Goal: Task Accomplishment & Management: Complete application form

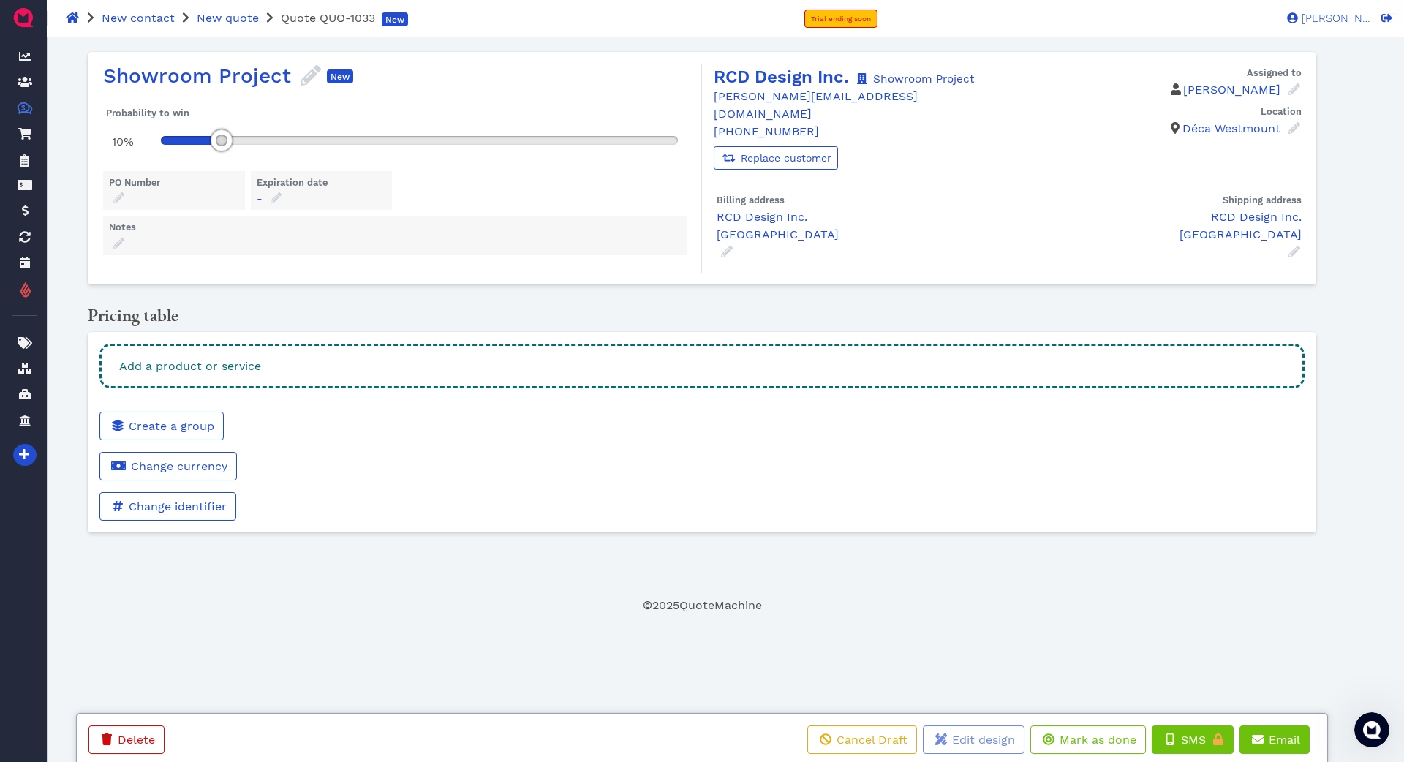
scroll to position [1390, 0]
click at [393, 361] on div "Add a product or service" at bounding box center [701, 366] width 1205 height 45
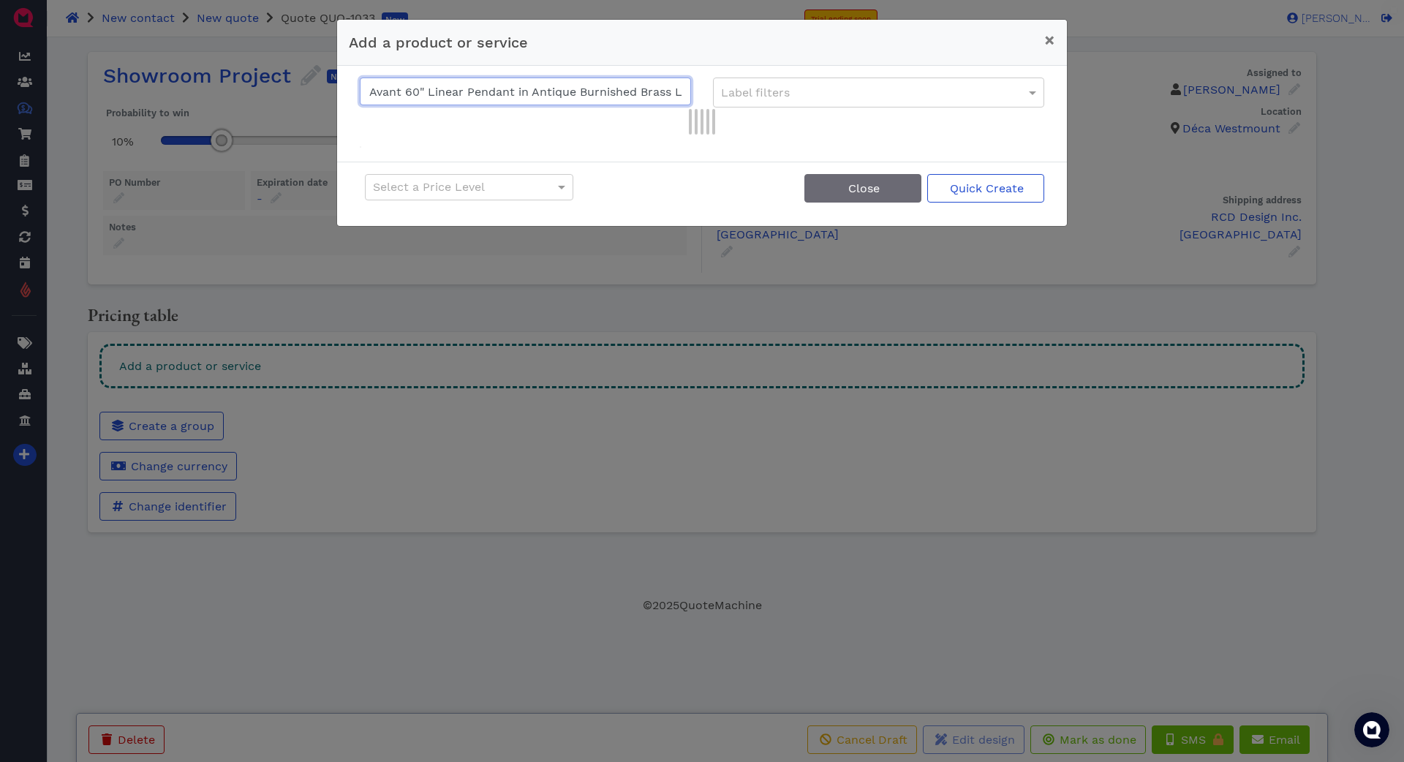
scroll to position [0, 118]
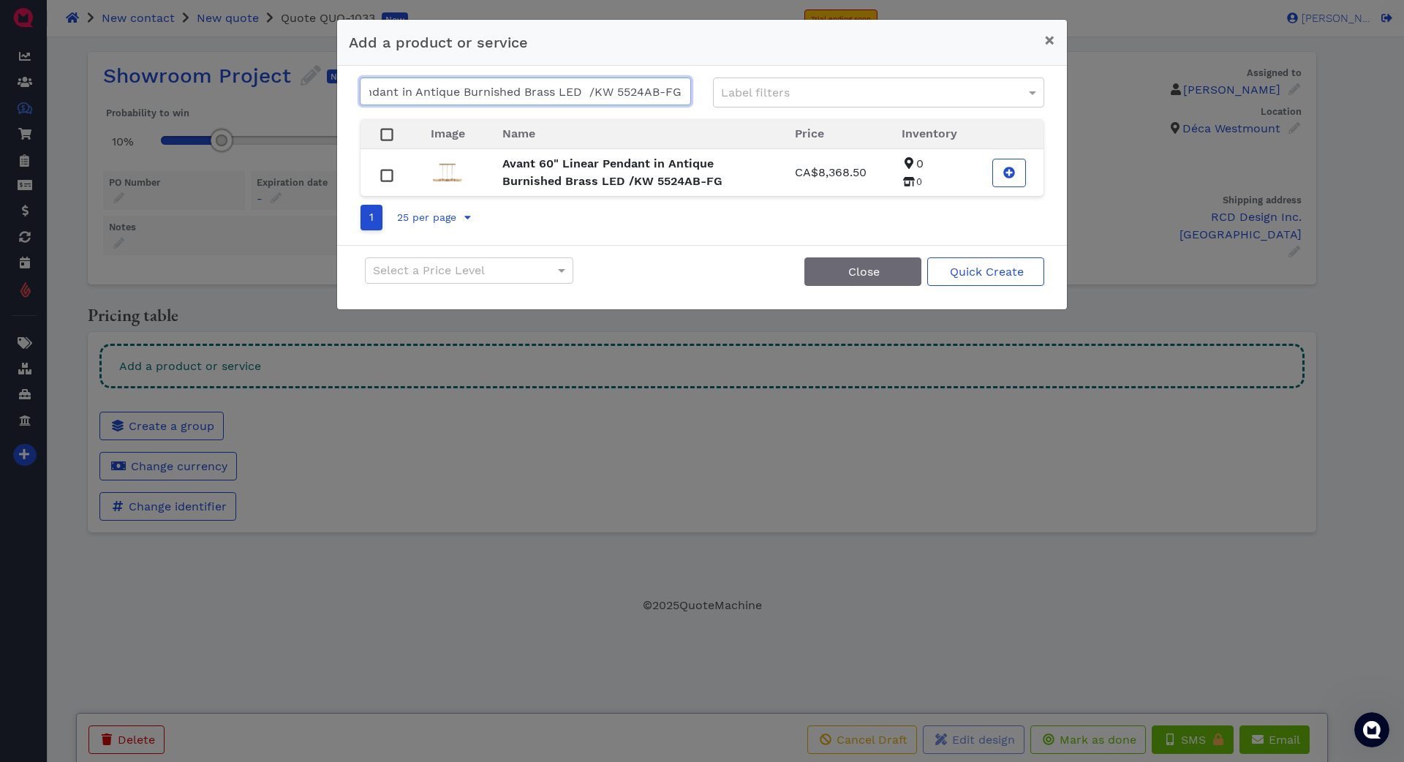
paste input "Fumar 55" Statement Floor Lamp Ridged Tombac/AMB 1075RDT-B"
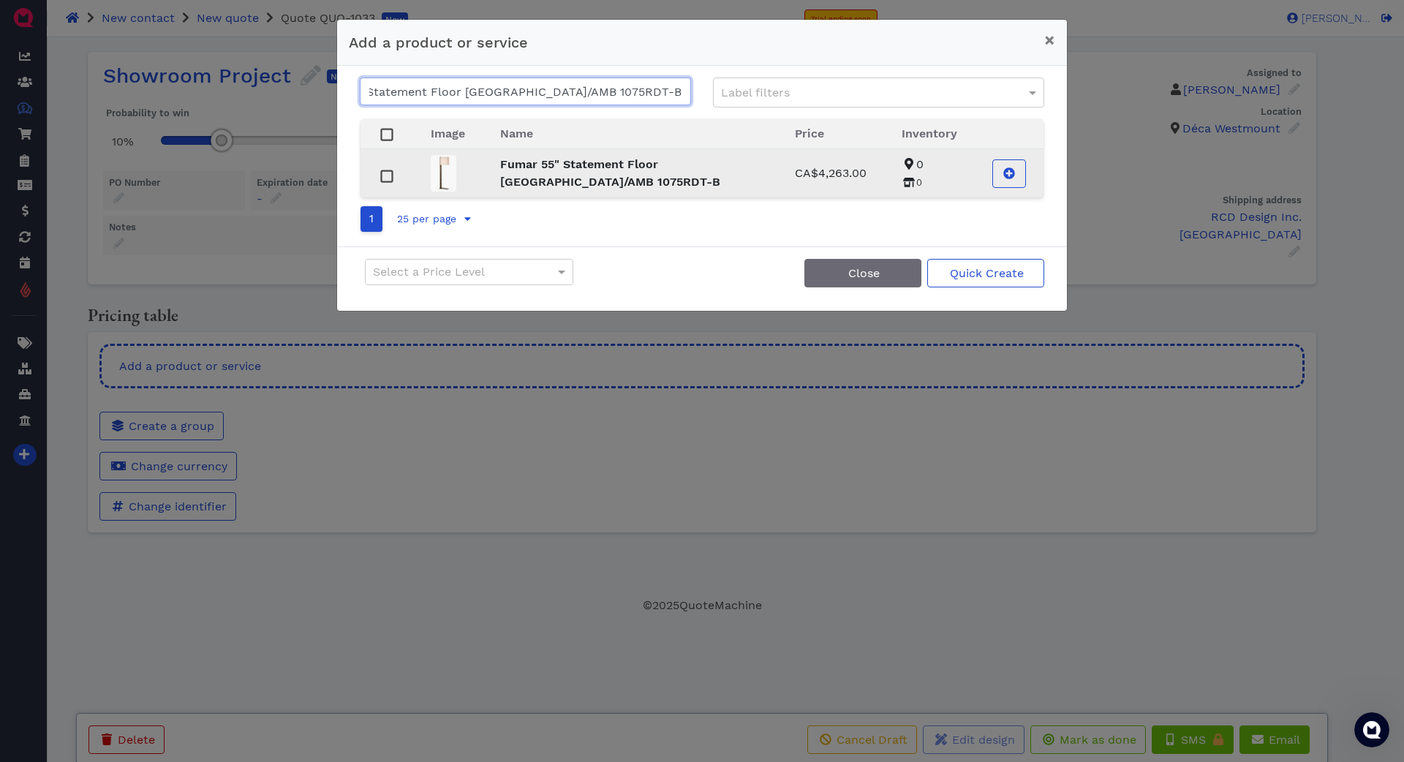
type input "Fumar 55" Statement Floor Lamp Ridged Tombac/AMB 1075RDT-B"
click at [537, 170] on strong "Fumar 55" Statement Floor Lamp Ridged Tombac/AMB 1075RDT-B" at bounding box center [610, 172] width 220 height 31
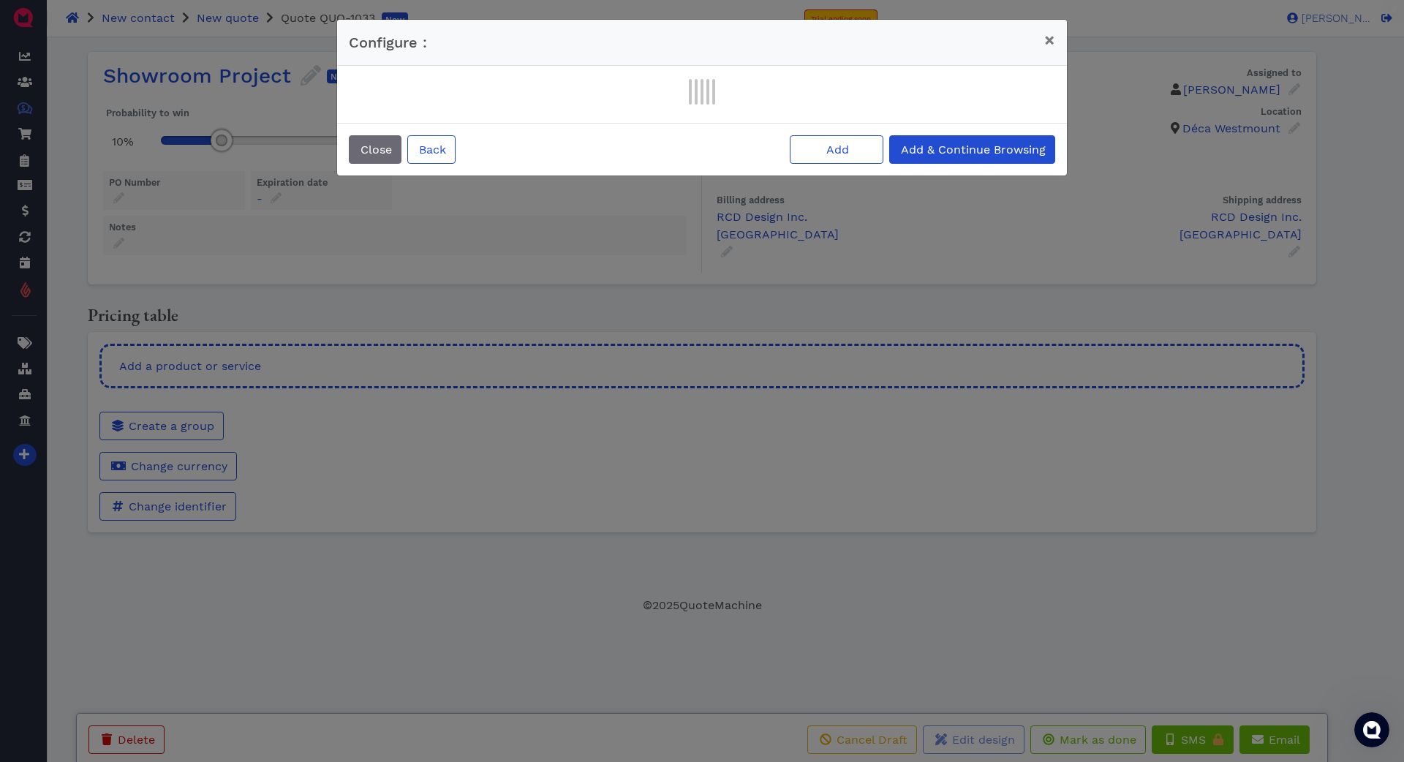
scroll to position [0, 0]
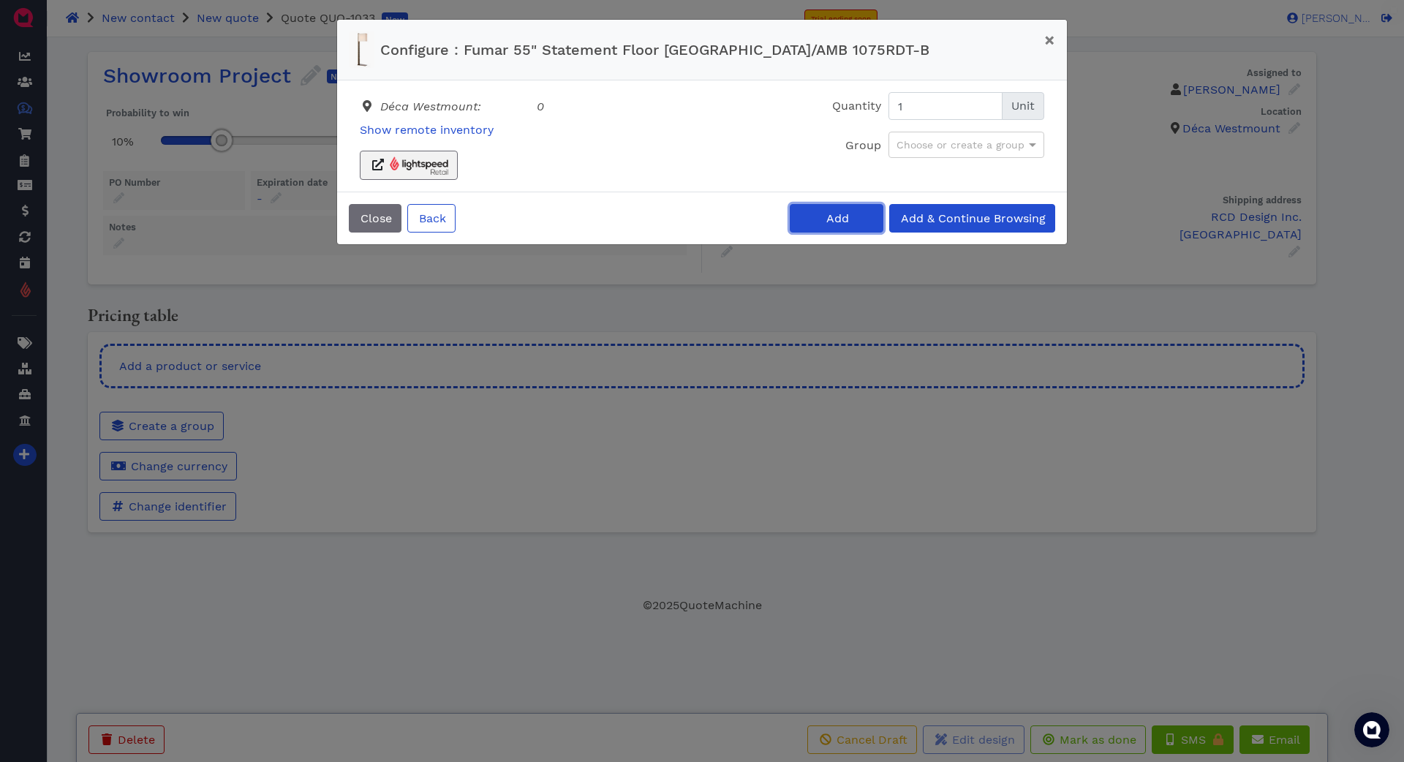
click at [826, 224] on span "Add" at bounding box center [836, 218] width 25 height 14
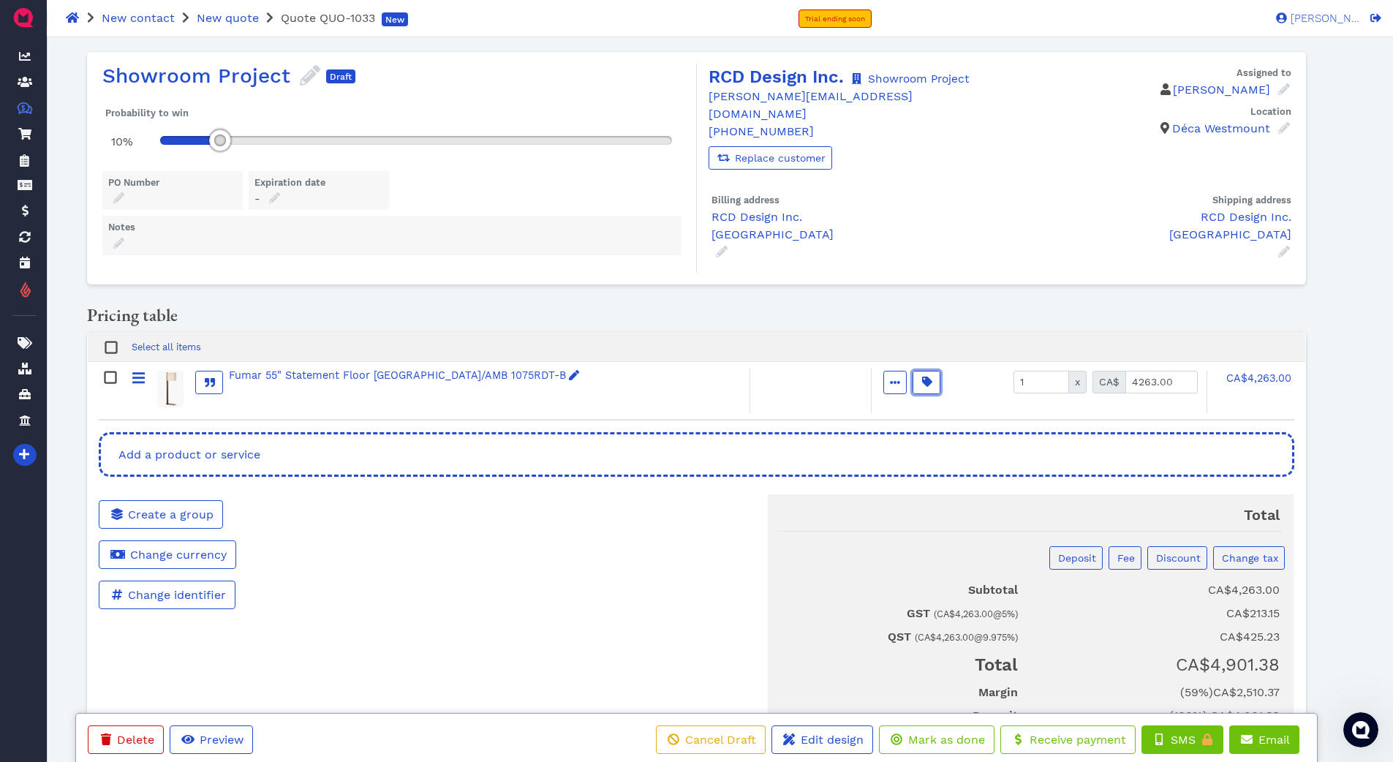
drag, startPoint x: 920, startPoint y: 375, endPoint x: 927, endPoint y: 404, distance: 29.3
click at [919, 375] on span "button" at bounding box center [926, 381] width 15 height 15
click at [952, 425] on input "0" at bounding box center [1013, 428] width 176 height 28
type input "30"
click at [978, 489] on span at bounding box center [972, 493] width 15 height 15
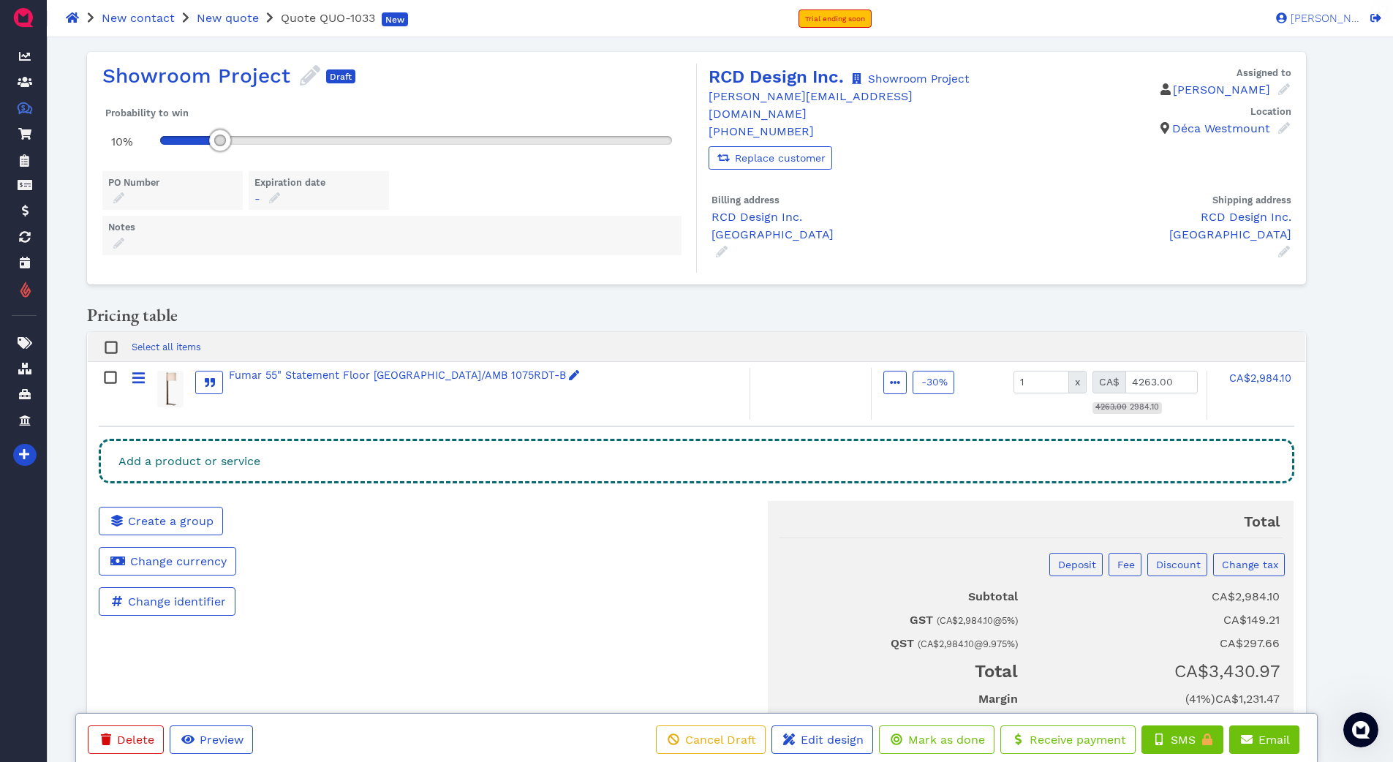
click at [676, 446] on div "Add a product or service" at bounding box center [696, 461] width 1195 height 45
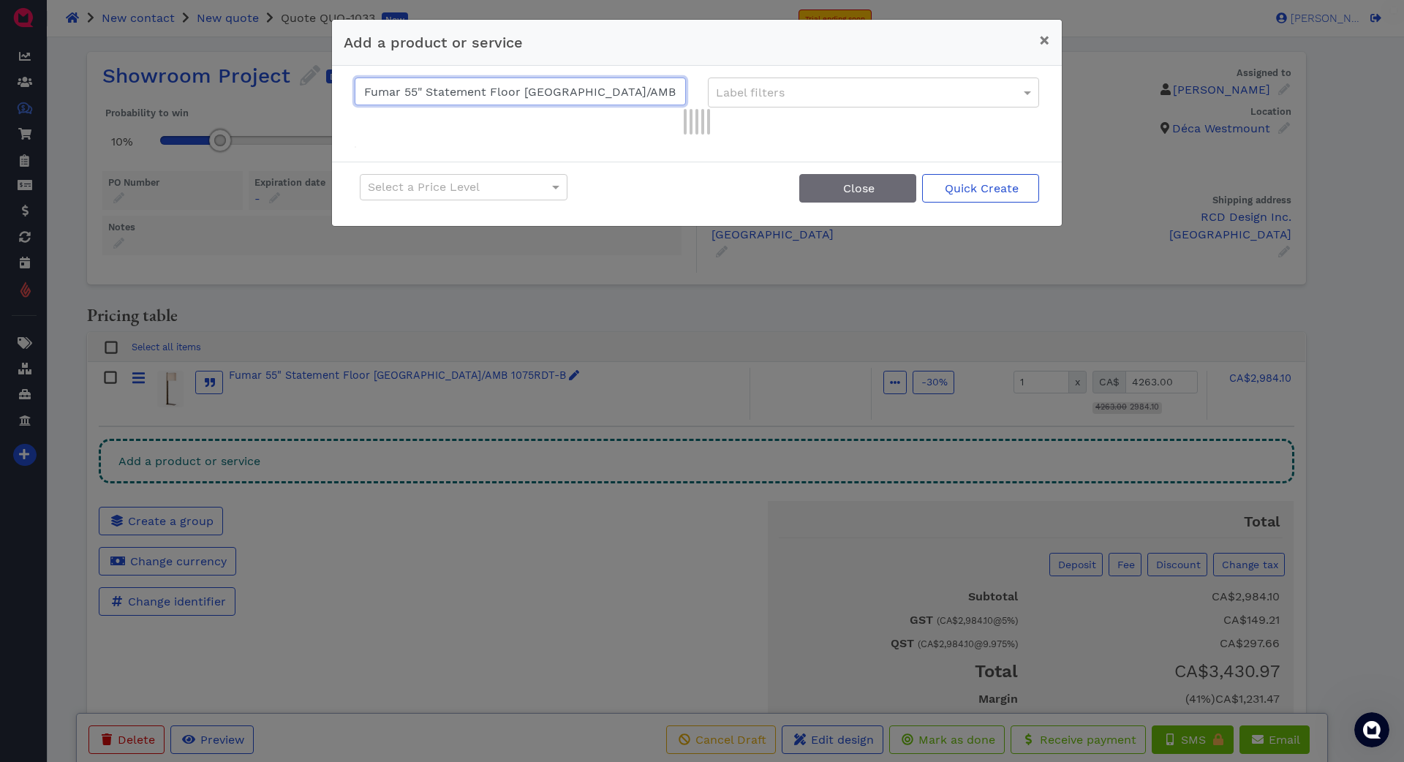
scroll to position [0, 64]
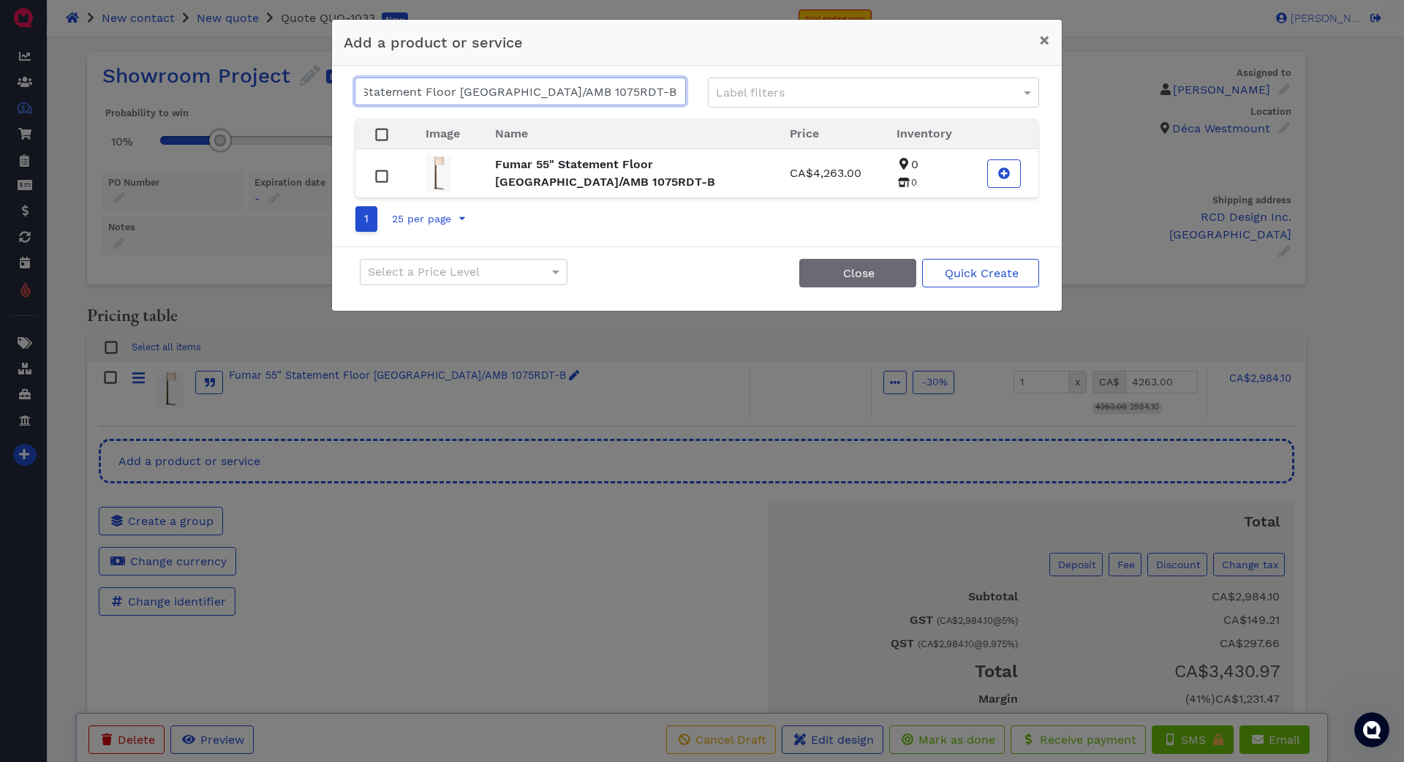
paste input "AMB 5000MTC-NF"
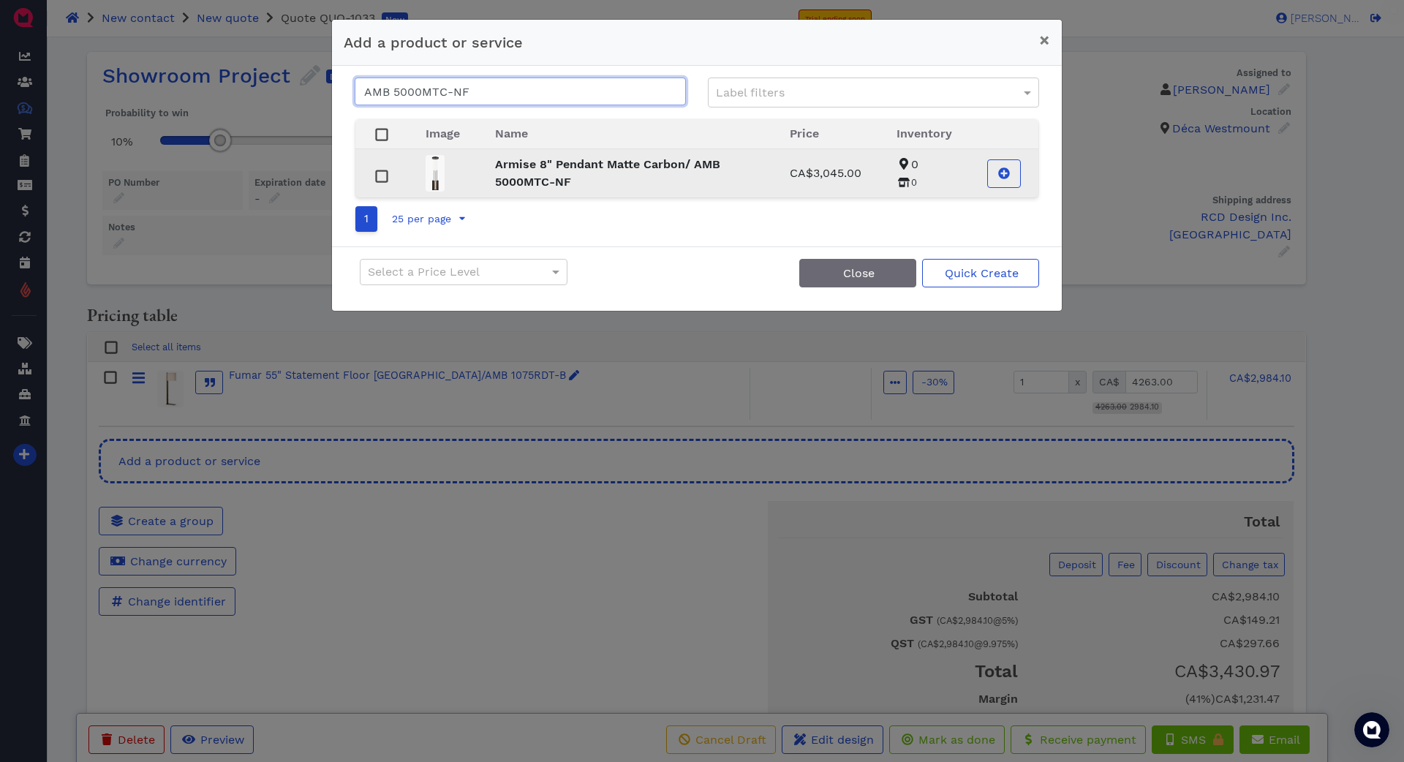
type input "AMB 5000MTC-NF"
click at [543, 169] on strong "Armise 8" Pendant Matte Carbon/ AMB 5000MTC-NF" at bounding box center [607, 172] width 225 height 31
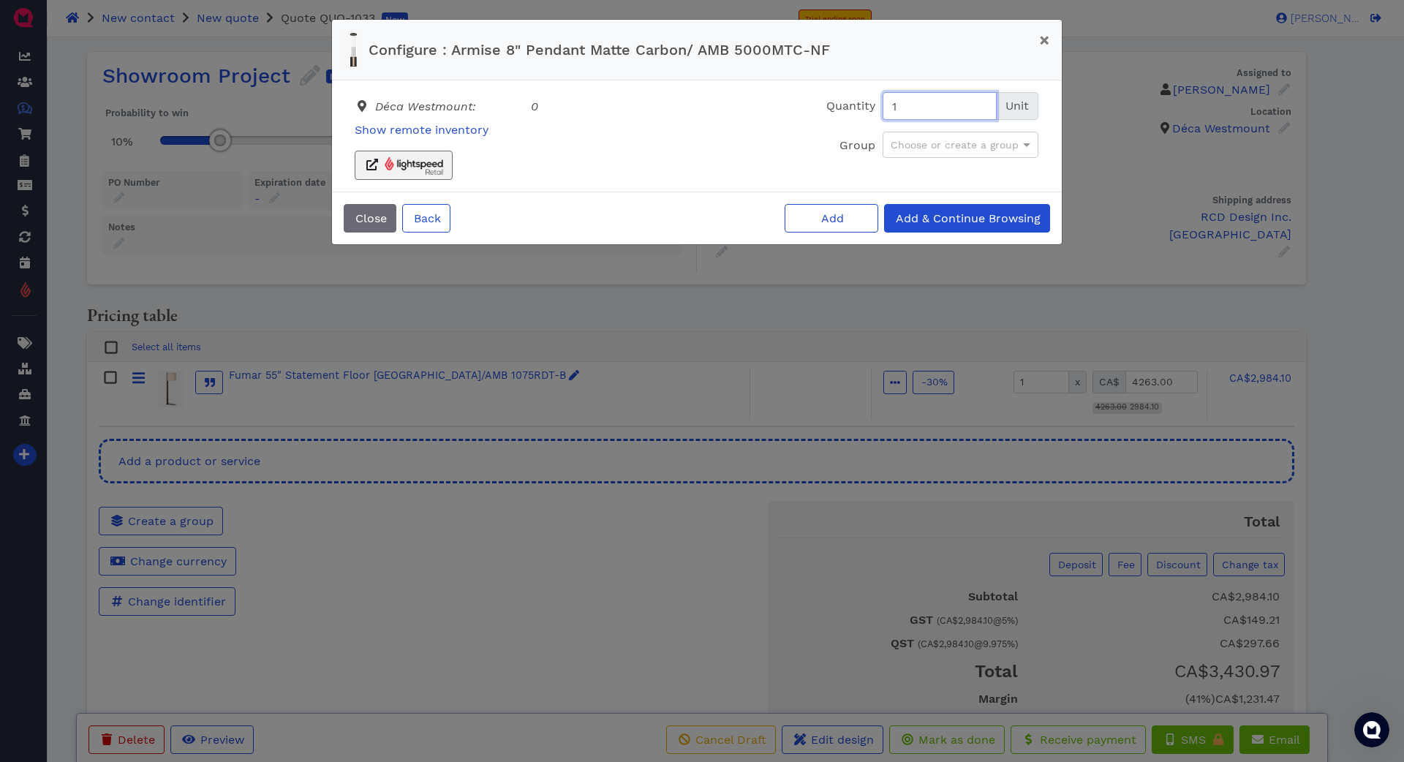
click at [959, 106] on input "1" at bounding box center [940, 106] width 114 height 28
type input "2"
click at [852, 210] on button "Add" at bounding box center [832, 218] width 94 height 29
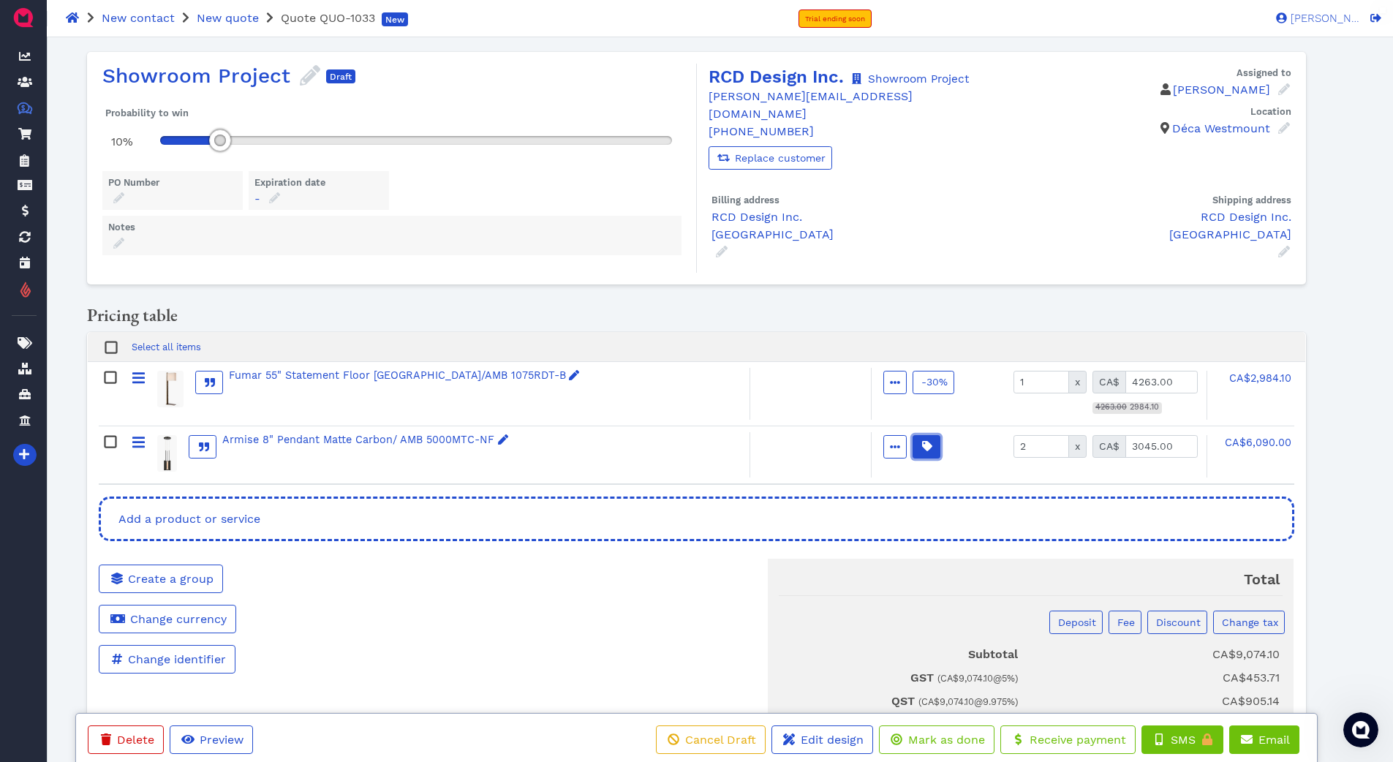
click at [924, 441] on icon "button" at bounding box center [927, 446] width 10 height 10
drag, startPoint x: 947, startPoint y: 488, endPoint x: 898, endPoint y: 459, distance: 56.7
click at [937, 480] on input "0" at bounding box center [1013, 492] width 176 height 28
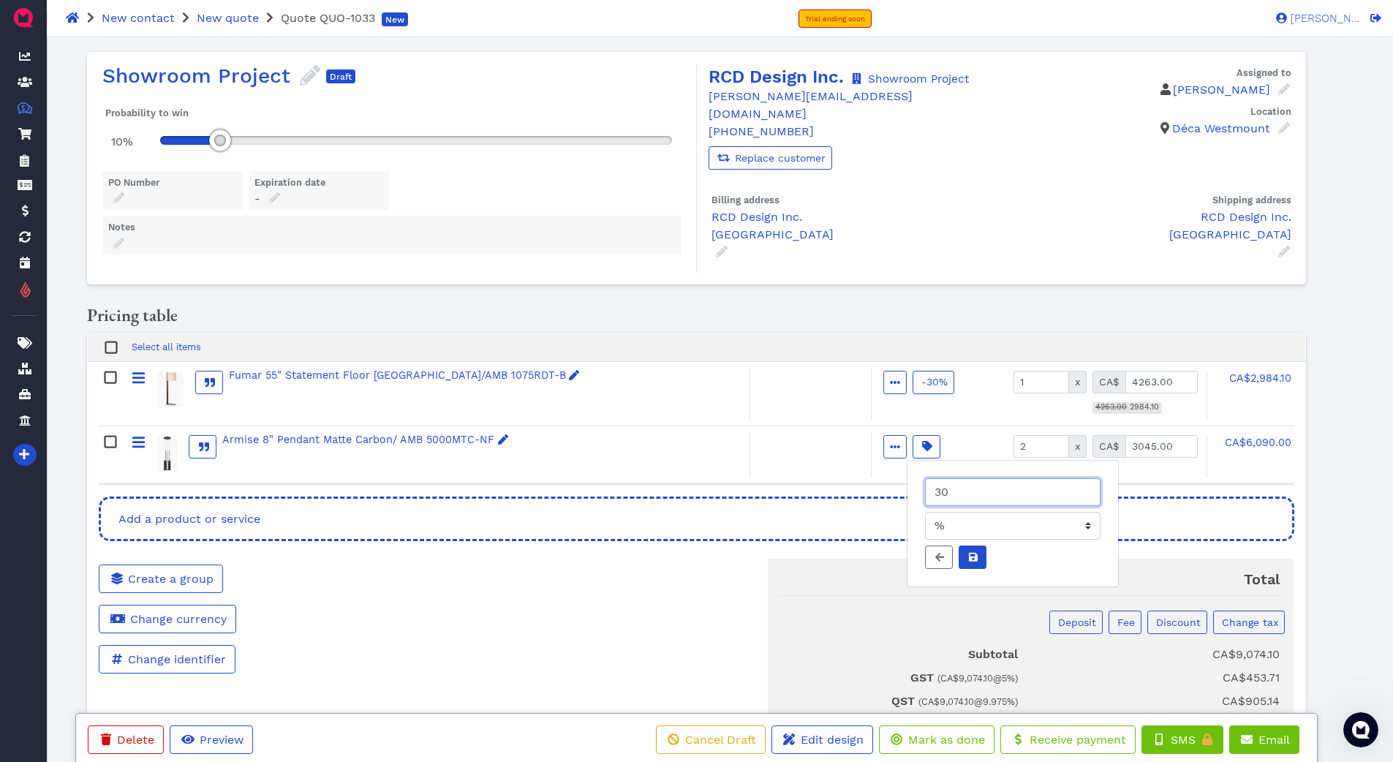
type input "30"
click at [980, 551] on button at bounding box center [973, 557] width 28 height 23
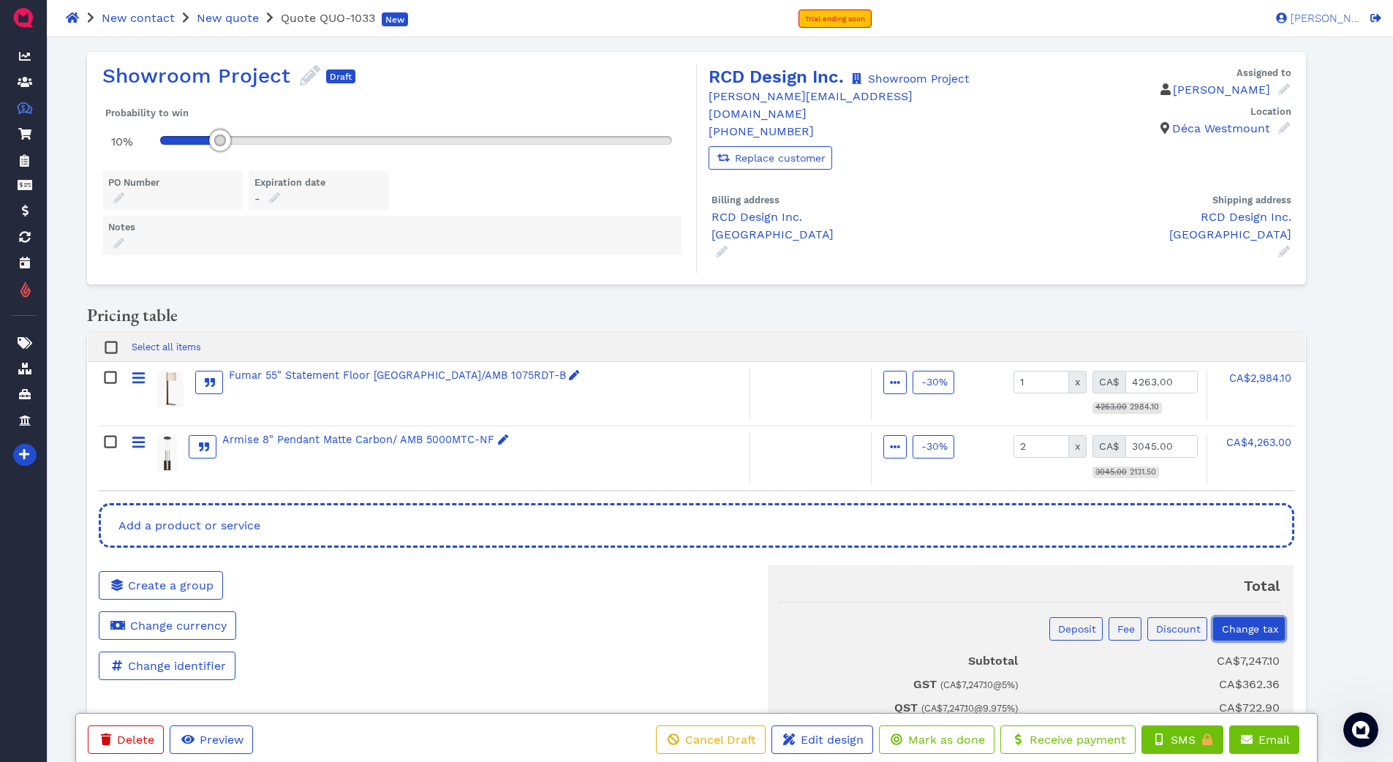
click at [1265, 623] on span "Change tax" at bounding box center [1249, 629] width 59 height 12
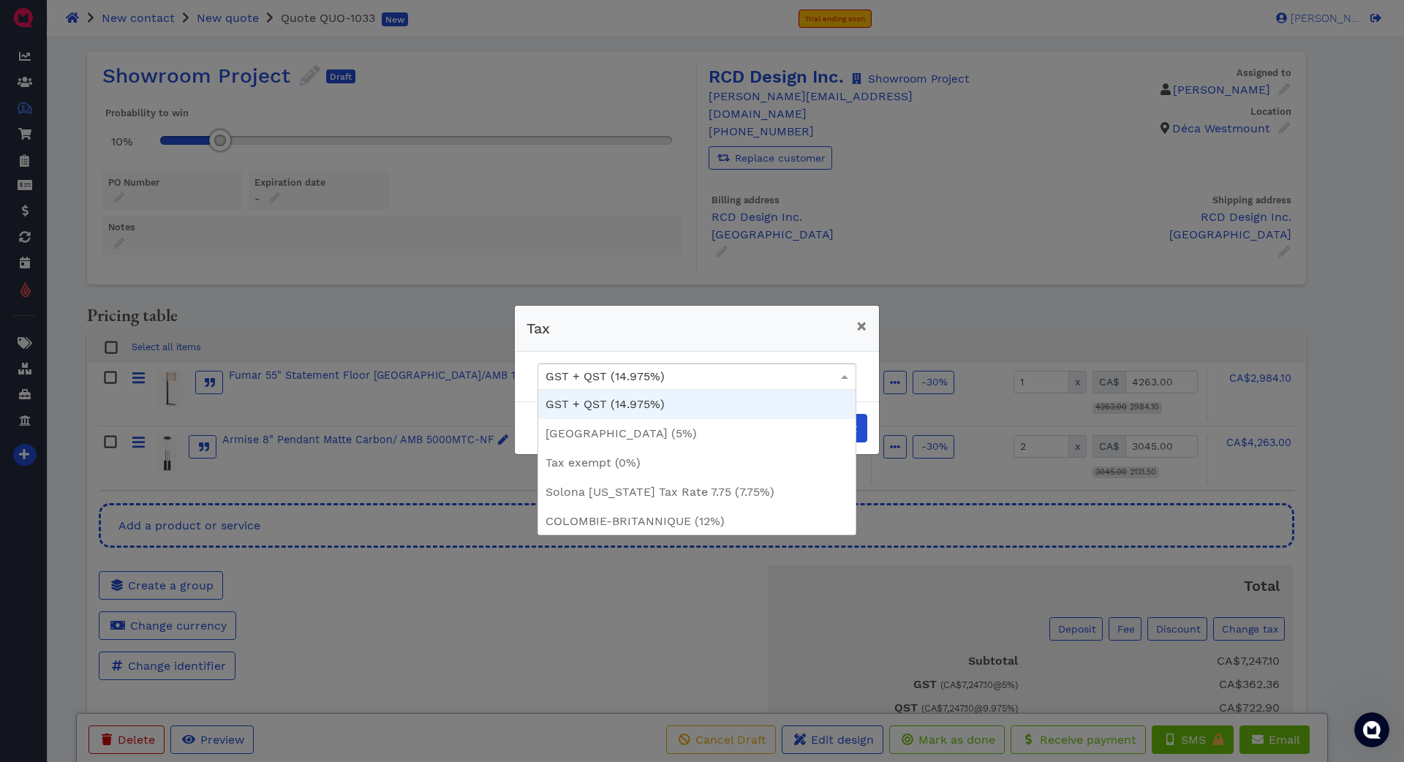
click at [846, 375] on span at bounding box center [844, 377] width 7 height 4
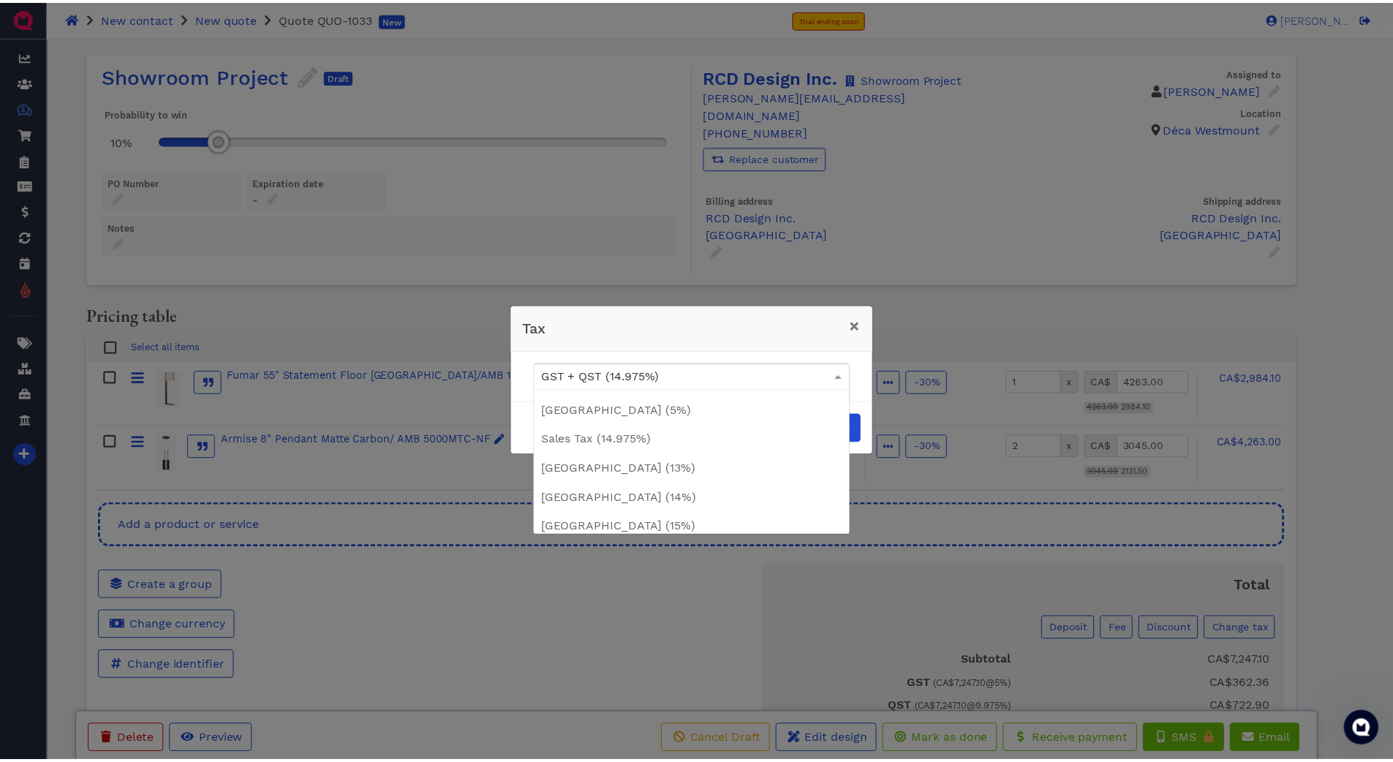
scroll to position [139, 0]
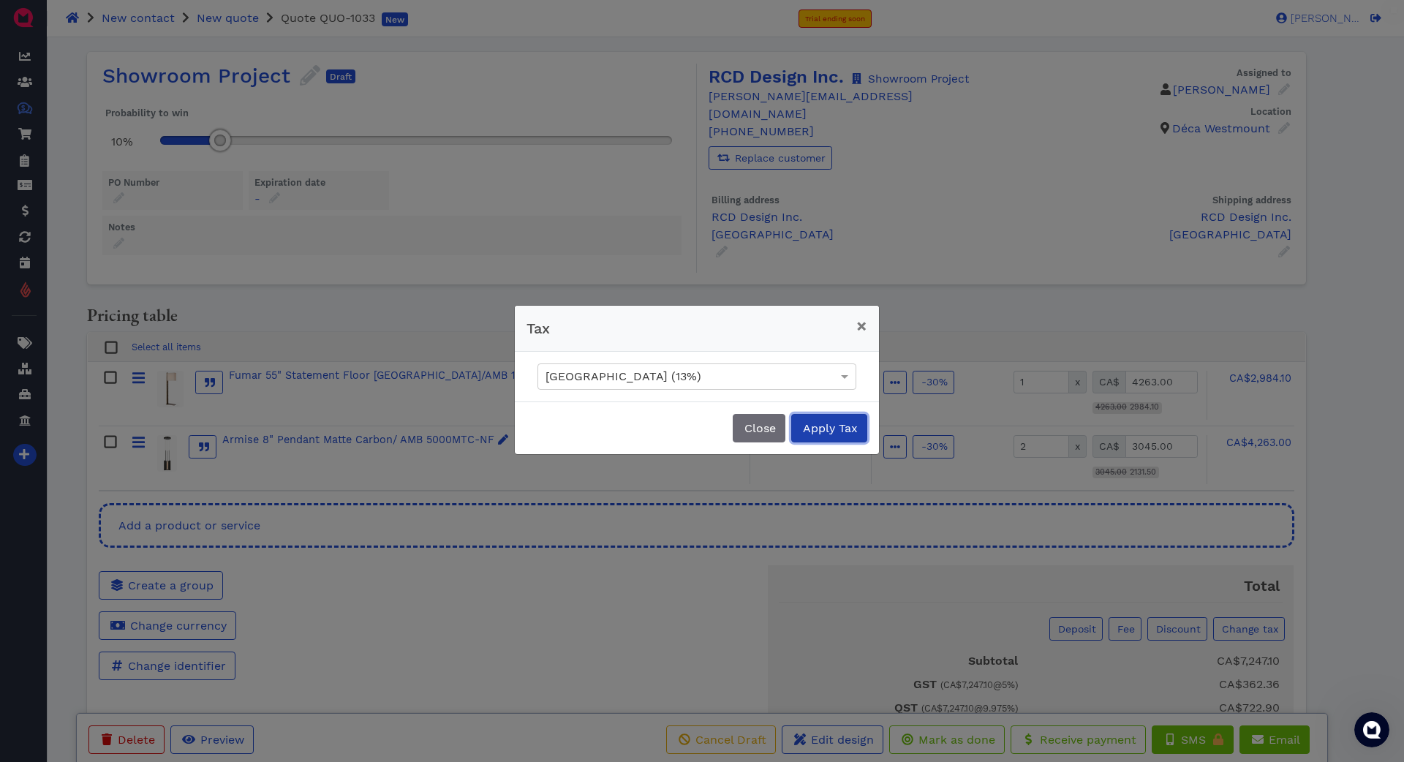
click at [822, 432] on span "Apply Tax" at bounding box center [829, 428] width 57 height 14
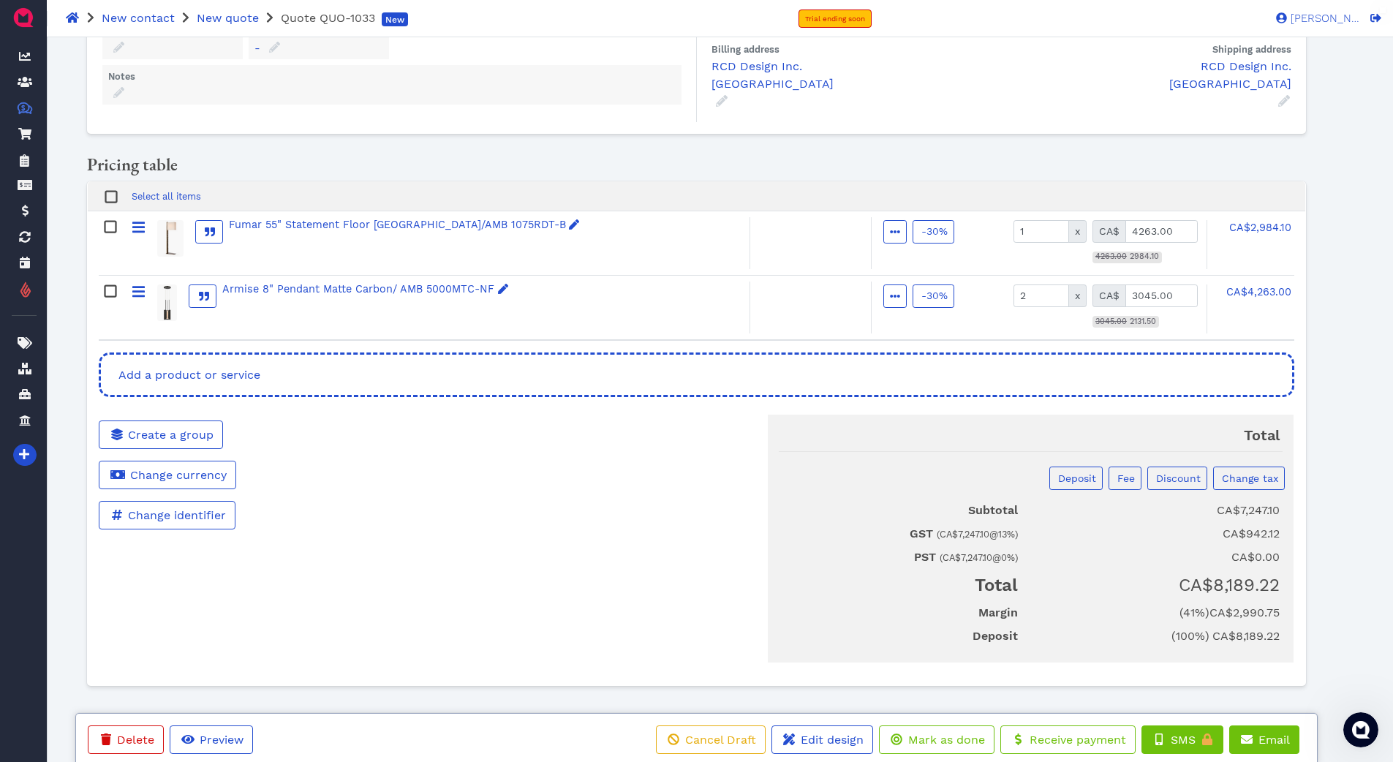
scroll to position [0, 0]
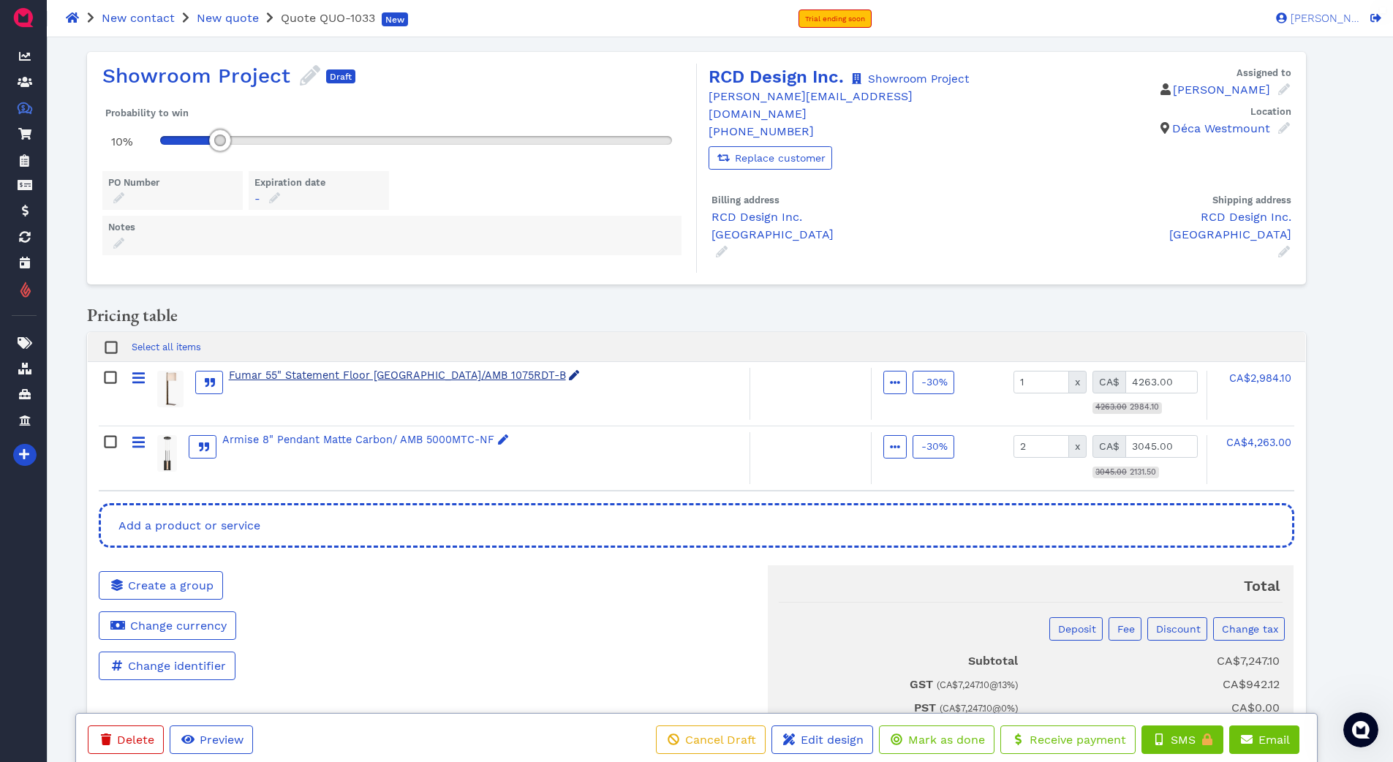
click at [390, 369] on div "Fumar 55" Statement Floor Lamp Ridged Tombac/AMB 1075RDT-B" at bounding box center [405, 376] width 352 height 16
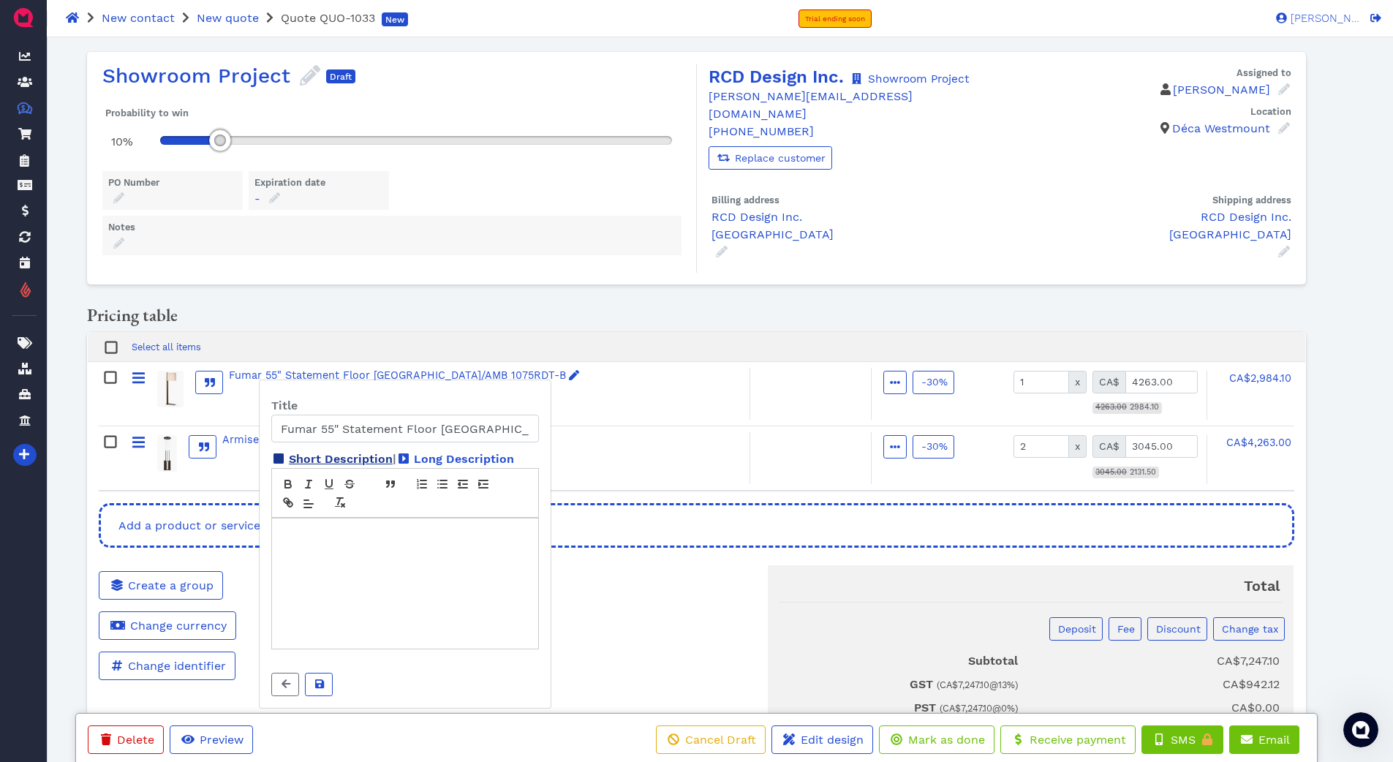
click at [365, 462] on span "Short Description" at bounding box center [341, 459] width 104 height 14
paste textarea "DESIGNER ANNE-MARIE BARTON"
drag, startPoint x: 346, startPoint y: 483, endPoint x: 274, endPoint y: 474, distance: 72.9
click at [274, 475] on textarea "DESIGNER ANNE-MARIE BARTON" at bounding box center [405, 499] width 268 height 63
click at [403, 484] on textarea "Designer: ANNE-MARIE BARTON" at bounding box center [405, 499] width 268 height 63
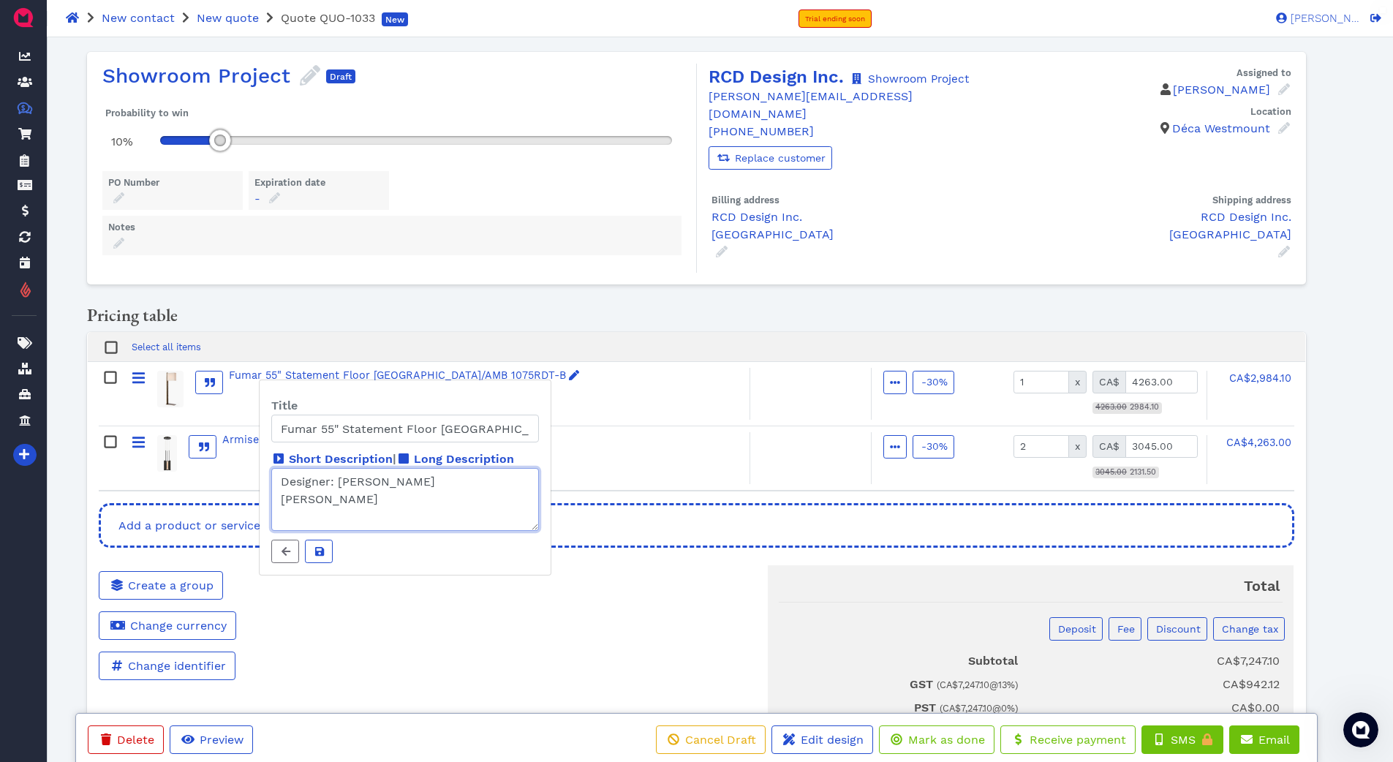
drag, startPoint x: 416, startPoint y: 498, endPoint x: 276, endPoint y: 498, distance: 139.7
click at [276, 498] on textarea "Designer: Anne-Marie Barton ANNE-MARIE BARTON" at bounding box center [405, 499] width 268 height 63
drag, startPoint x: 497, startPoint y: 431, endPoint x: 532, endPoint y: 430, distance: 35.1
click at [532, 430] on input "Fumar 55" Statement Floor Lamp Ridged Tombac/AMB 1075RDT-B" at bounding box center [405, 429] width 268 height 28
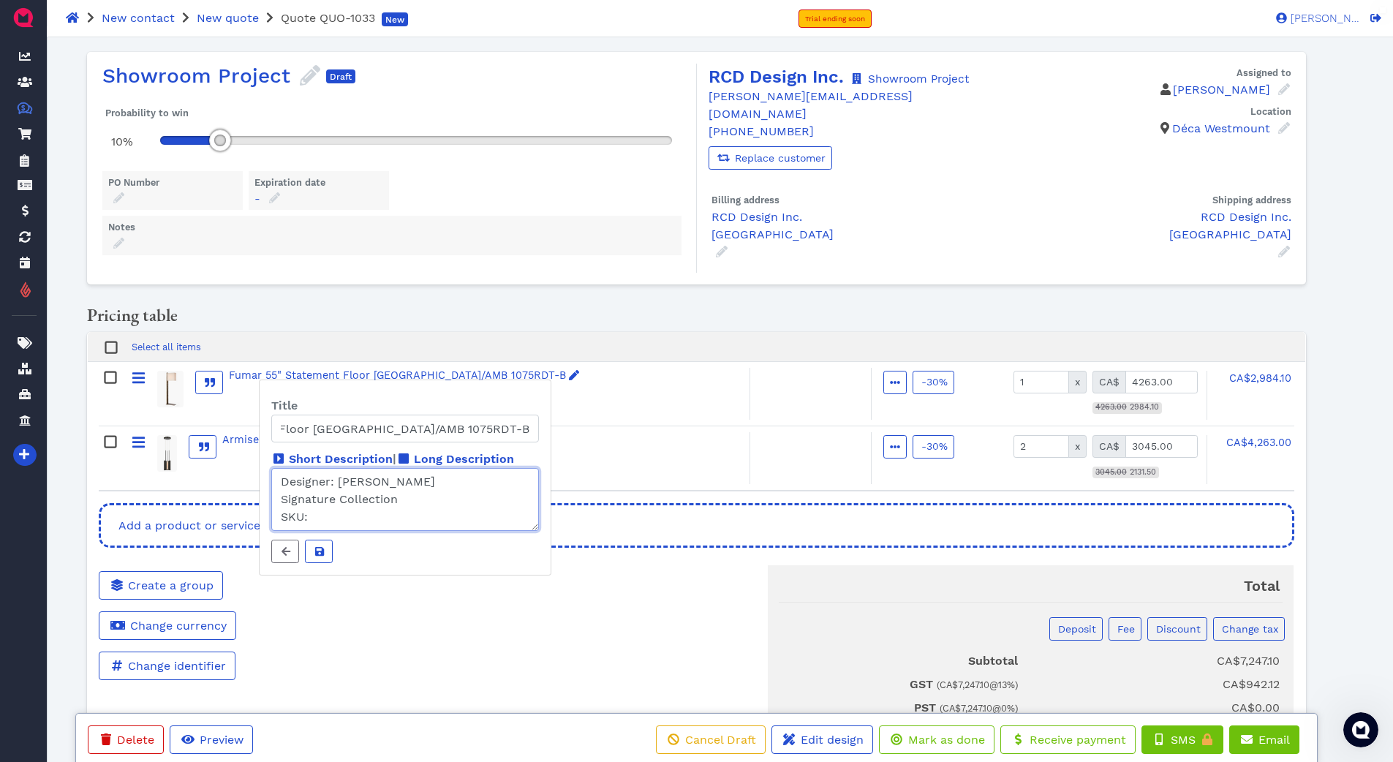
click at [385, 514] on textarea "Designer: Anne-Marie Barton Signature Collection SKU:" at bounding box center [405, 499] width 268 height 63
paste textarea "AMB 1075RDT-B"
type textarea "Designer: Anne-Marie Barton Signature Collection SKU: AMB 1075RDT-B"
click at [468, 461] on span "Long Description" at bounding box center [464, 459] width 100 height 14
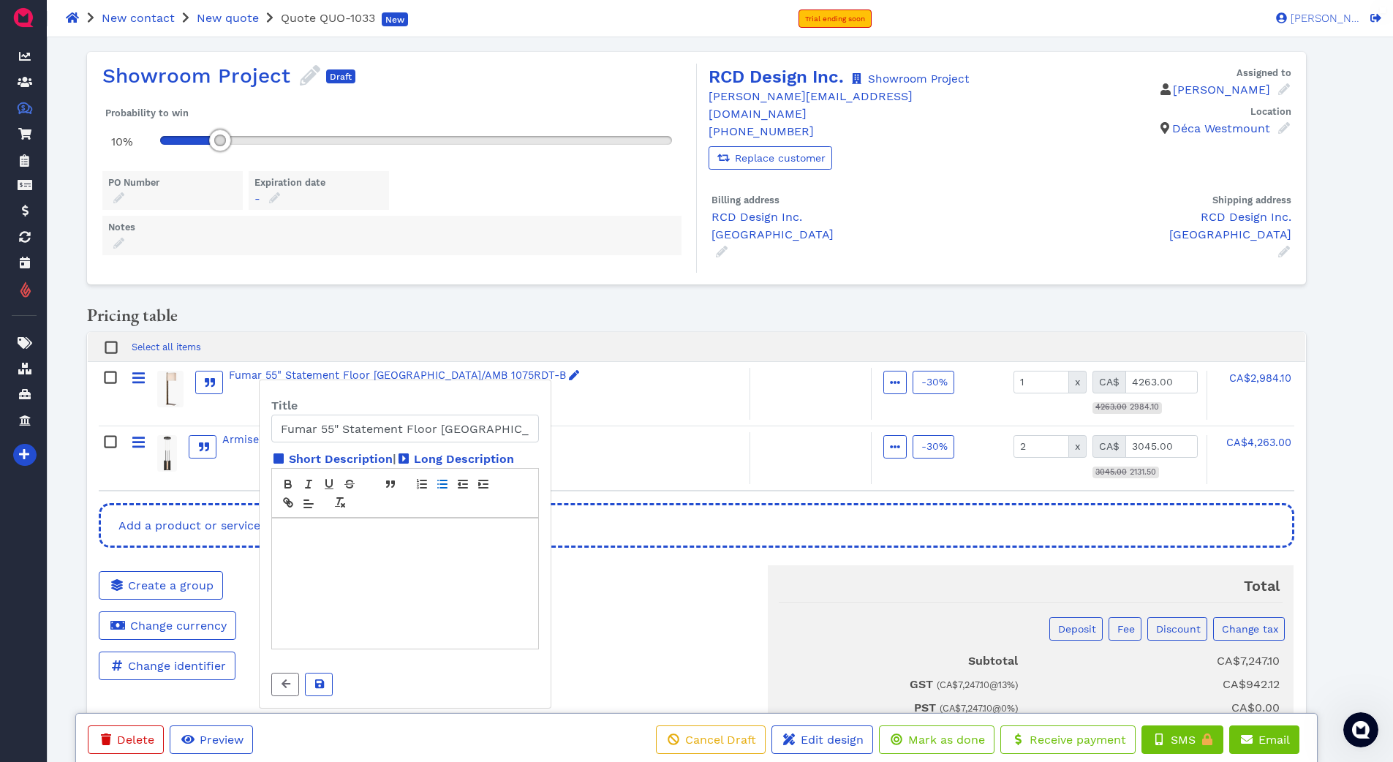
click at [445, 486] on icon "button" at bounding box center [442, 484] width 13 height 13
drag, startPoint x: 453, startPoint y: 535, endPoint x: 299, endPoint y: 522, distance: 154.9
click at [302, 527] on div "Expected to ship by 11.17.25" at bounding box center [405, 583] width 266 height 130
drag, startPoint x: 287, startPoint y: 482, endPoint x: 318, endPoint y: 482, distance: 31.4
click at [291, 482] on icon "button" at bounding box center [288, 484] width 13 height 13
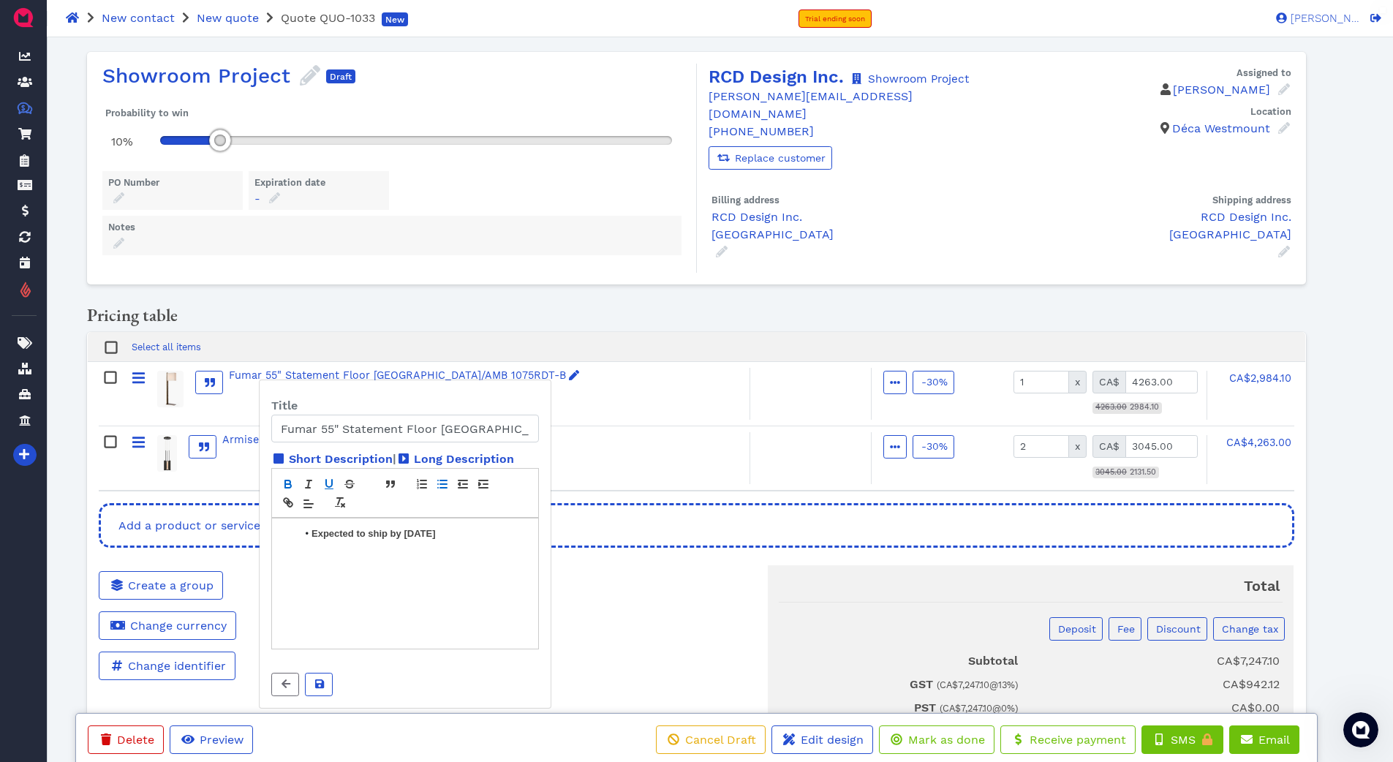
click at [329, 481] on icon "button" at bounding box center [329, 484] width 13 height 13
click at [328, 678] on button at bounding box center [319, 684] width 28 height 23
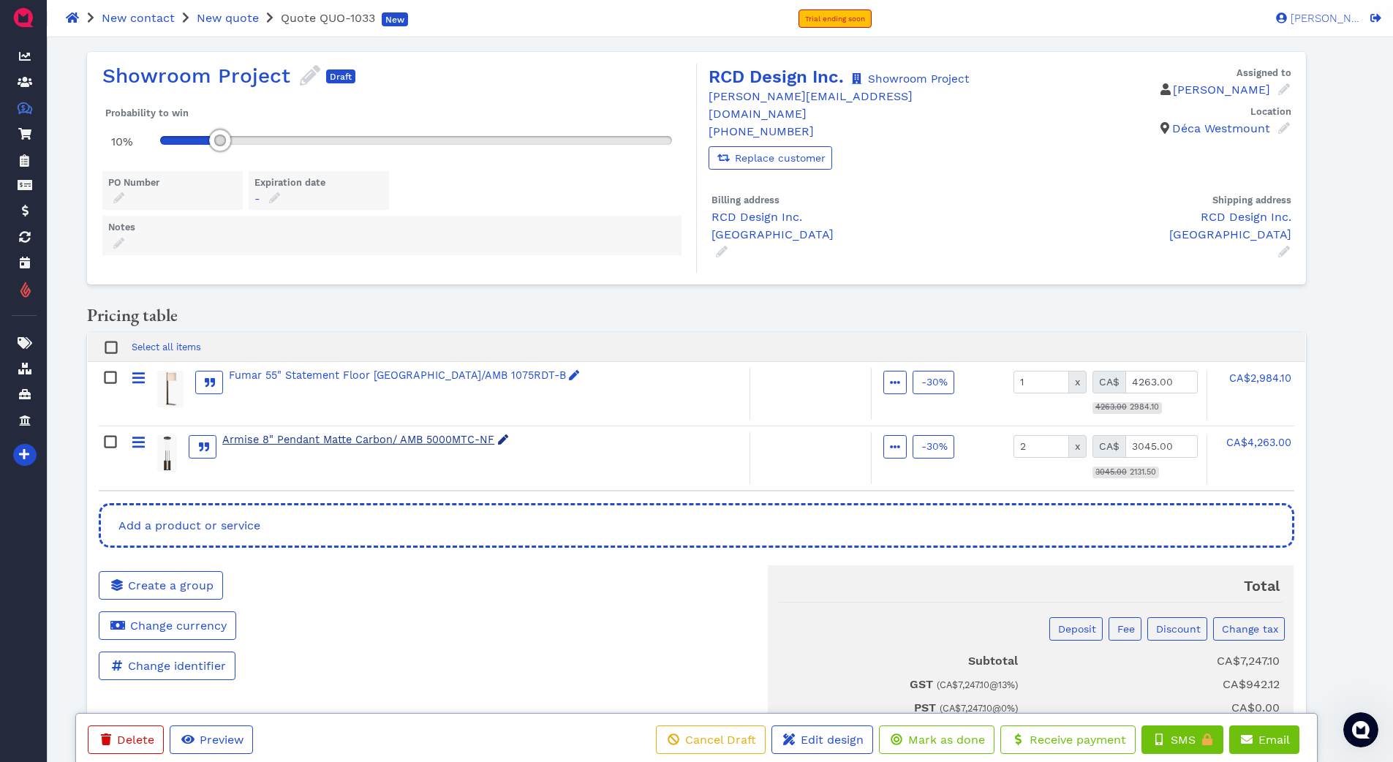
click at [358, 437] on div "Armise 8" Pendant Matte Carbon/ AMB 5000MTC-NF" at bounding box center [365, 440] width 287 height 16
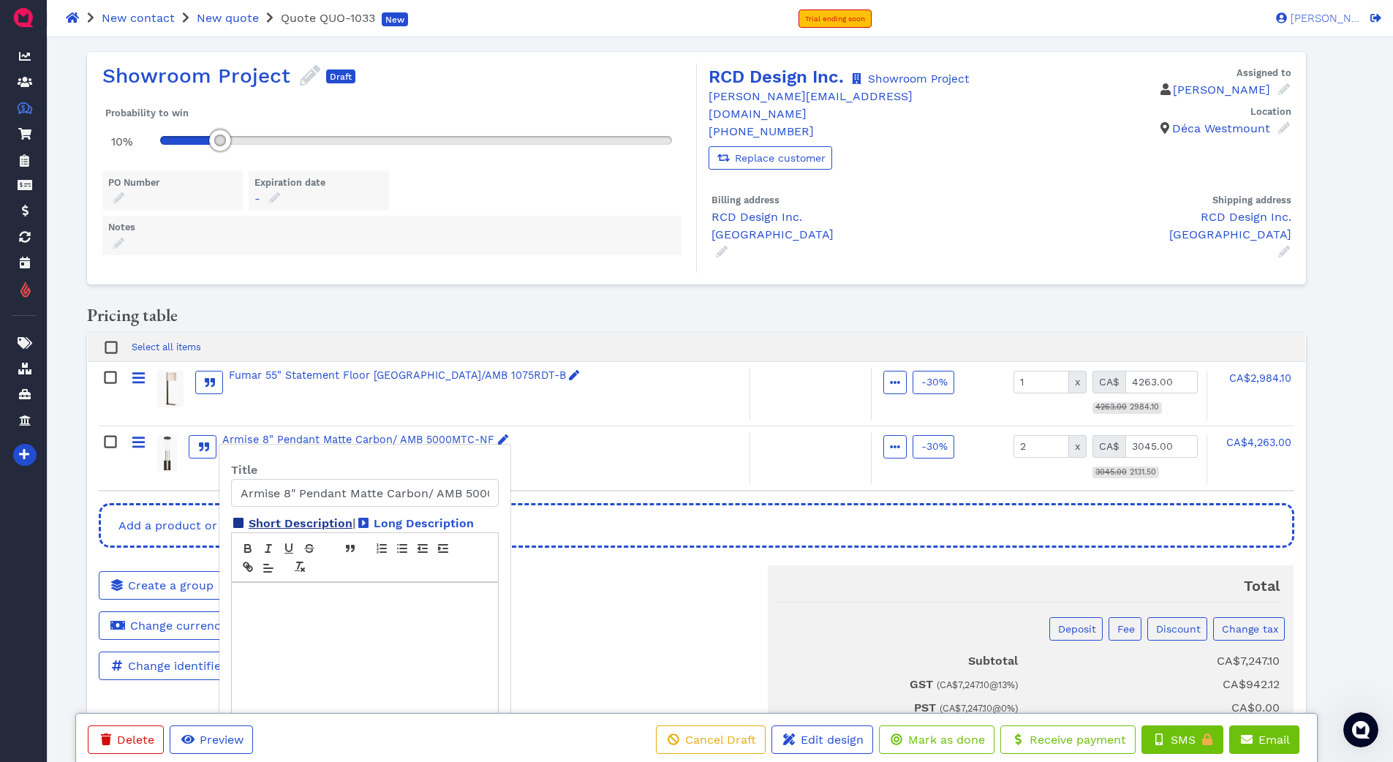
click at [323, 518] on span "Short Description" at bounding box center [301, 523] width 104 height 14
click at [529, 371] on div "Fumar 55" Statement Floor Lamp Ridged Tombac/AMB 1075RDT-B" at bounding box center [405, 376] width 352 height 16
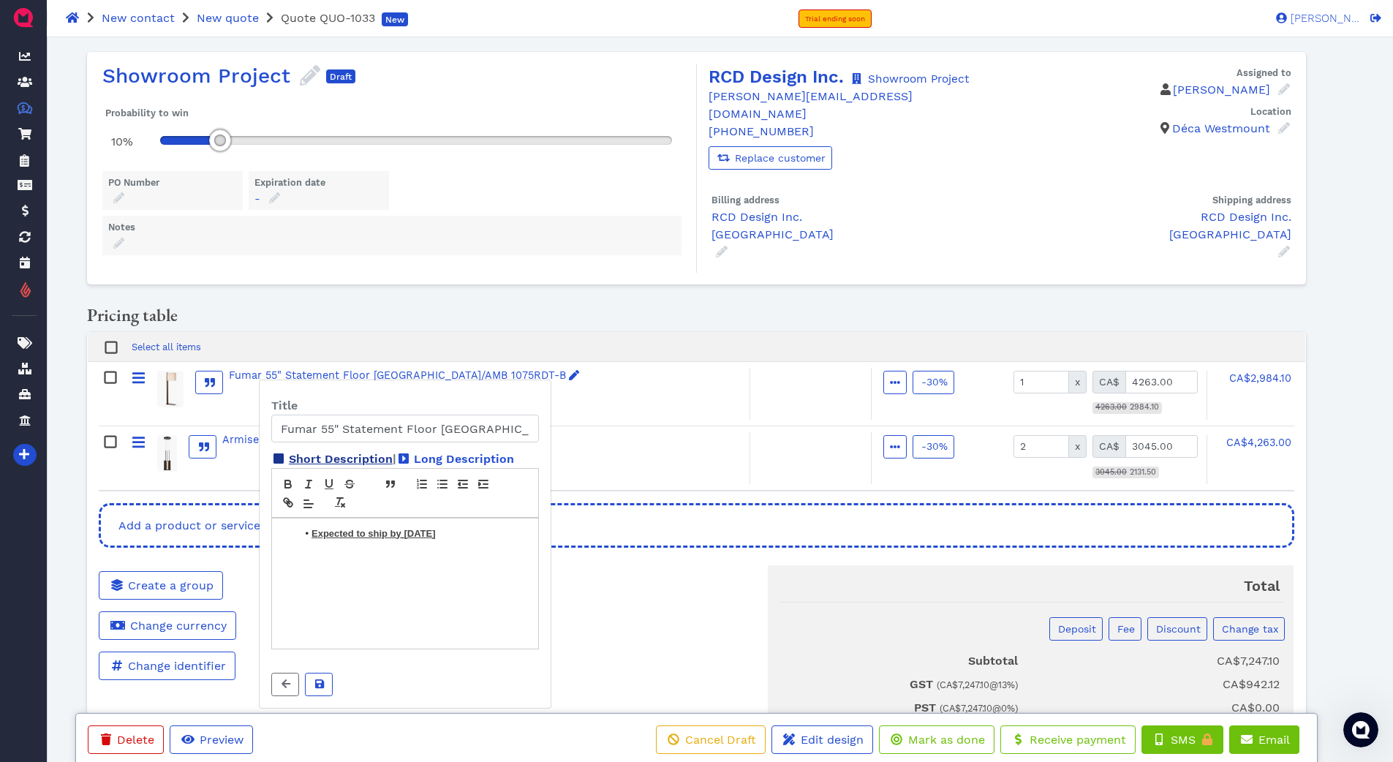
click at [350, 461] on span "Short Description" at bounding box center [341, 459] width 104 height 14
drag, startPoint x: 287, startPoint y: 486, endPoint x: 435, endPoint y: 523, distance: 152.2
click at [435, 523] on textarea "Designer: Anne-Marie Barton Signature Collection SKU: AMB 1075RDT-B" at bounding box center [405, 499] width 268 height 63
click at [285, 554] on icon at bounding box center [286, 551] width 9 height 9
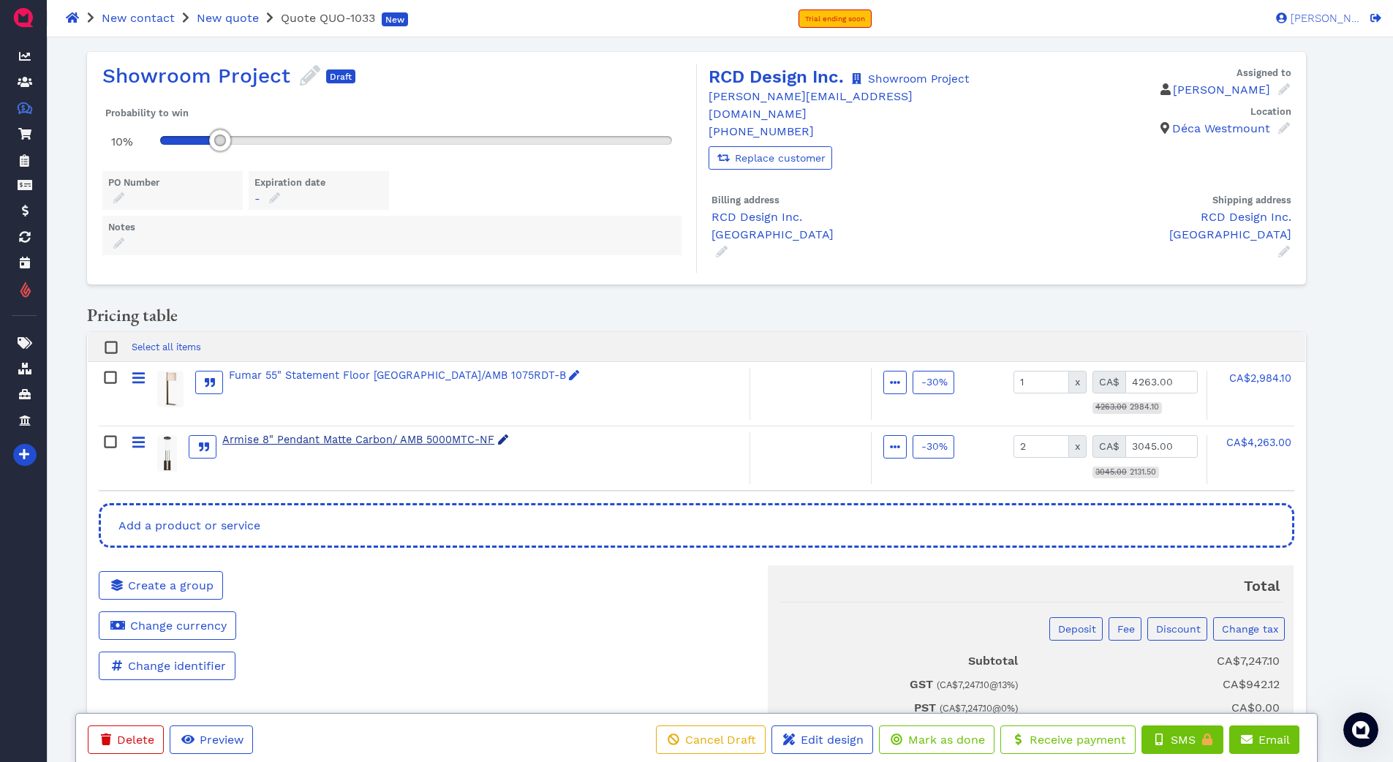
click at [311, 437] on div "Armise 8" Pendant Matte Carbon/ AMB 5000MTC-NF" at bounding box center [365, 440] width 287 height 16
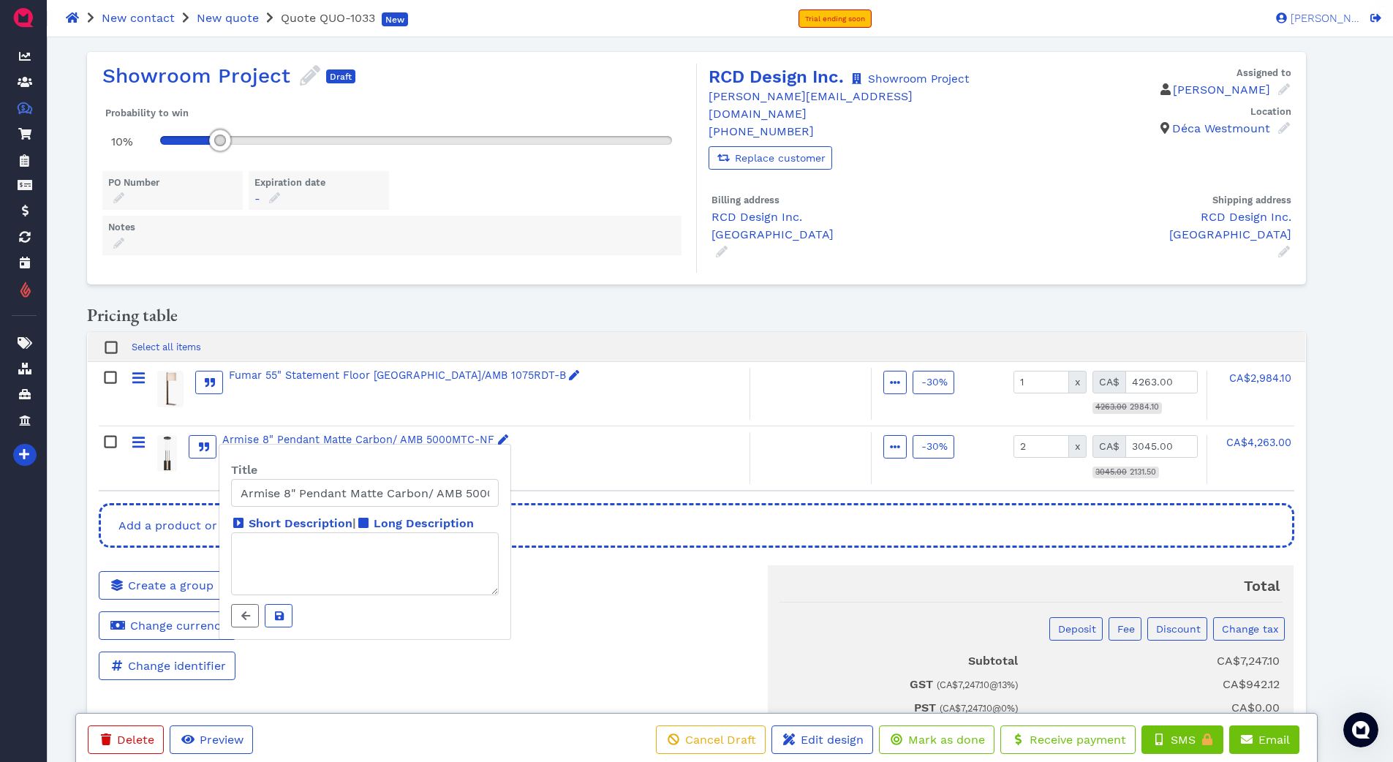
drag, startPoint x: 303, startPoint y: 524, endPoint x: 306, endPoint y: 533, distance: 9.8
click at [305, 524] on span "Short Description" at bounding box center [301, 523] width 104 height 14
click at [305, 532] on textarea "Short Description | Long Description" at bounding box center [365, 563] width 268 height 63
paste textarea "Designer: Anne-Marie Barton Signature Collection SKU: AMB 1075RDT-B"
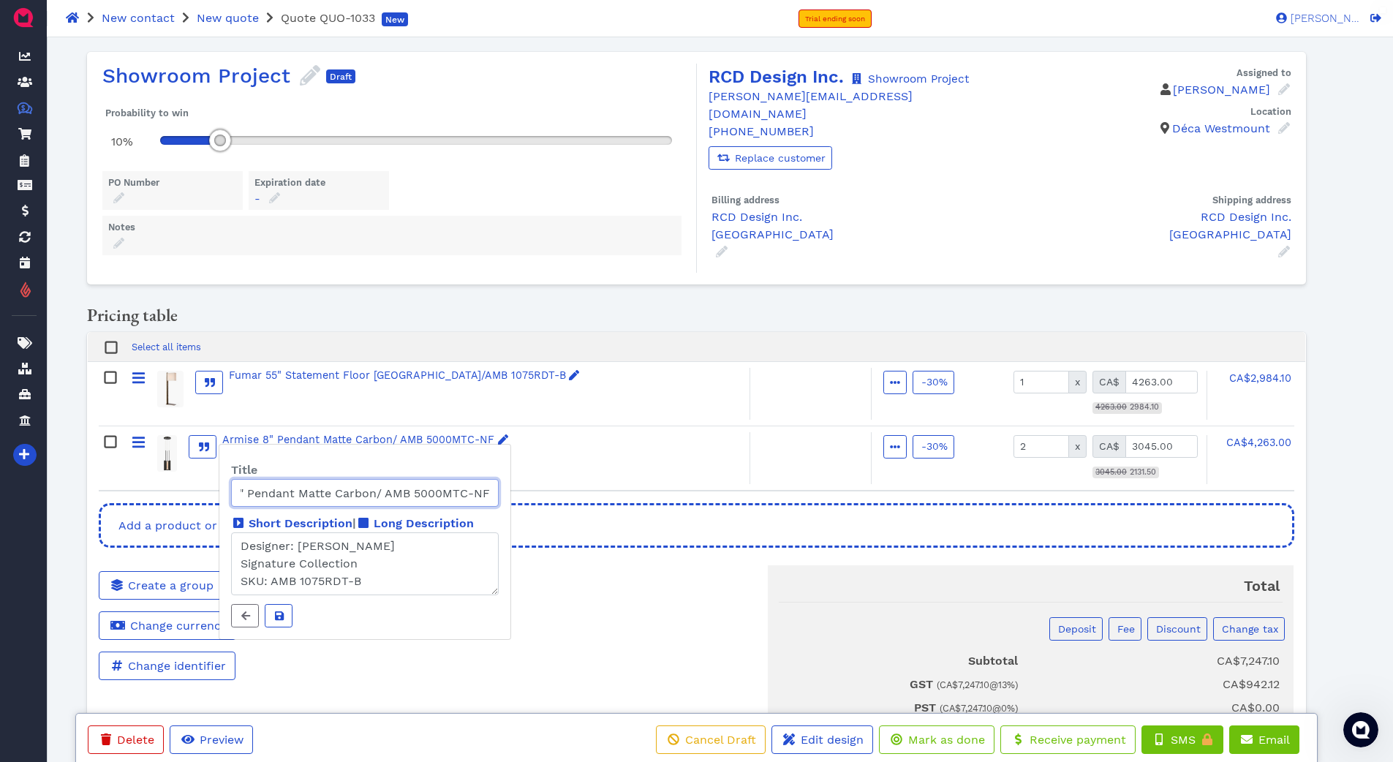
drag, startPoint x: 440, startPoint y: 495, endPoint x: 498, endPoint y: 497, distance: 58.5
click at [498, 497] on input "Armise 8" Pendant Matte Carbon/ AMB 5000MTC-NF" at bounding box center [365, 493] width 268 height 28
drag, startPoint x: 362, startPoint y: 578, endPoint x: 263, endPoint y: 579, distance: 98.7
click at [272, 579] on textarea "Designer: Anne-Marie Barton Signature Collection SKU: AMB 1075RDT-B" at bounding box center [365, 563] width 268 height 63
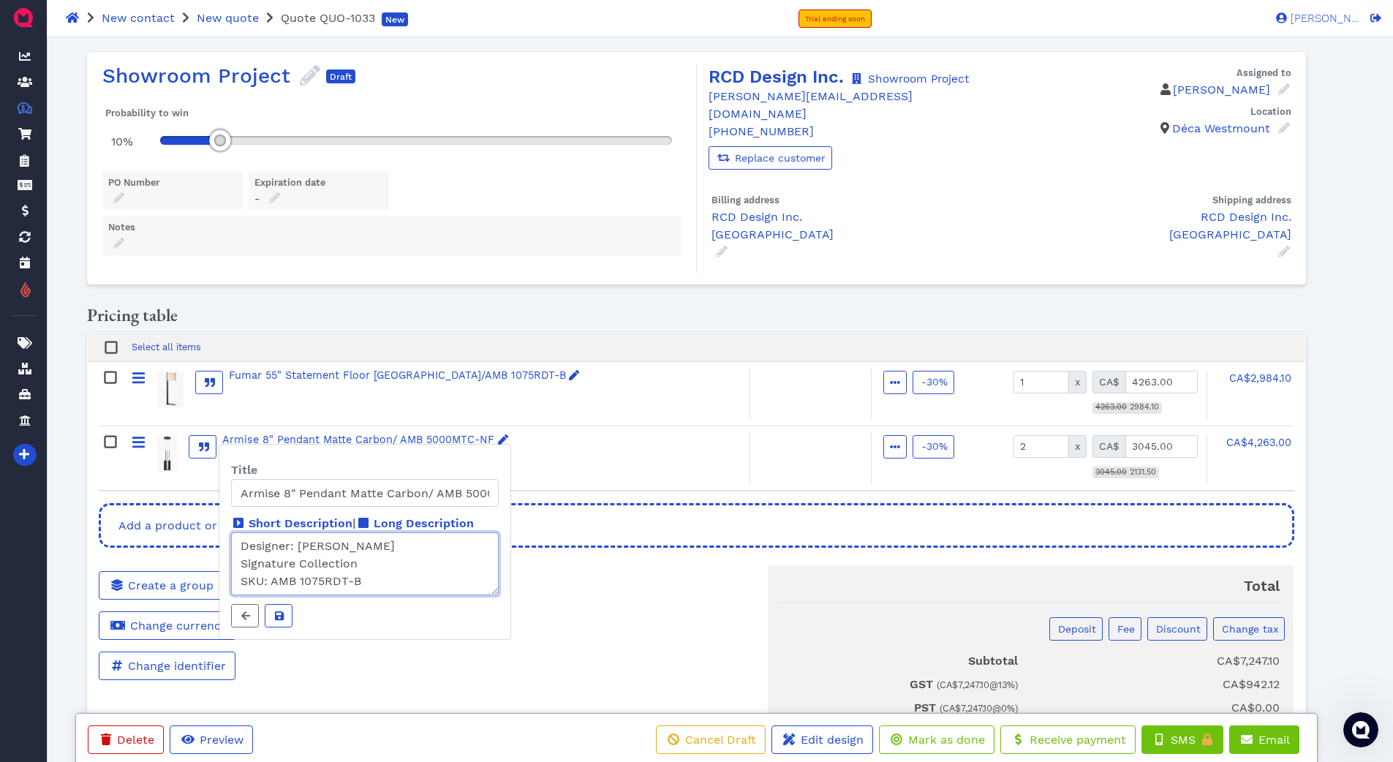
paste textarea "5000MTC-NF"
type textarea "Designer: Anne-Marie Barton Signature Collection SKU: AMB 5000MTC-NF"
click at [407, 525] on span "Long Description" at bounding box center [424, 523] width 100 height 14
click at [397, 546] on icon "button" at bounding box center [402, 548] width 13 height 13
drag, startPoint x: 426, startPoint y: 606, endPoint x: 249, endPoint y: 575, distance: 179.0
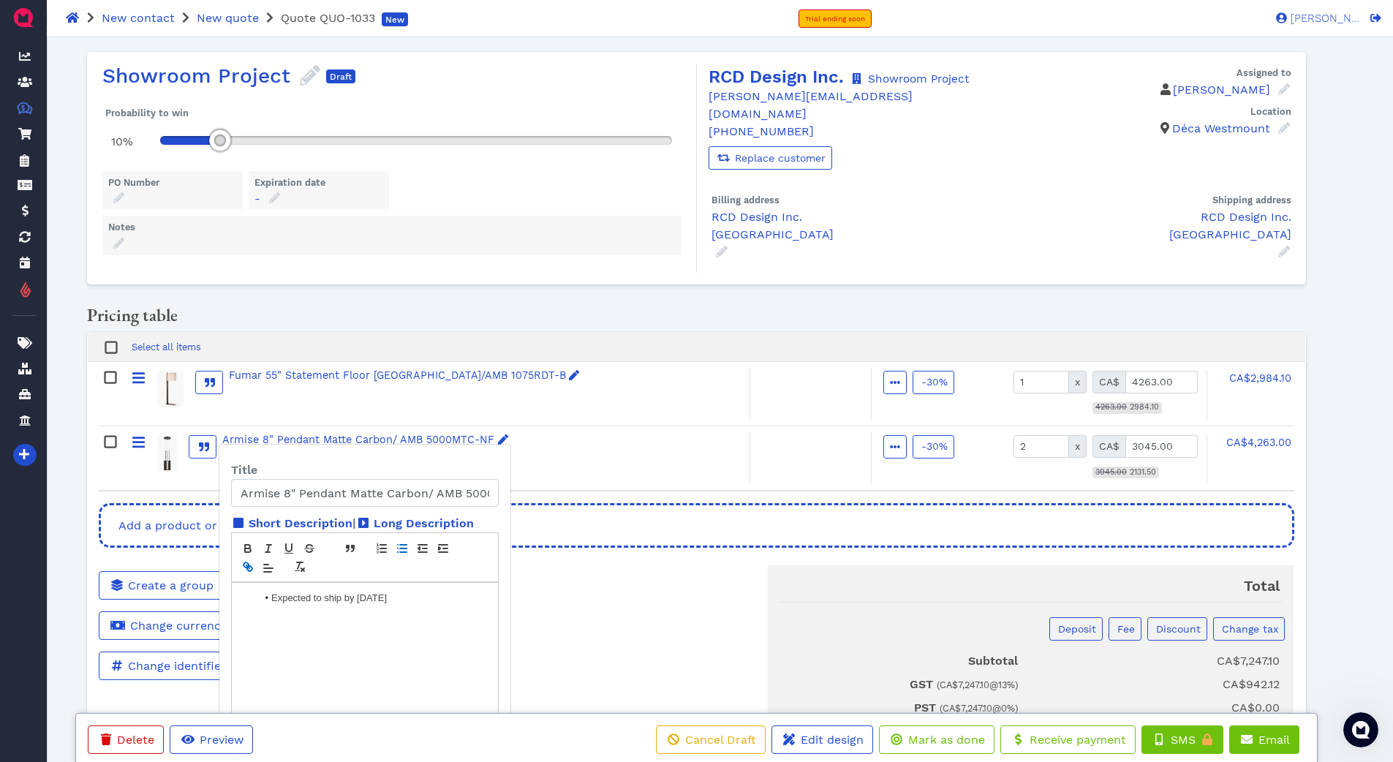
click at [259, 593] on div "Expected to ship by 12.17.25" at bounding box center [365, 648] width 266 height 130
drag, startPoint x: 248, startPoint y: 550, endPoint x: 265, endPoint y: 549, distance: 17.6
click at [256, 550] on button "button" at bounding box center [248, 549] width 20 height 18
drag, startPoint x: 283, startPoint y: 548, endPoint x: 294, endPoint y: 562, distance: 17.1
click at [284, 548] on icon "button" at bounding box center [288, 548] width 13 height 13
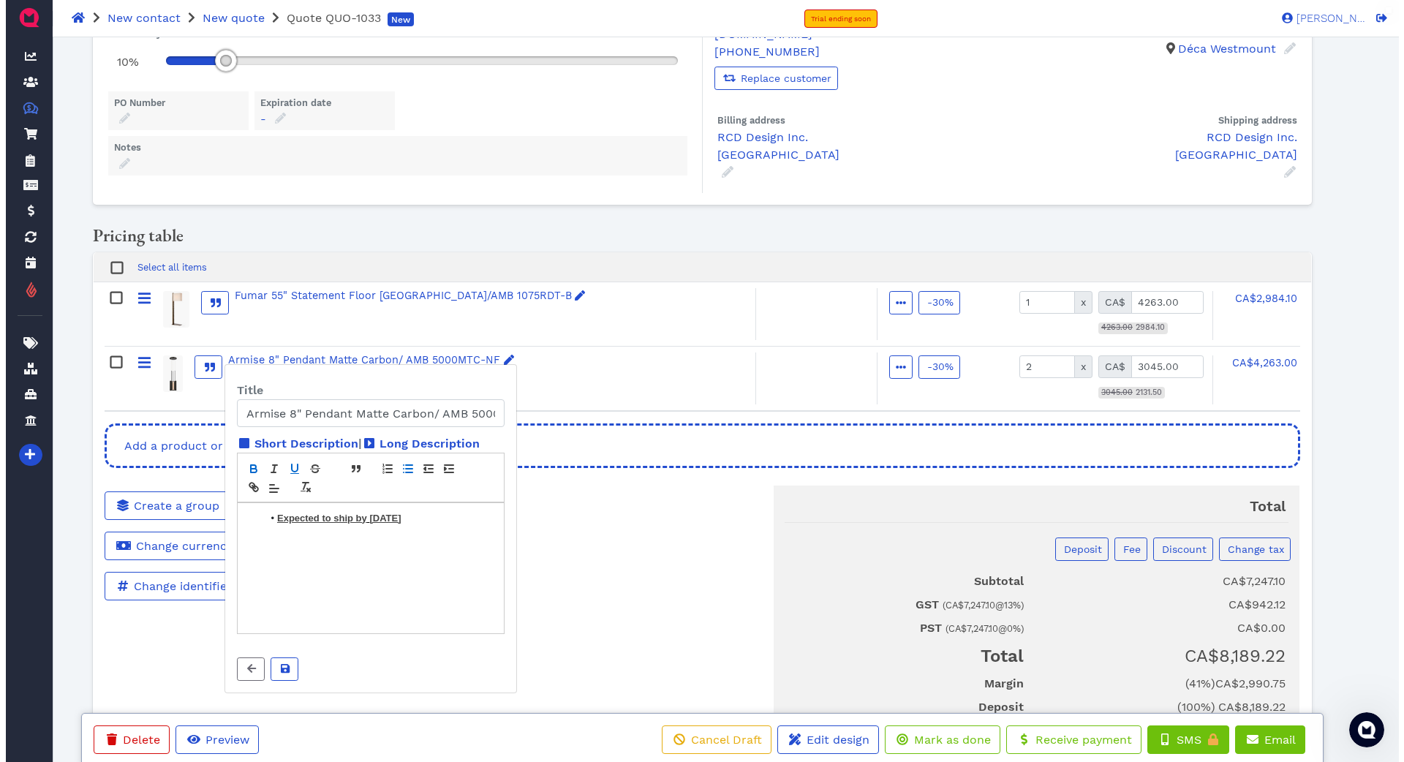
scroll to position [129, 0]
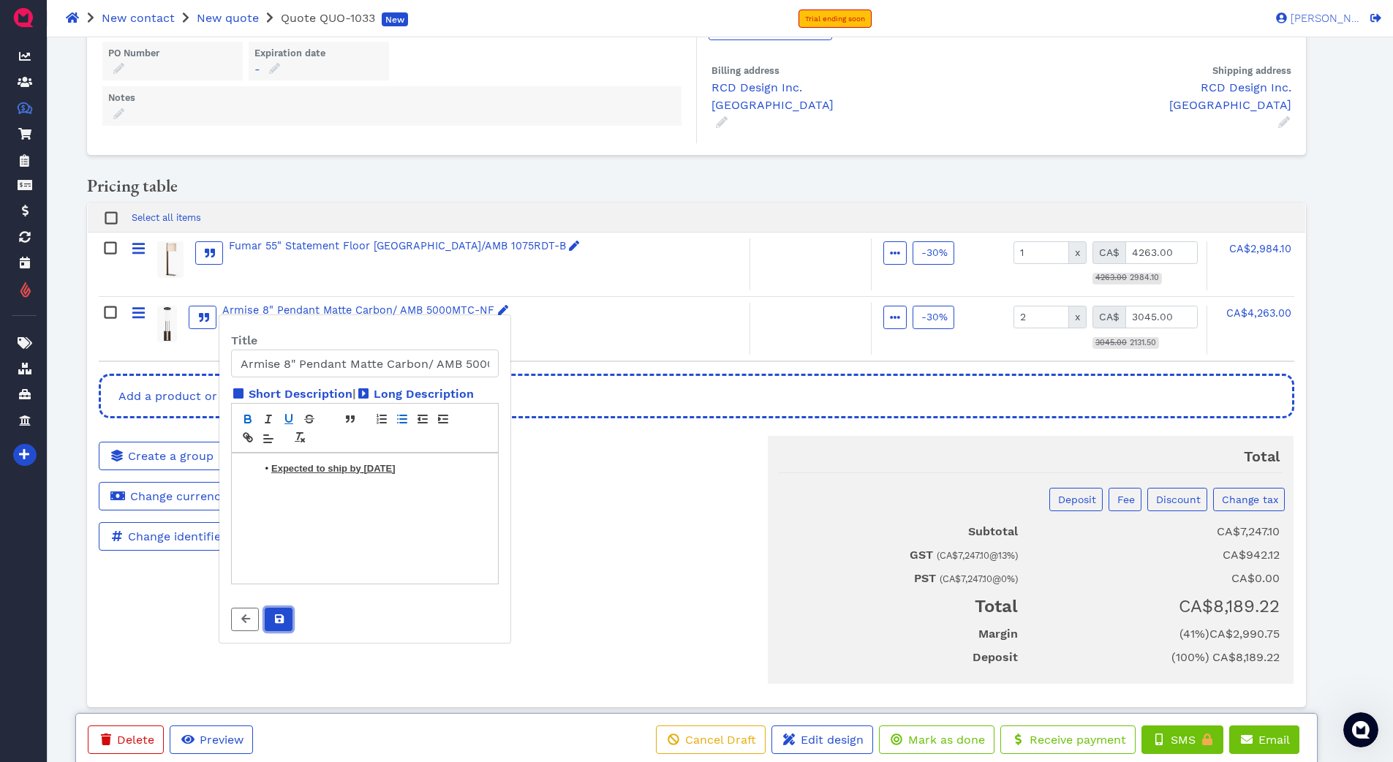
click at [290, 624] on button at bounding box center [279, 619] width 28 height 23
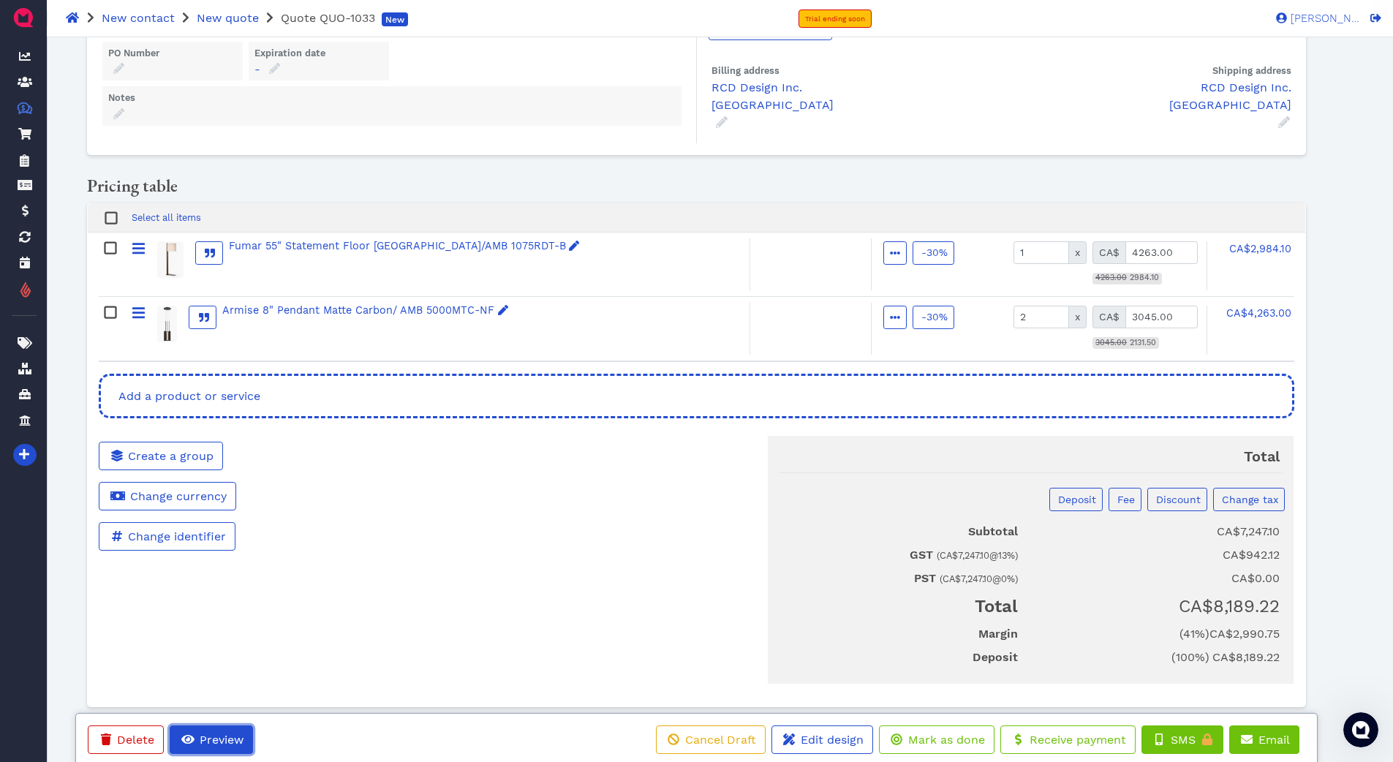
click at [249, 733] on button "Preview" at bounding box center [211, 739] width 83 height 29
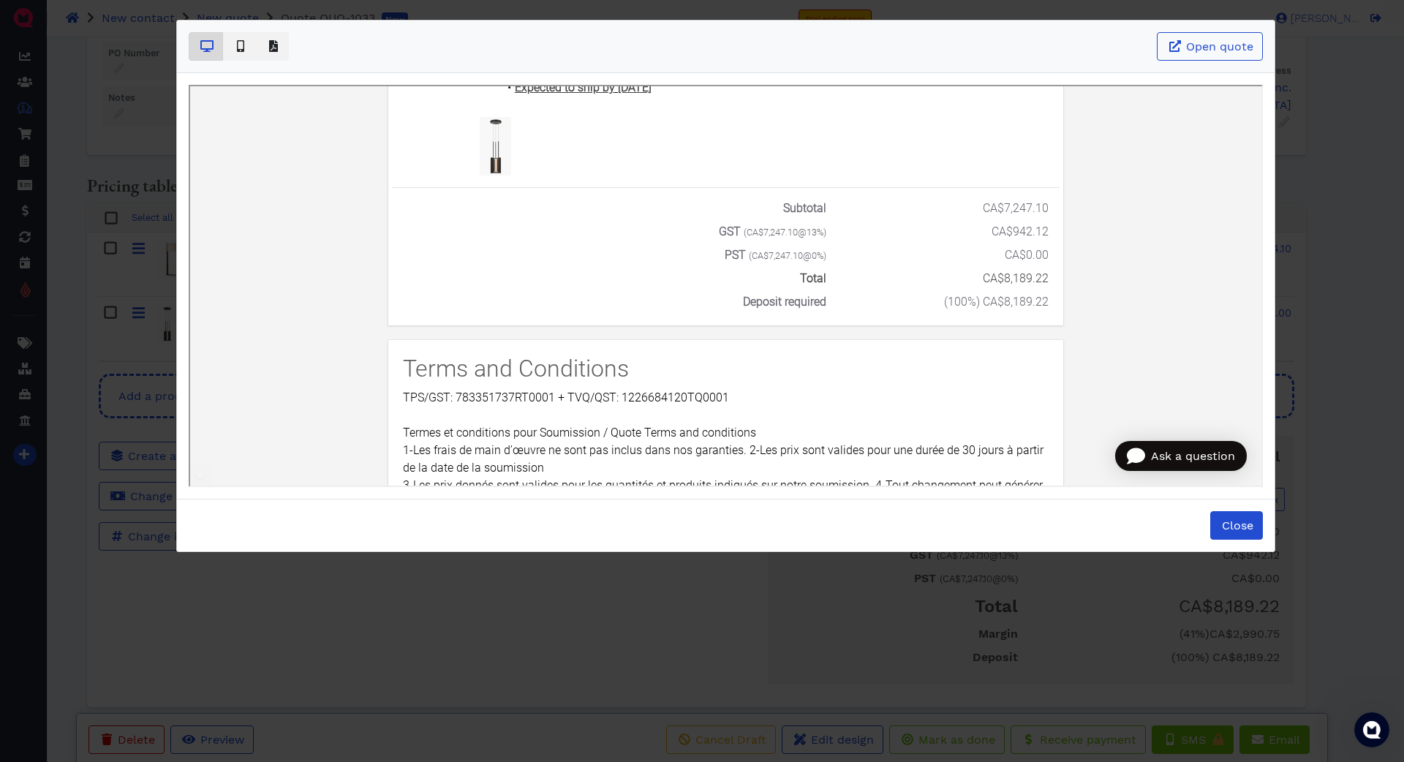
scroll to position [809, 0]
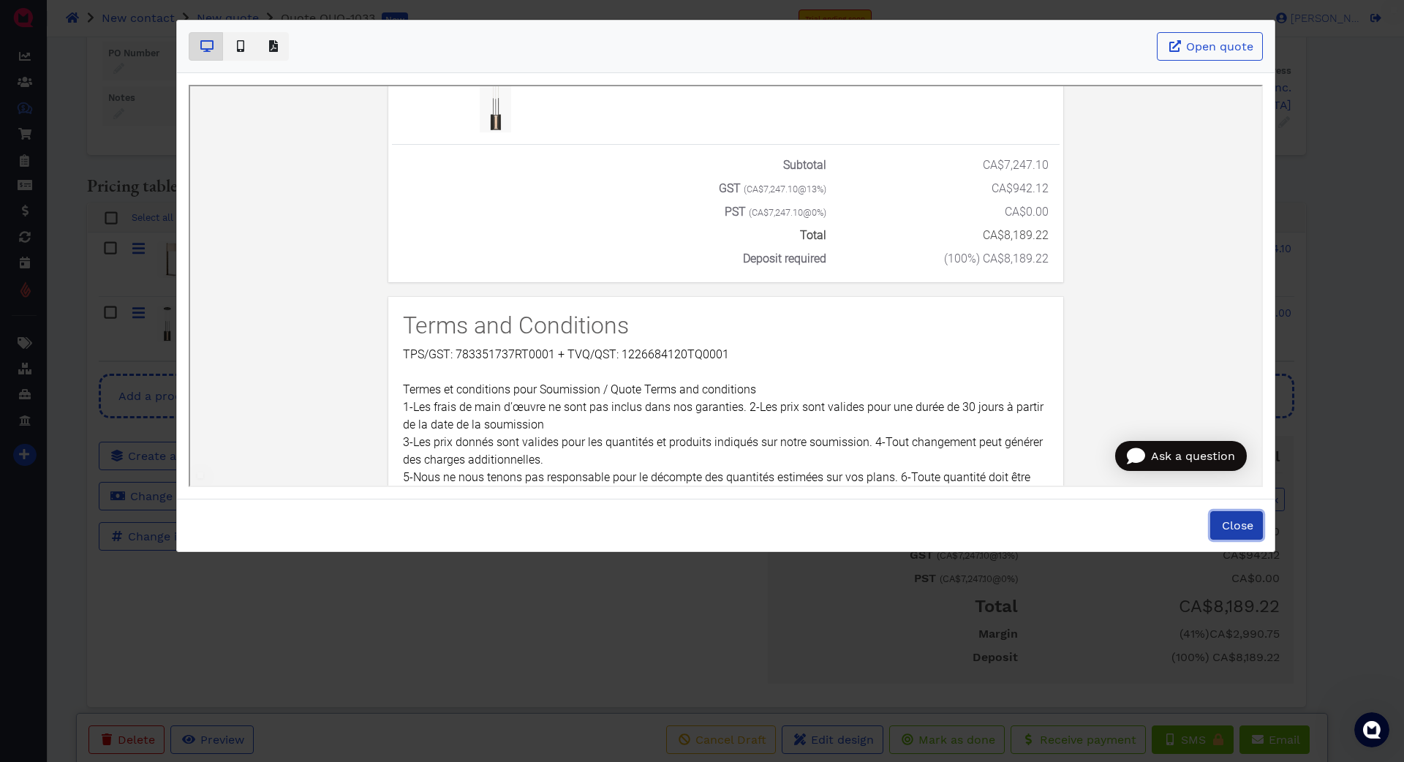
click at [1248, 521] on span "Close" at bounding box center [1237, 525] width 34 height 14
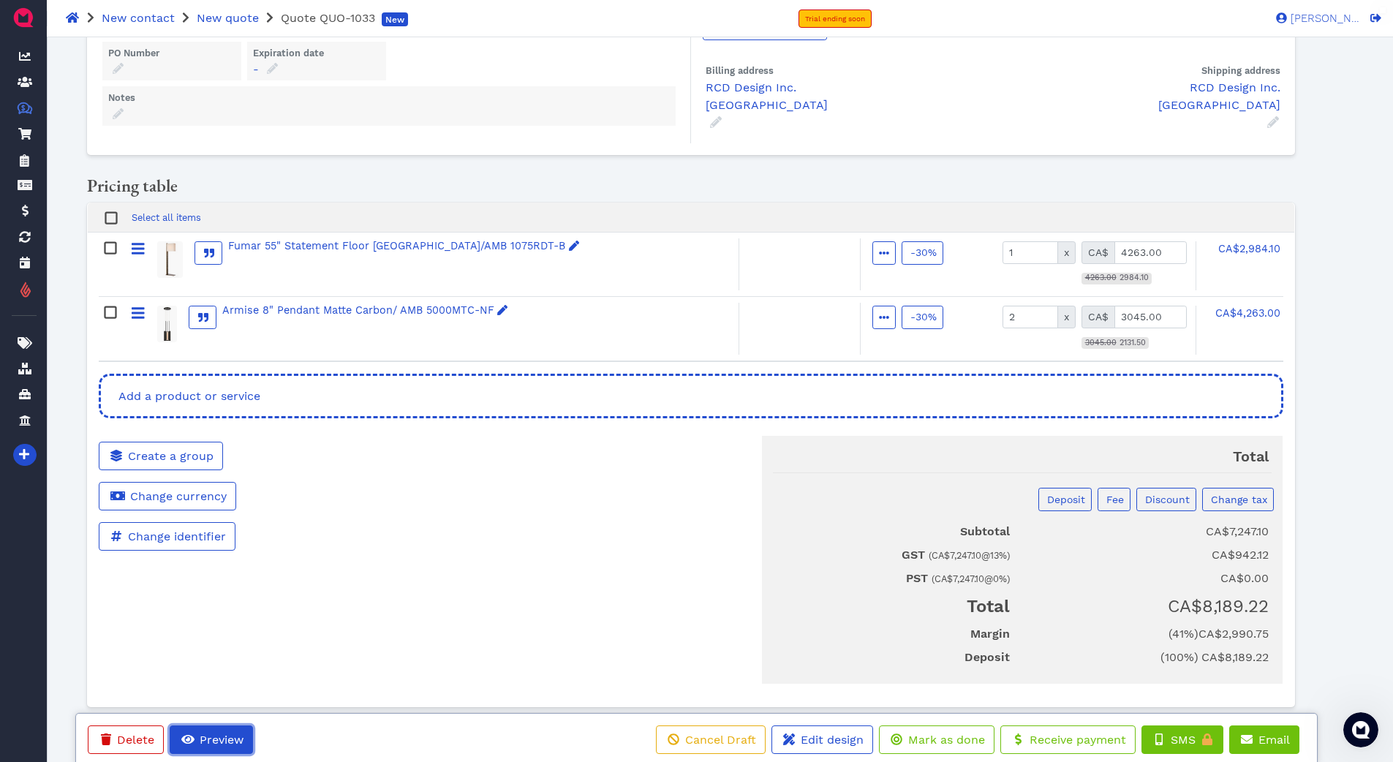
click at [225, 737] on span "Preview" at bounding box center [220, 740] width 46 height 14
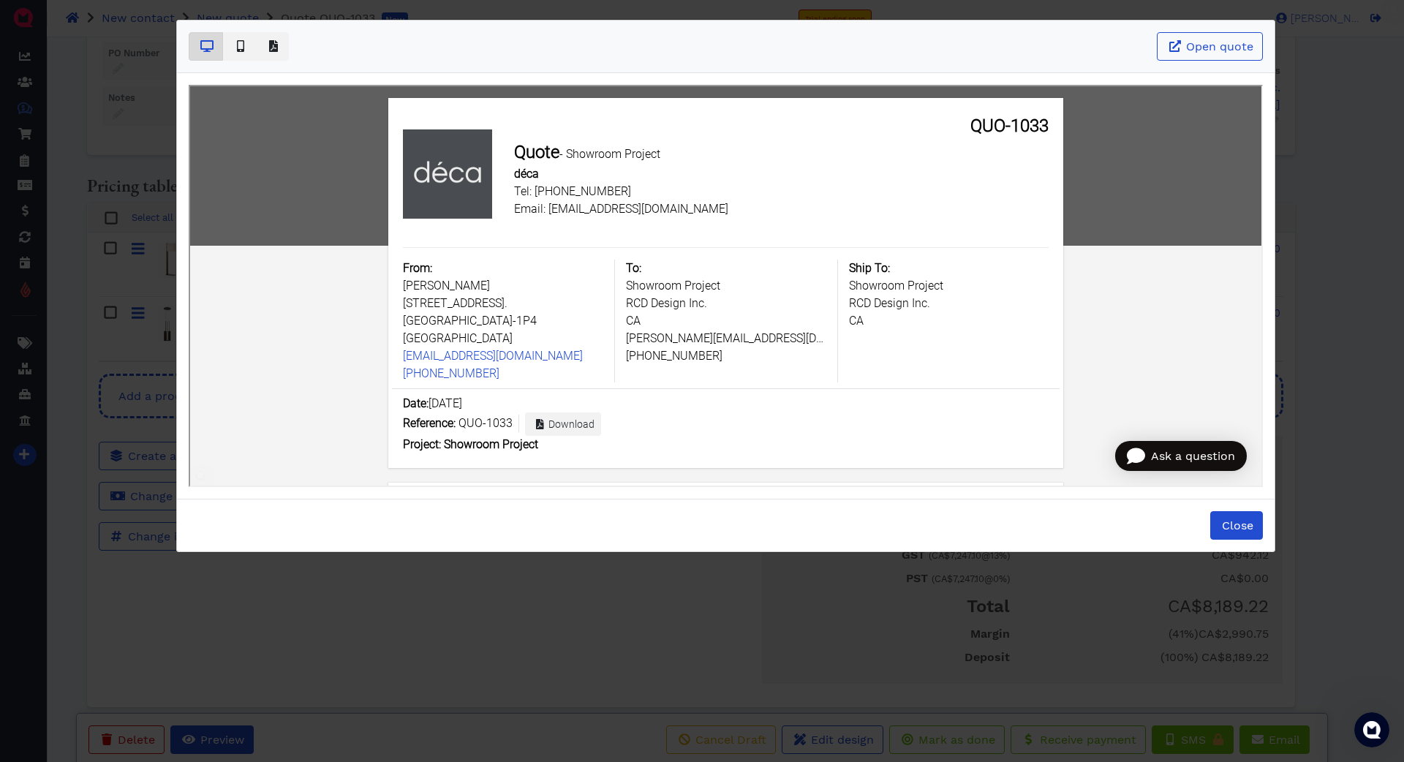
scroll to position [6, 0]
click at [566, 417] on span "Download" at bounding box center [569, 423] width 48 height 12
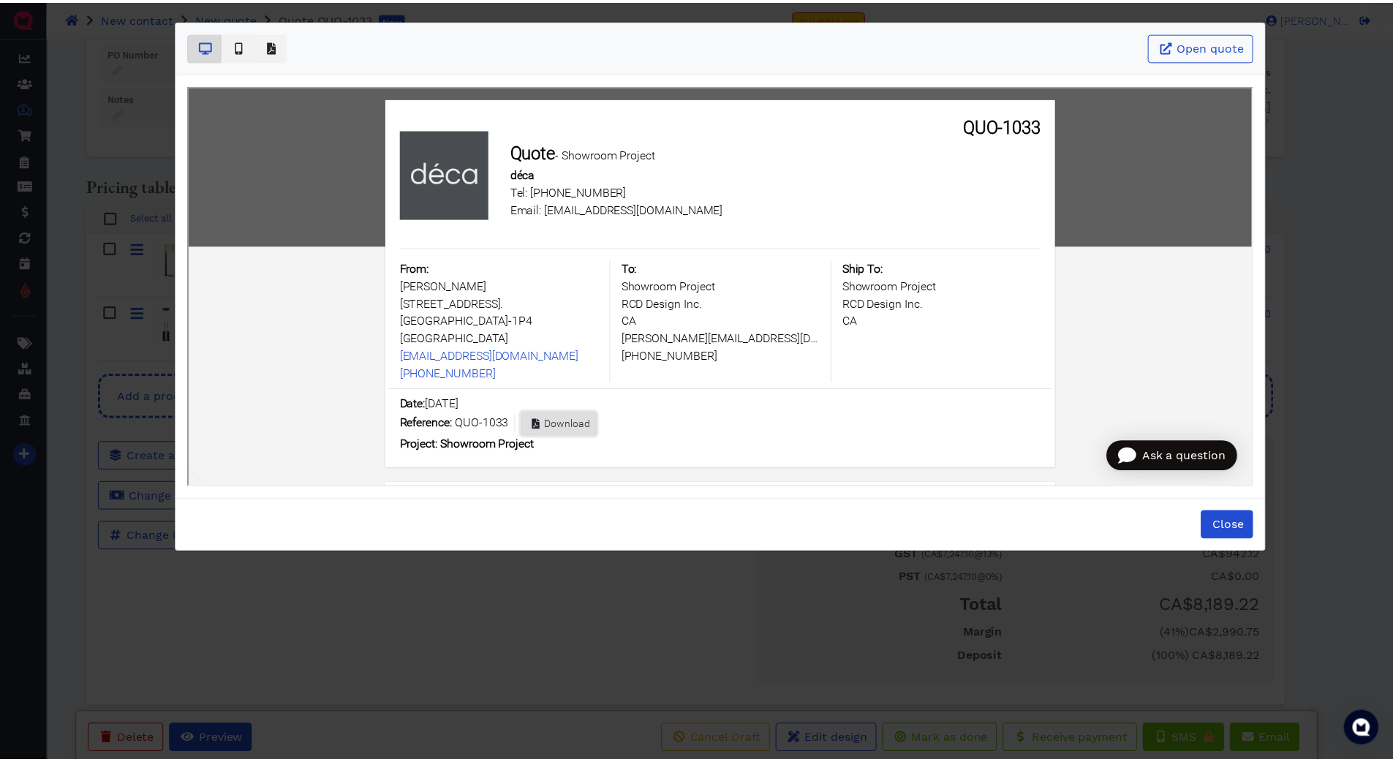
scroll to position [0, 0]
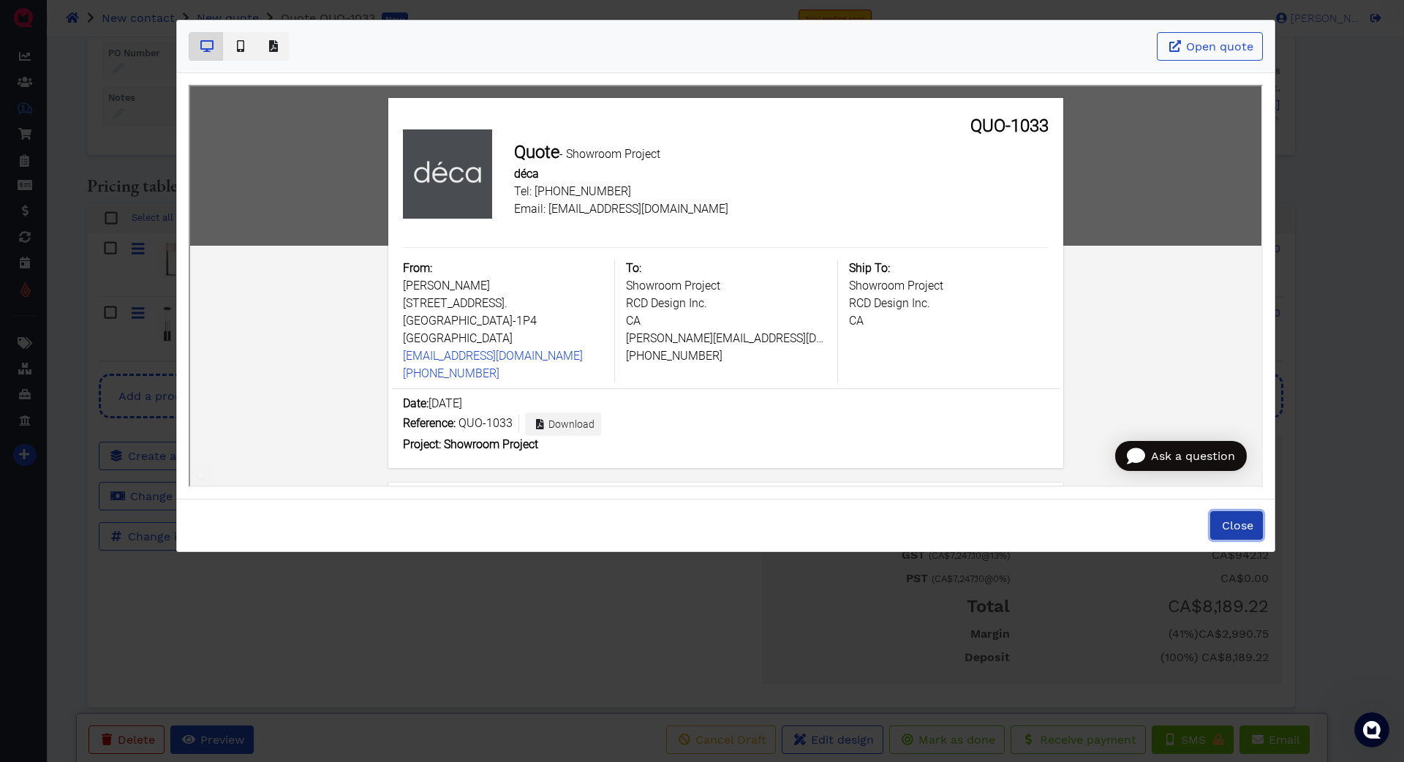
click at [1247, 529] on span "Close" at bounding box center [1237, 525] width 34 height 14
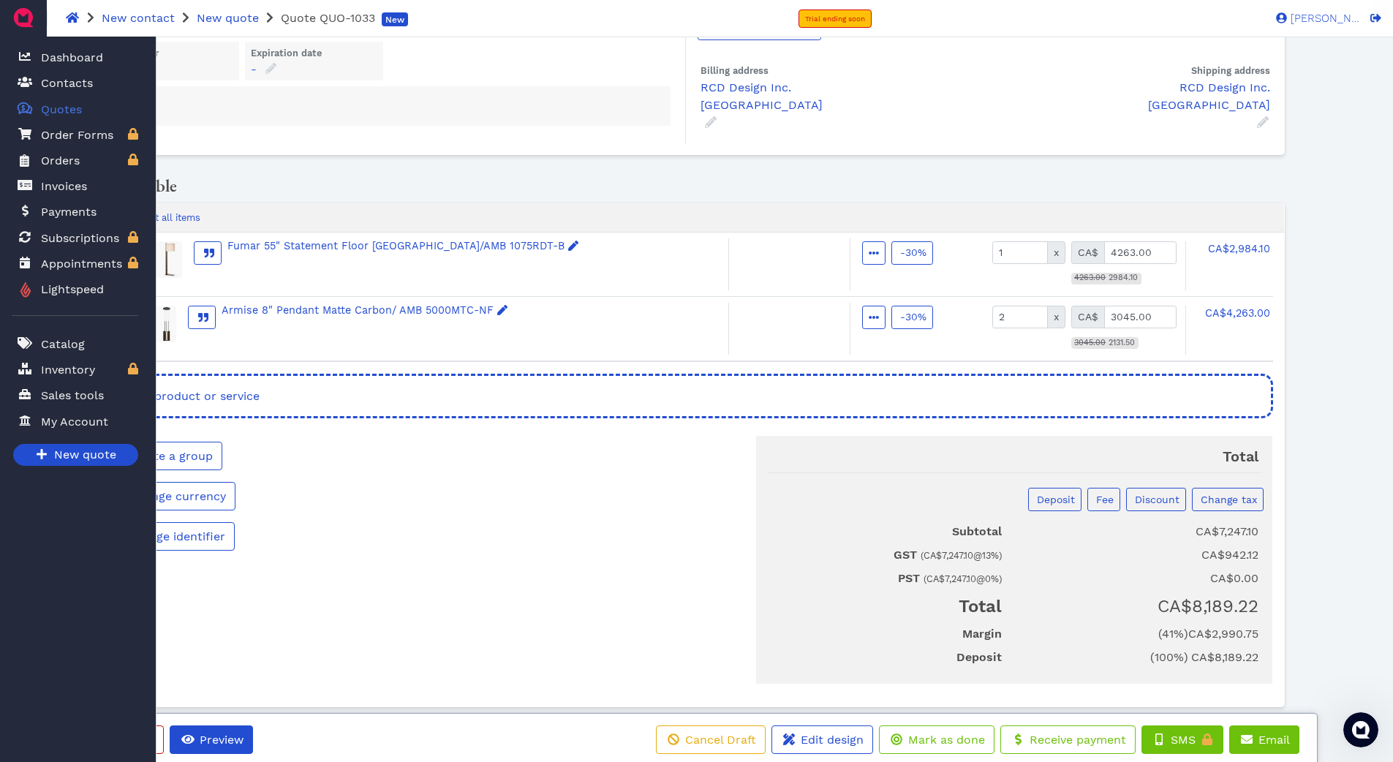
click at [56, 108] on span "Quotes" at bounding box center [61, 110] width 41 height 18
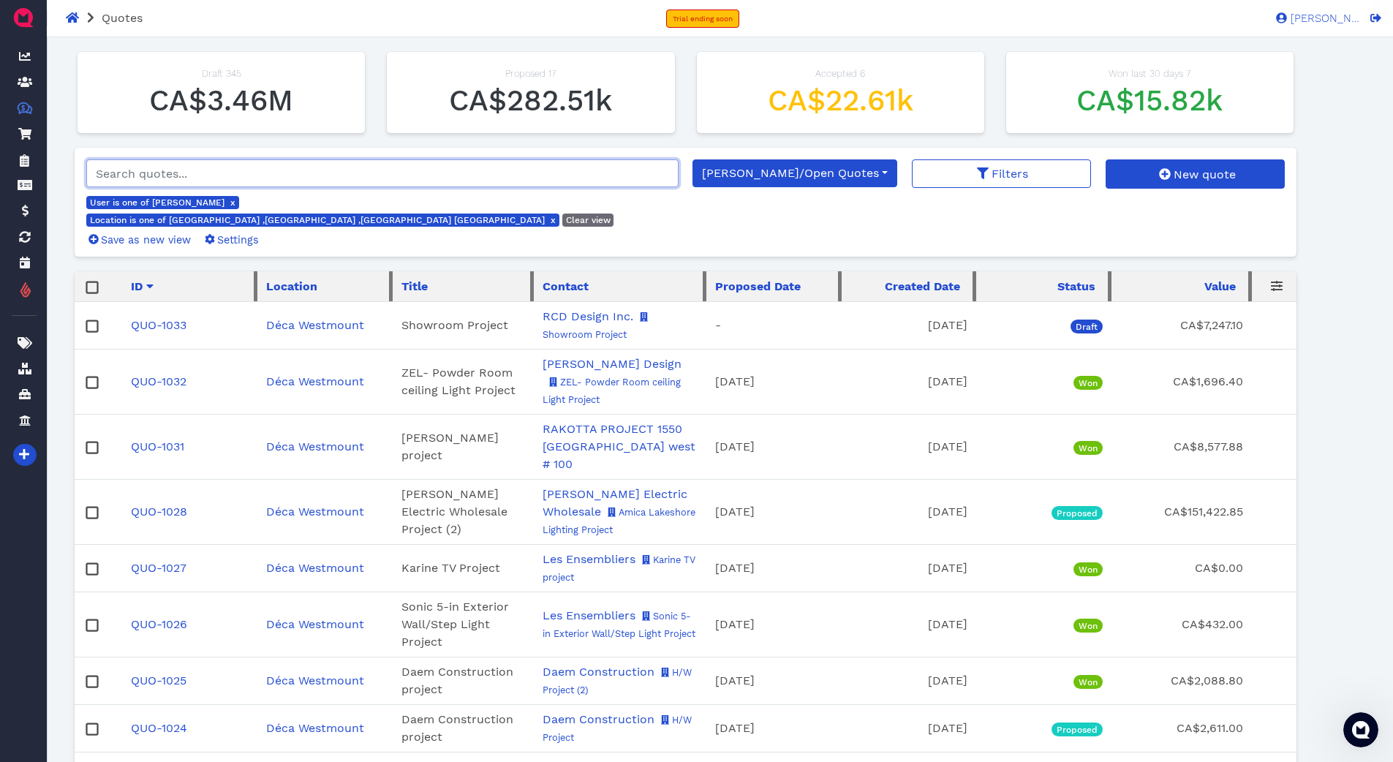
click at [214, 178] on input "search" at bounding box center [382, 173] width 592 height 28
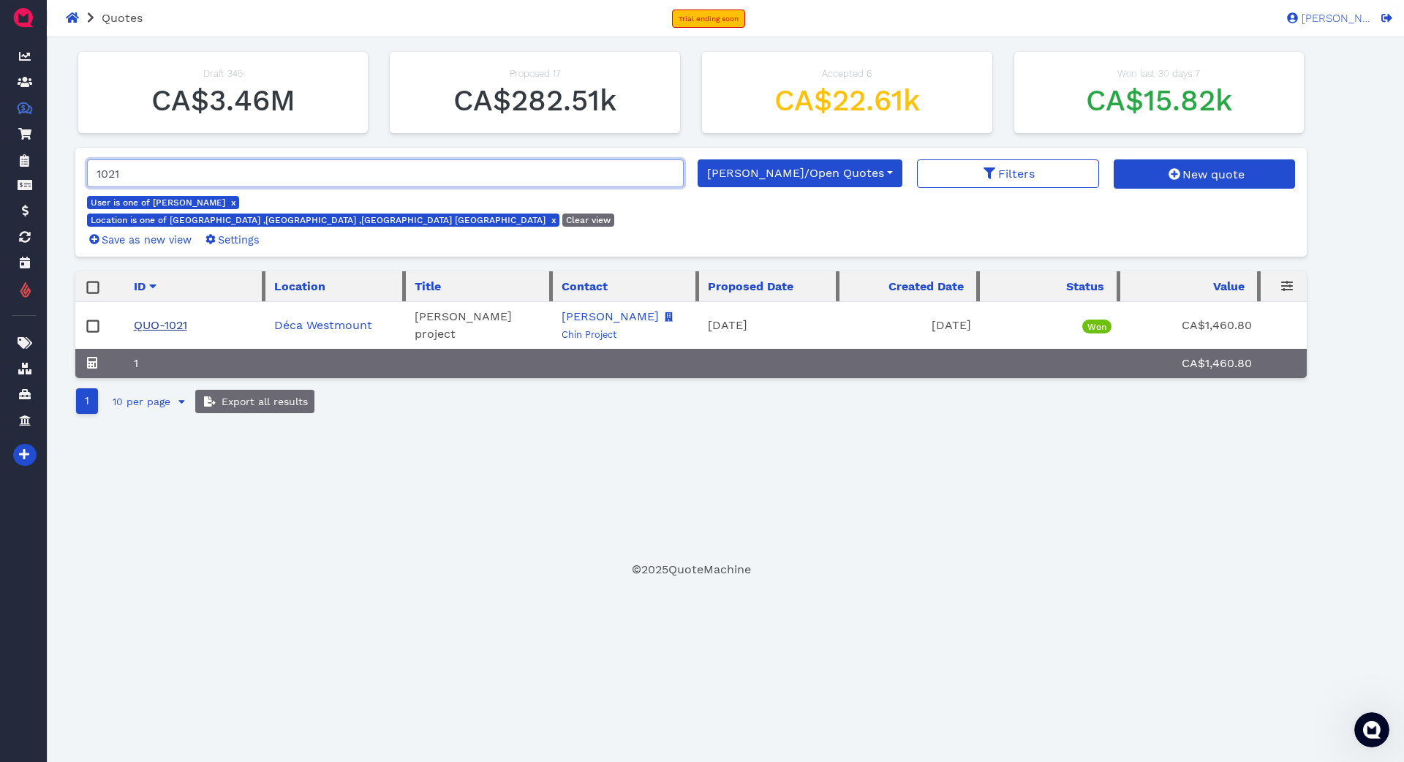
type input "1021"
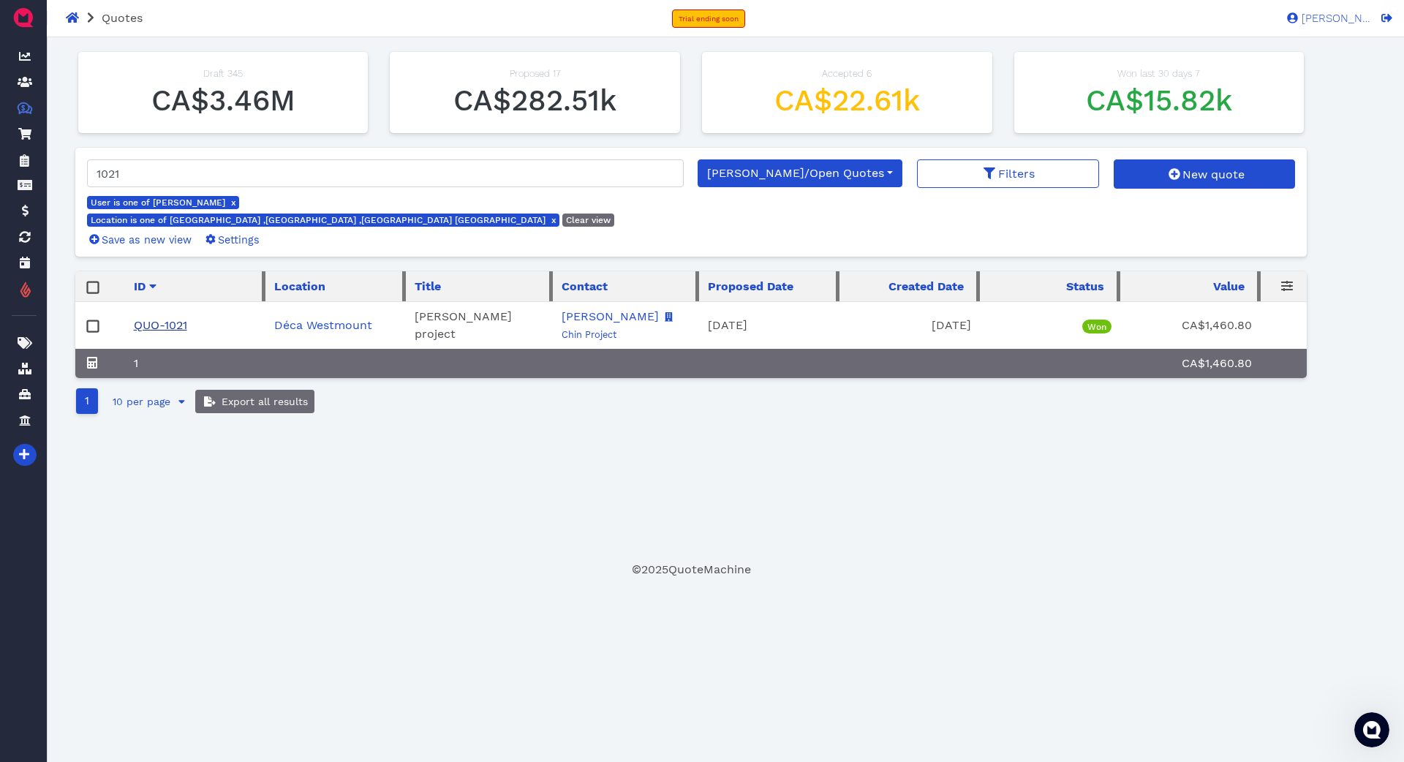
click at [177, 318] on link "QUO-1021" at bounding box center [160, 325] width 53 height 14
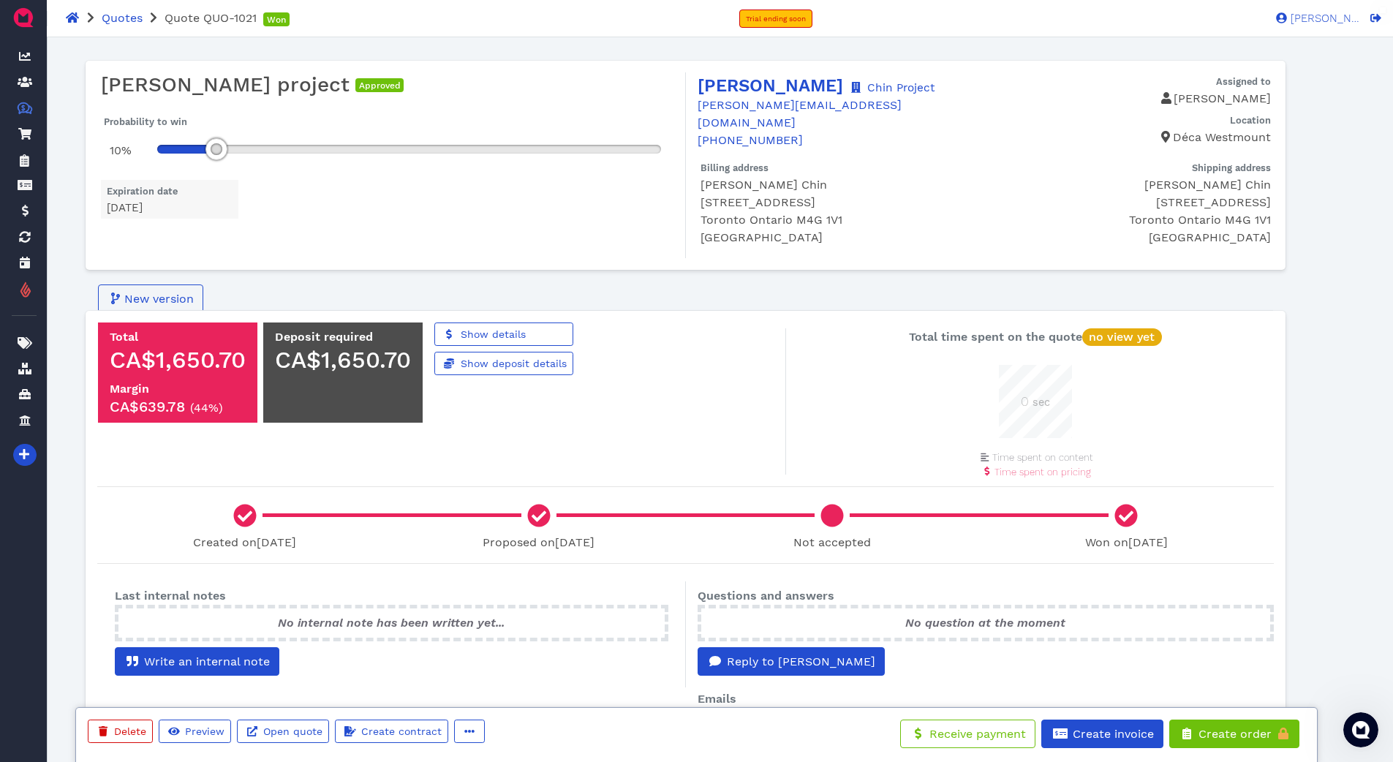
scroll to position [73, 73]
click at [472, 732] on span "button" at bounding box center [468, 731] width 15 height 15
click at [510, 613] on span "Duplicate" at bounding box center [514, 607] width 55 height 14
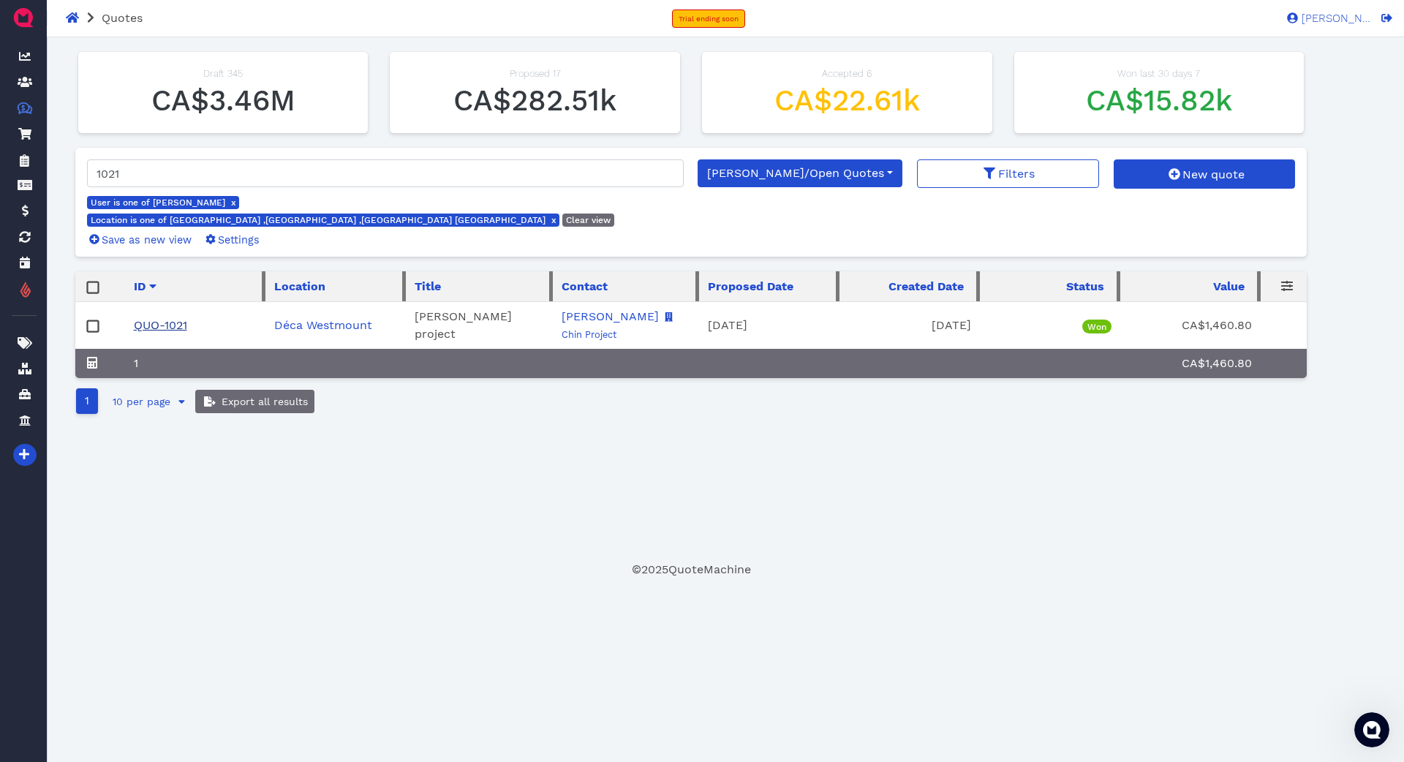
click at [181, 318] on link "QUO-1021" at bounding box center [160, 325] width 53 height 14
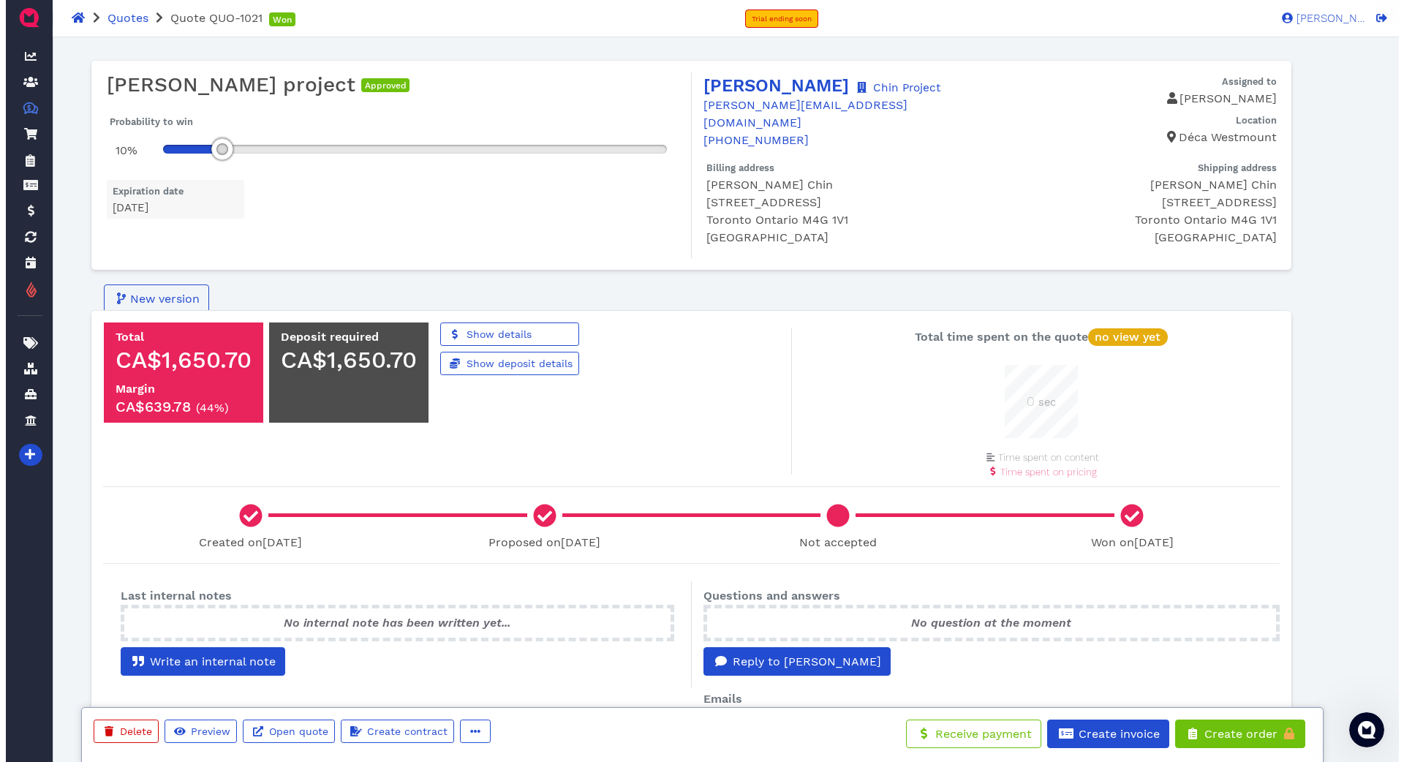
scroll to position [73, 73]
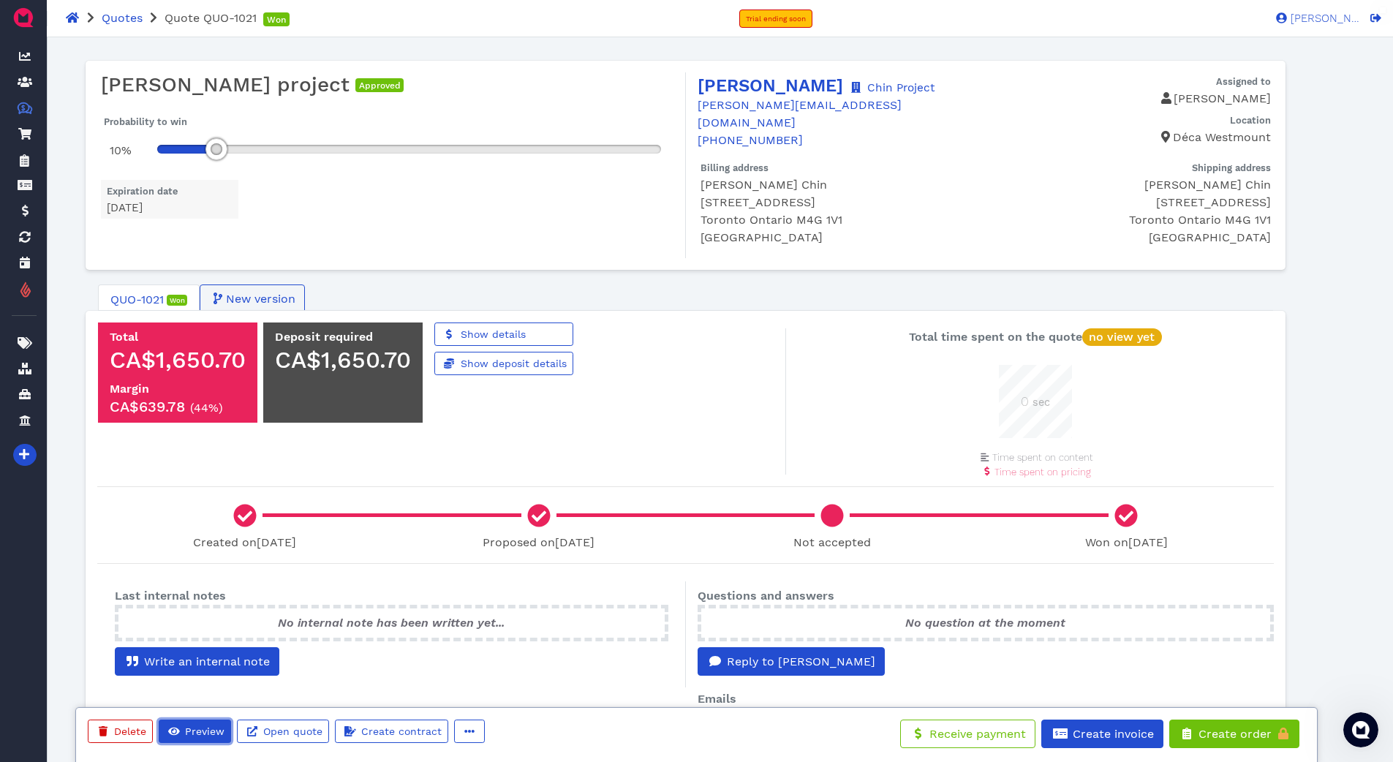
click at [211, 728] on span "Preview" at bounding box center [204, 731] width 42 height 12
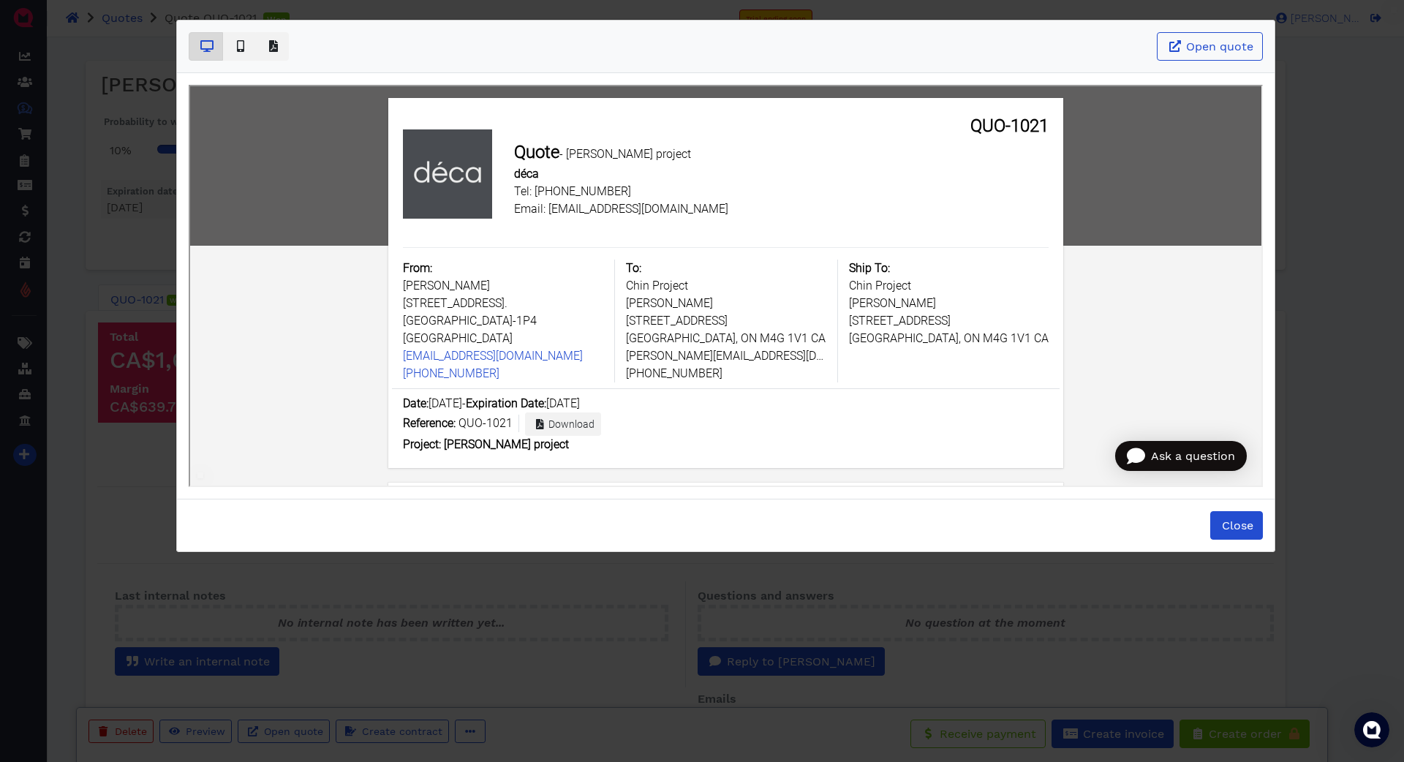
scroll to position [0, 0]
click at [1245, 526] on span "Close" at bounding box center [1237, 525] width 34 height 14
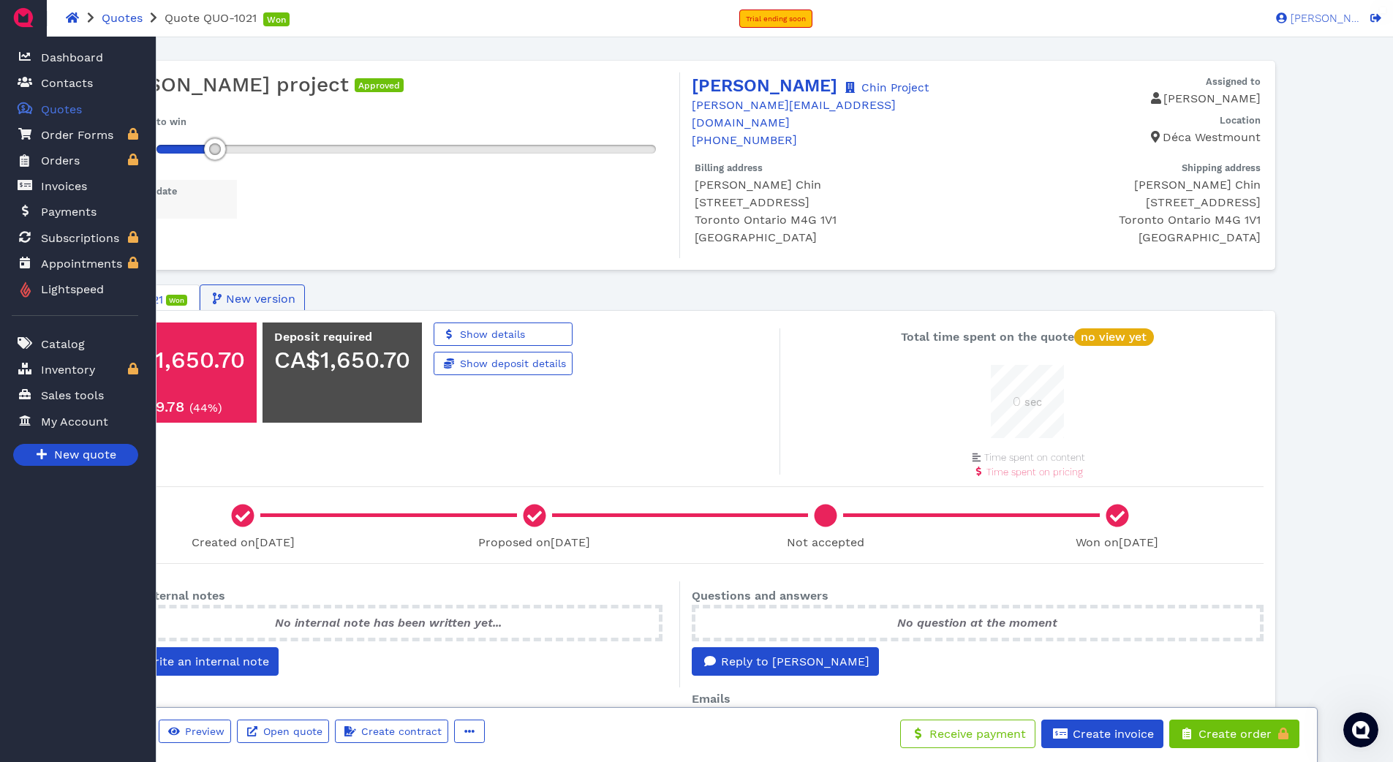
click at [41, 110] on span "Quotes" at bounding box center [61, 110] width 41 height 18
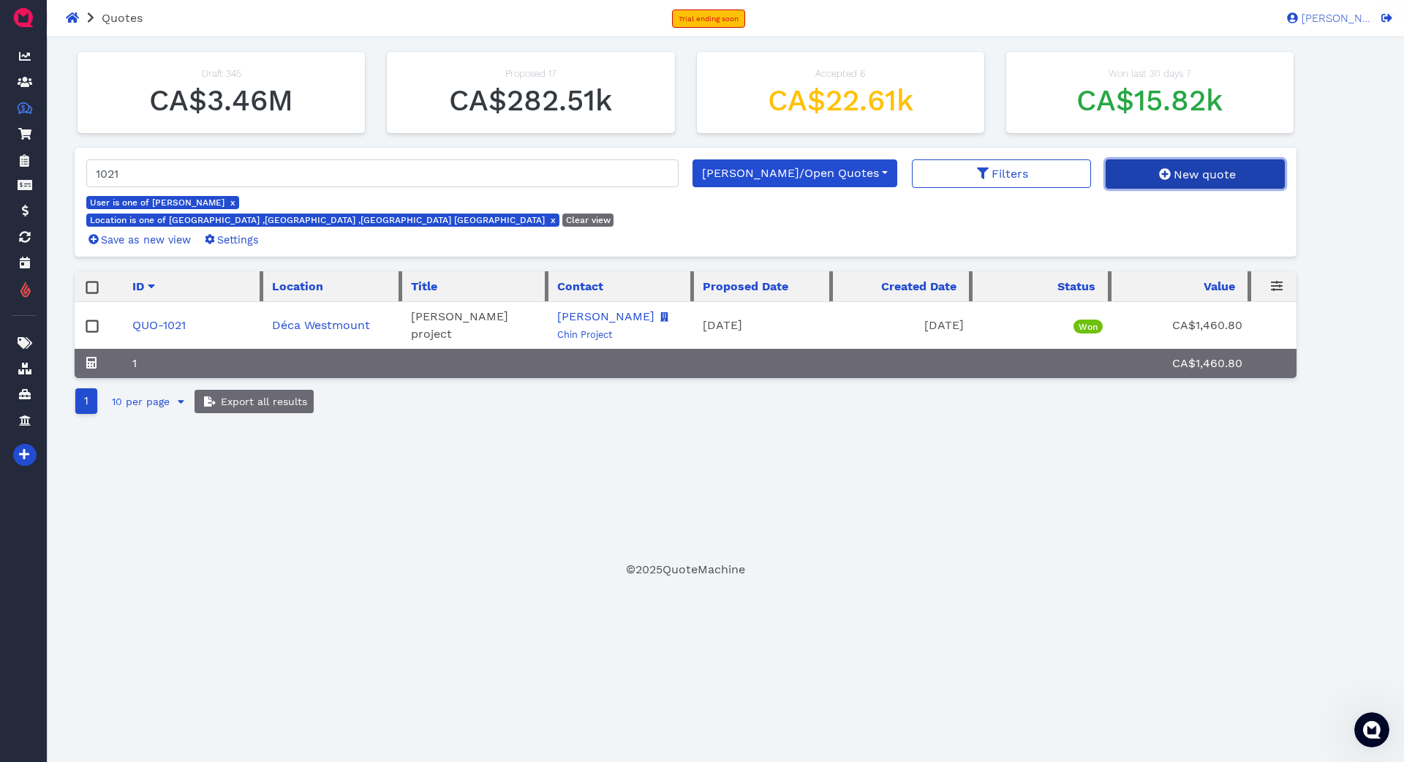
click at [1172, 173] on span "New quote" at bounding box center [1204, 174] width 64 height 14
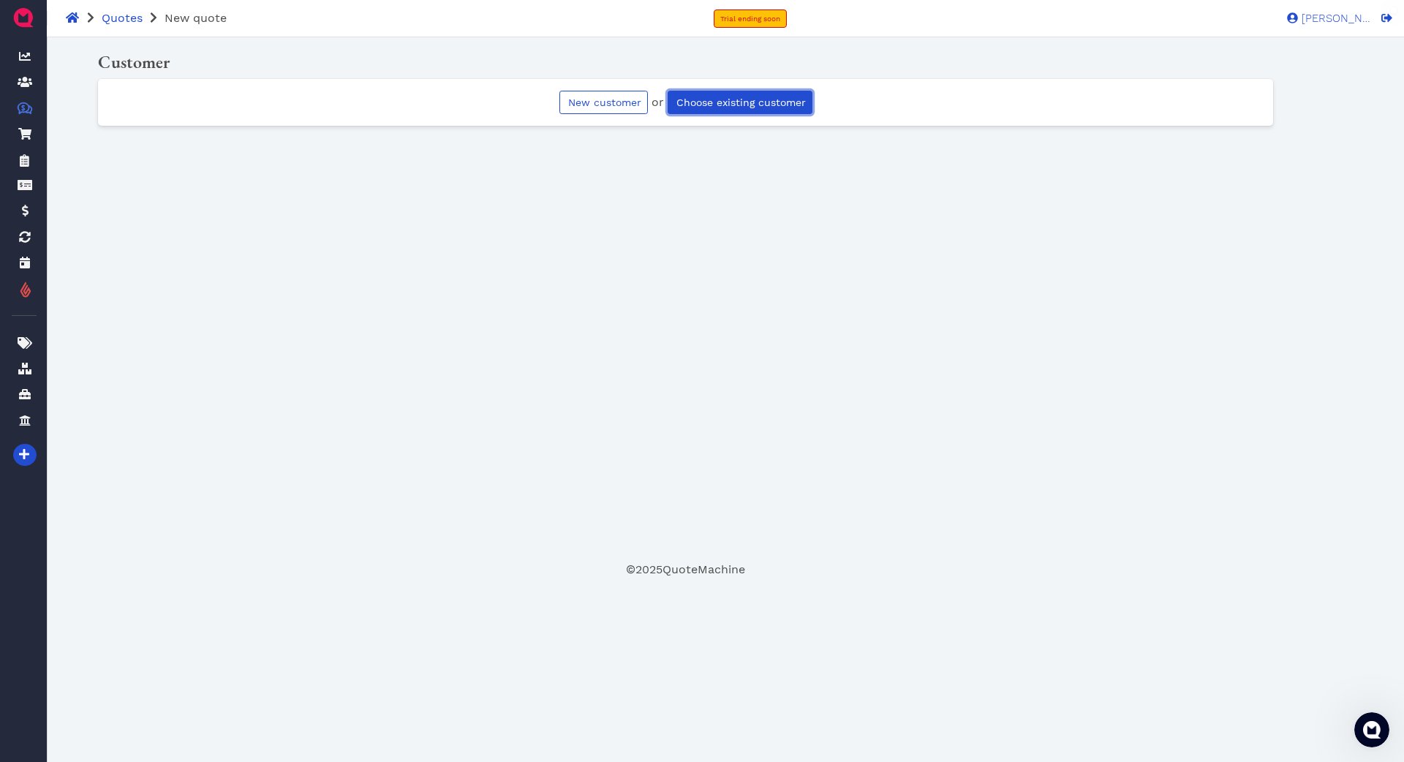
click at [744, 98] on span "Choose existing customer" at bounding box center [740, 103] width 132 height 12
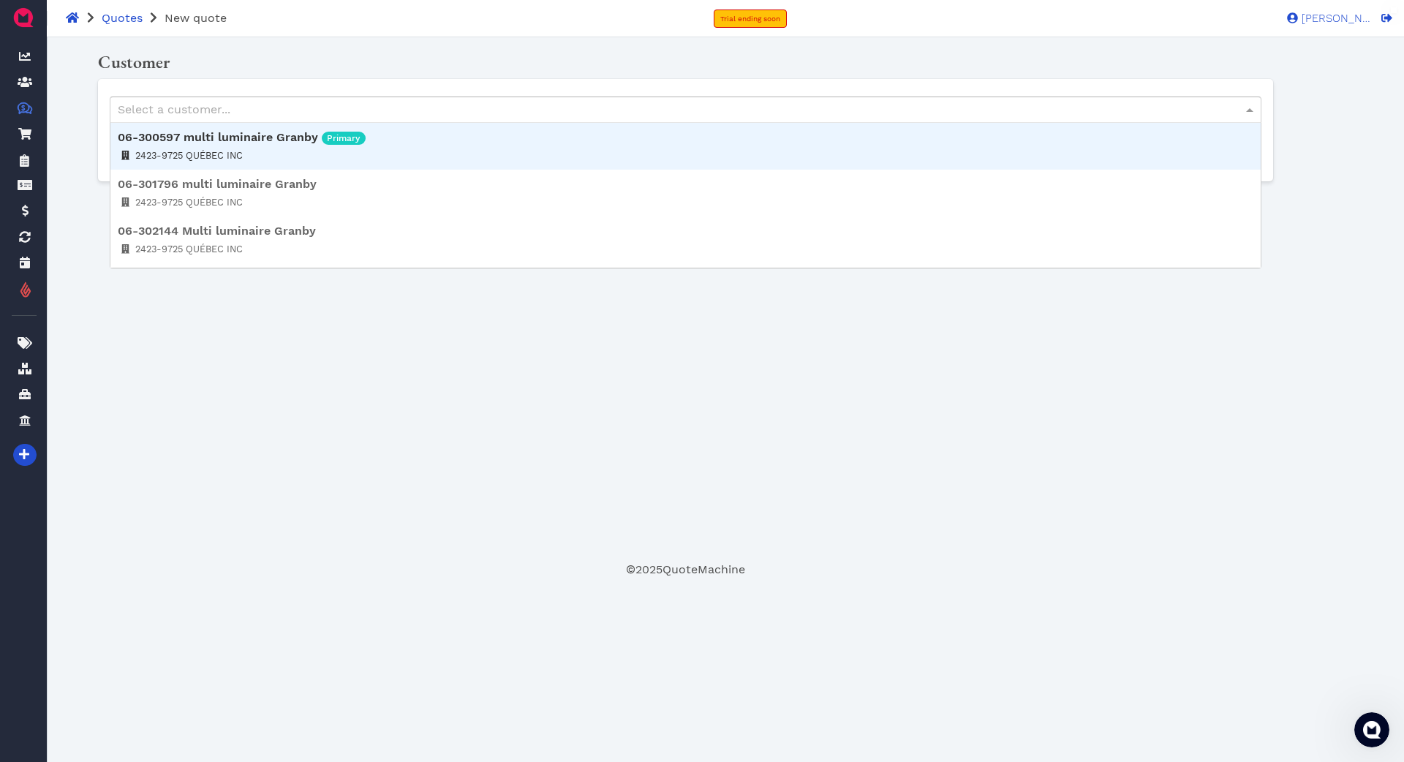
click at [581, 111] on div "Select a customer..." at bounding box center [685, 109] width 1150 height 25
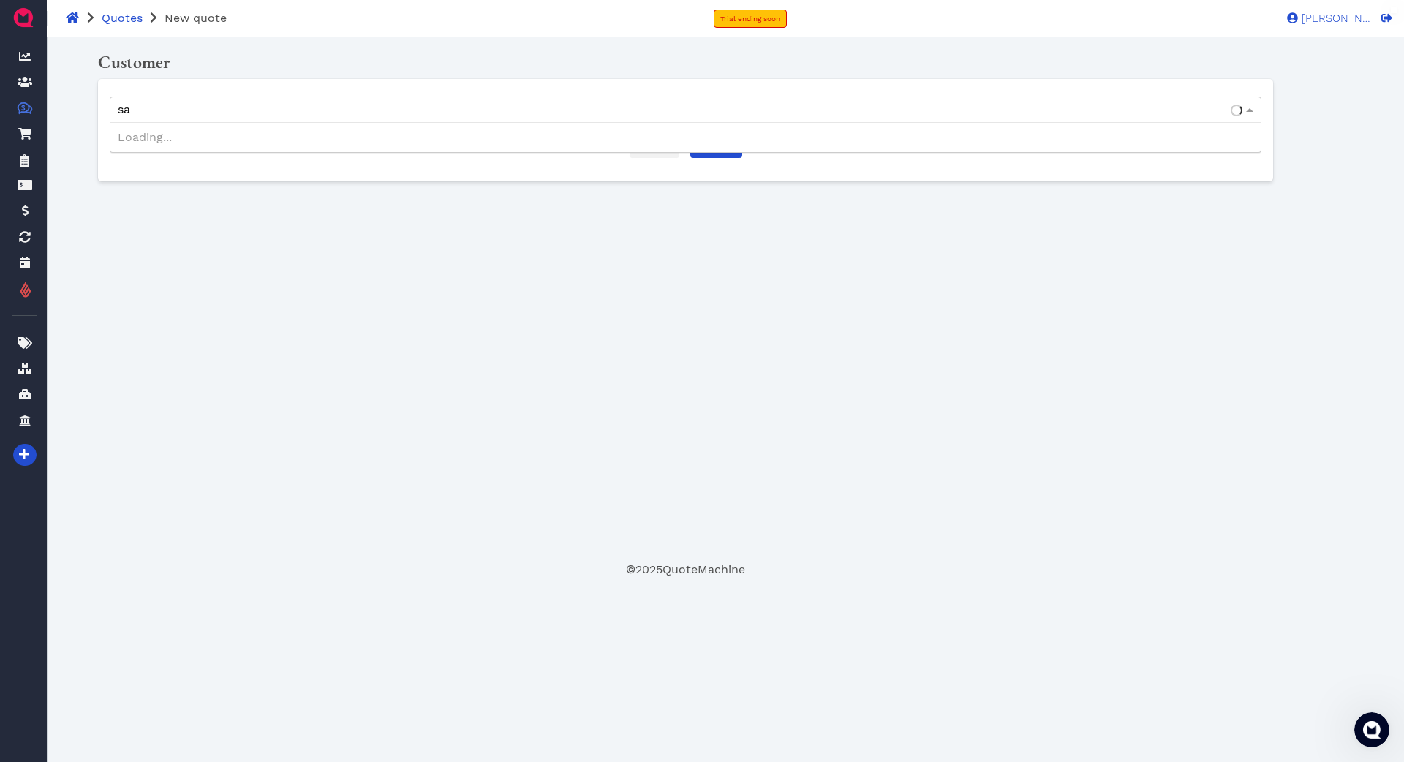
type input "s"
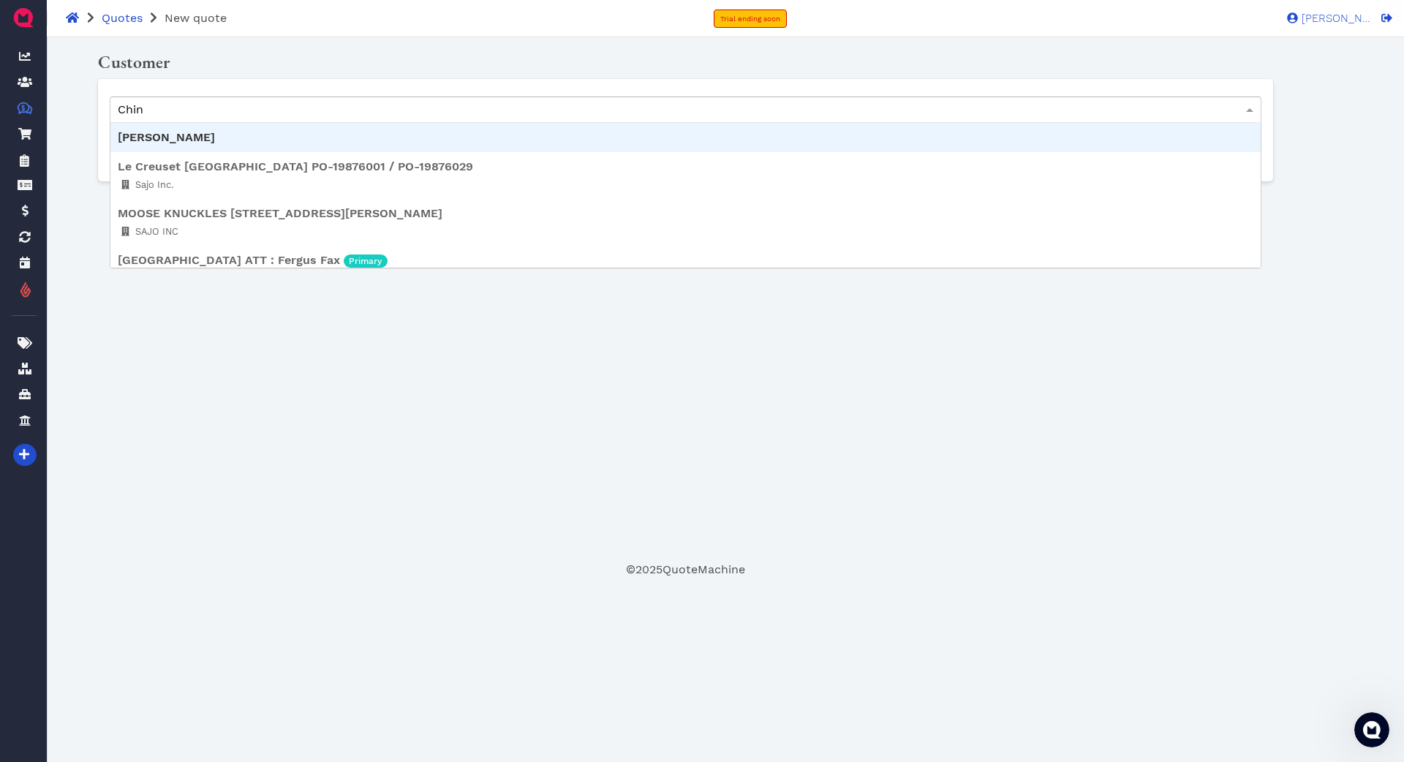
type input "Chin"
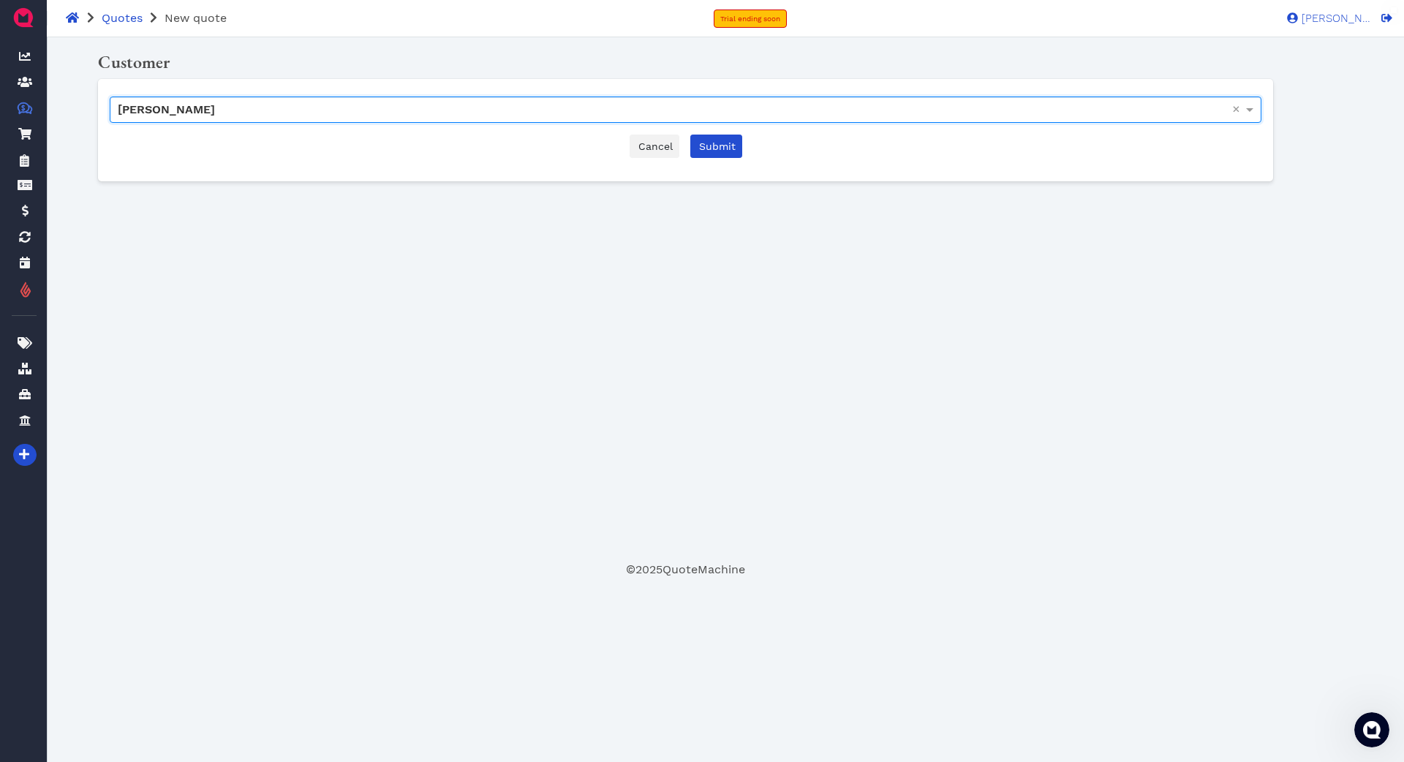
click at [244, 111] on p "[PERSON_NAME]" at bounding box center [674, 109] width 1112 height 25
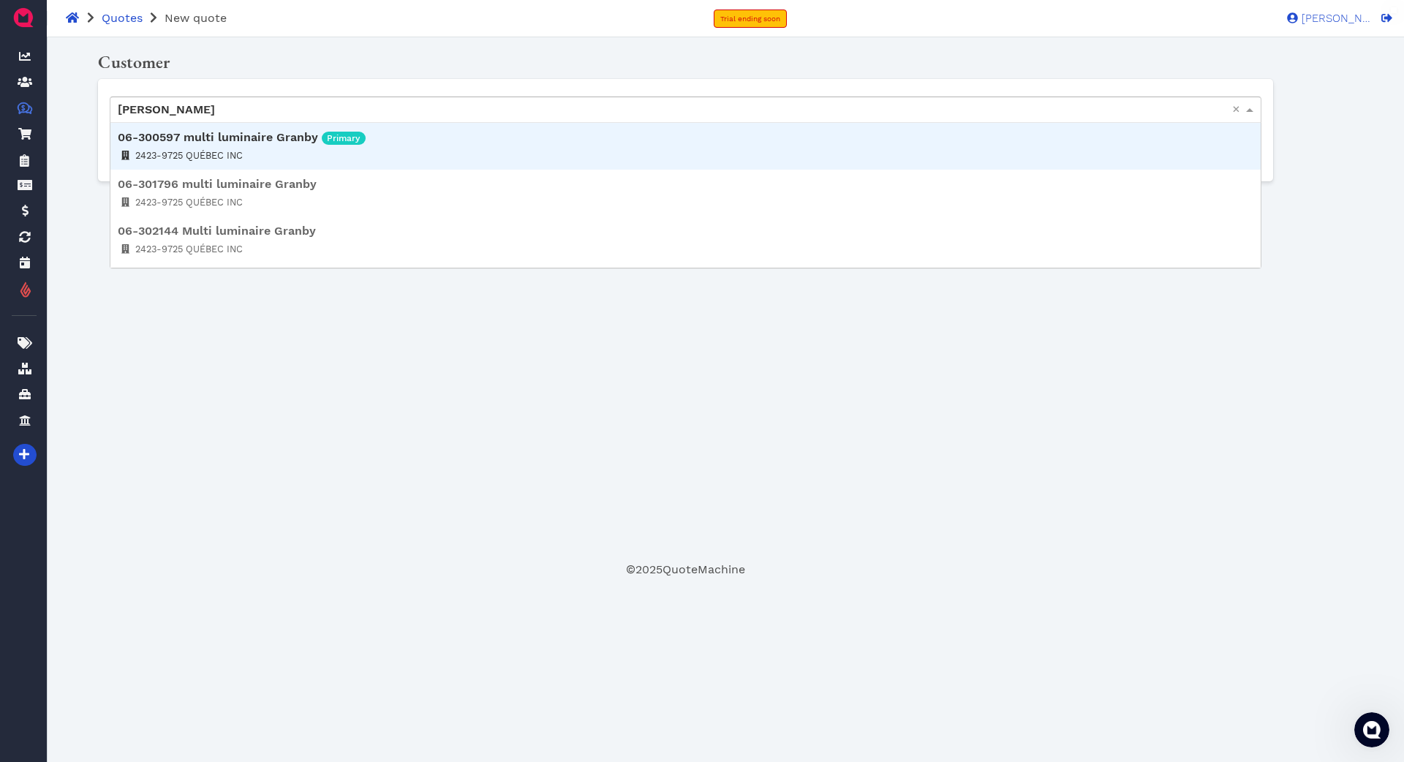
click at [244, 111] on p "[PERSON_NAME]" at bounding box center [674, 109] width 1112 height 25
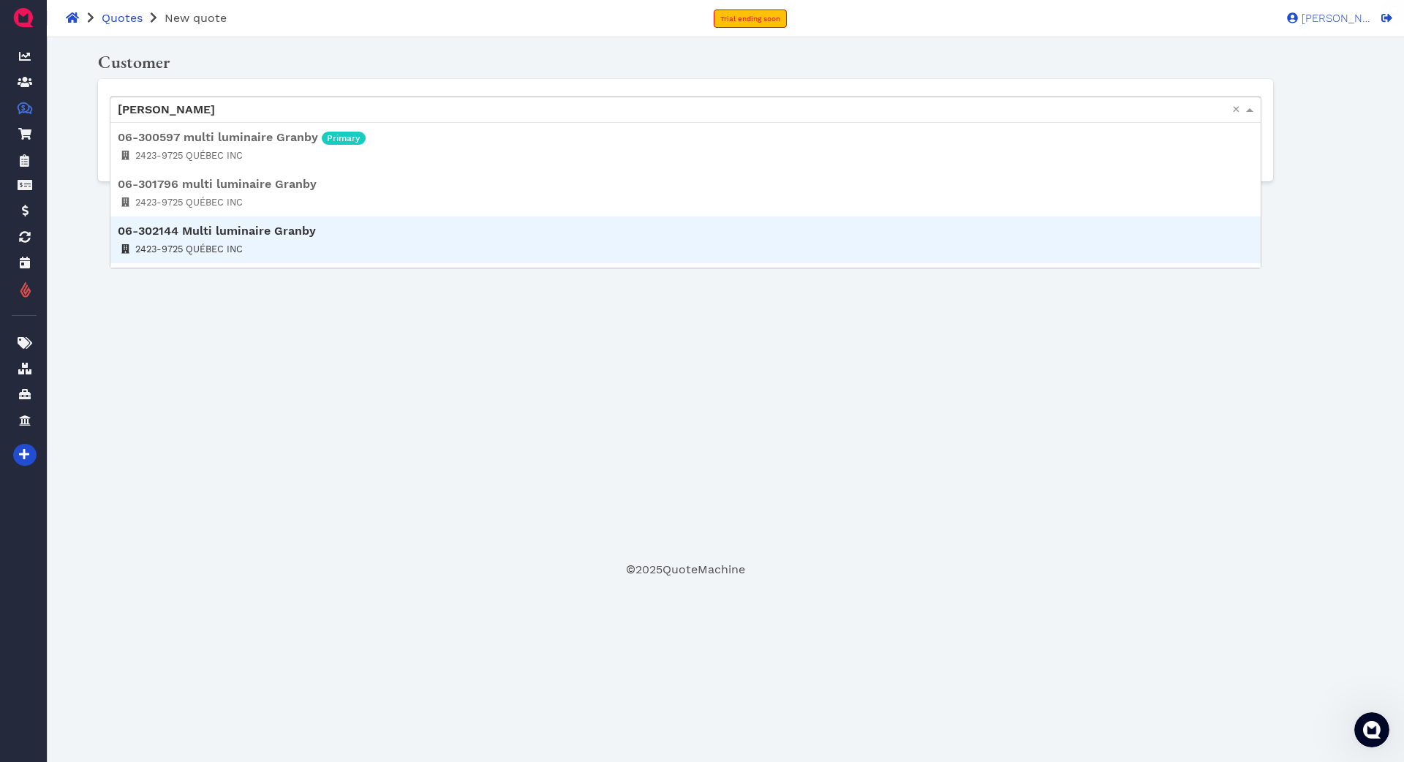
click at [757, 450] on div "Oops! × Customer Sarah Chin Chin Project × 06-300597 multi luminaire Granby Pri…" at bounding box center [686, 305] width 1222 height 512
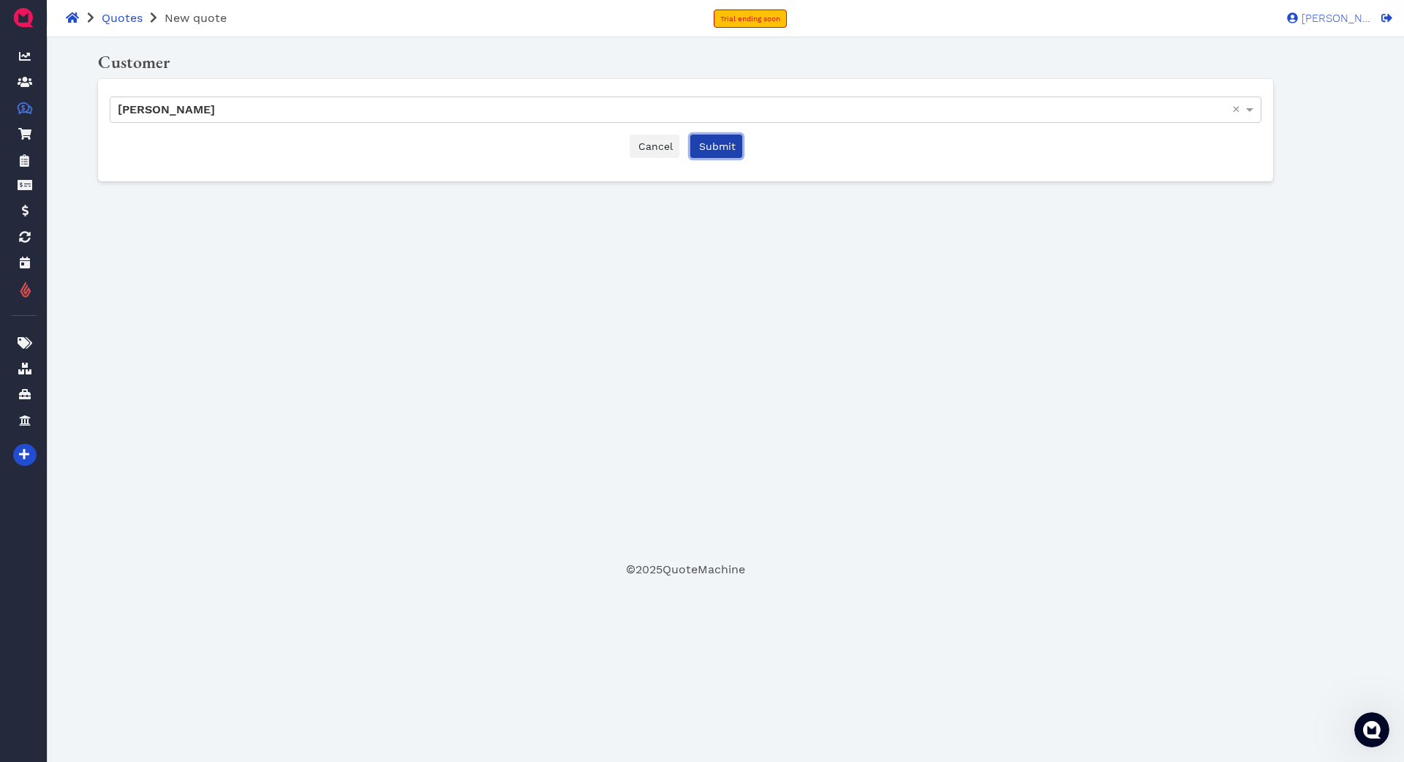
click at [725, 148] on span "Submit" at bounding box center [716, 146] width 39 height 12
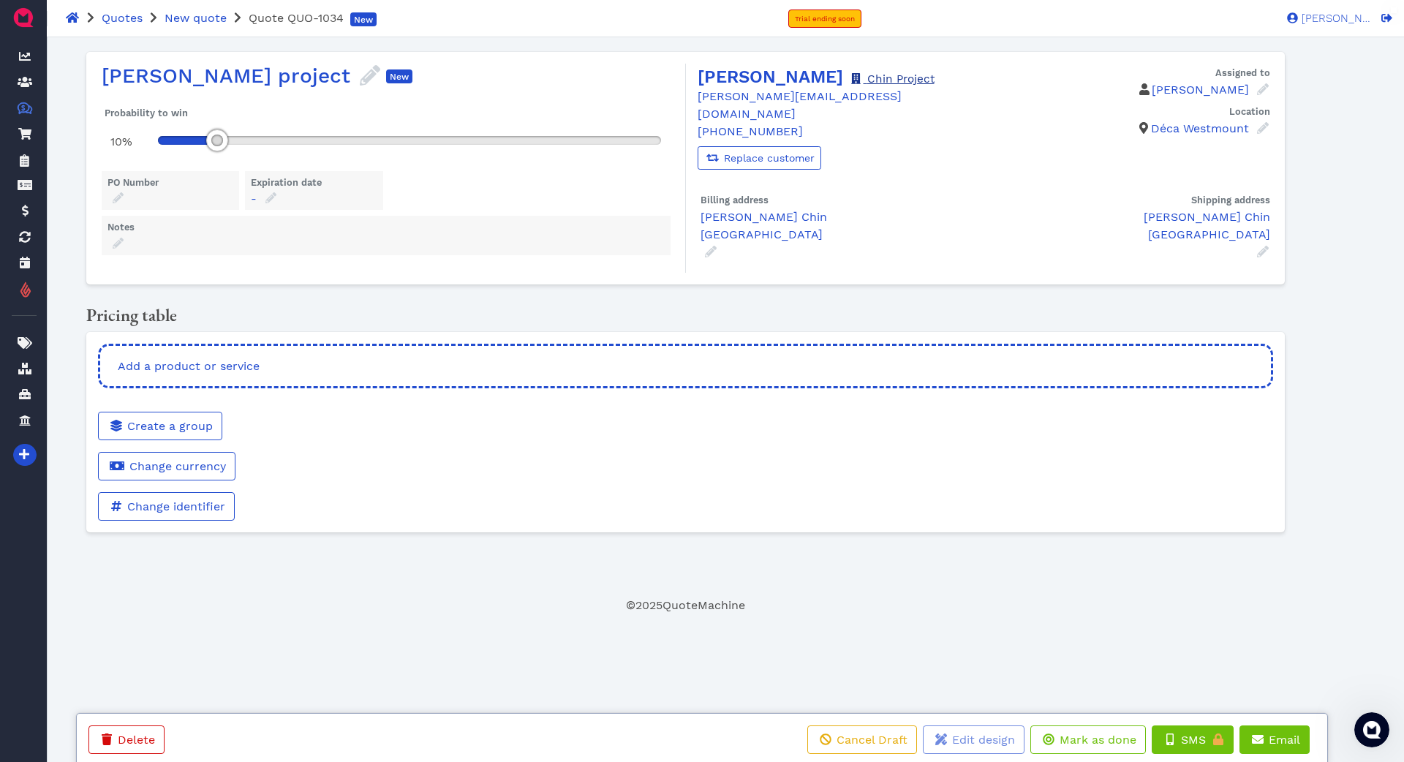
click at [873, 81] on link "Chin Project" at bounding box center [892, 78] width 86 height 13
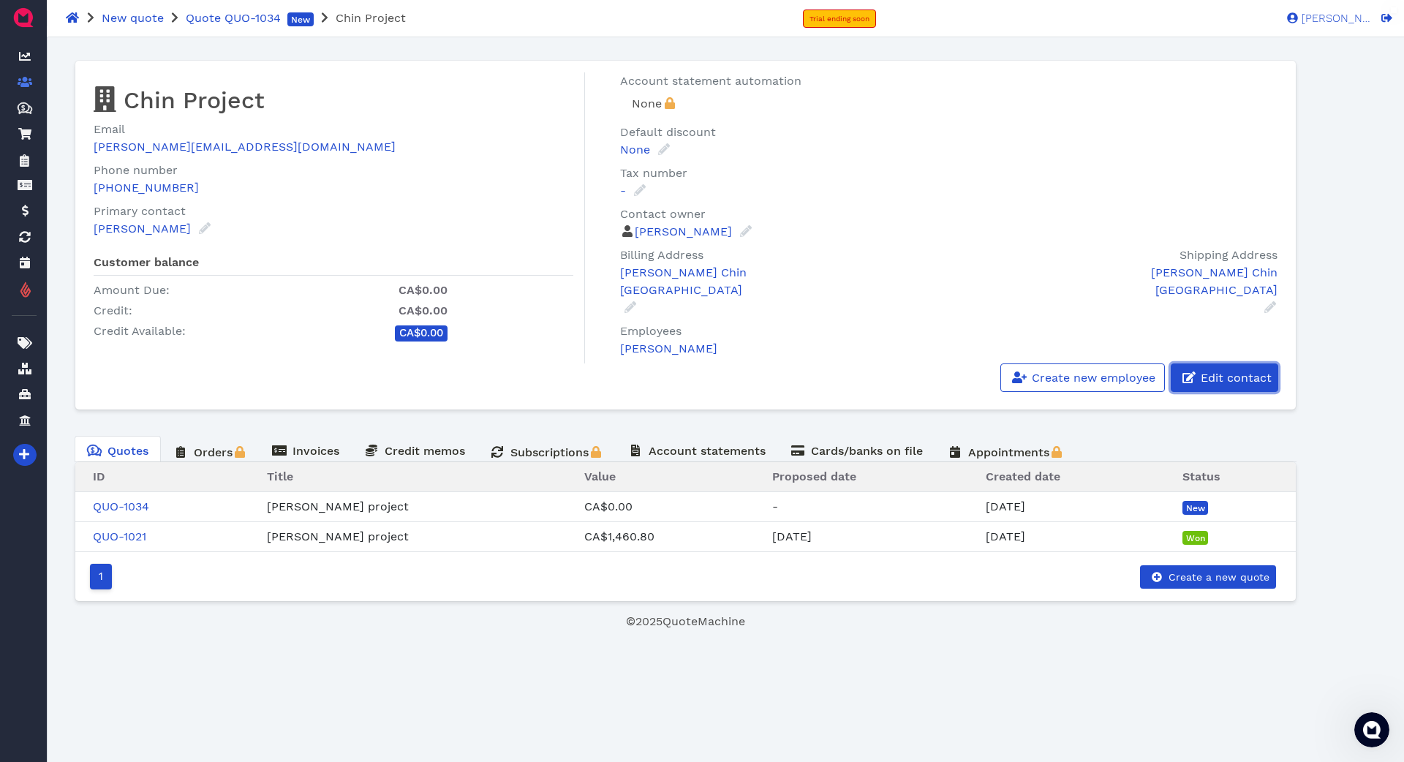
click at [1229, 384] on span "Edit contact" at bounding box center [1235, 378] width 73 height 14
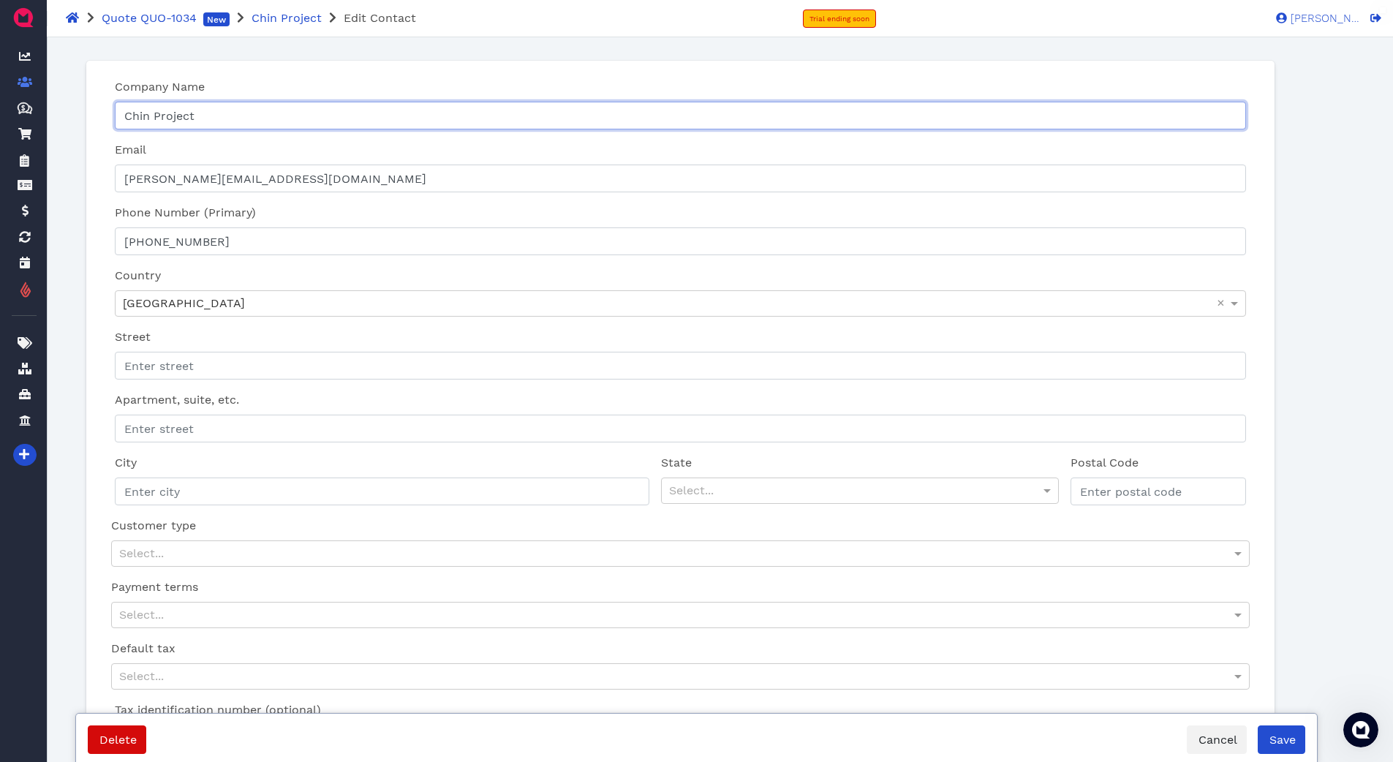
click at [272, 114] on input "Chin Project" at bounding box center [680, 116] width 1131 height 28
type input "Chin Project (2)"
click at [1282, 737] on span "Save" at bounding box center [1281, 740] width 29 height 14
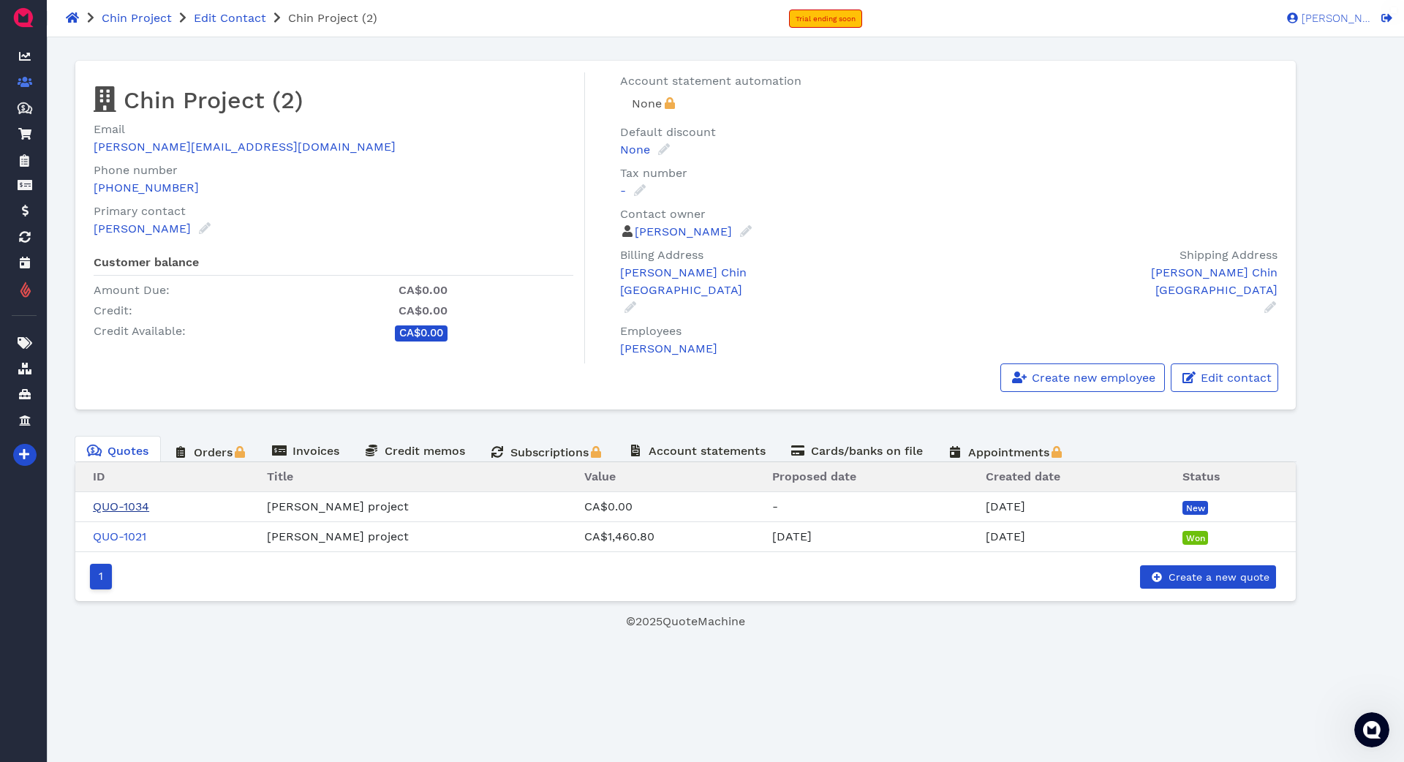
click at [124, 502] on link "QUO-1034" at bounding box center [121, 506] width 56 height 14
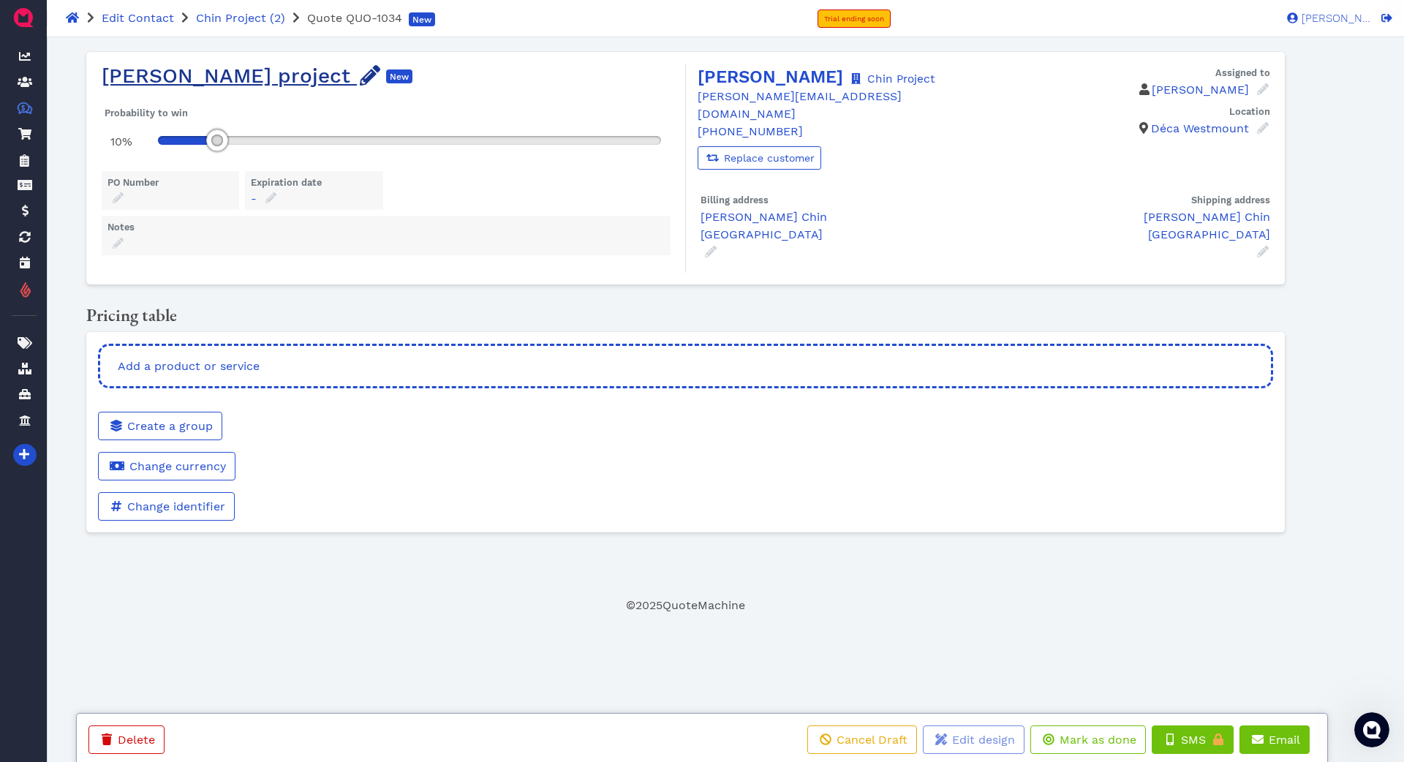
click at [360, 73] on icon at bounding box center [370, 75] width 20 height 20
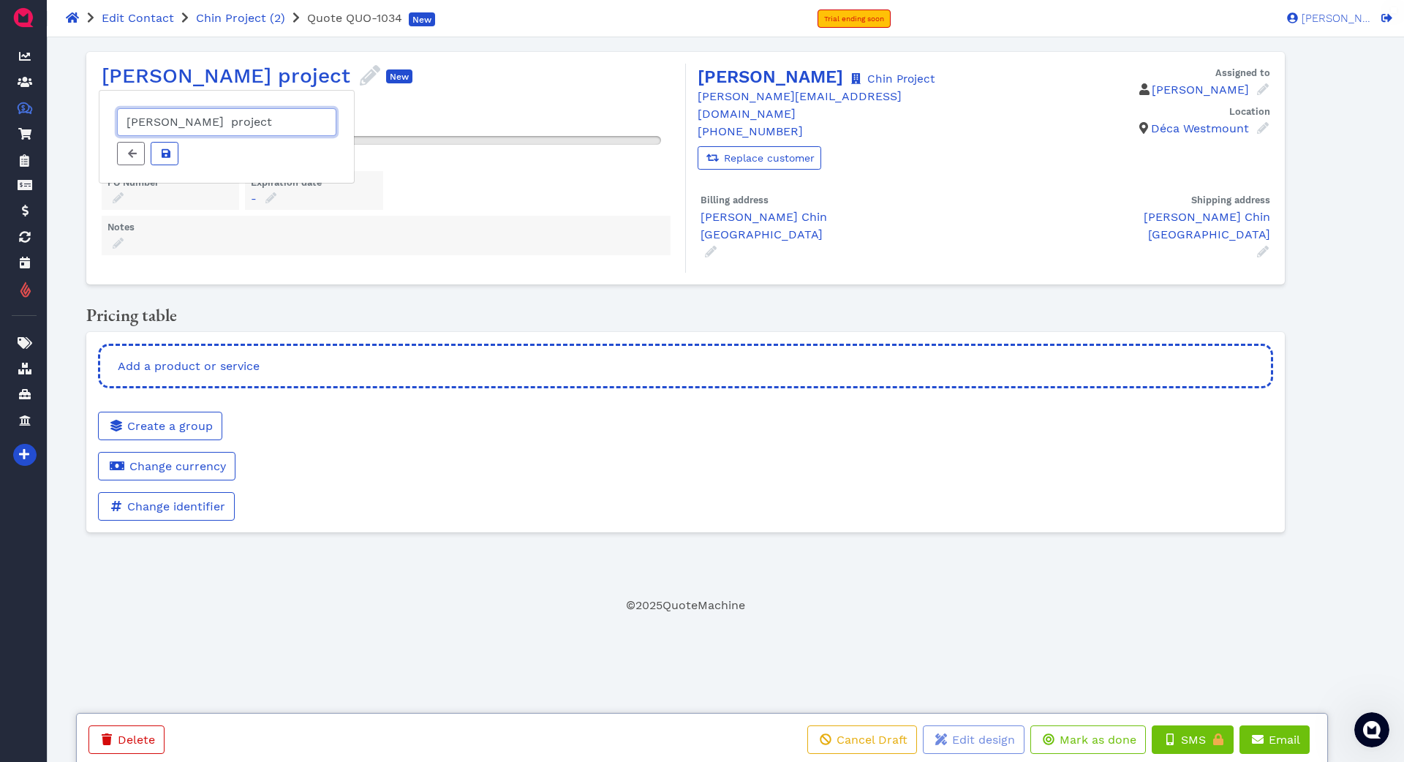
drag, startPoint x: 164, startPoint y: 121, endPoint x: 88, endPoint y: 119, distance: 76.1
click at [88, 119] on div "Sarah Chin project Sarah Chin project New Probability to win 10% PO Number Expi…" at bounding box center [685, 168] width 1199 height 233
type input "Chin Project (2)"
click at [163, 156] on icon at bounding box center [166, 152] width 9 height 9
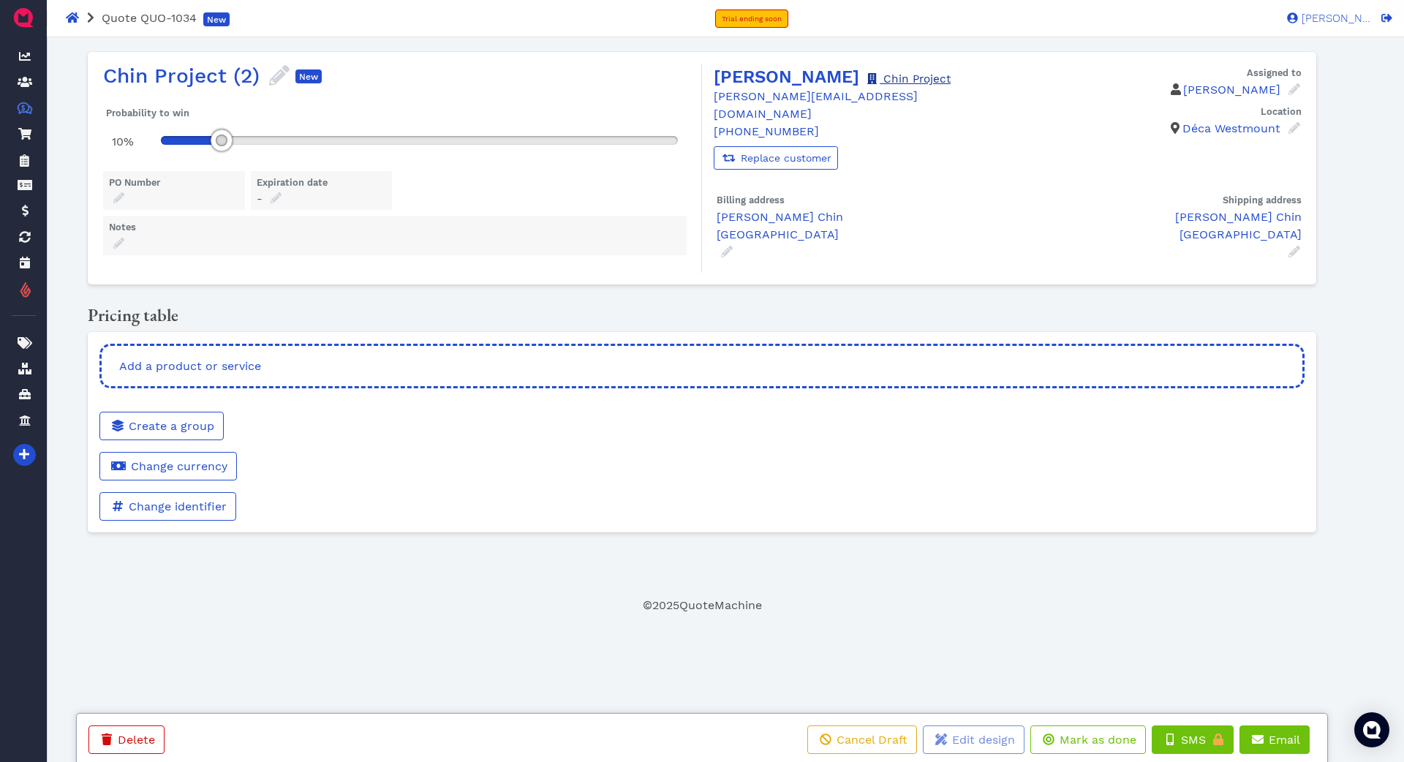
click at [865, 80] on link "Chin Project" at bounding box center [908, 78] width 86 height 13
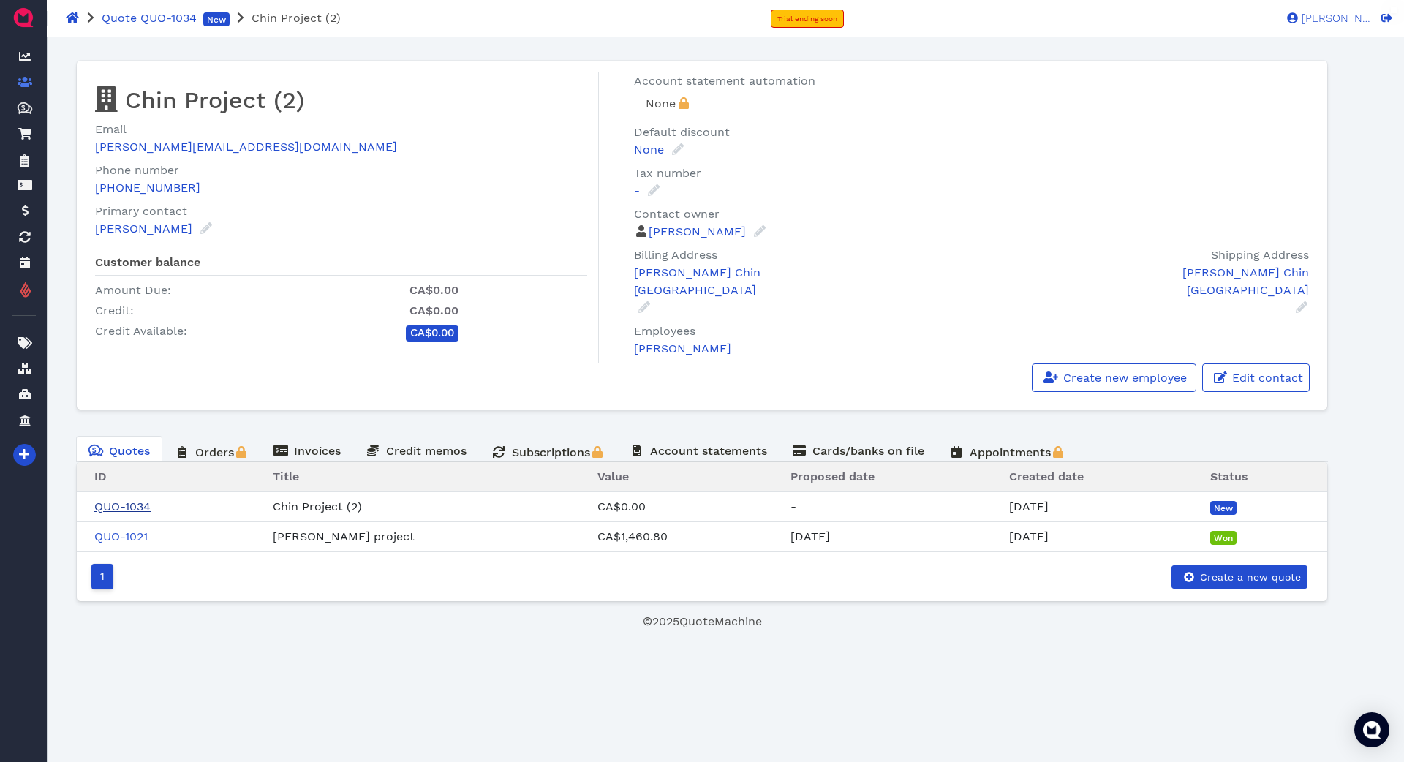
click at [134, 507] on link "QUO-1034" at bounding box center [122, 506] width 56 height 14
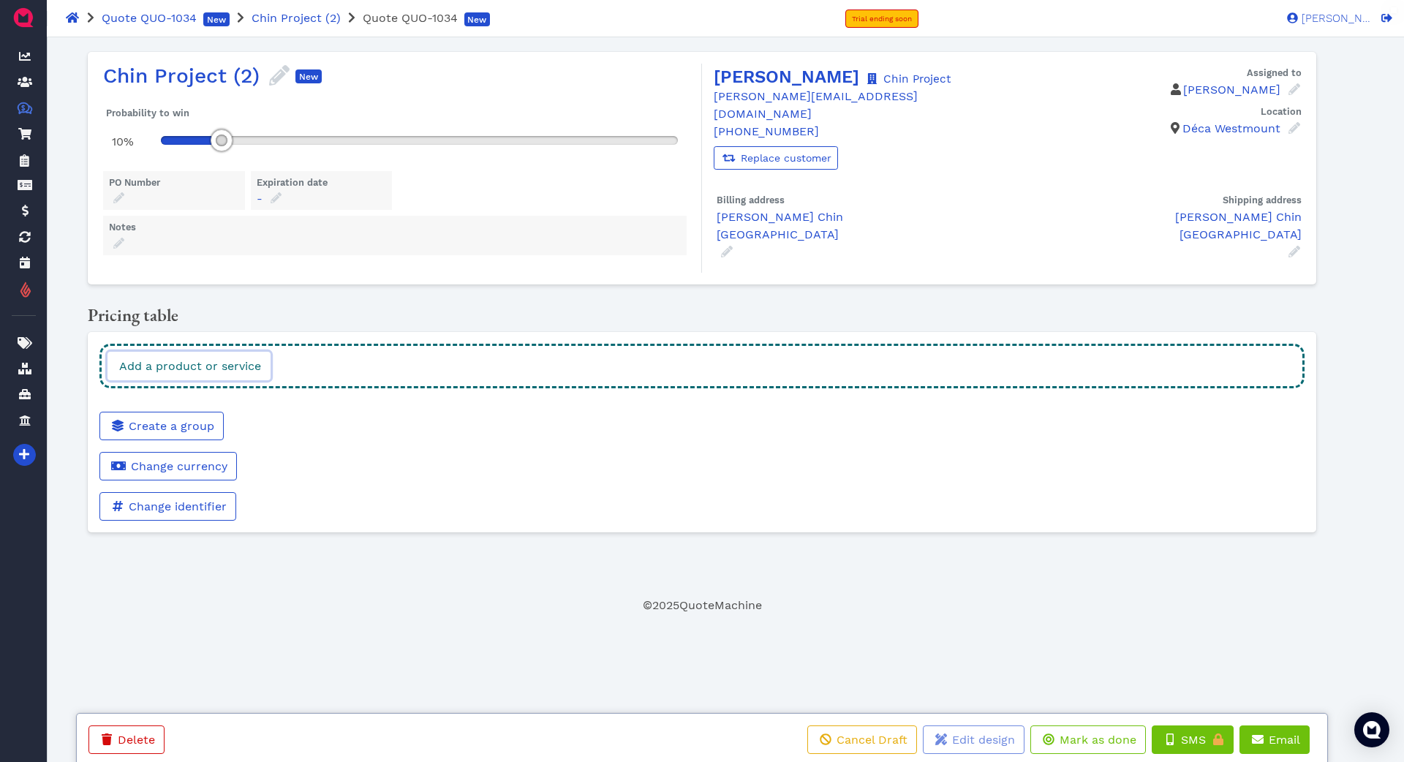
click at [268, 355] on link "Add a product or service" at bounding box center [189, 366] width 163 height 29
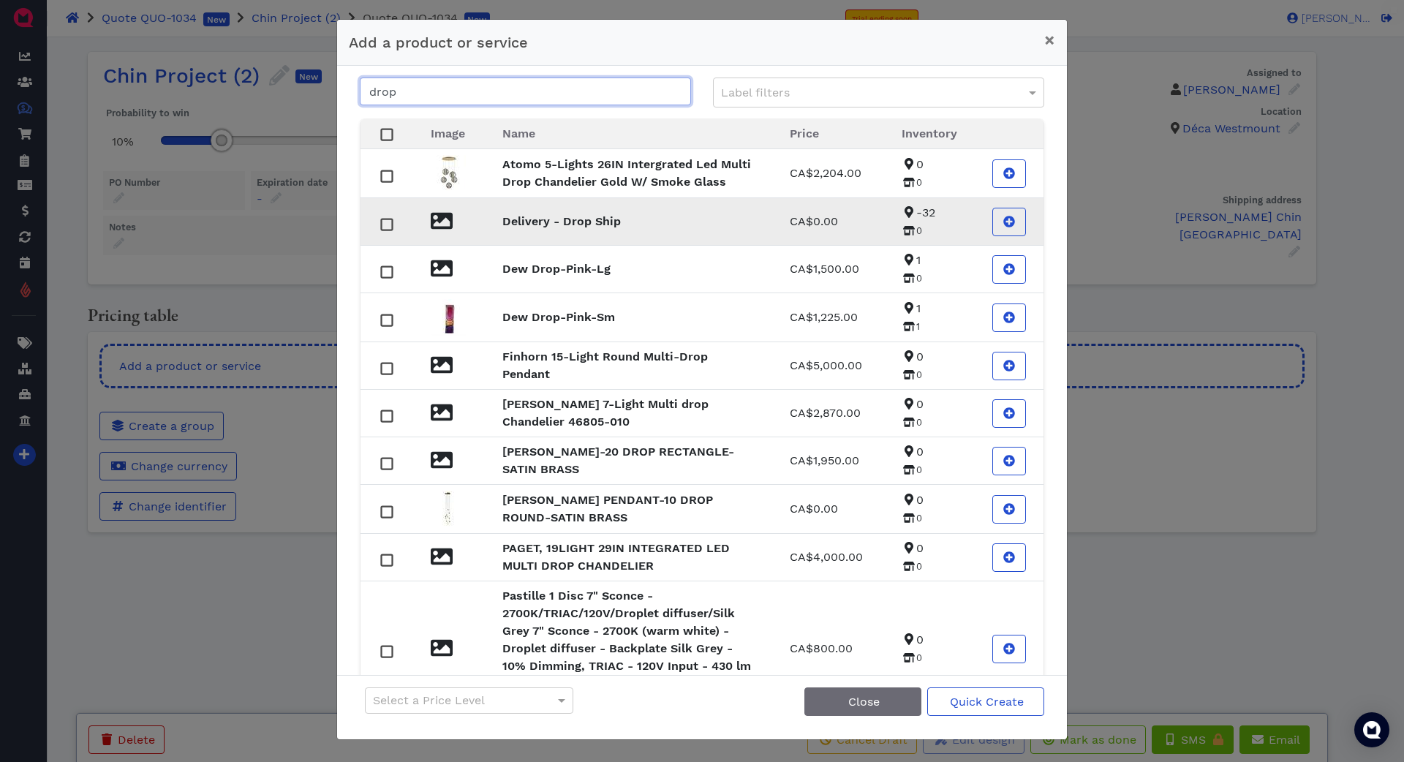
type input "drop"
click at [561, 228] on strong "Delivery - Drop Ship" at bounding box center [561, 221] width 118 height 14
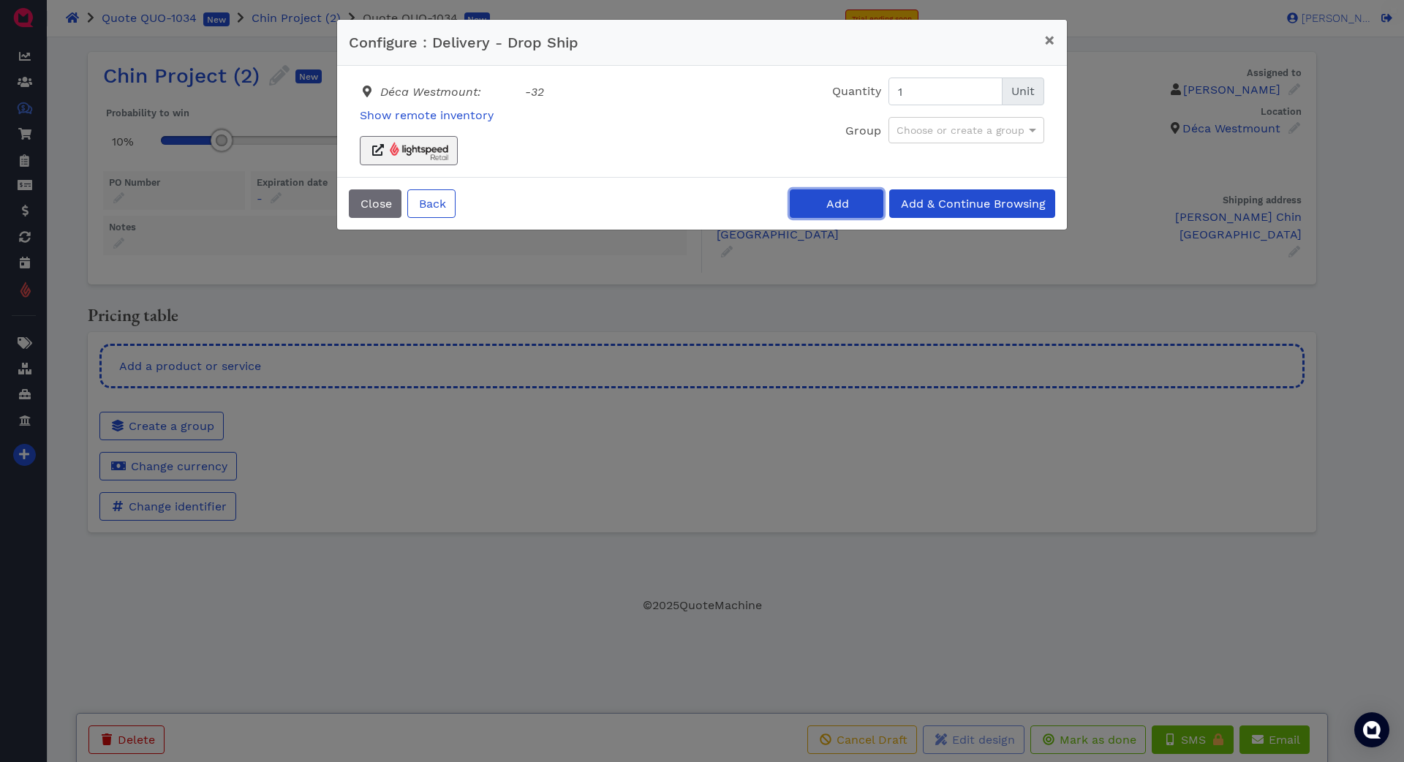
click at [847, 207] on span "Add" at bounding box center [836, 204] width 25 height 14
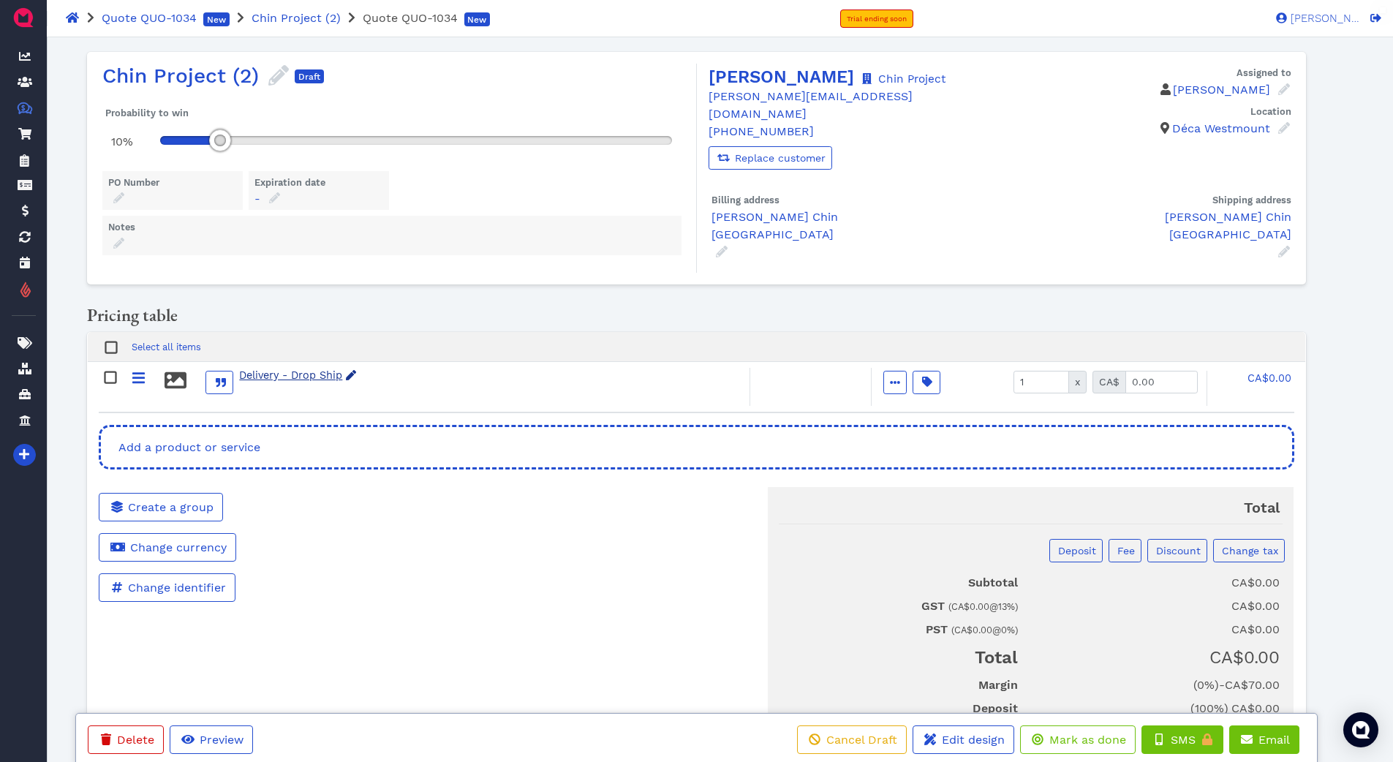
click at [354, 371] on icon at bounding box center [351, 375] width 10 height 10
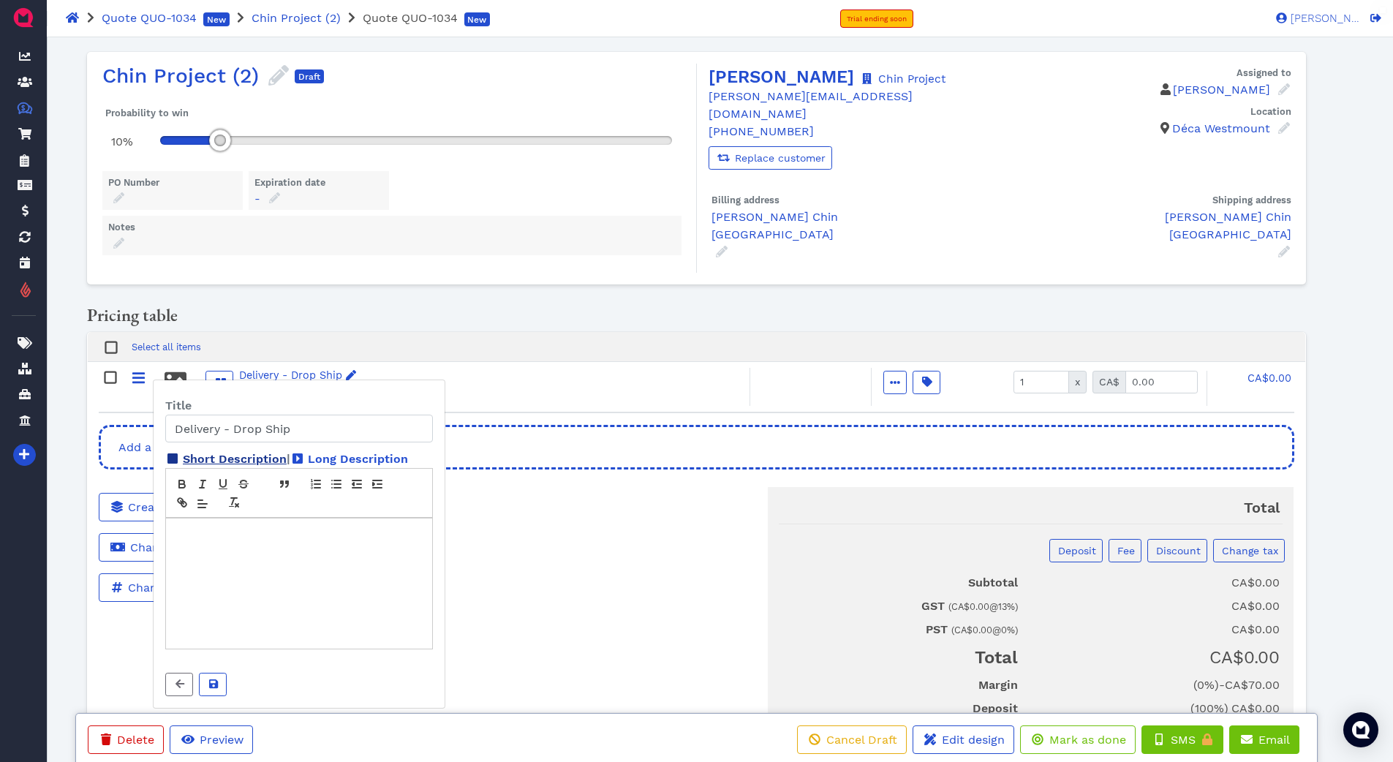
click at [264, 464] on span "Short Description" at bounding box center [235, 459] width 104 height 14
drag, startPoint x: 174, startPoint y: 499, endPoint x: 300, endPoint y: 499, distance: 125.8
click at [303, 499] on textarea "[PERSON_NAME] [STREET_ADDRESS]" at bounding box center [299, 499] width 268 height 63
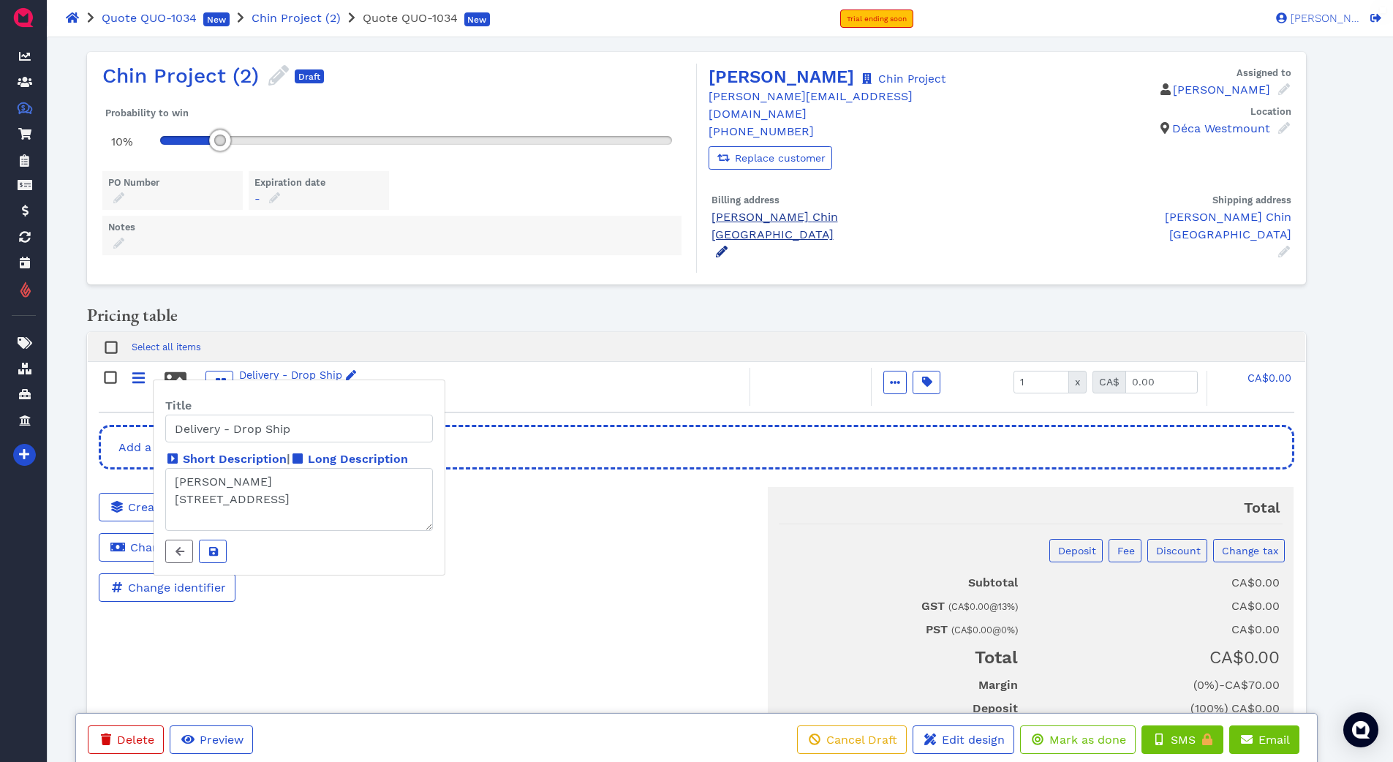
type textarea "[PERSON_NAME] [STREET_ADDRESS]"
click at [725, 246] on icon at bounding box center [722, 252] width 12 height 12
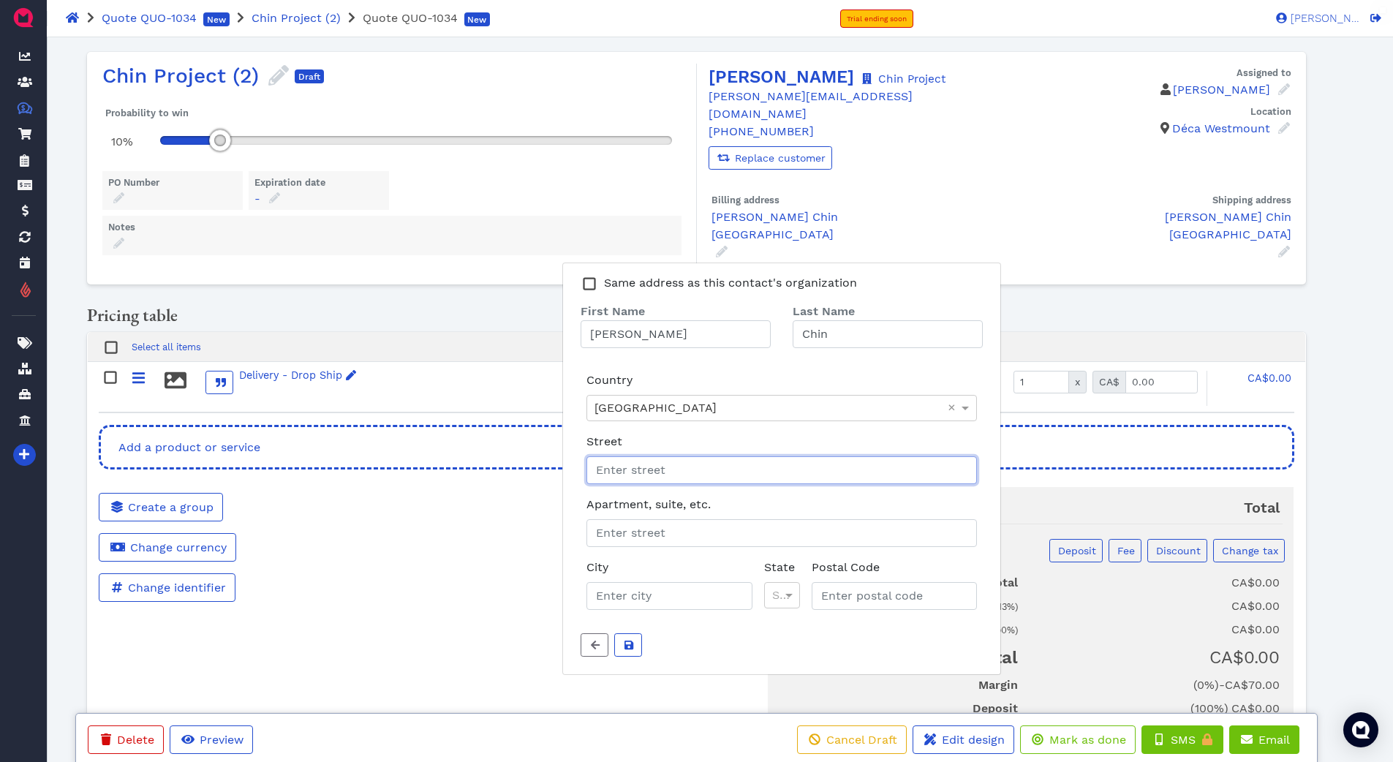
click at [646, 456] on input "Street" at bounding box center [782, 470] width 391 height 28
paste input "[STREET_ADDRESS]"
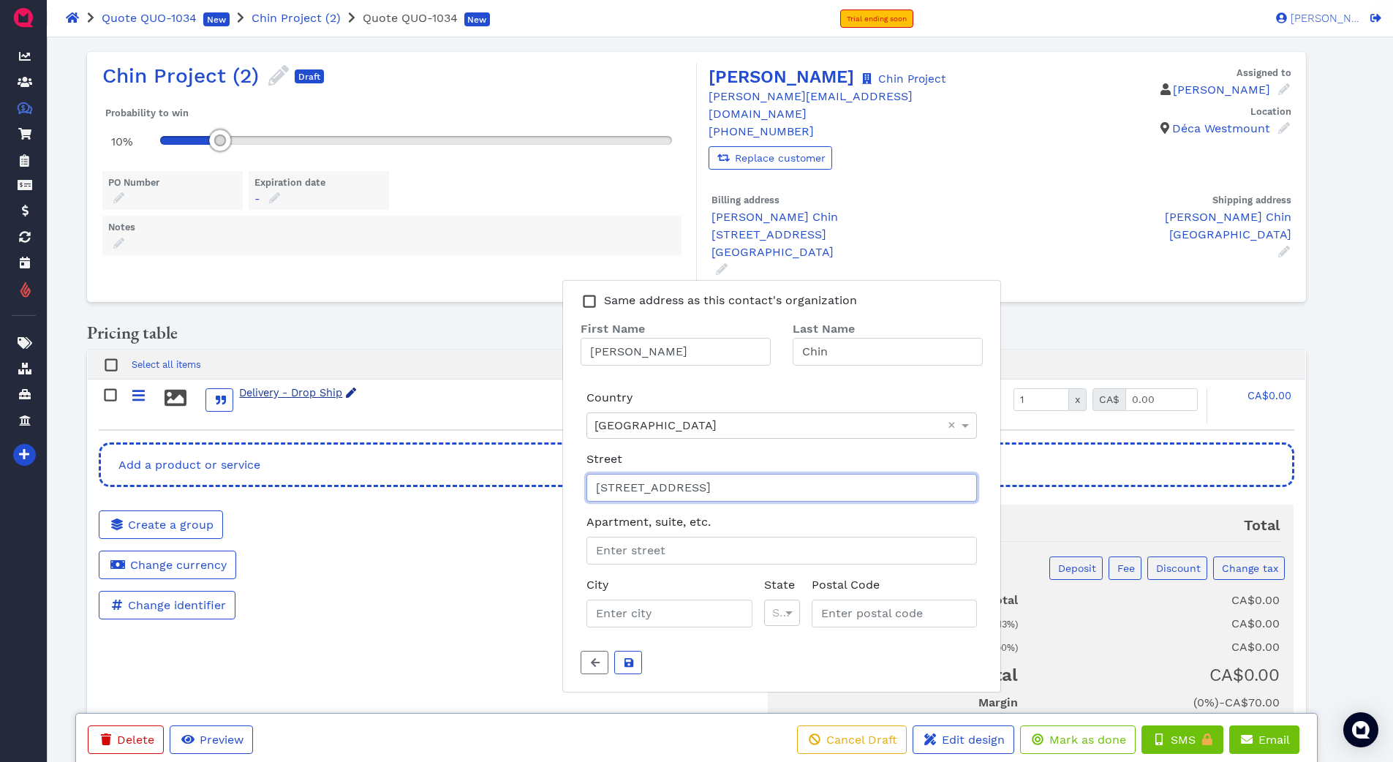
type input "[STREET_ADDRESS]"
click at [337, 385] on div "Delivery - Drop Ship" at bounding box center [298, 393] width 118 height 16
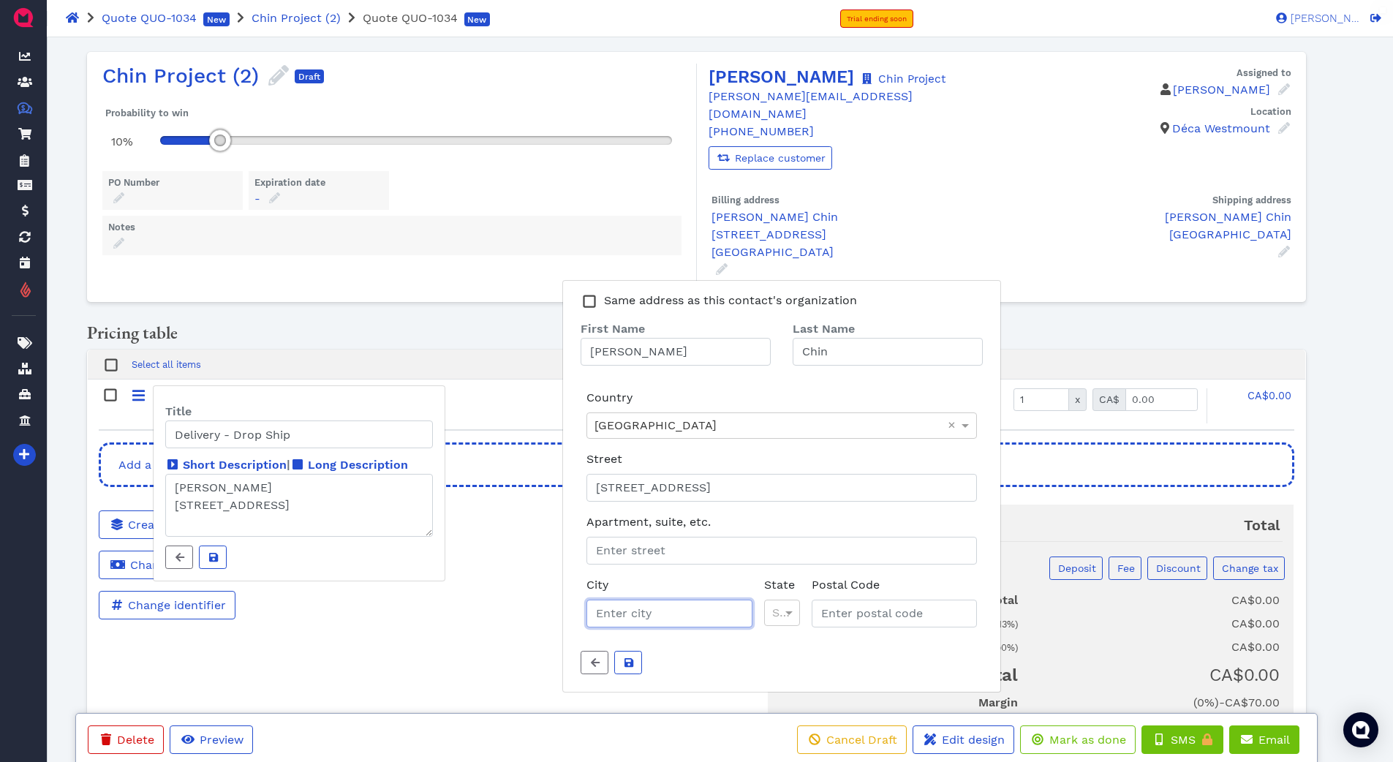
click at [661, 600] on input "City" at bounding box center [669, 614] width 165 height 28
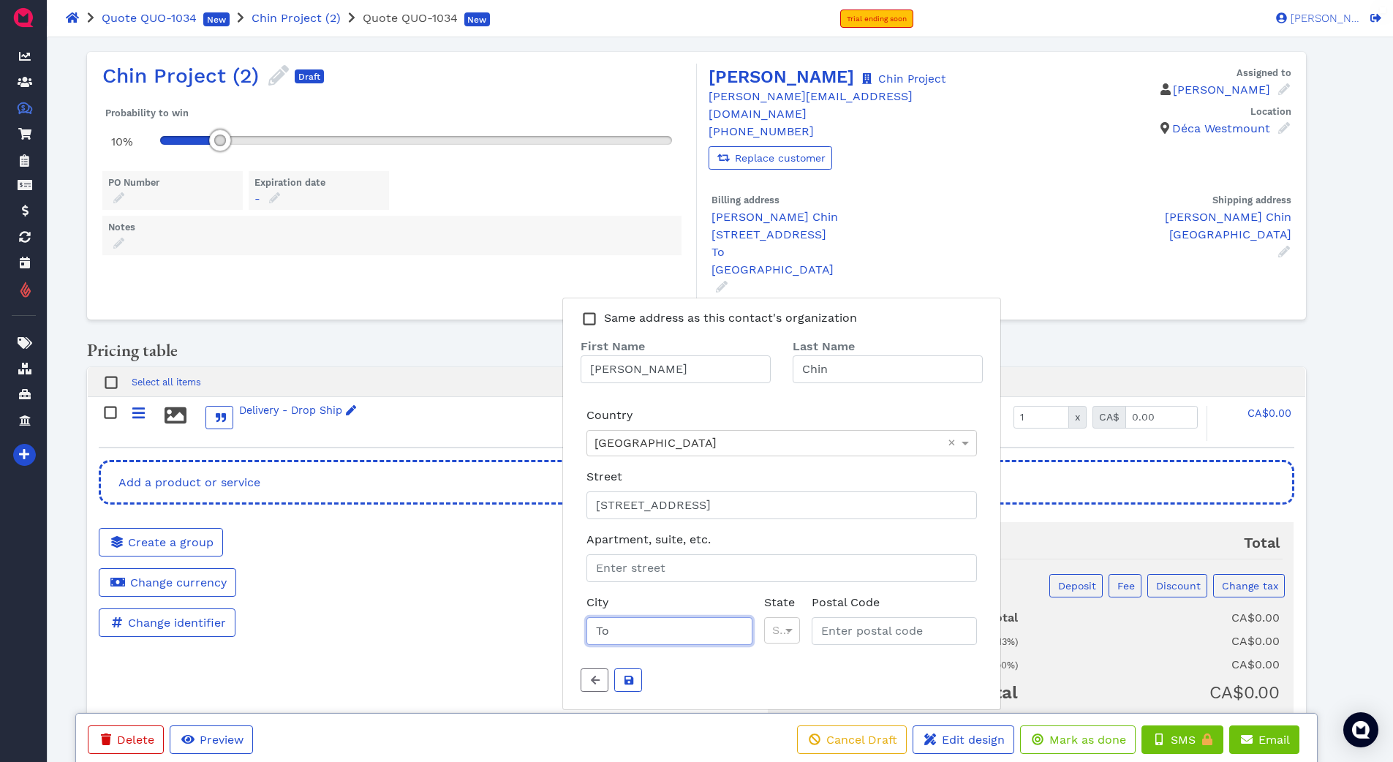
type input "[GEOGRAPHIC_DATA]"
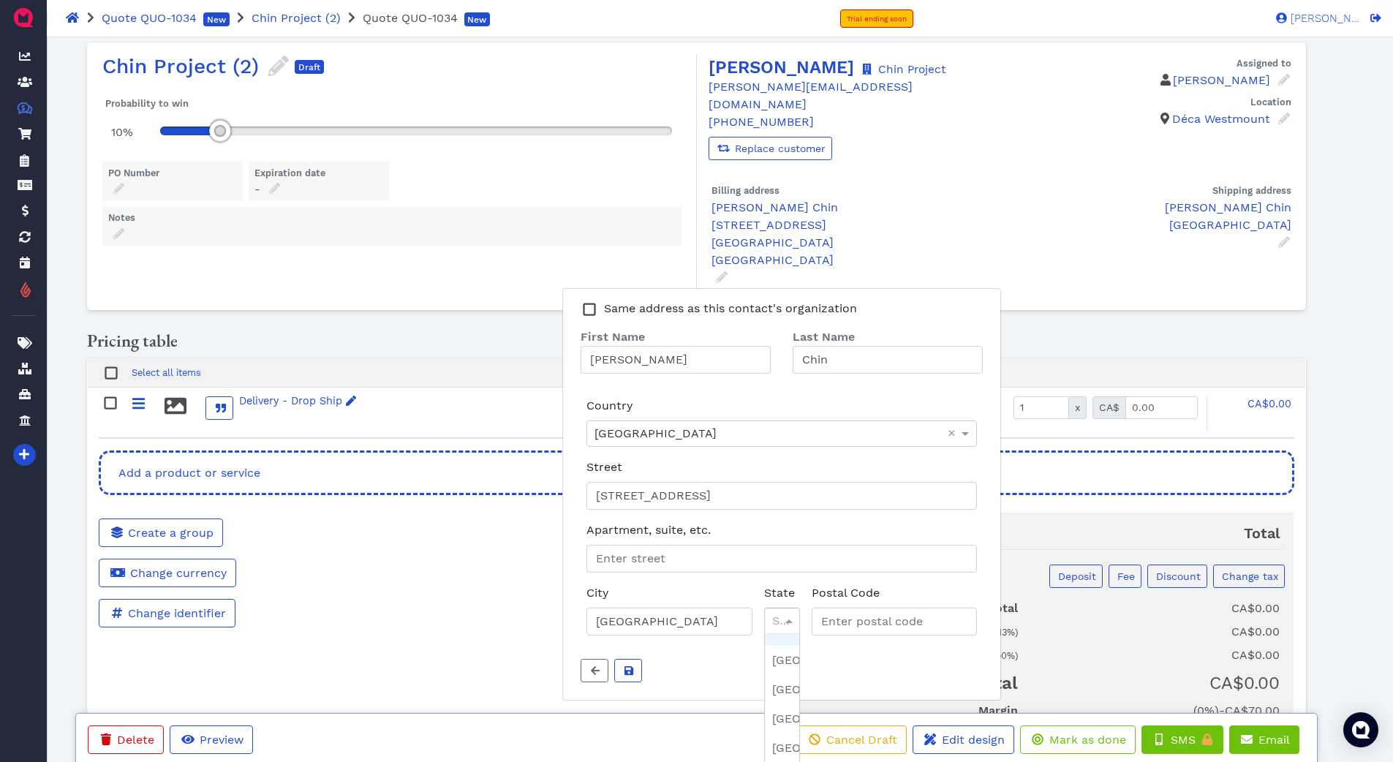
click at [799, 613] on span at bounding box center [791, 620] width 16 height 25
click at [272, 393] on div "Delivery - Drop Ship" at bounding box center [298, 401] width 118 height 16
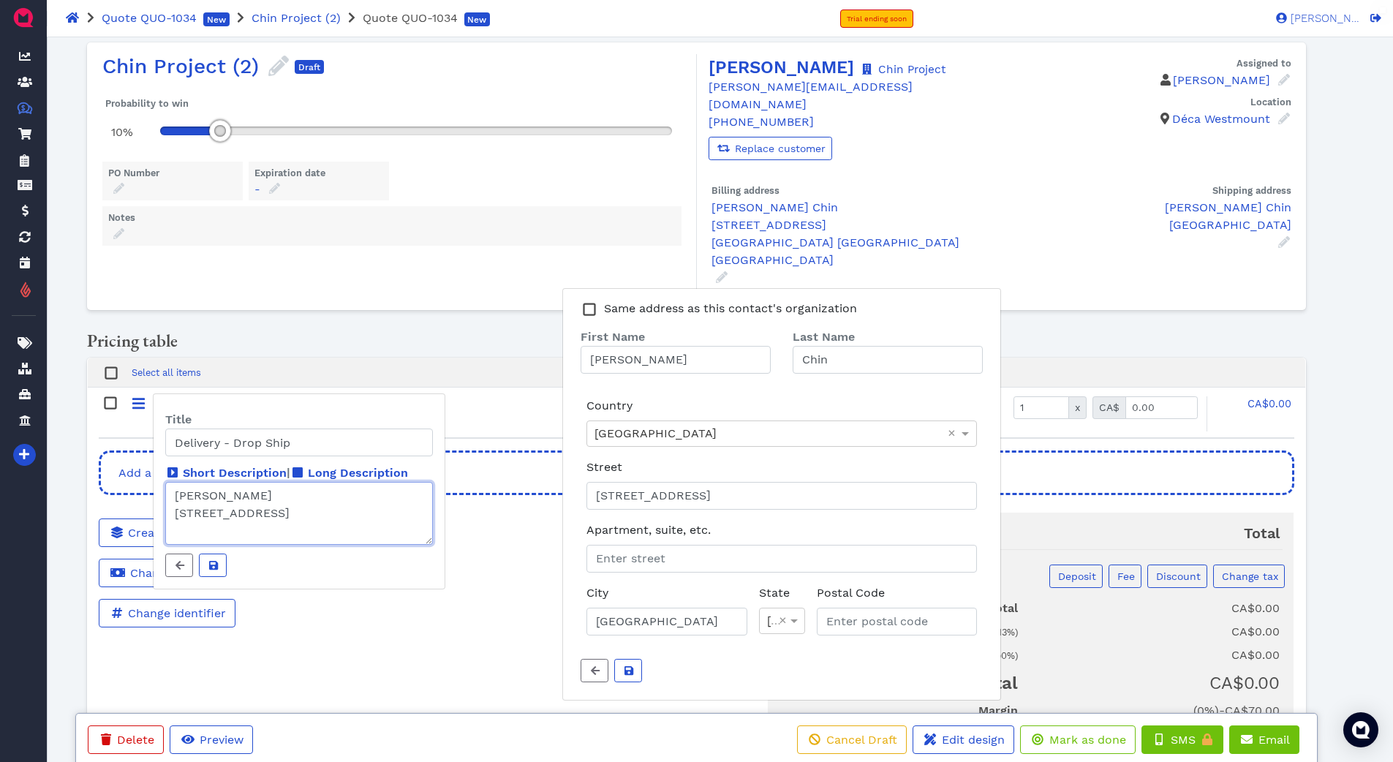
scroll to position [18, 0]
drag, startPoint x: 269, startPoint y: 530, endPoint x: 306, endPoint y: 530, distance: 37.3
click at [306, 530] on textarea "[PERSON_NAME] [STREET_ADDRESS]" at bounding box center [299, 513] width 268 height 63
click at [307, 530] on textarea "[PERSON_NAME] [STREET_ADDRESS]" at bounding box center [299, 513] width 268 height 63
drag, startPoint x: 270, startPoint y: 513, endPoint x: 318, endPoint y: 512, distance: 48.3
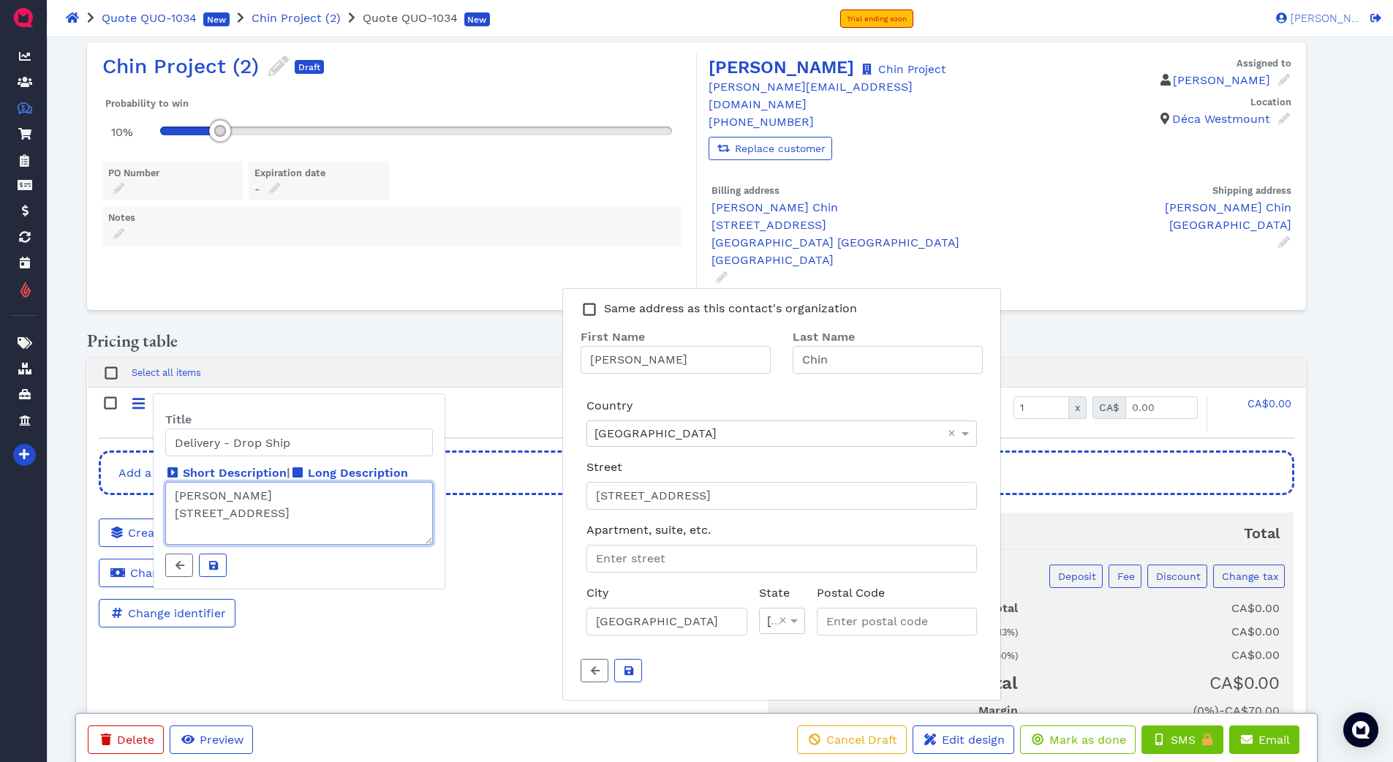
click at [318, 512] on textarea "[PERSON_NAME] [STREET_ADDRESS]" at bounding box center [299, 513] width 268 height 63
click at [893, 608] on input "Postal Code" at bounding box center [897, 622] width 160 height 28
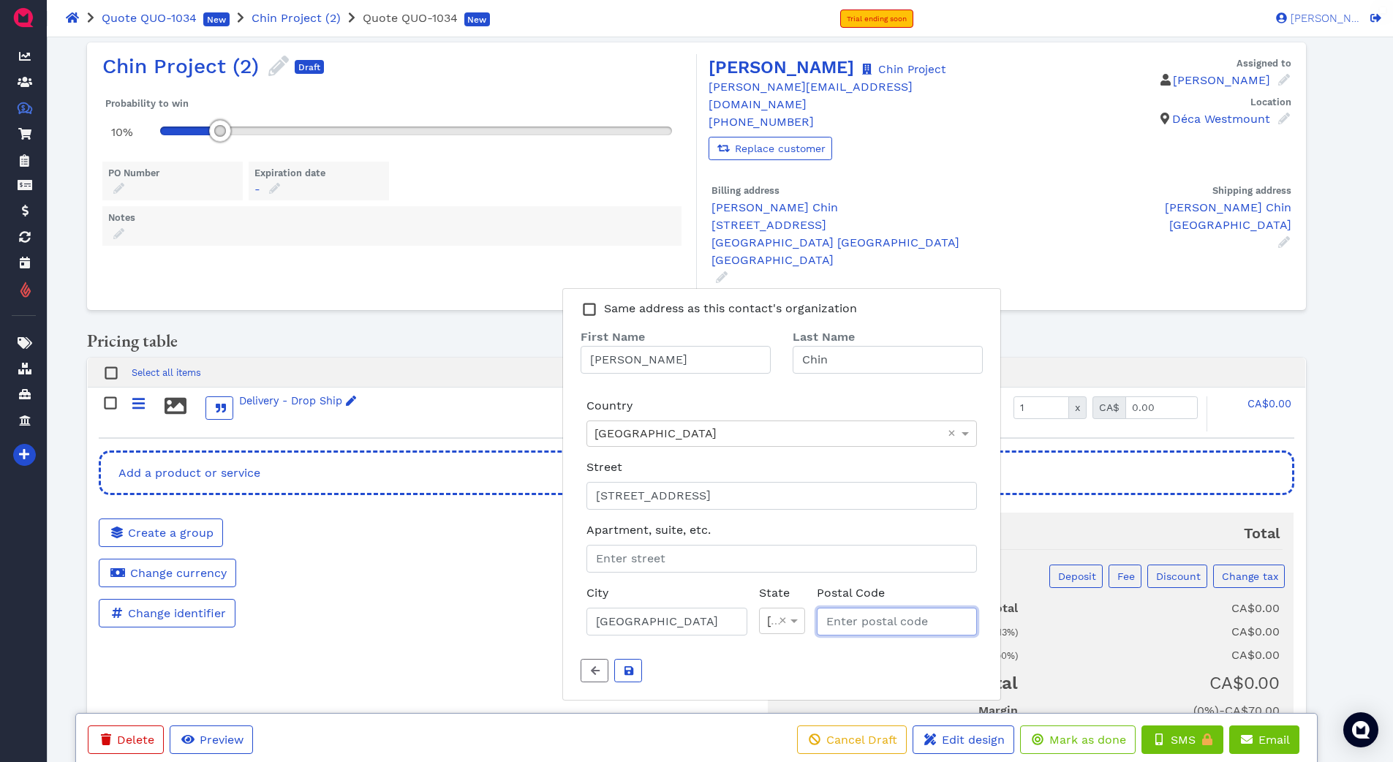
paste input "M4G 1V1"
type input "M4G 1V1"
click at [631, 666] on icon "submit" at bounding box center [629, 670] width 9 height 9
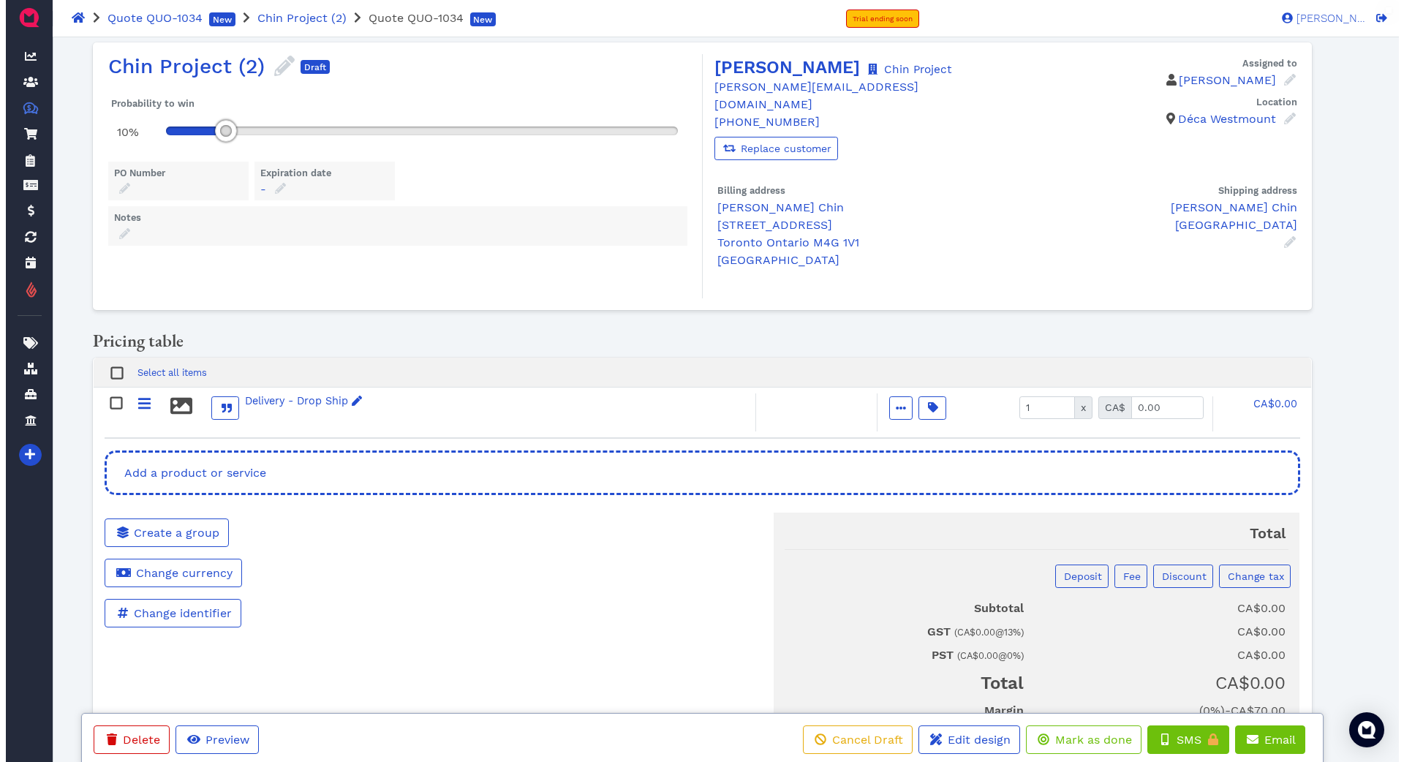
scroll to position [0, 0]
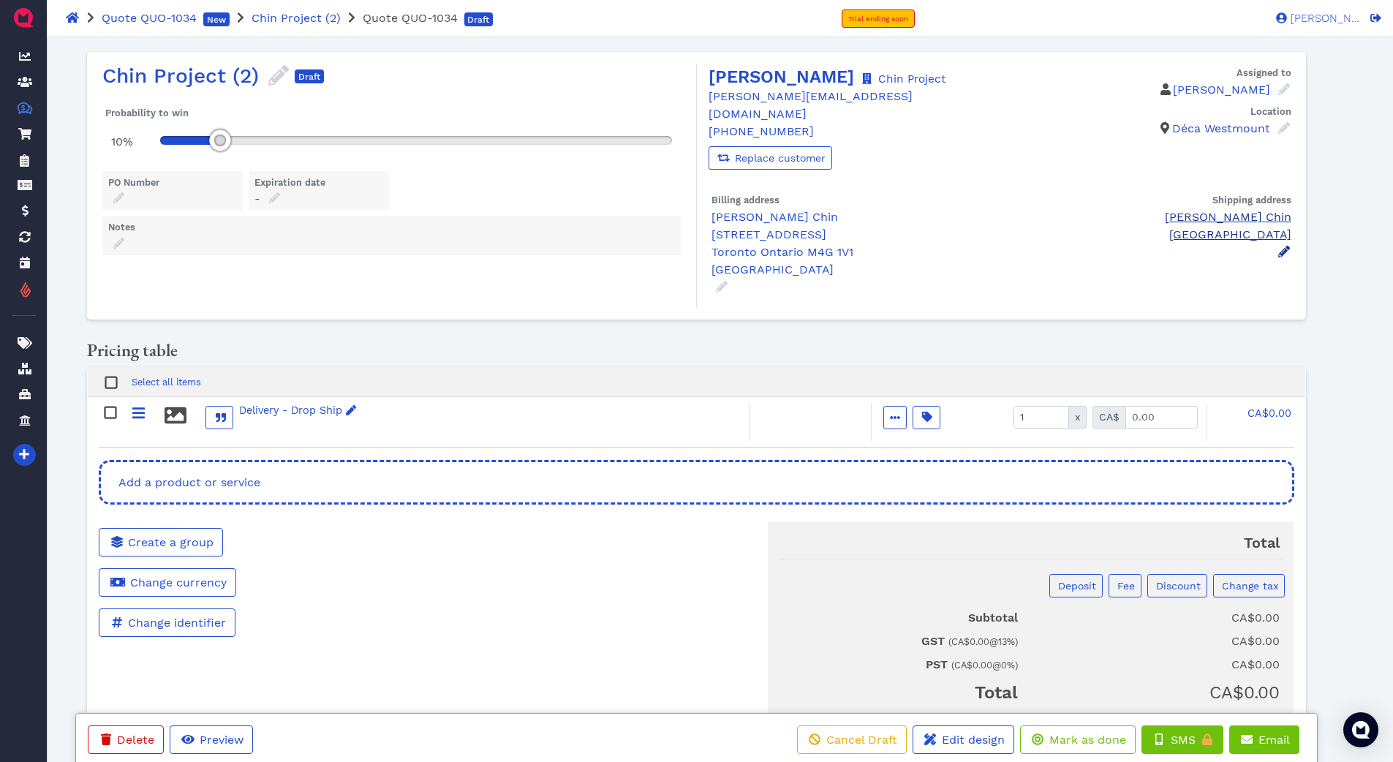
click at [1283, 246] on icon at bounding box center [1284, 252] width 12 height 12
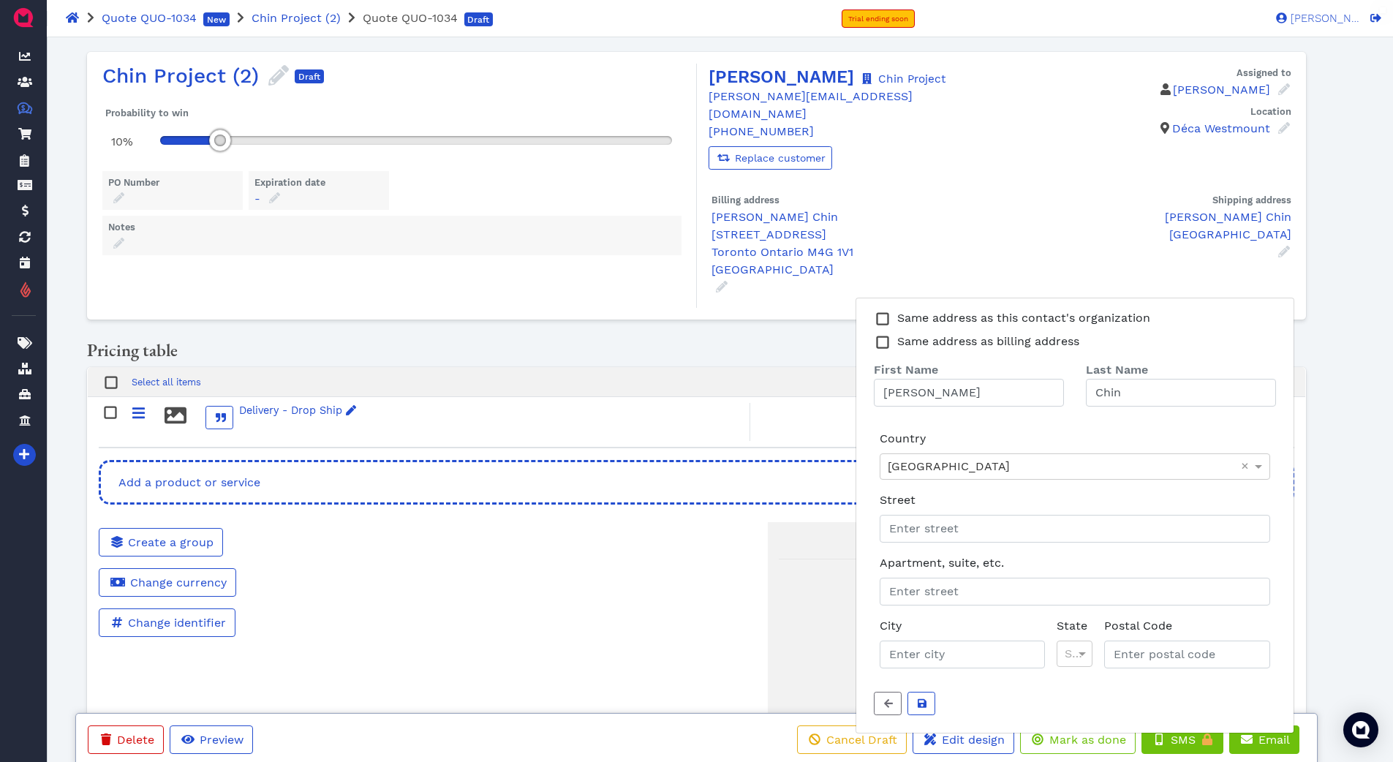
click at [883, 336] on rect at bounding box center [882, 341] width 11 height 11
type input "[STREET_ADDRESS]"
type input "[GEOGRAPHIC_DATA]"
type input "M4G 1V1"
click at [934, 692] on button "Assigned to" at bounding box center [922, 703] width 28 height 23
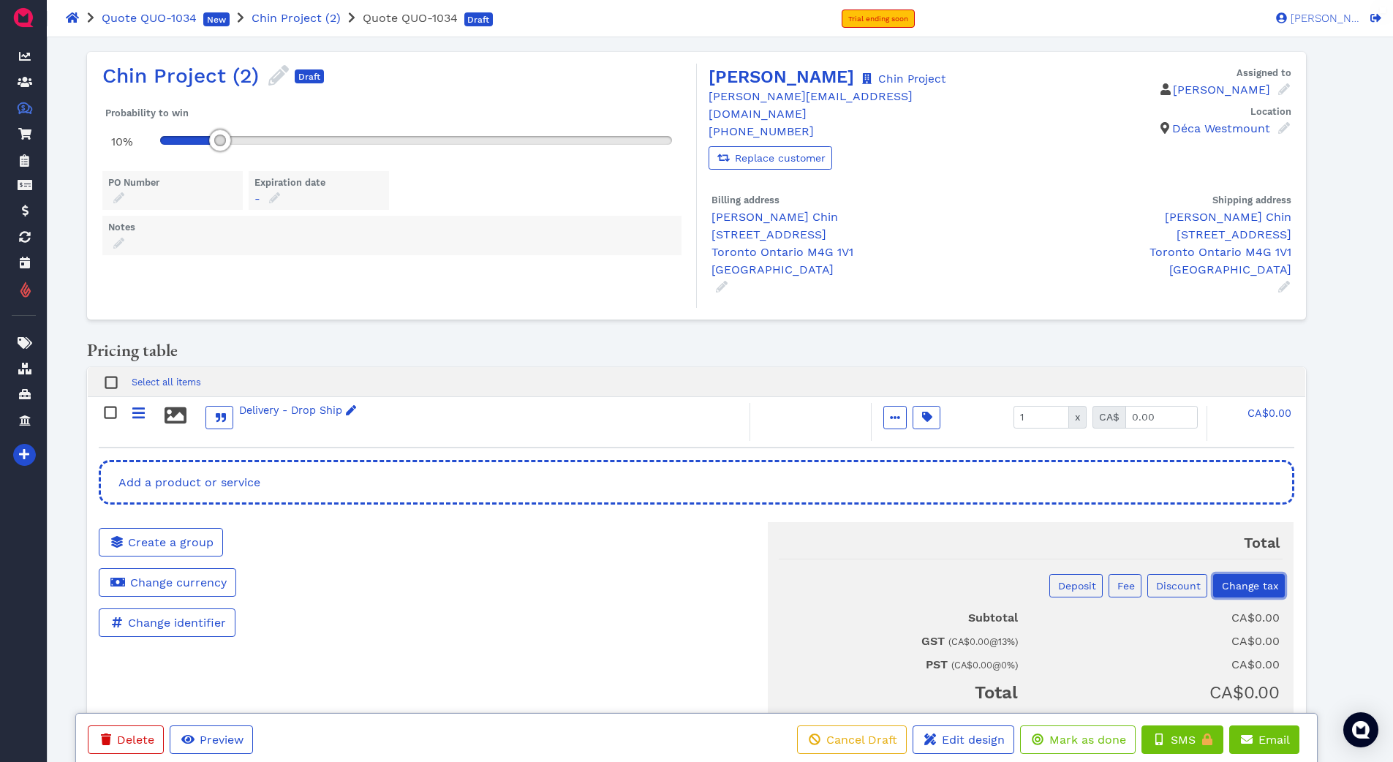
click at [1242, 580] on span "Change tax" at bounding box center [1249, 586] width 59 height 12
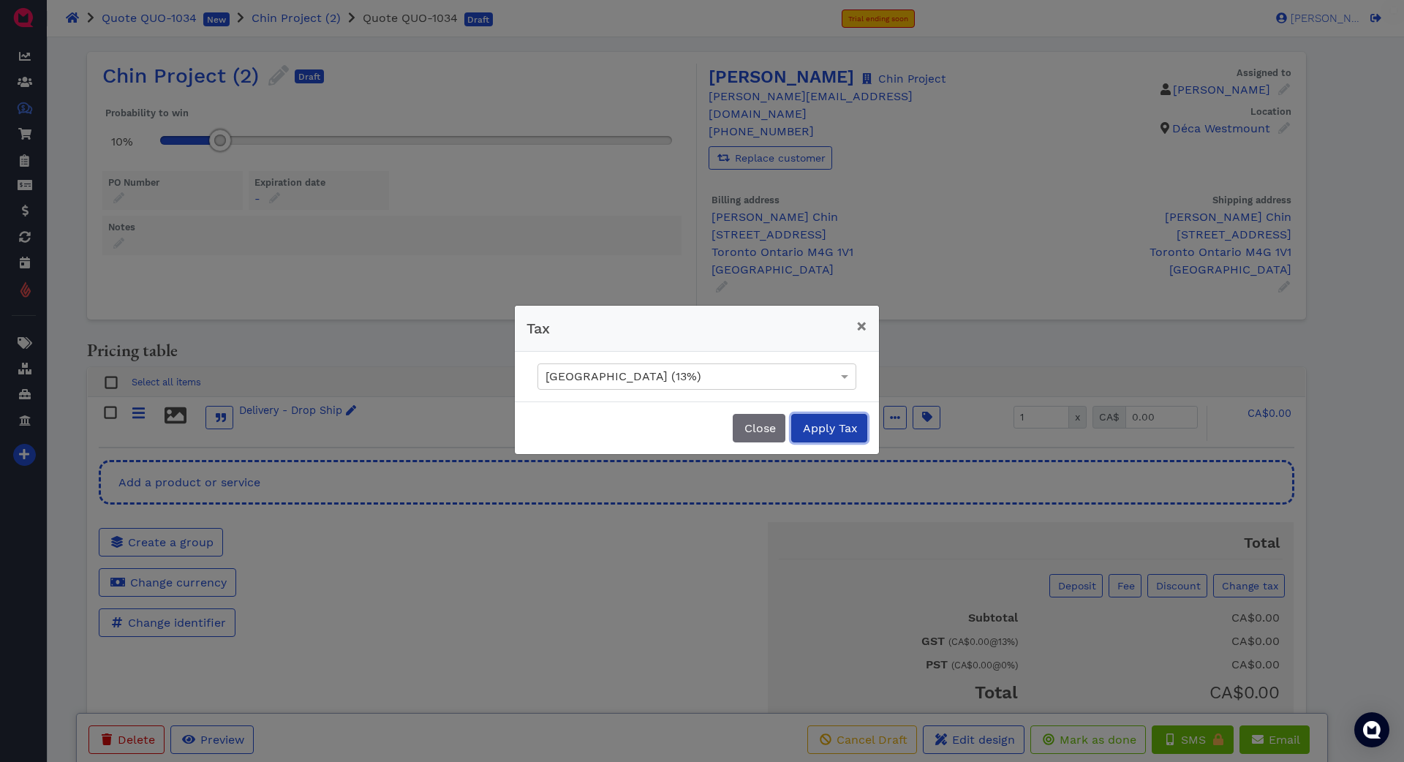
click at [821, 424] on span "Apply Tax" at bounding box center [829, 428] width 57 height 14
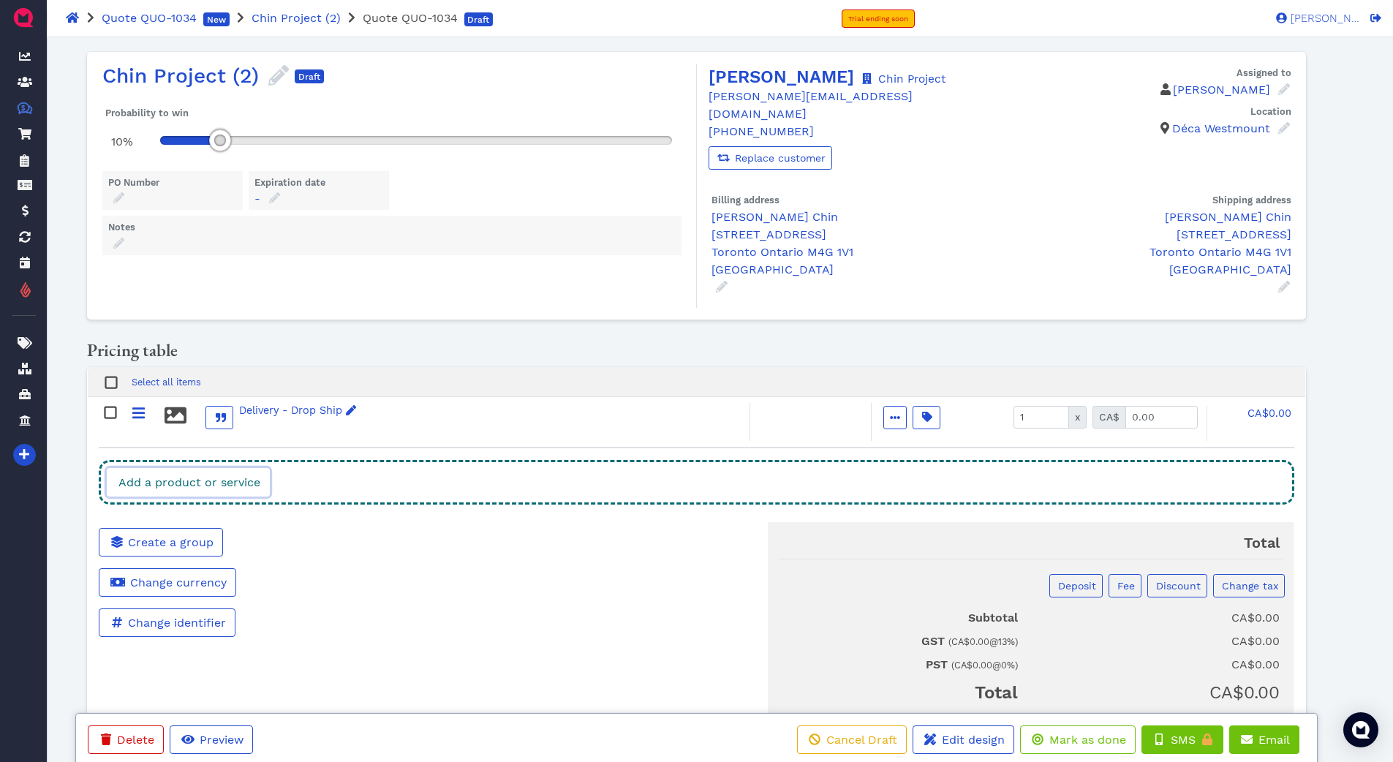
click at [246, 475] on span "Add a product or service" at bounding box center [188, 482] width 144 height 14
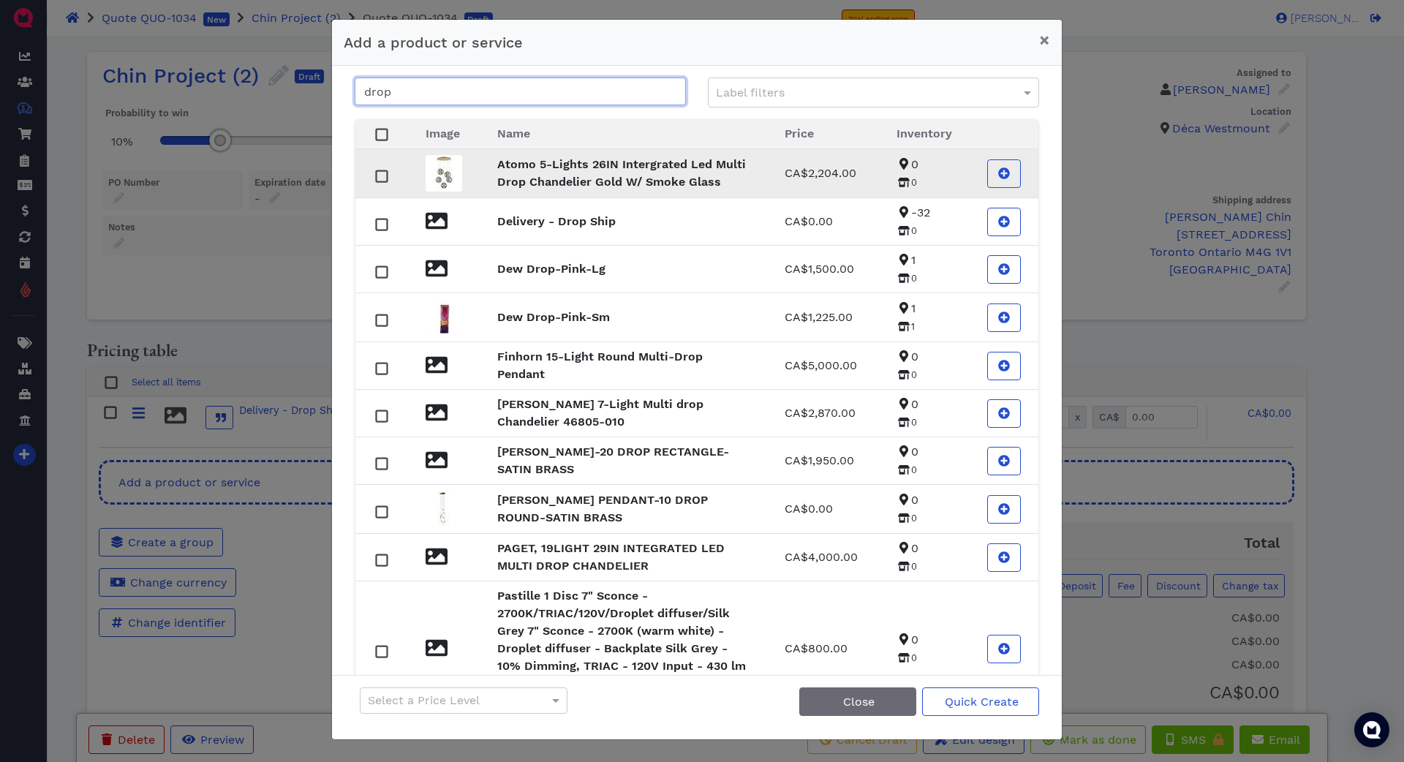
paste input "TOB2008HABL"
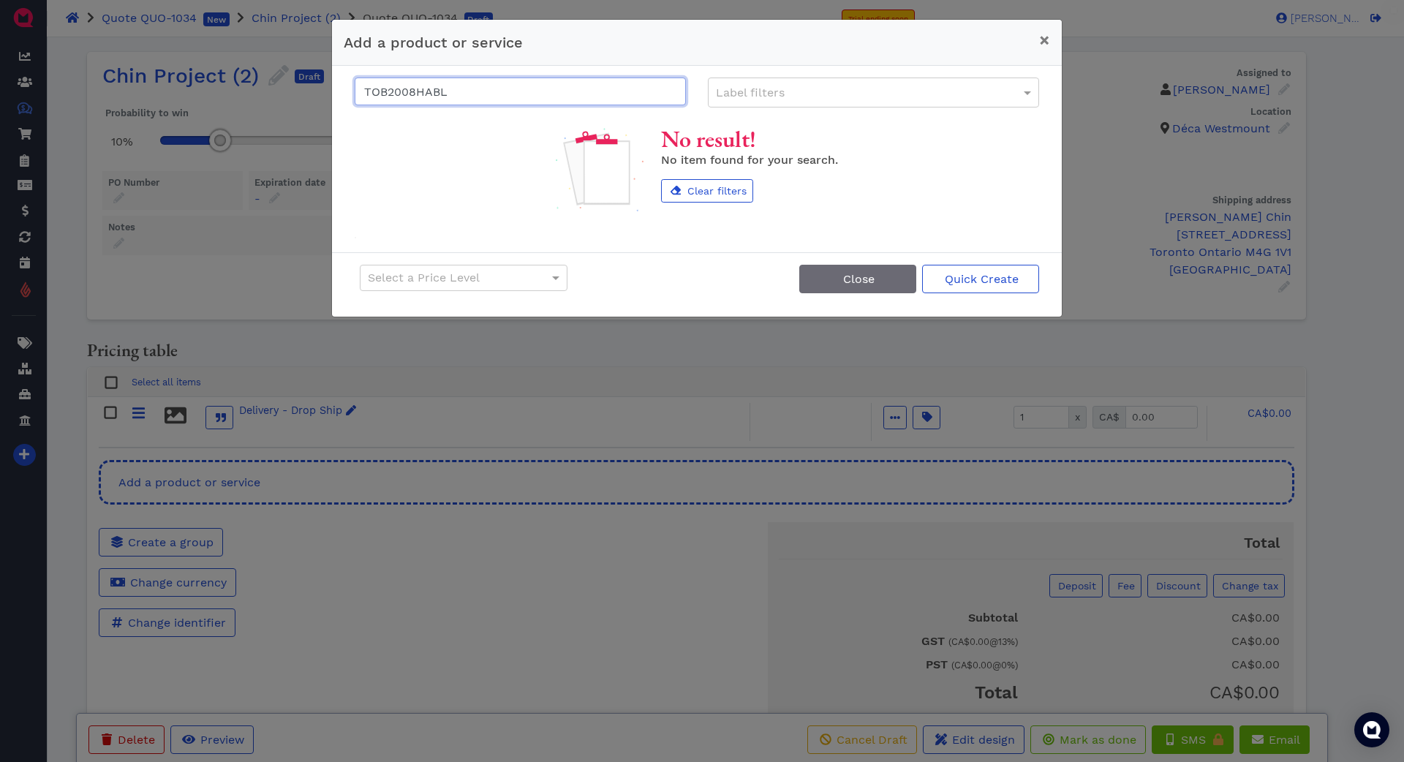
click at [570, 91] on input "TOB2008HABL" at bounding box center [520, 92] width 331 height 28
drag, startPoint x: 568, startPoint y: 91, endPoint x: 238, endPoint y: 78, distance: 330.1
click at [238, 78] on div "Add a product or service × TOB2008HABL Label filters No result! No item found f…" at bounding box center [702, 381] width 1404 height 762
paste input "VENDOME DOUBLE SCONCE"
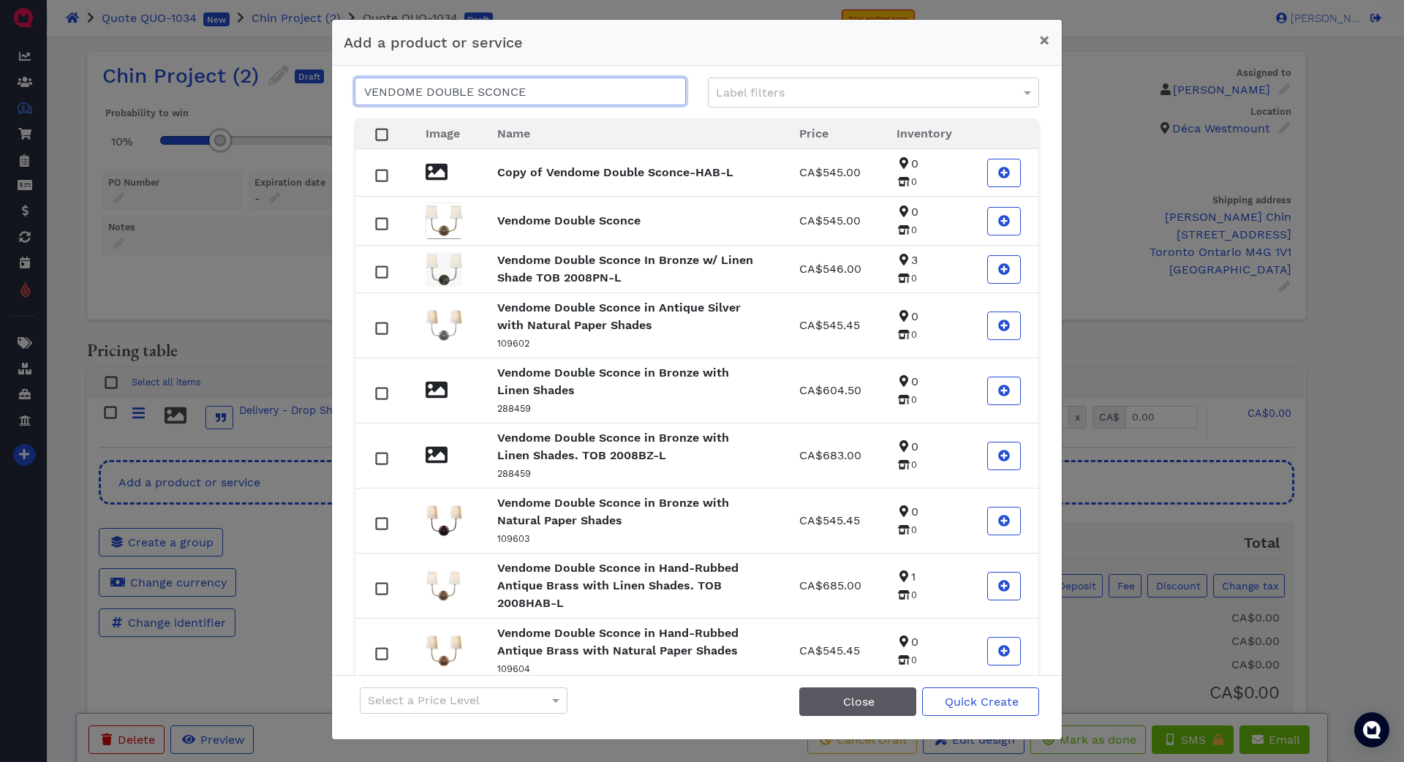
type input "VENDOME DOUBLE SCONCE"
click at [878, 701] on button "Close" at bounding box center [857, 701] width 117 height 29
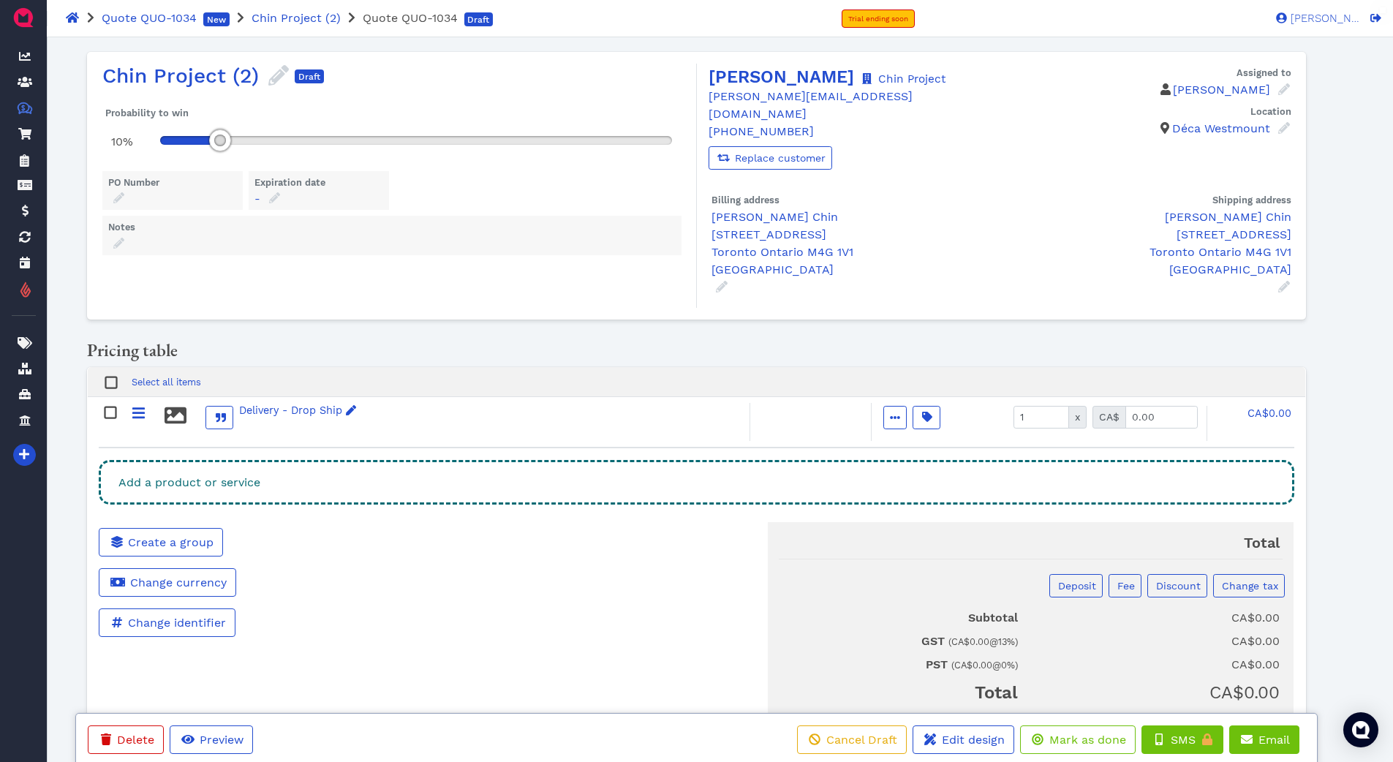
click at [354, 460] on div "Add a product or service" at bounding box center [696, 482] width 1195 height 45
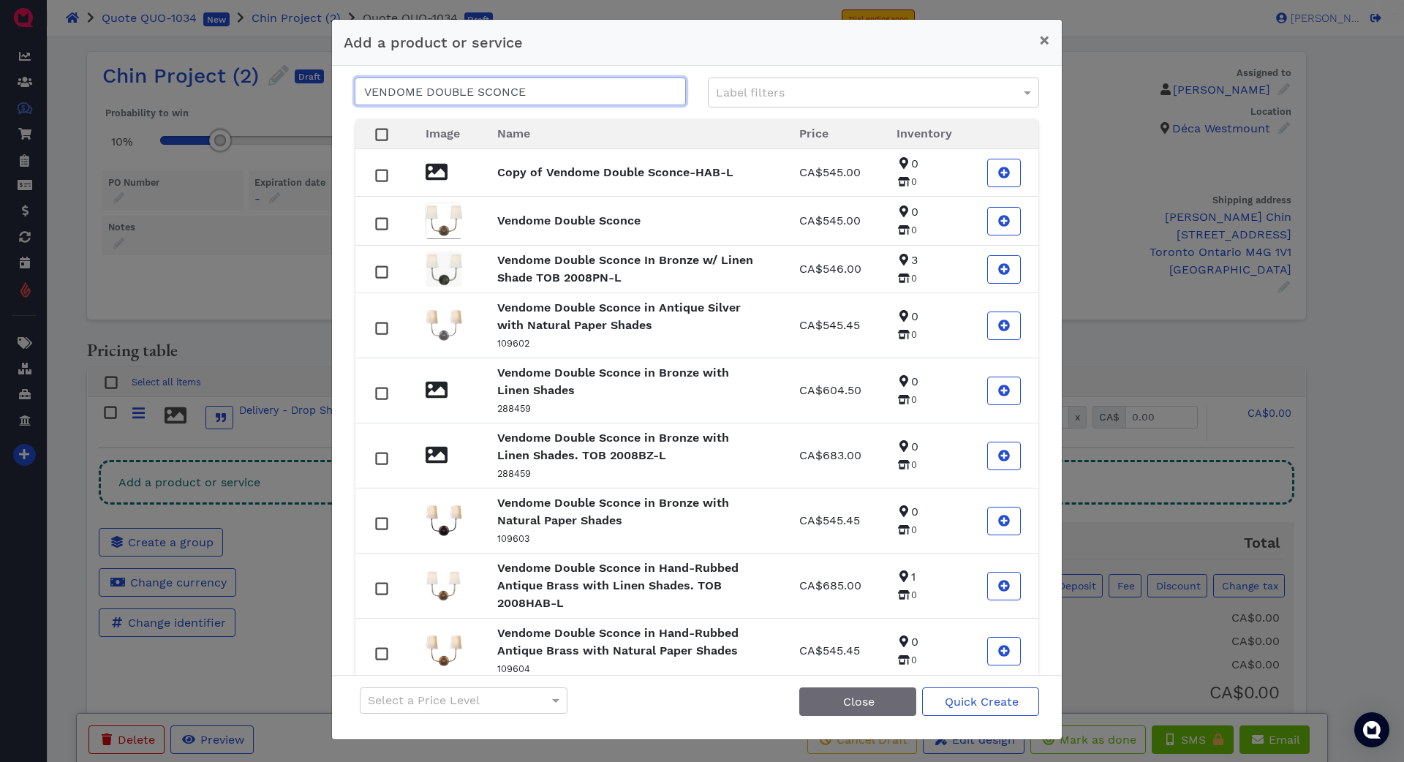
paste input "endome Double Sconce in Hand-Rubbed Antique Brass with Linen Shades/ TOB 2008HA…"
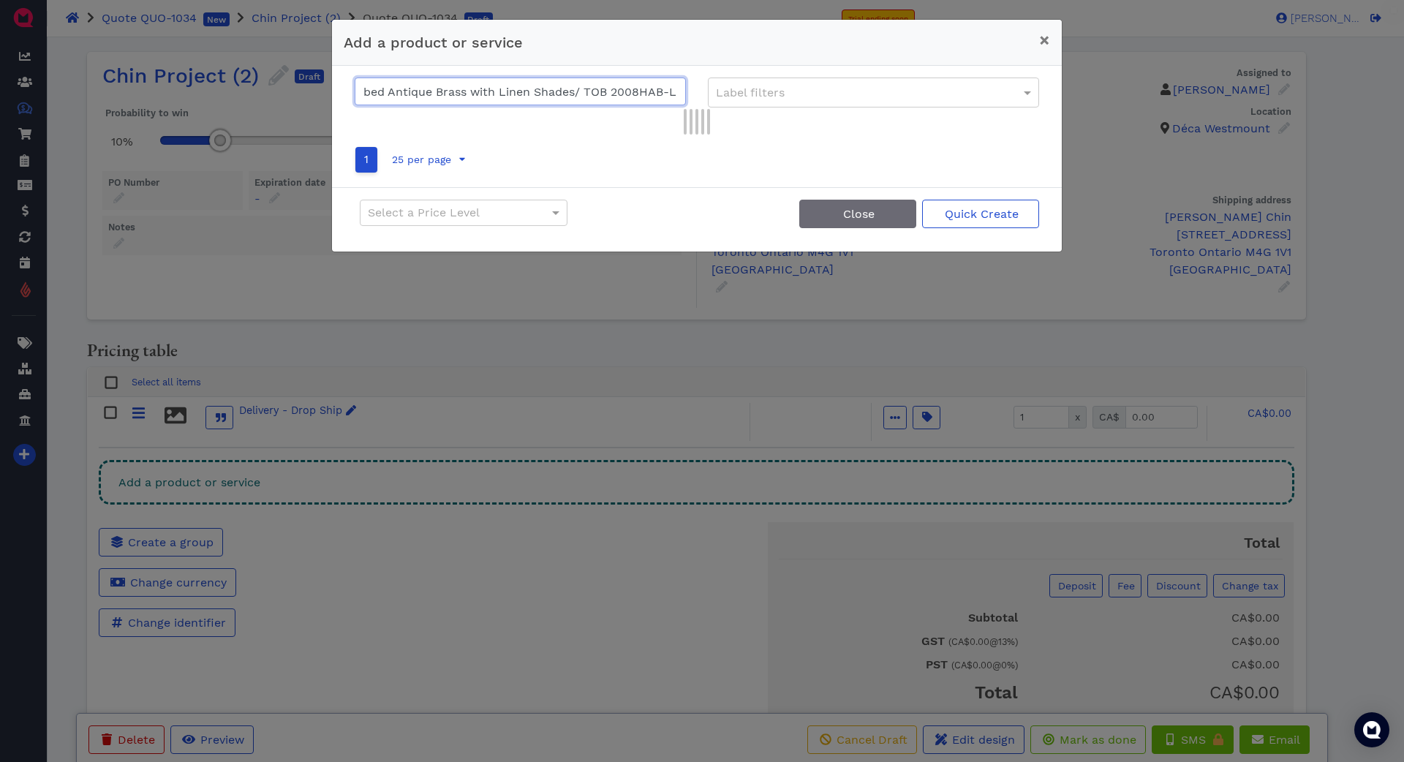
scroll to position [0, 223]
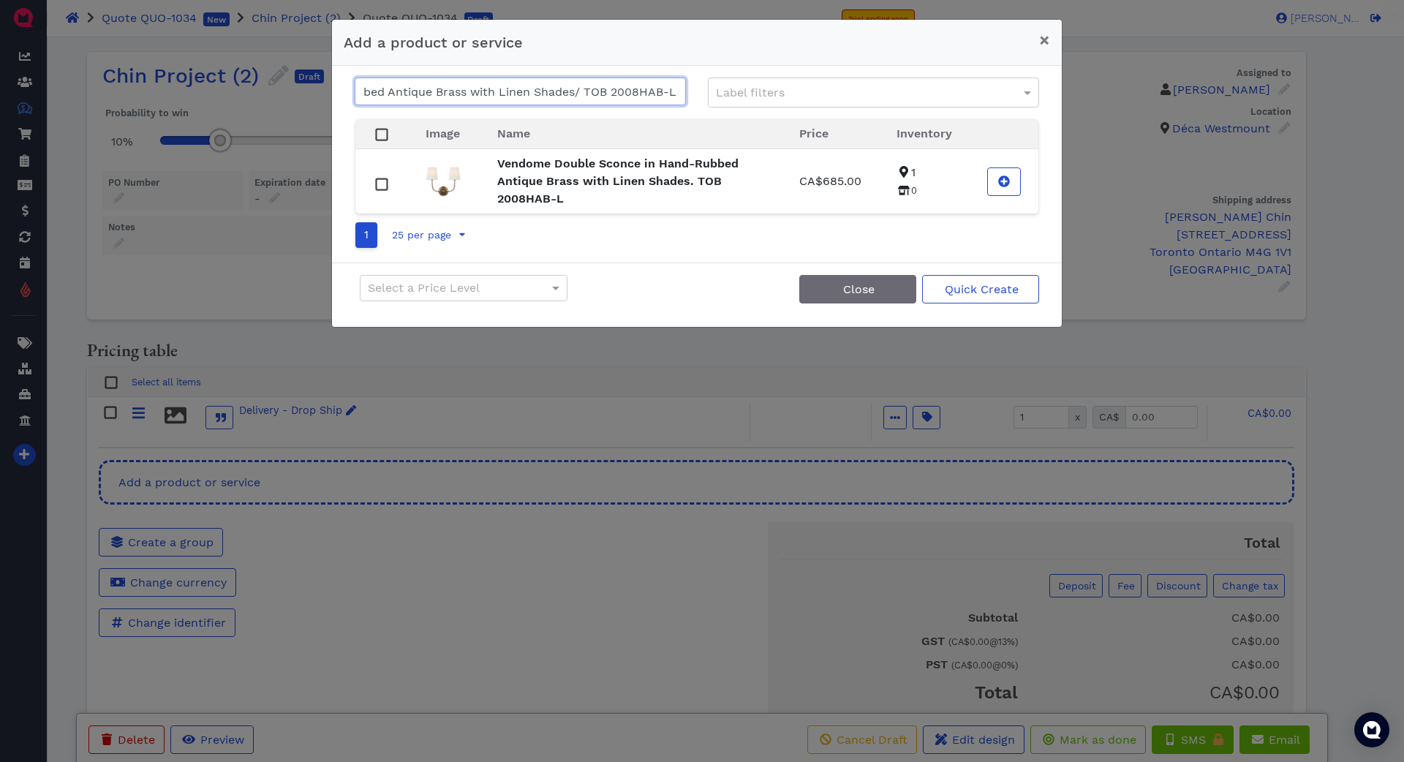
type input "Vendome Double Sconce in Hand-Rubbed Antique Brass with Linen Shades/ TOB 2008H…"
click at [537, 93] on input "Vendome Double Sconce in Hand-Rubbed Antique Brass with Linen Shades/ TOB 2008H…" at bounding box center [520, 92] width 331 height 28
drag, startPoint x: 366, startPoint y: 88, endPoint x: 730, endPoint y: 97, distance: 364.3
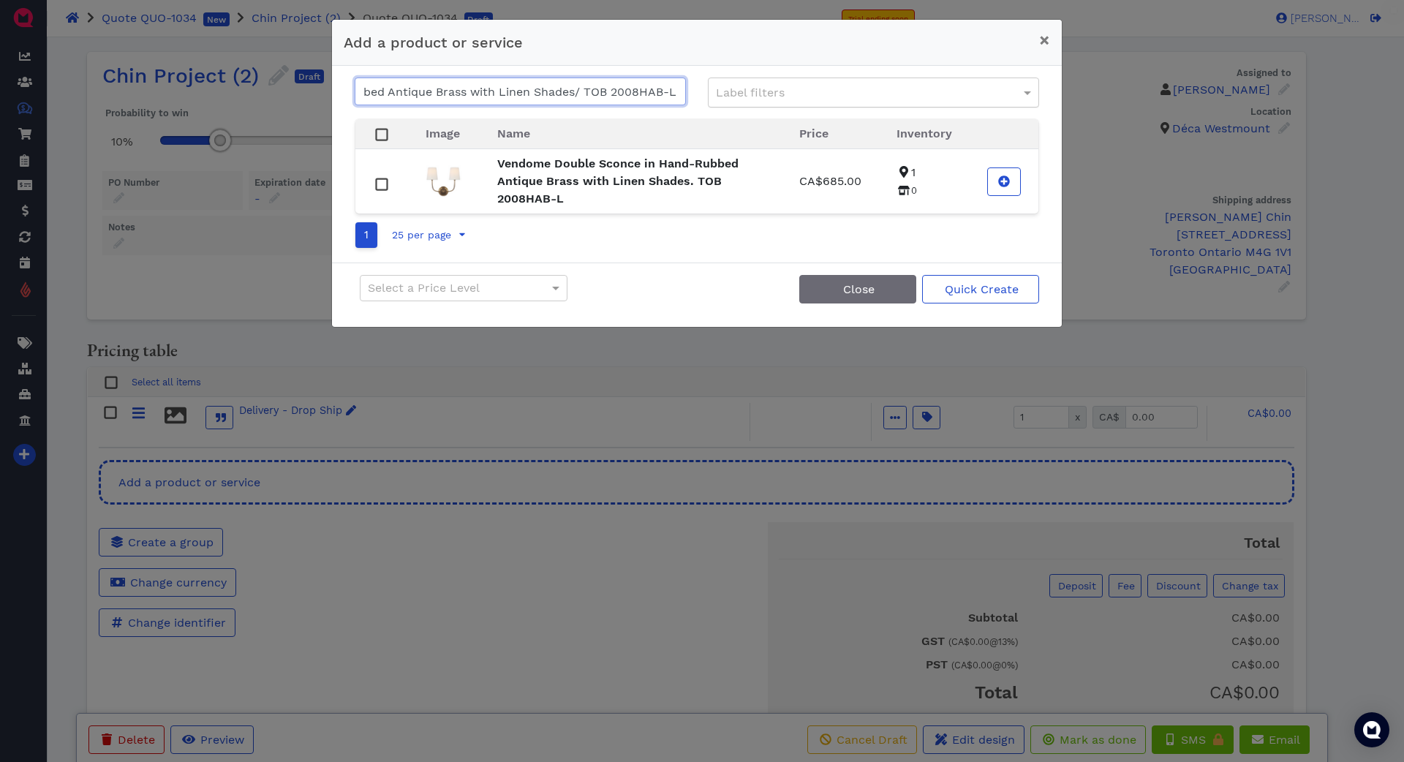
click at [730, 97] on div "Vendome Double Sconce in Hand-Rubbed Antique Brass with Linen Shades/ TOB 2008H…" at bounding box center [697, 93] width 706 height 30
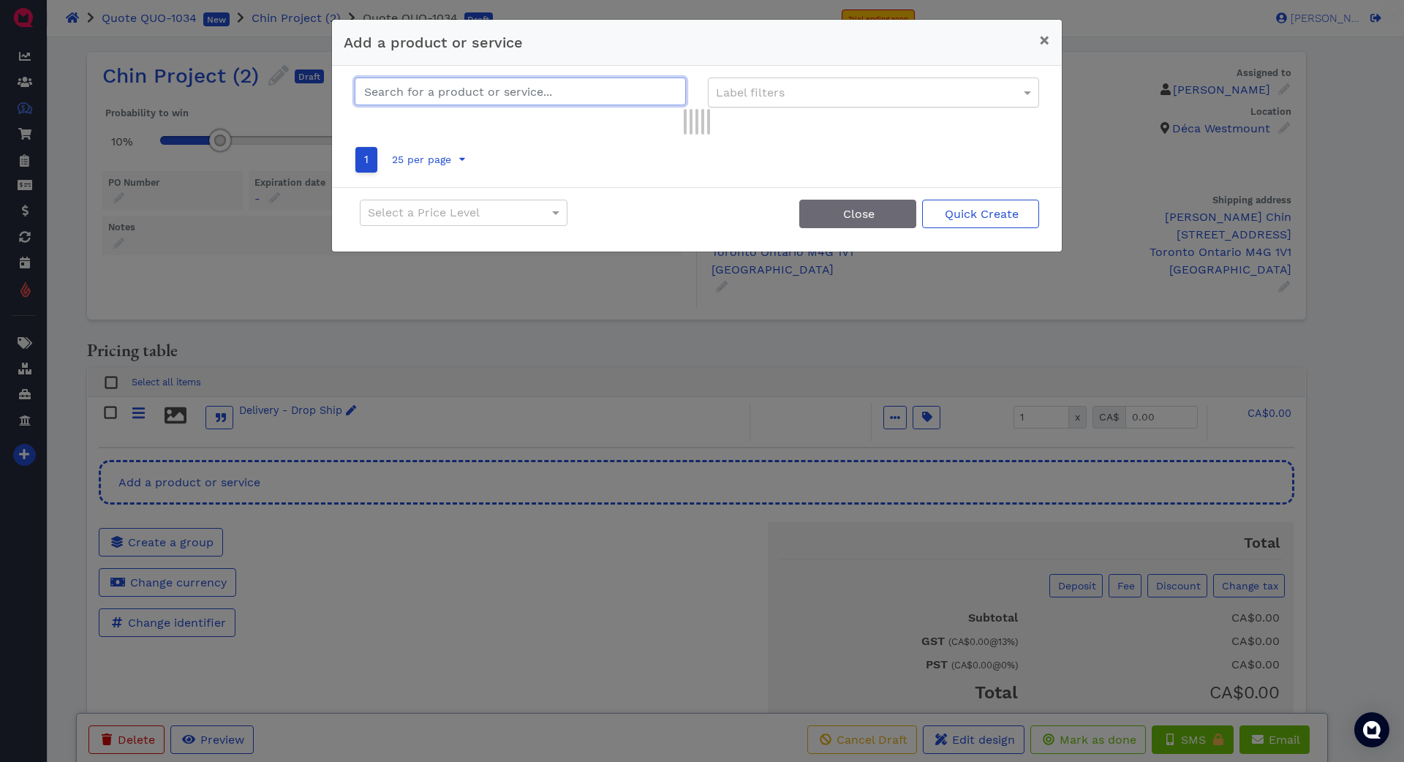
paste input "Vendome Double Sconce in Hand-Rubbed Antique Brass with Linen Shades"
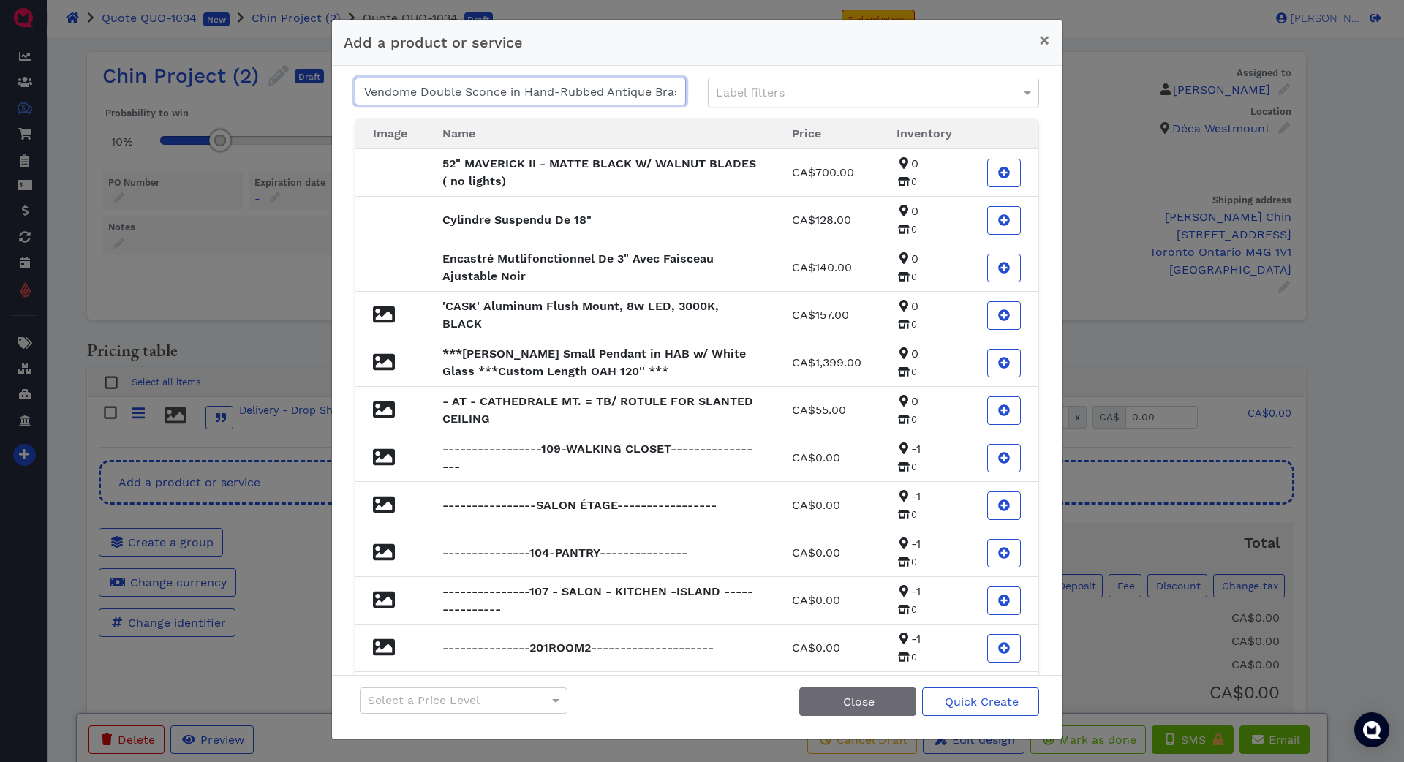
scroll to position [0, 121]
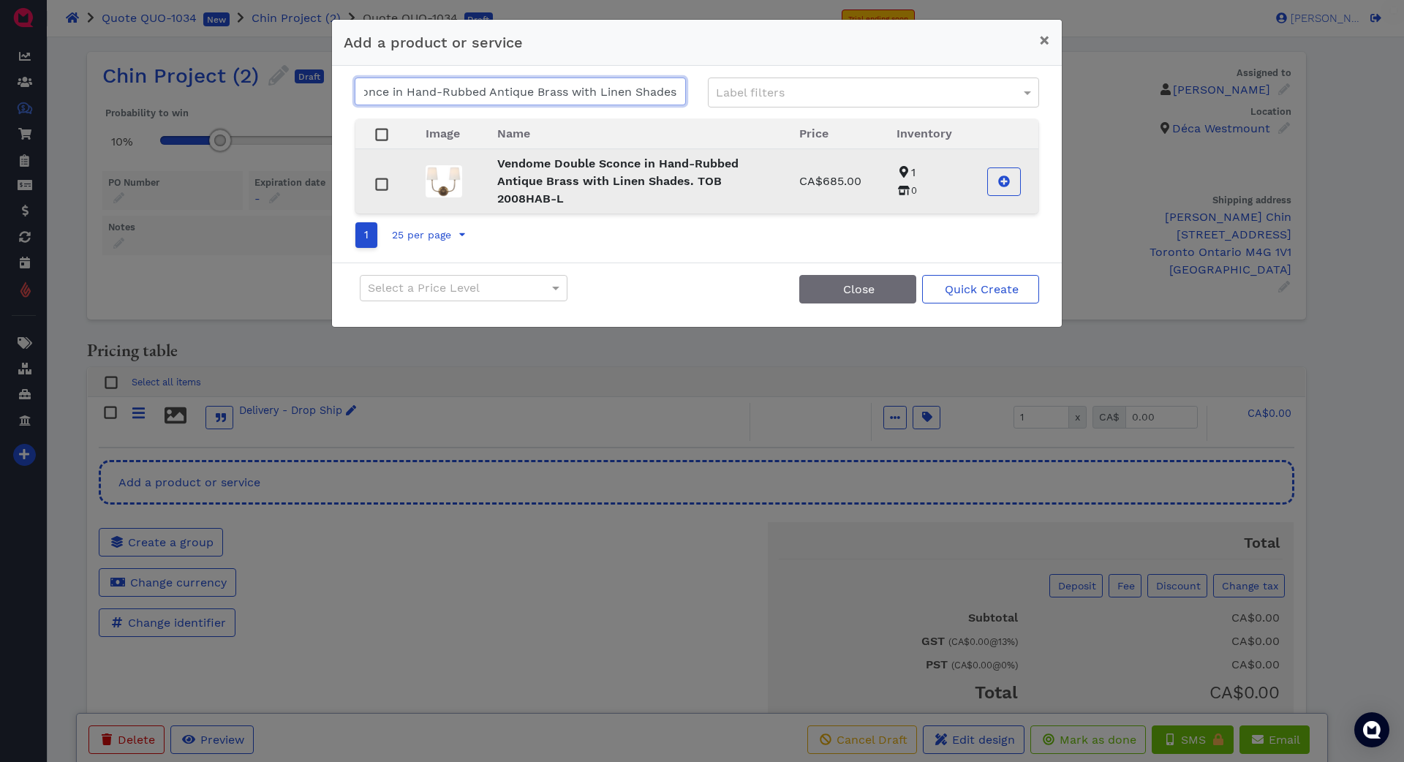
type input "Vendome Double Sconce in Hand-Rubbed Antique Brass with Linen Shades"
click at [541, 191] on strong "Vendome Double Sconce in Hand-Rubbed Antique Brass with Linen Shades. TOB 2008H…" at bounding box center [617, 180] width 241 height 49
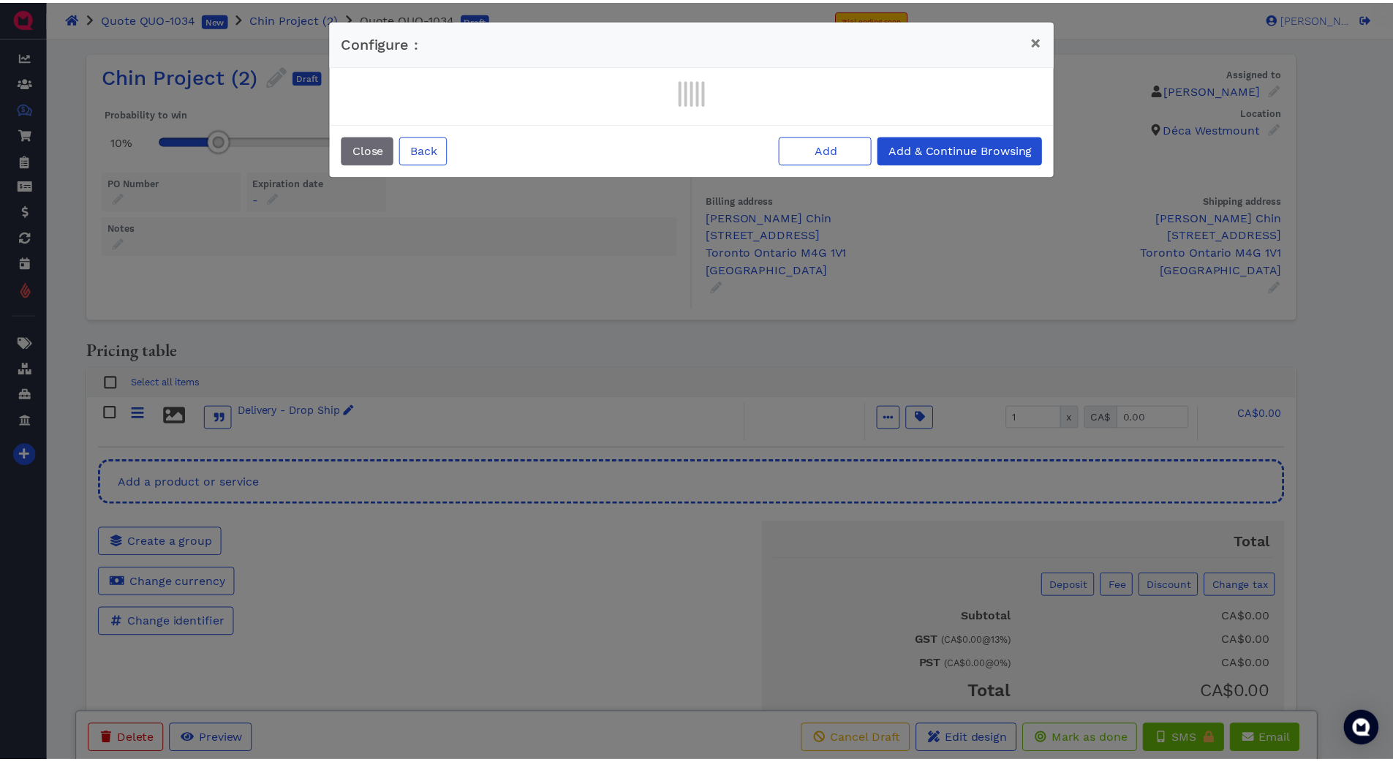
scroll to position [0, 0]
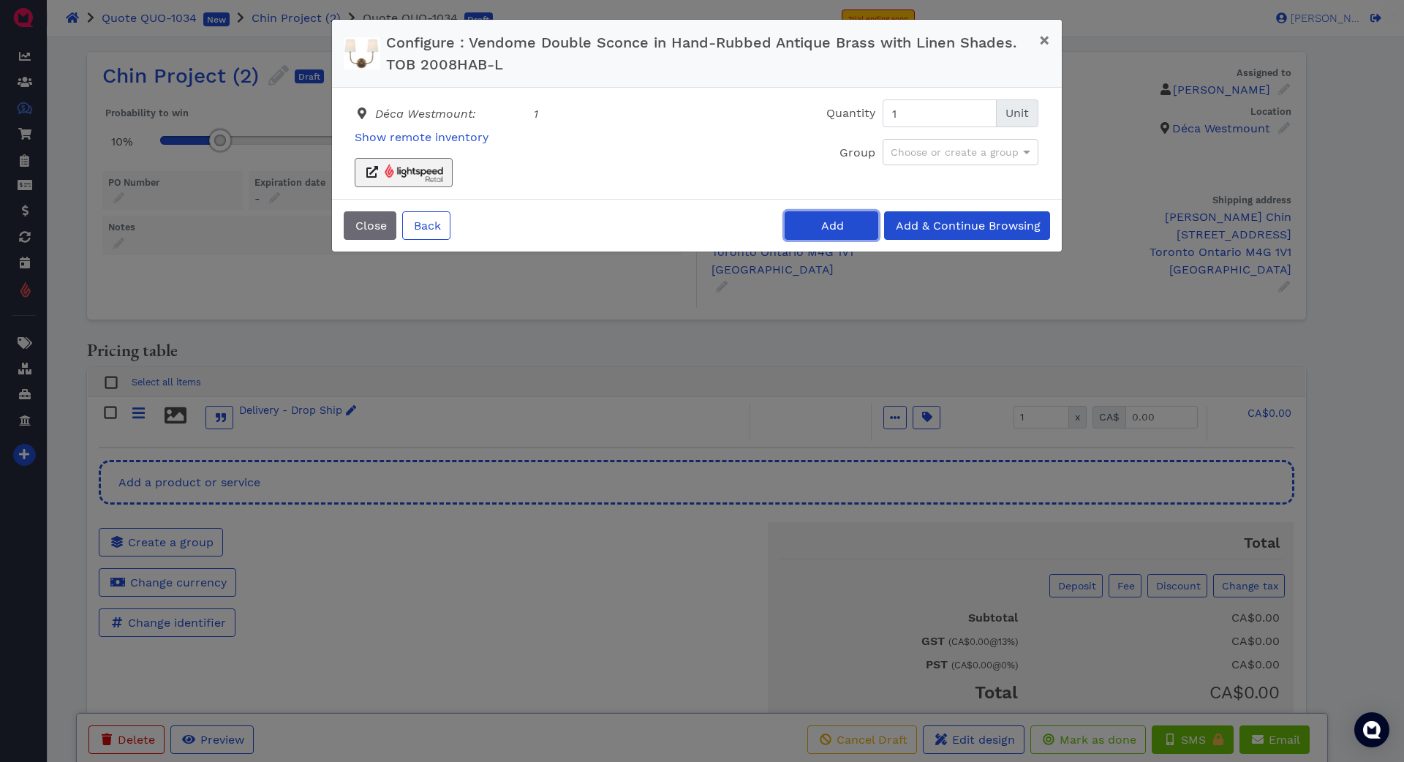
click at [837, 227] on span "Add" at bounding box center [831, 226] width 25 height 14
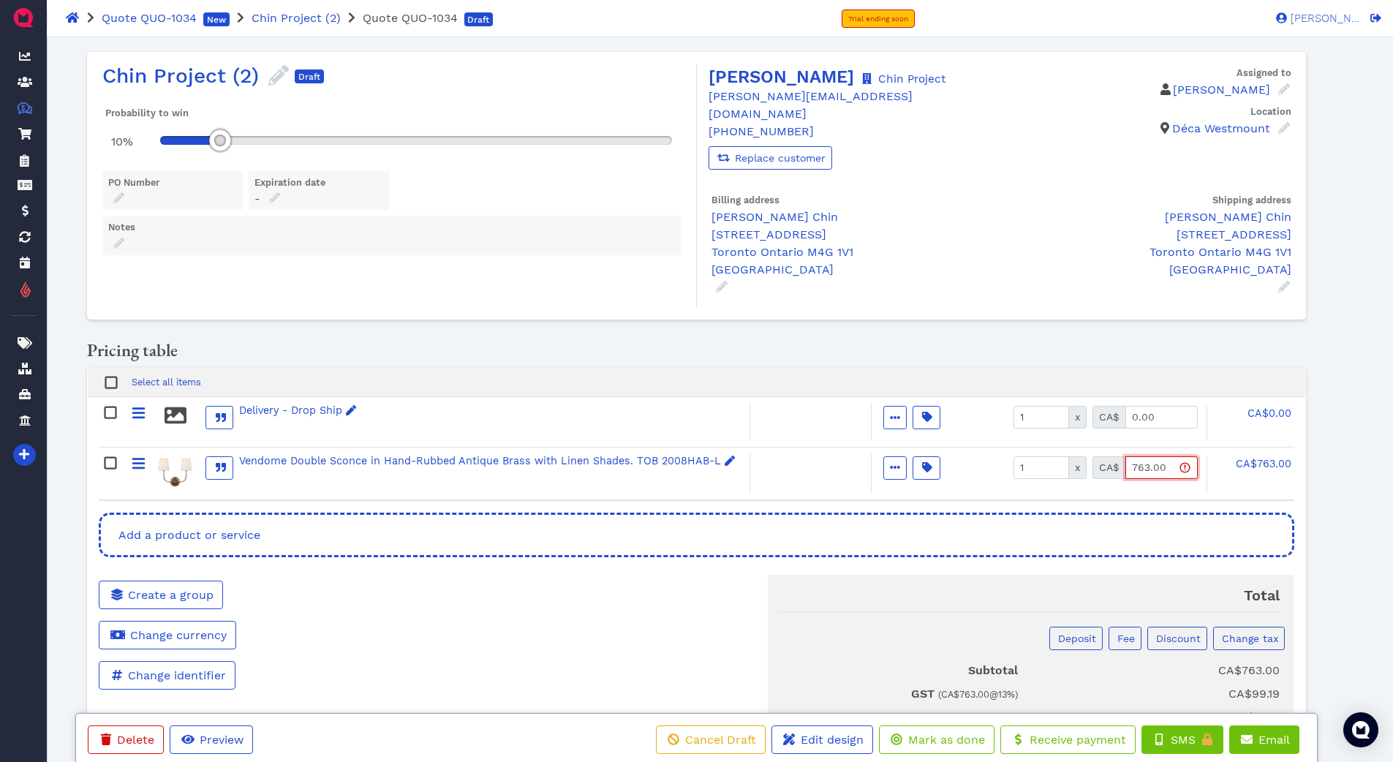
click at [1185, 456] on input "763.00" at bounding box center [1161, 467] width 72 height 23
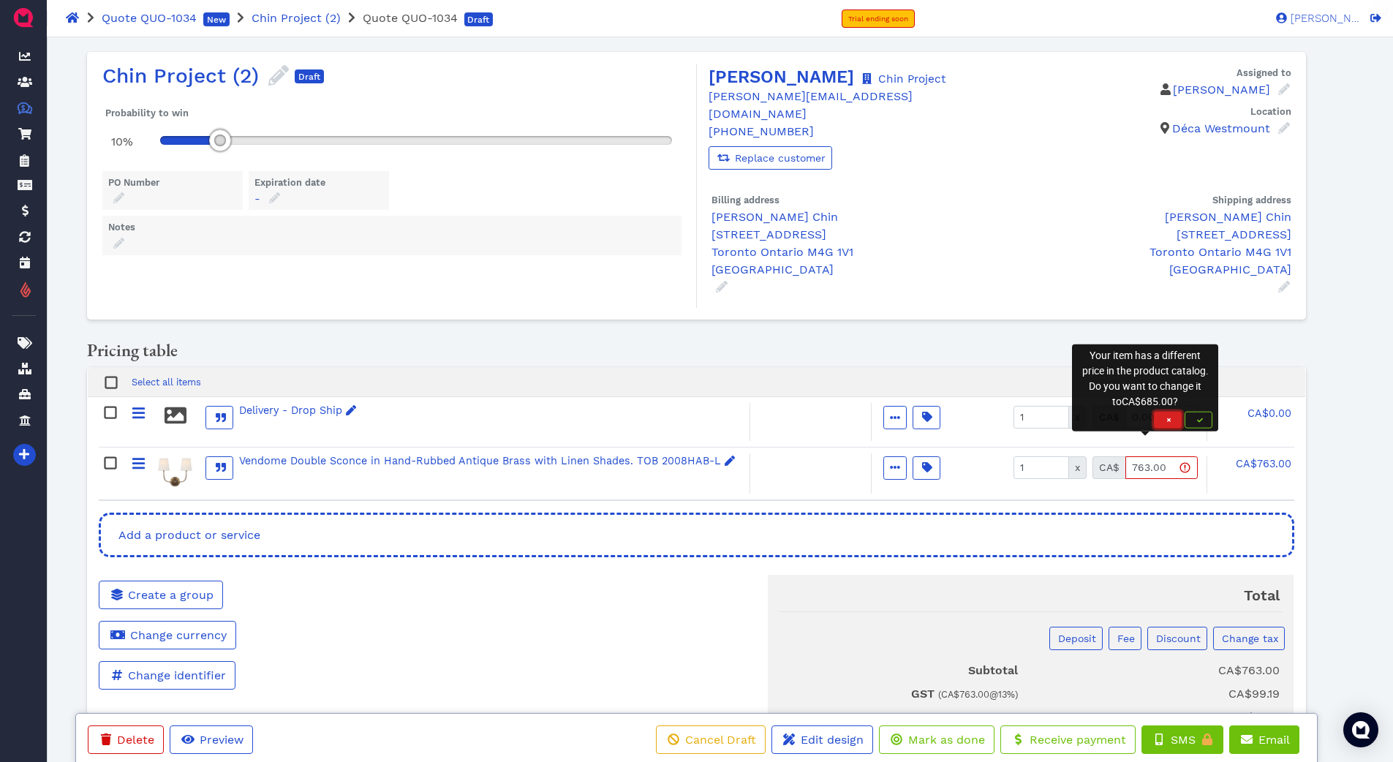
click at [1172, 418] on span "button" at bounding box center [1168, 419] width 15 height 9
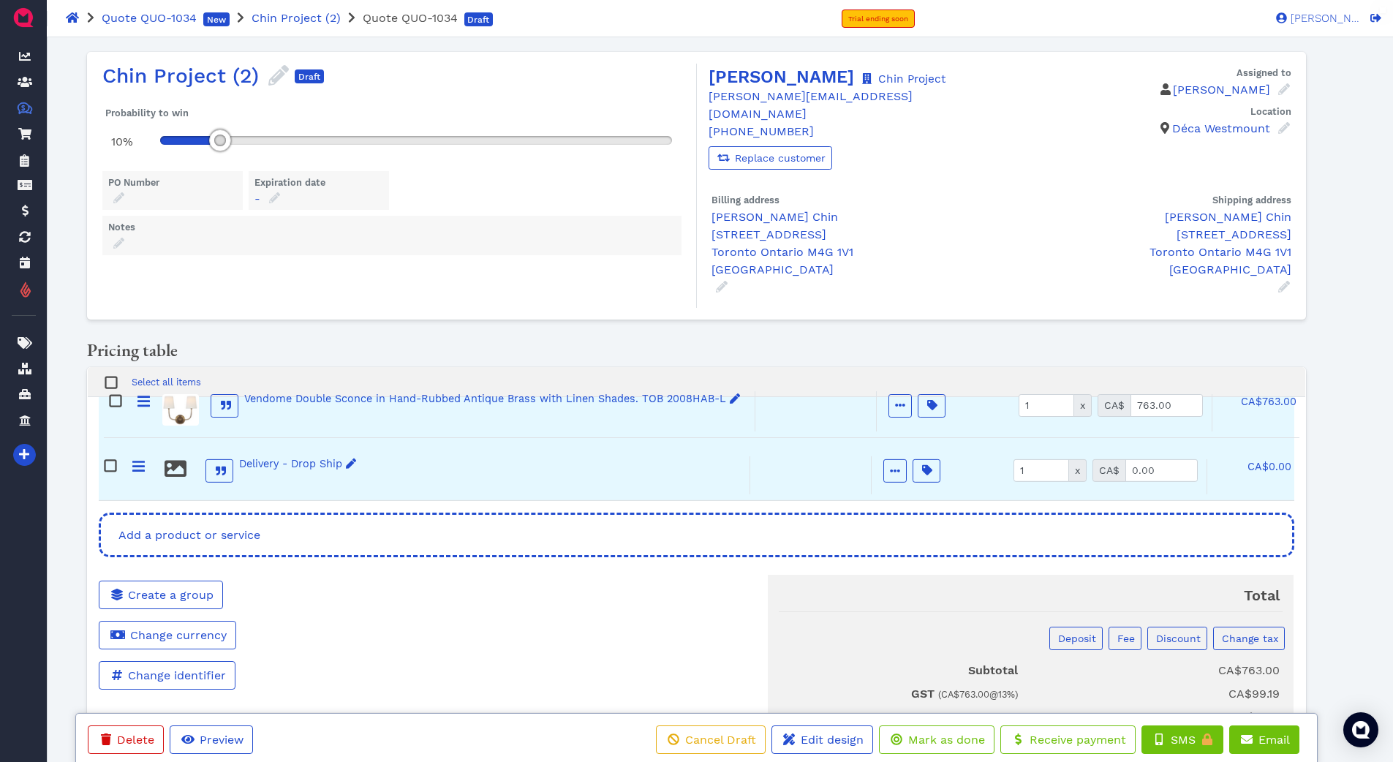
drag, startPoint x: 138, startPoint y: 448, endPoint x: 143, endPoint y: 400, distance: 48.5
click at [143, 400] on div "Delivery - Drop Ship Active Optional Item Multiple Choice Provided by customer …" at bounding box center [696, 449] width 1195 height 104
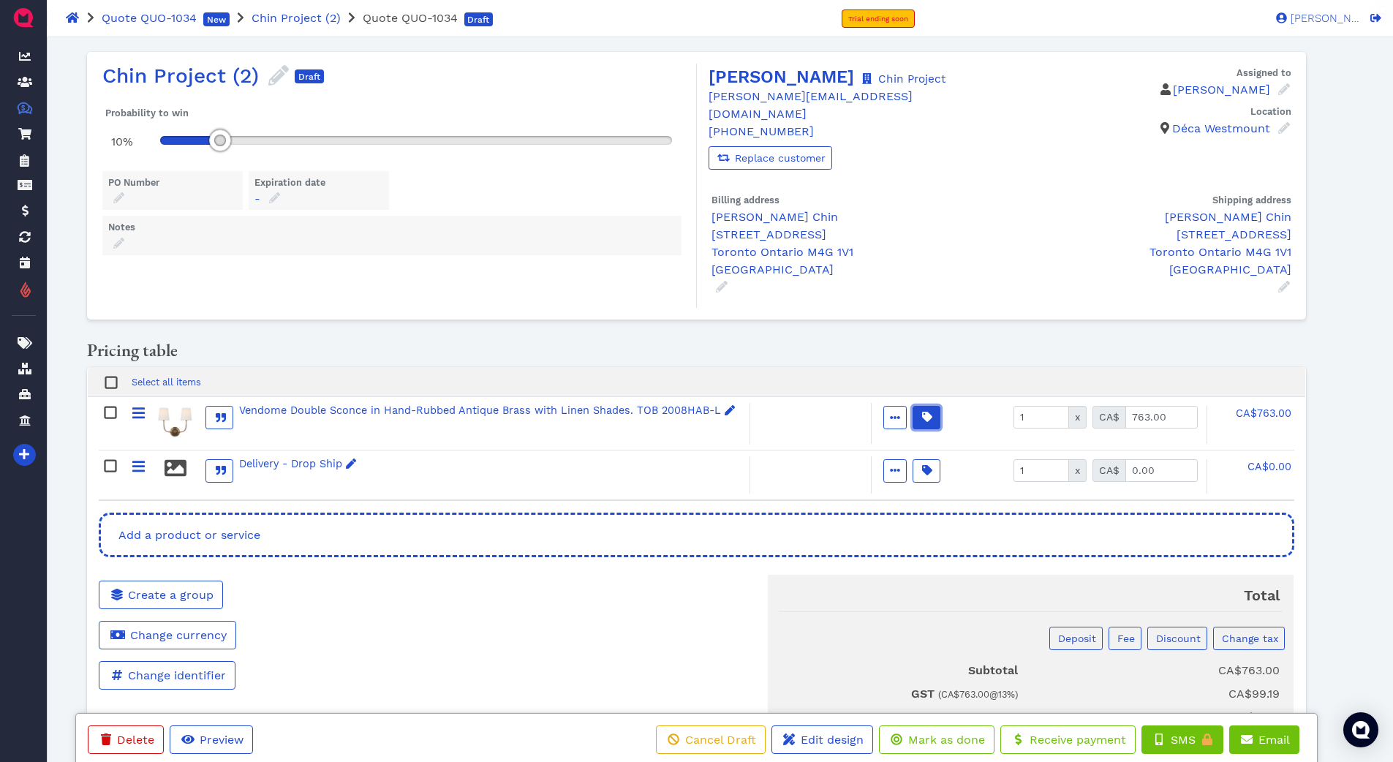
click at [929, 412] on icon "button" at bounding box center [927, 417] width 10 height 10
click at [954, 449] on input "0" at bounding box center [1013, 463] width 176 height 28
type input "20"
click at [971, 521] on span at bounding box center [972, 528] width 15 height 15
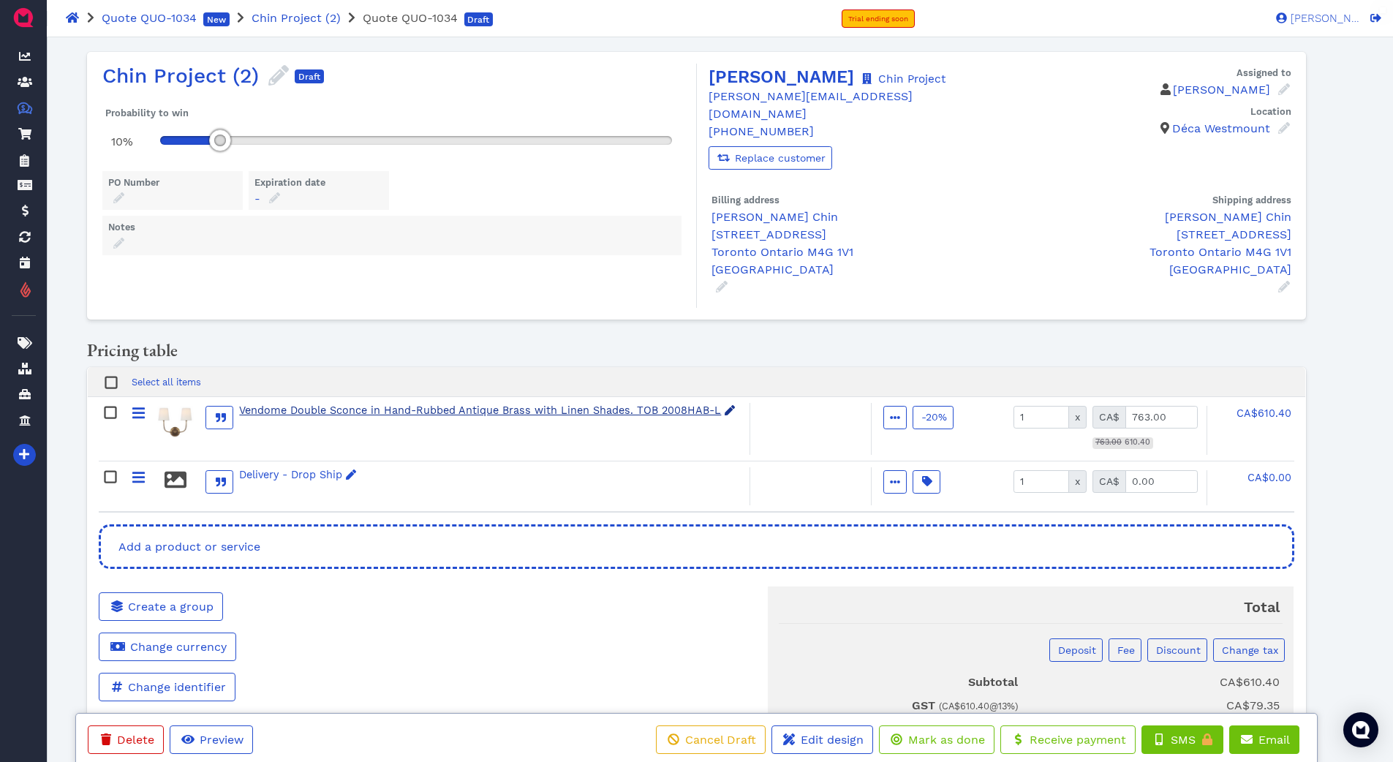
click at [442, 403] on div "Vendome Double Sconce in Hand-Rubbed Antique Brass with Linen Shades. TOB 2008H…" at bounding box center [487, 411] width 497 height 16
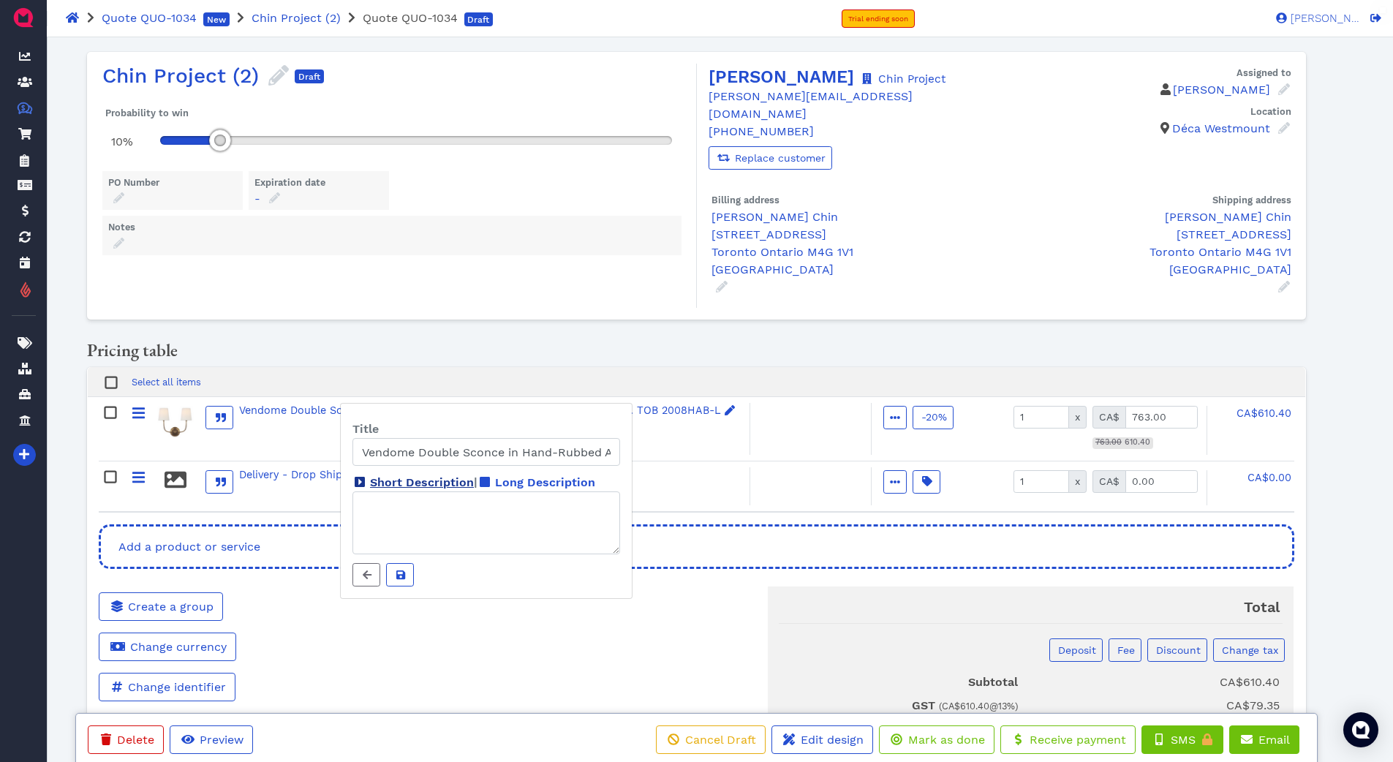
click at [445, 480] on span "Short Description" at bounding box center [422, 482] width 104 height 14
click at [445, 491] on textarea "Short Description | Long Description" at bounding box center [486, 522] width 268 height 63
drag, startPoint x: 361, startPoint y: 453, endPoint x: 602, endPoint y: 456, distance: 241.3
click at [622, 455] on div "Vendome Double Sconce in Hand-Rubbed Antique Brass with Linen Shades. TOB 2008H…" at bounding box center [487, 452] width 290 height 28
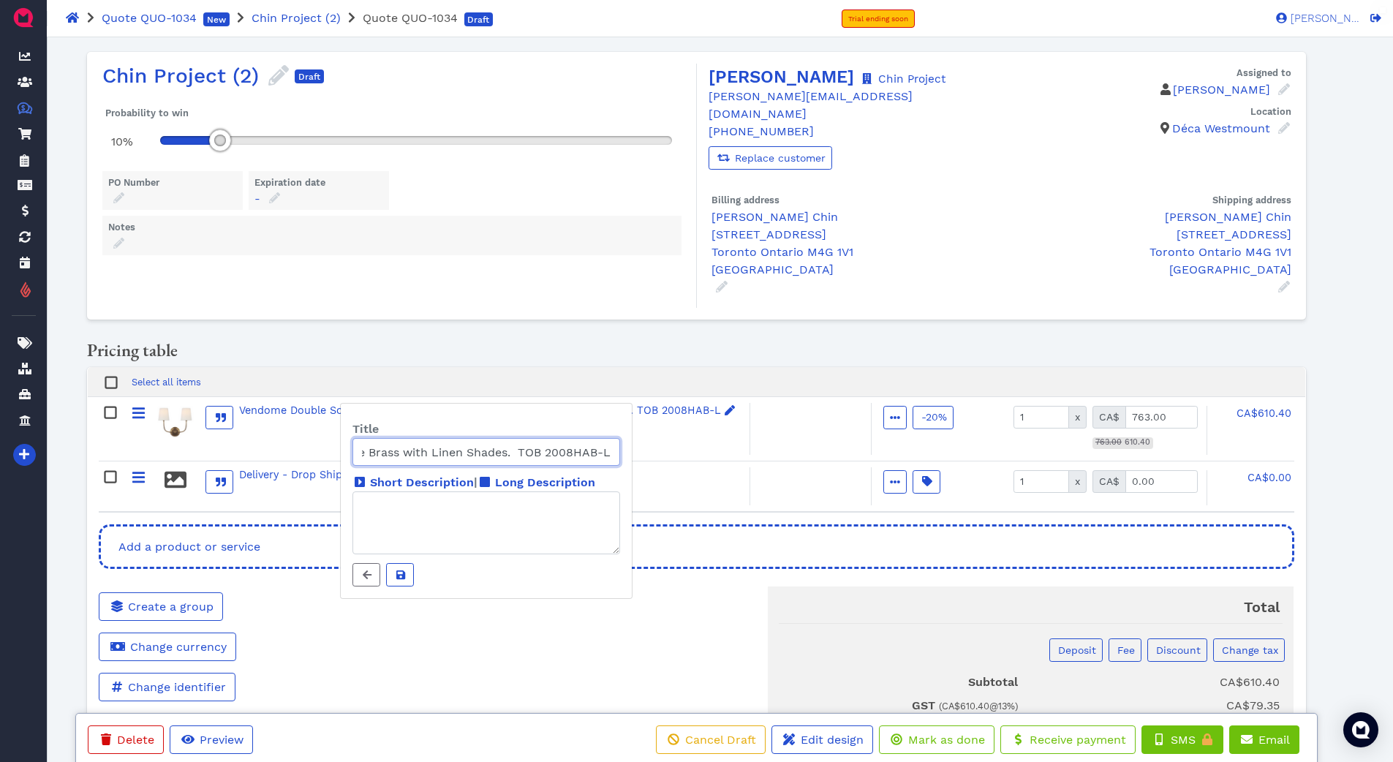
click at [553, 456] on input "Vendome Double Sconce in Hand-Rubbed Antique Brass with Linen Shades. TOB 2008H…" at bounding box center [486, 452] width 268 height 28
click at [521, 453] on input "Vendome Double Sconce in Hand-Rubbed Antique Brass with Linen Shades. TOB 2008H…" at bounding box center [486, 452] width 268 height 28
type input "Vendome Double Sconce in Hand-Rubbed Antique Brass with Linen Shades/ TOB 2008H…"
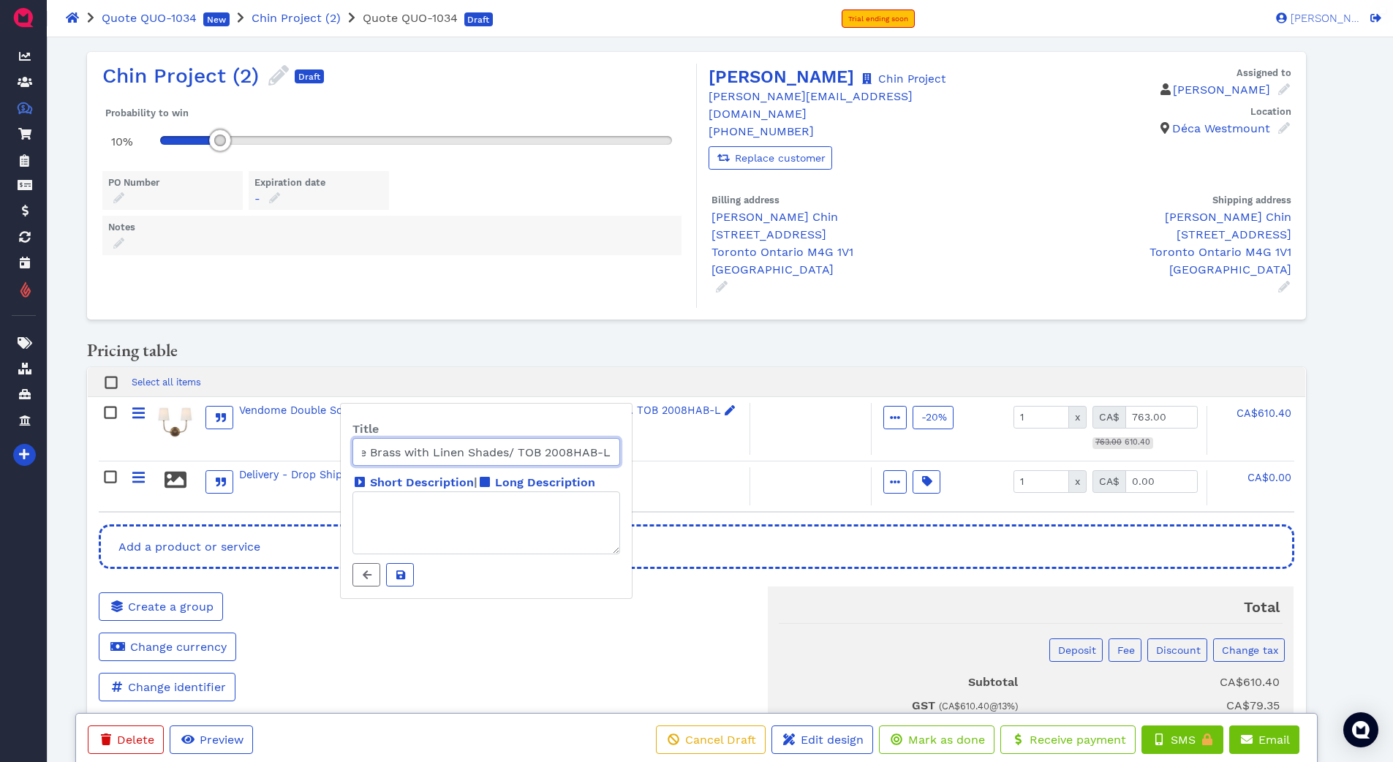
drag, startPoint x: 529, startPoint y: 449, endPoint x: 668, endPoint y: 453, distance: 139.0
click at [668, 453] on body "Quote QUO-1034 New Chin Project (2) Quote QUO-1034 Draft Trial ending soon [PER…" at bounding box center [696, 488] width 1393 height 902
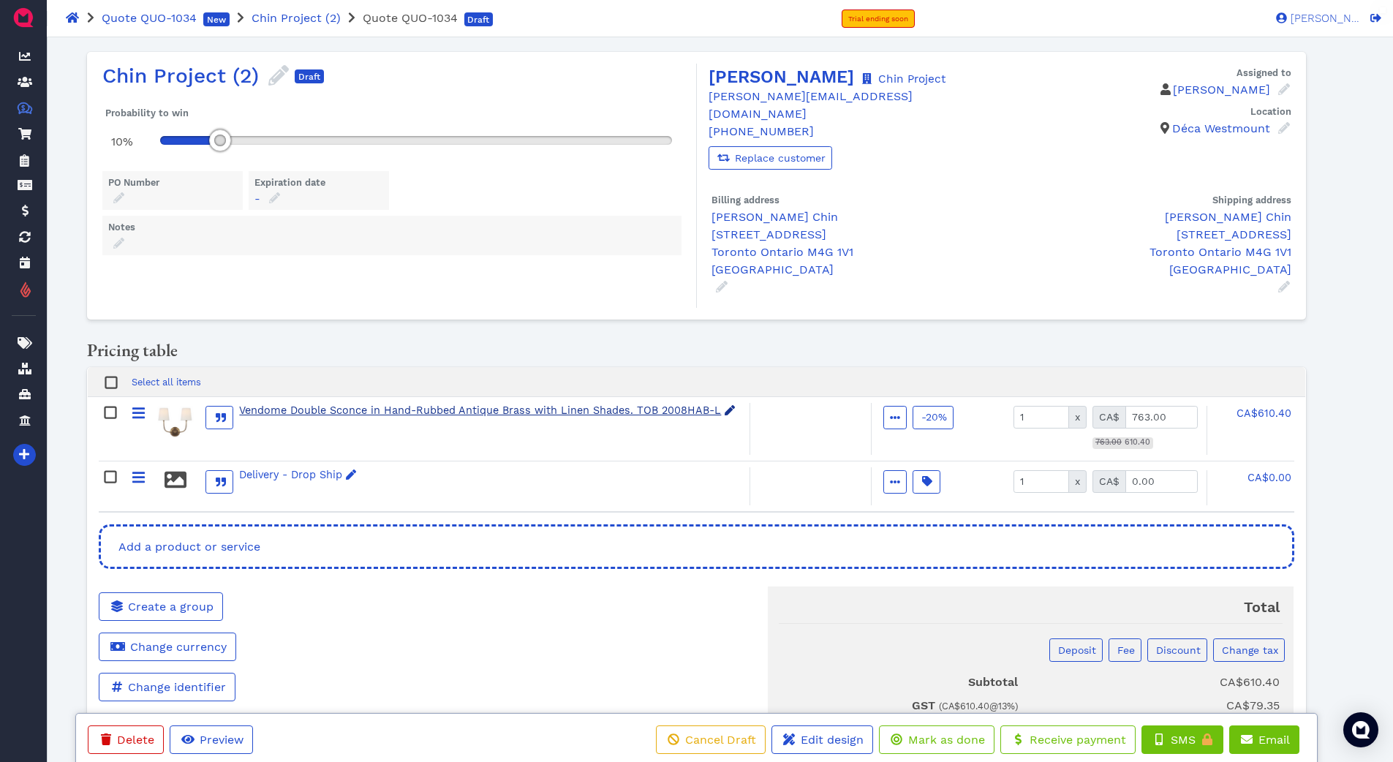
click at [664, 403] on div "Vendome Double Sconce in Hand-Rubbed Antique Brass with Linen Shades. TOB 2008H…" at bounding box center [487, 411] width 497 height 16
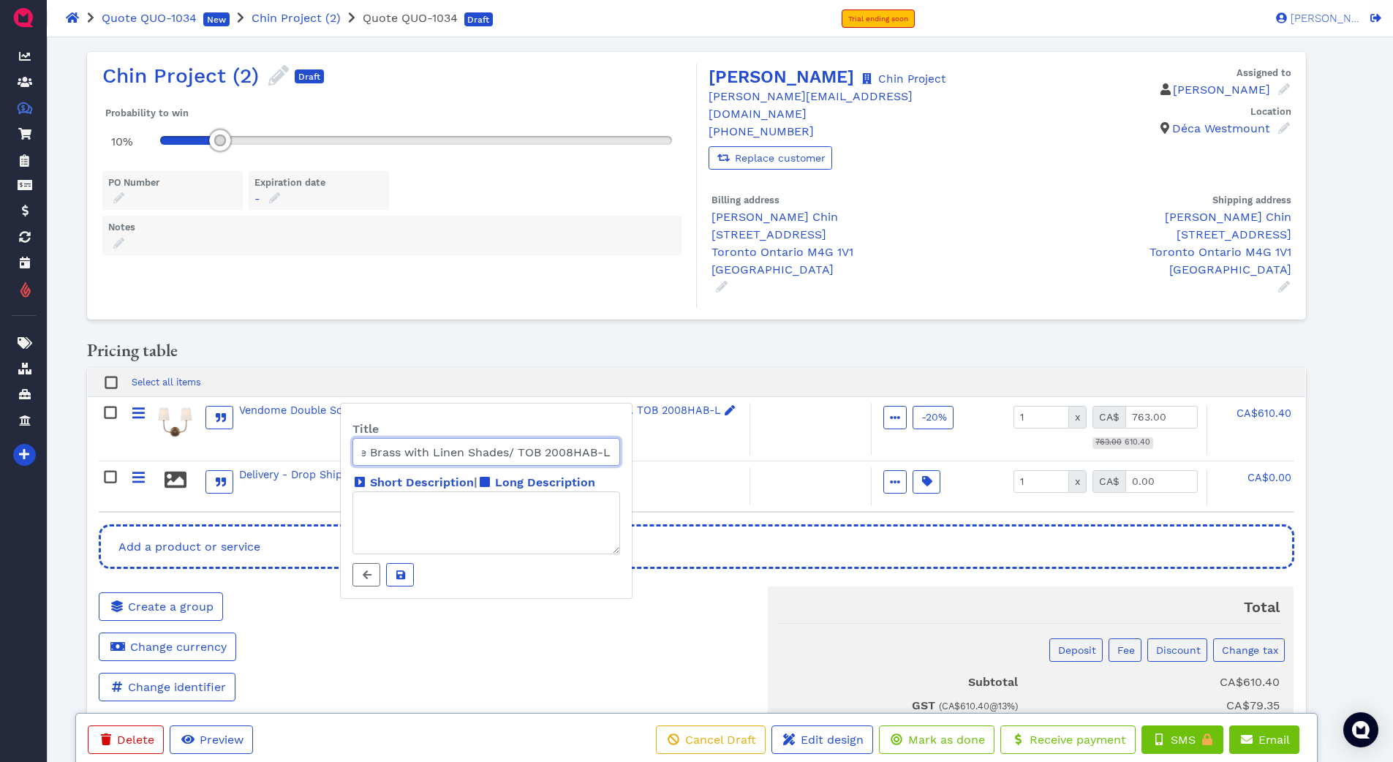
drag, startPoint x: 519, startPoint y: 451, endPoint x: 612, endPoint y: 452, distance: 92.9
click at [612, 452] on input "Vendome Double Sconce in Hand-Rubbed Antique Brass with Linen Shades/ TOB 2008H…" at bounding box center [486, 452] width 268 height 28
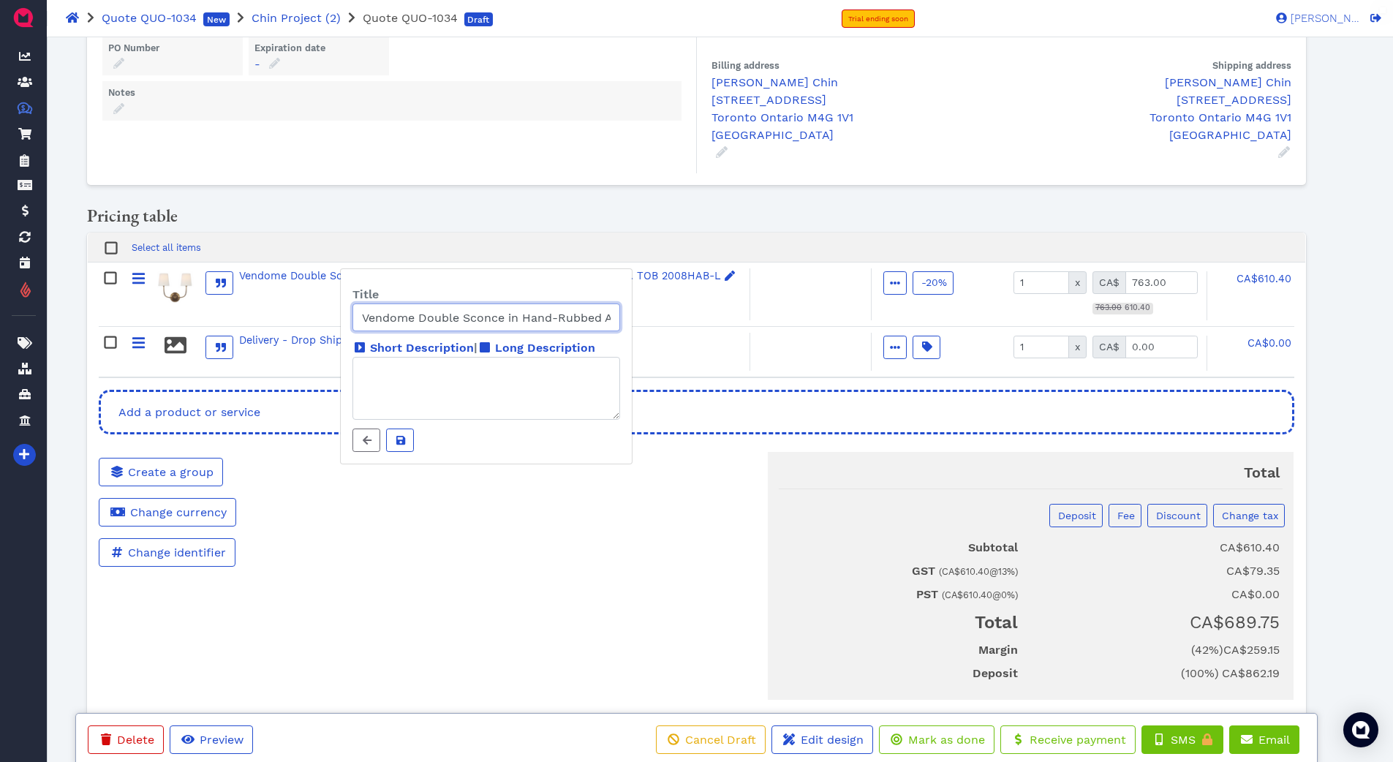
scroll to position [160, 0]
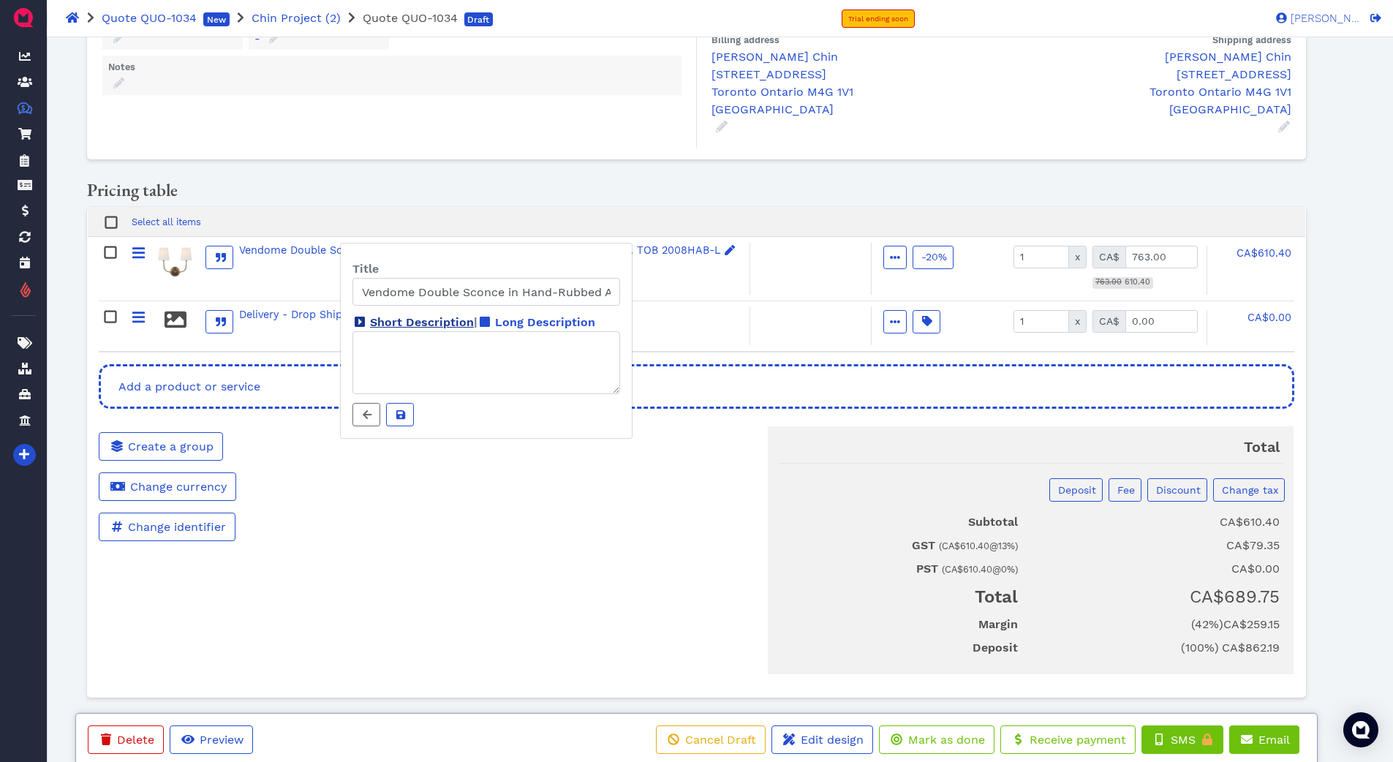
click at [426, 325] on span "Short Description" at bounding box center [422, 322] width 104 height 14
click at [426, 331] on textarea "Short Description | Long Description" at bounding box center [486, 362] width 268 height 63
paste textarea "DESIGNER [PERSON_NAME]"
drag, startPoint x: 395, startPoint y: 347, endPoint x: 347, endPoint y: 342, distance: 48.5
click at [350, 344] on div "DESIGNER [PERSON_NAME]" at bounding box center [487, 362] width 290 height 63
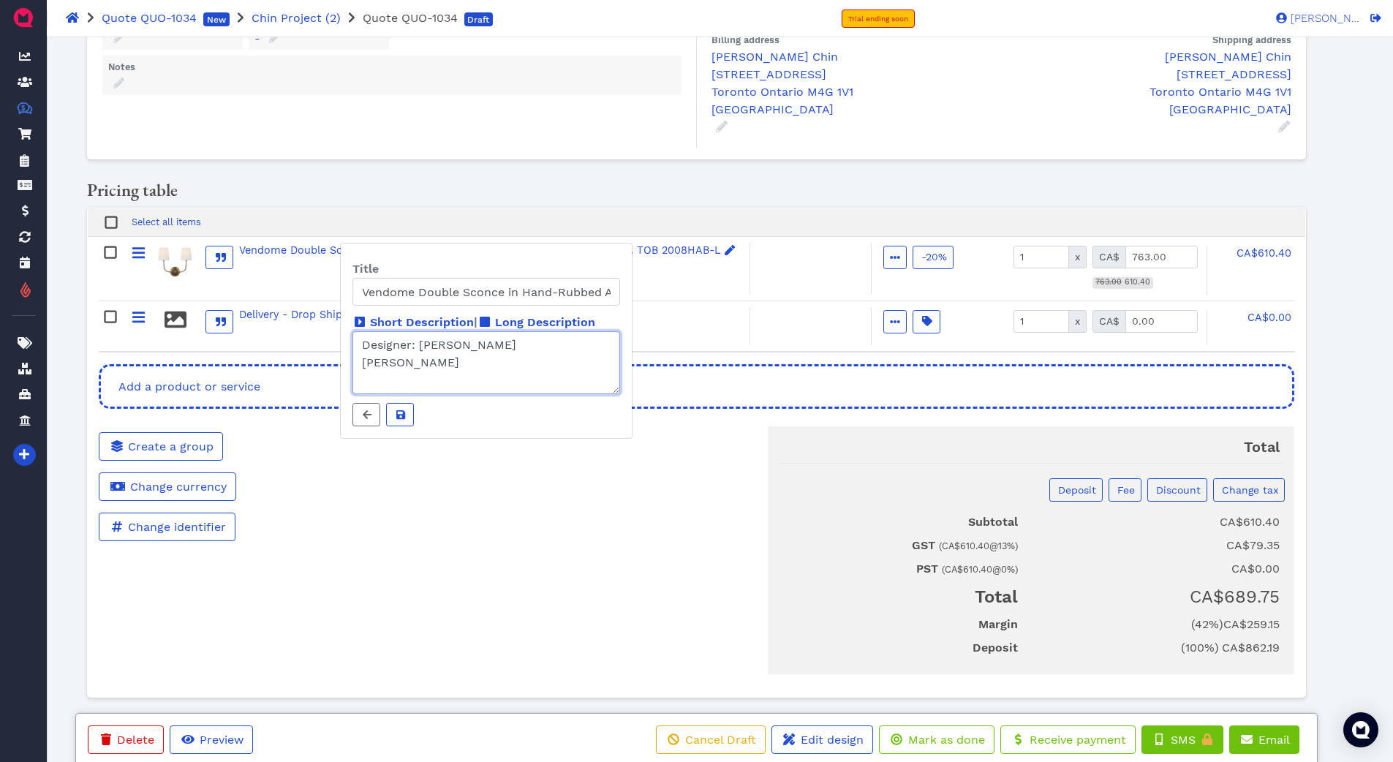
drag, startPoint x: 470, startPoint y: 363, endPoint x: 361, endPoint y: 362, distance: 109.0
click at [361, 362] on textarea "Designer: [PERSON_NAME] [PERSON_NAME]" at bounding box center [486, 362] width 268 height 63
type textarea "Designer: [PERSON_NAME] Signature Collection SKU:"
drag, startPoint x: 518, startPoint y: 291, endPoint x: 653, endPoint y: 301, distance: 134.9
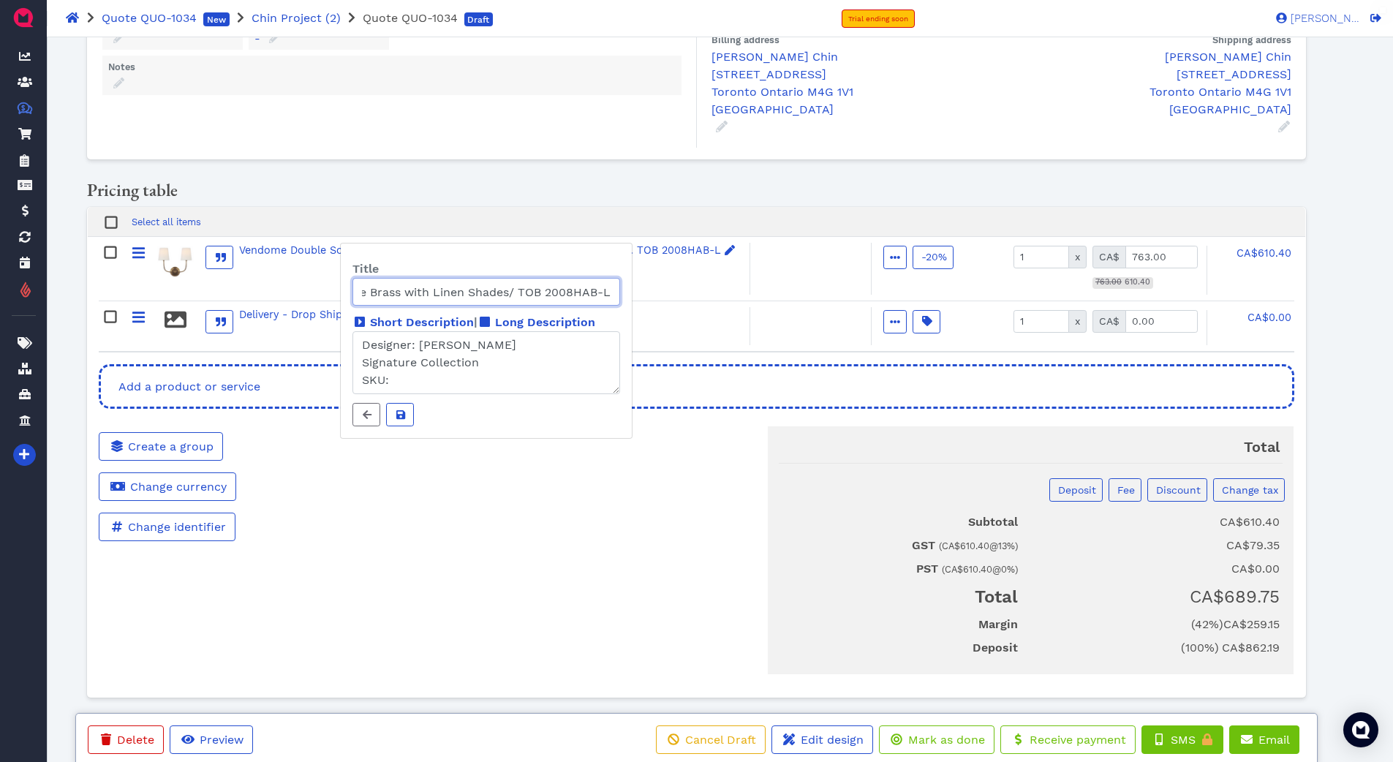
click at [653, 301] on body "Quote QUO-1034 New Chin Project (2) Quote QUO-1034 Draft Trial ending soon [PER…" at bounding box center [696, 328] width 1393 height 902
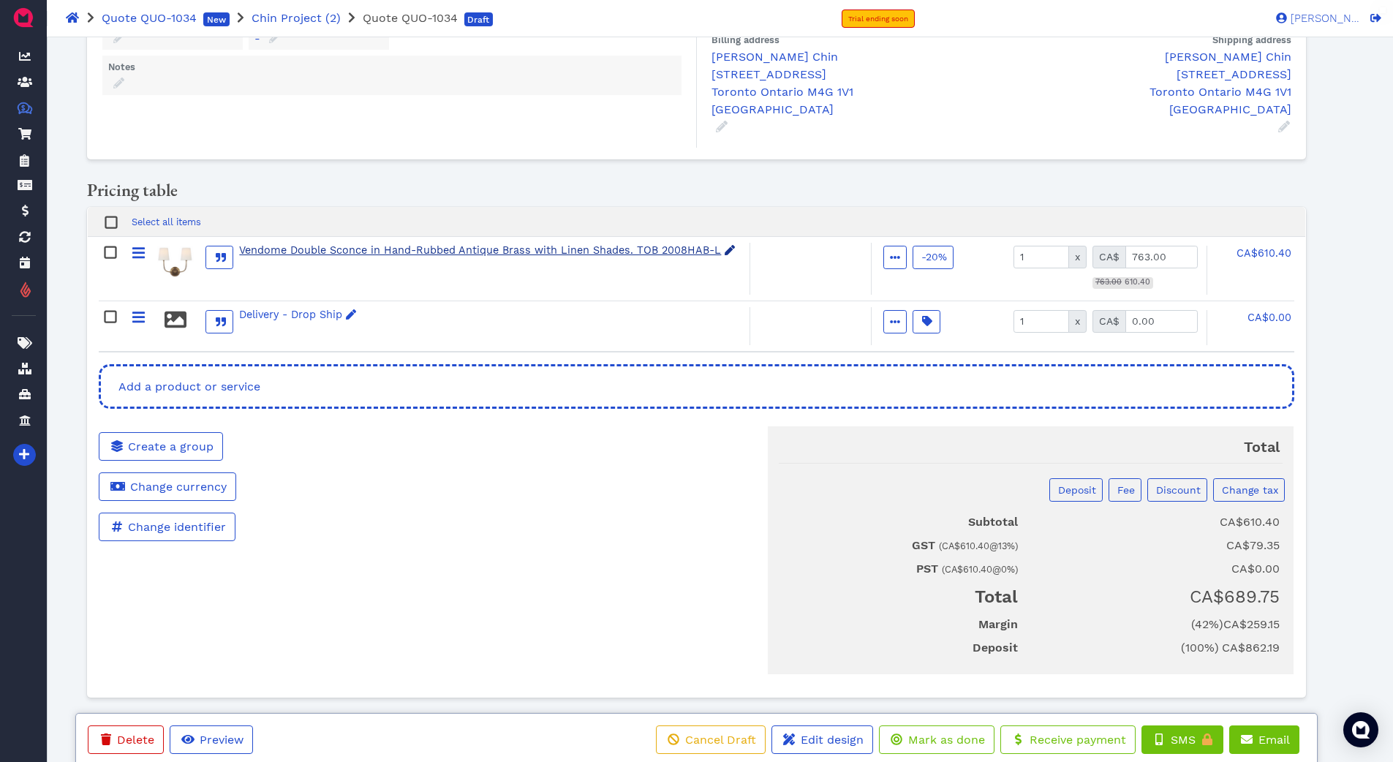
click at [565, 243] on div "Vendome Double Sconce in Hand-Rubbed Antique Brass with Linen Shades. TOB 2008H…" at bounding box center [487, 251] width 497 height 16
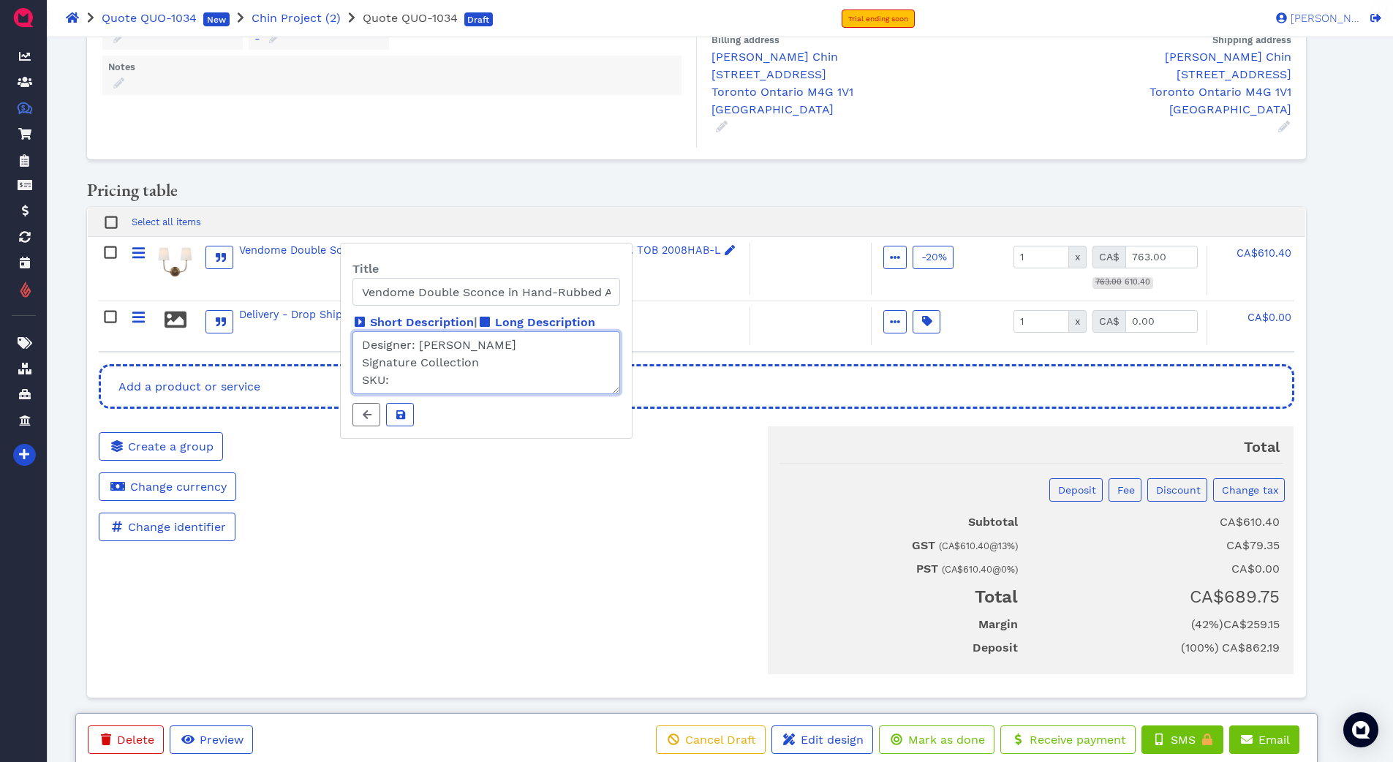
click at [436, 384] on textarea "Designer: [PERSON_NAME] Signature Collection SKU:" at bounding box center [486, 362] width 268 height 63
paste textarea "DESIGNER [PERSON_NAME]"
drag, startPoint x: 518, startPoint y: 292, endPoint x: 614, endPoint y: 293, distance: 95.8
click at [614, 293] on input "Vendome Double Sconce in Hand-Rubbed Antique Brass with Linen Shades/ TOB 2008H…" at bounding box center [486, 292] width 268 height 28
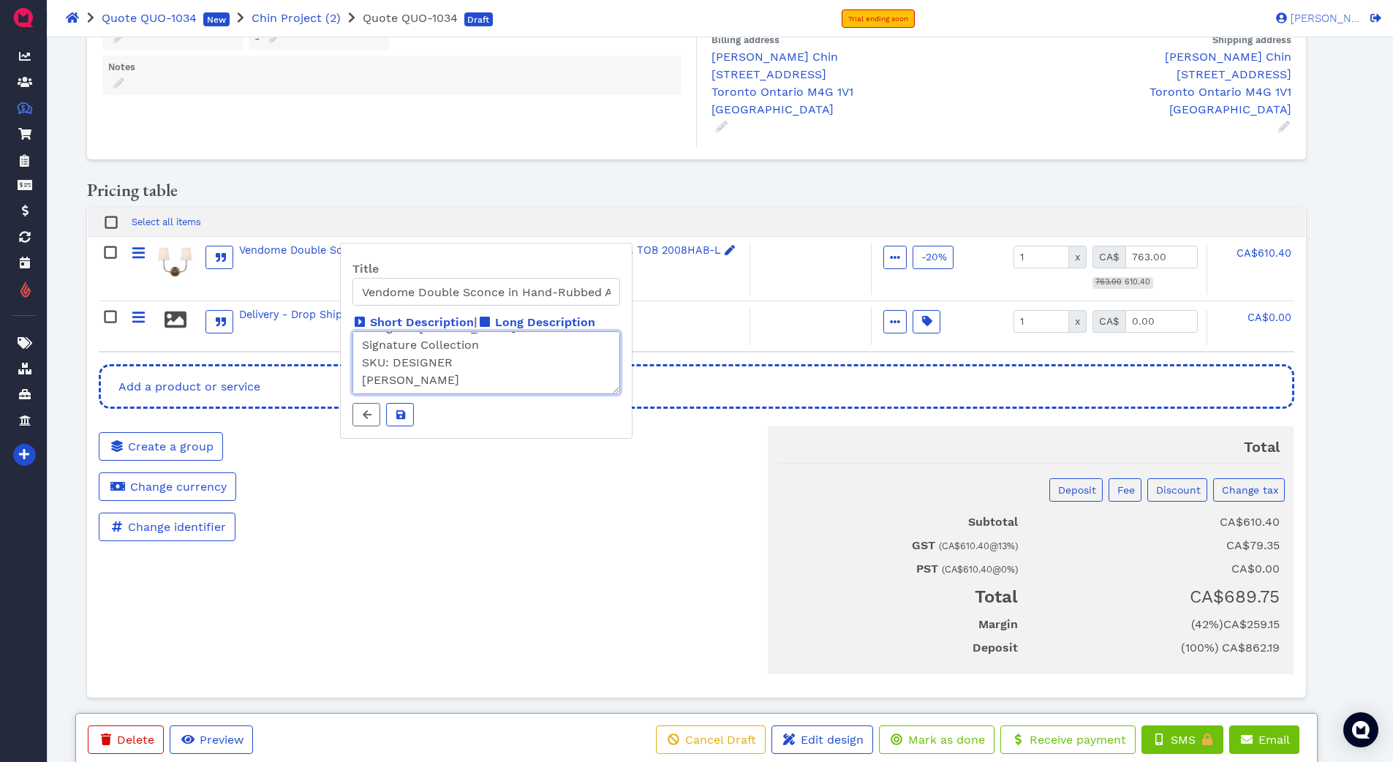
drag, startPoint x: 429, startPoint y: 377, endPoint x: 484, endPoint y: 385, distance: 56.2
click at [484, 385] on textarea "Designer: [PERSON_NAME] Signature Collection SKU: DESIGNER [PERSON_NAME]" at bounding box center [486, 362] width 268 height 63
paste textarea "TOB 2008HAB-L"
type textarea "Designer: [PERSON_NAME] Signature Collection SKU: TOB 2008HAB-L"
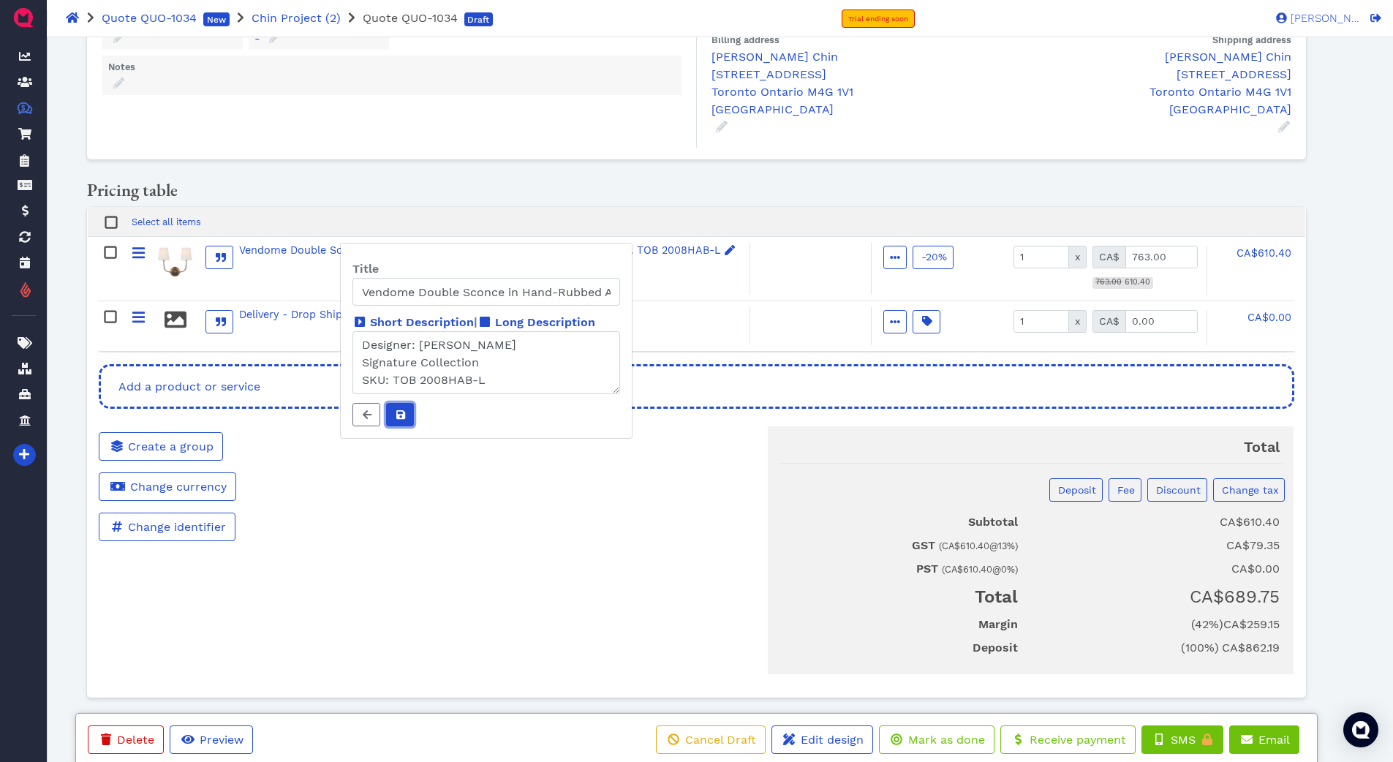
click at [399, 413] on icon at bounding box center [400, 415] width 9 height 10
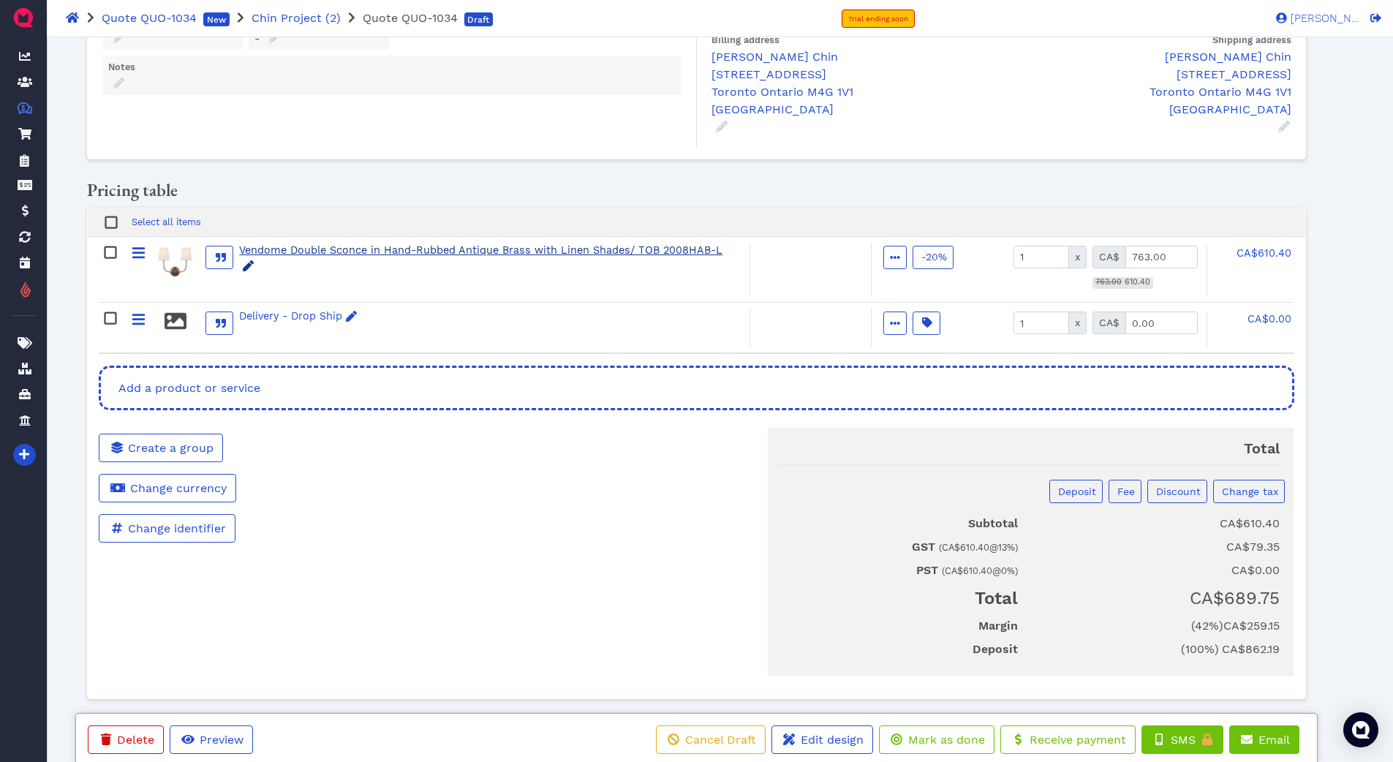
click at [430, 243] on div "Vendome Double Sconce in Hand-Rubbed Antique Brass with Linen Shades/ TOB 2008H…" at bounding box center [487, 259] width 497 height 32
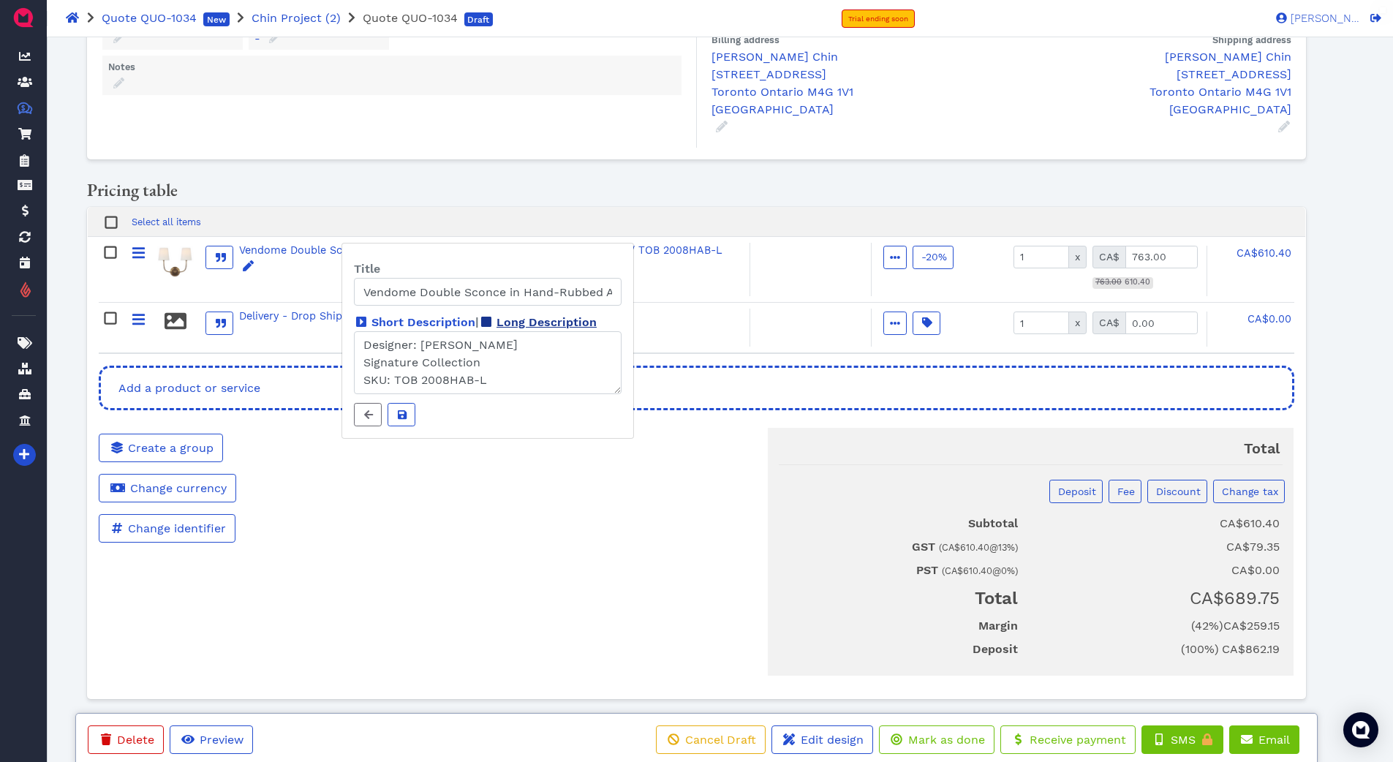
click at [532, 325] on span "Long Description" at bounding box center [547, 322] width 100 height 14
drag, startPoint x: 524, startPoint y: 352, endPoint x: 518, endPoint y: 369, distance: 17.8
click at [523, 354] on icon "button" at bounding box center [524, 347] width 13 height 13
drag, startPoint x: 455, startPoint y: 426, endPoint x: 473, endPoint y: 461, distance: 39.6
click at [460, 438] on div "5 In Stock Ships by [DATE]" at bounding box center [488, 447] width 266 height 130
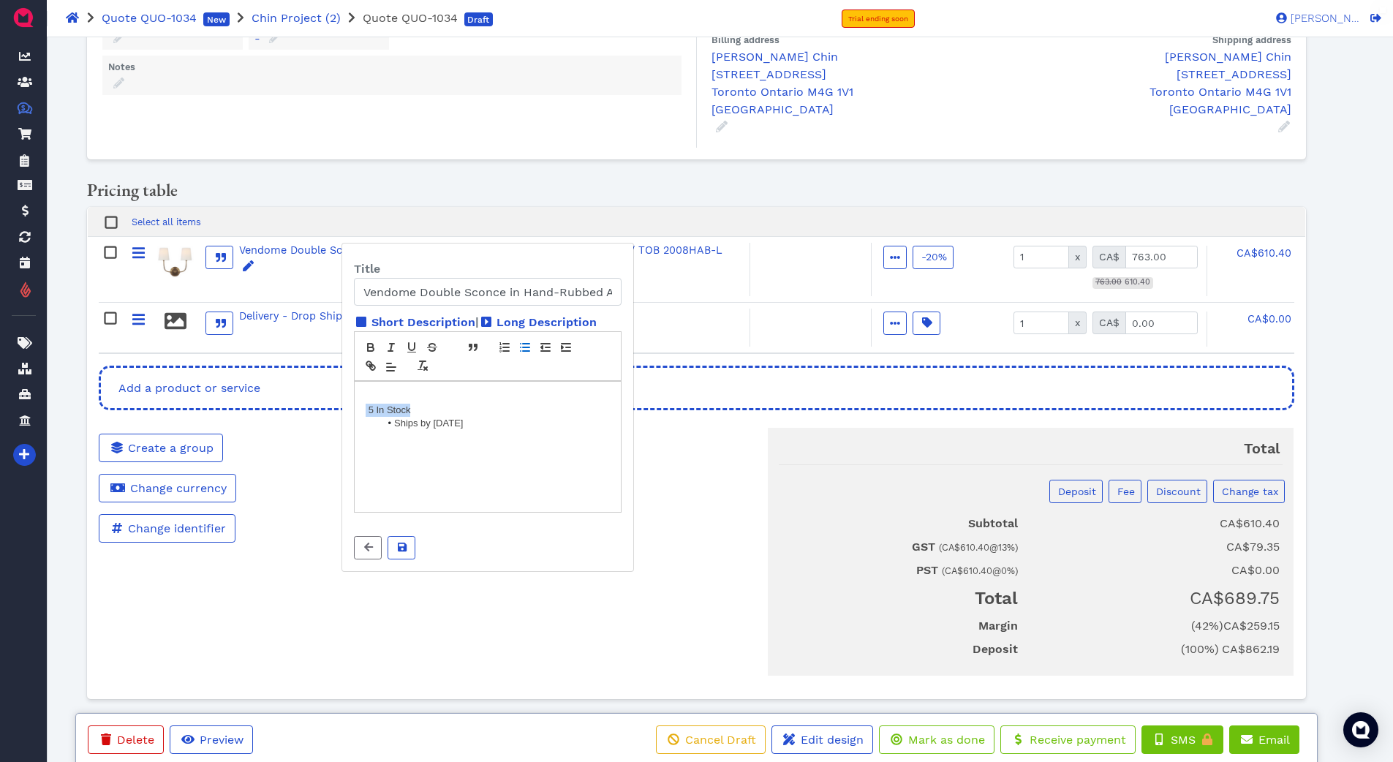
drag, startPoint x: 361, startPoint y: 410, endPoint x: 406, endPoint y: 388, distance: 49.7
click at [416, 406] on div "5 In Stock Ships by [DATE]" at bounding box center [488, 447] width 266 height 130
click at [371, 349] on icon "button" at bounding box center [370, 347] width 13 height 13
drag, startPoint x: 380, startPoint y: 425, endPoint x: 452, endPoint y: 382, distance: 83.9
click at [606, 435] on div "5 In Stock Ships by [DATE]" at bounding box center [488, 447] width 266 height 130
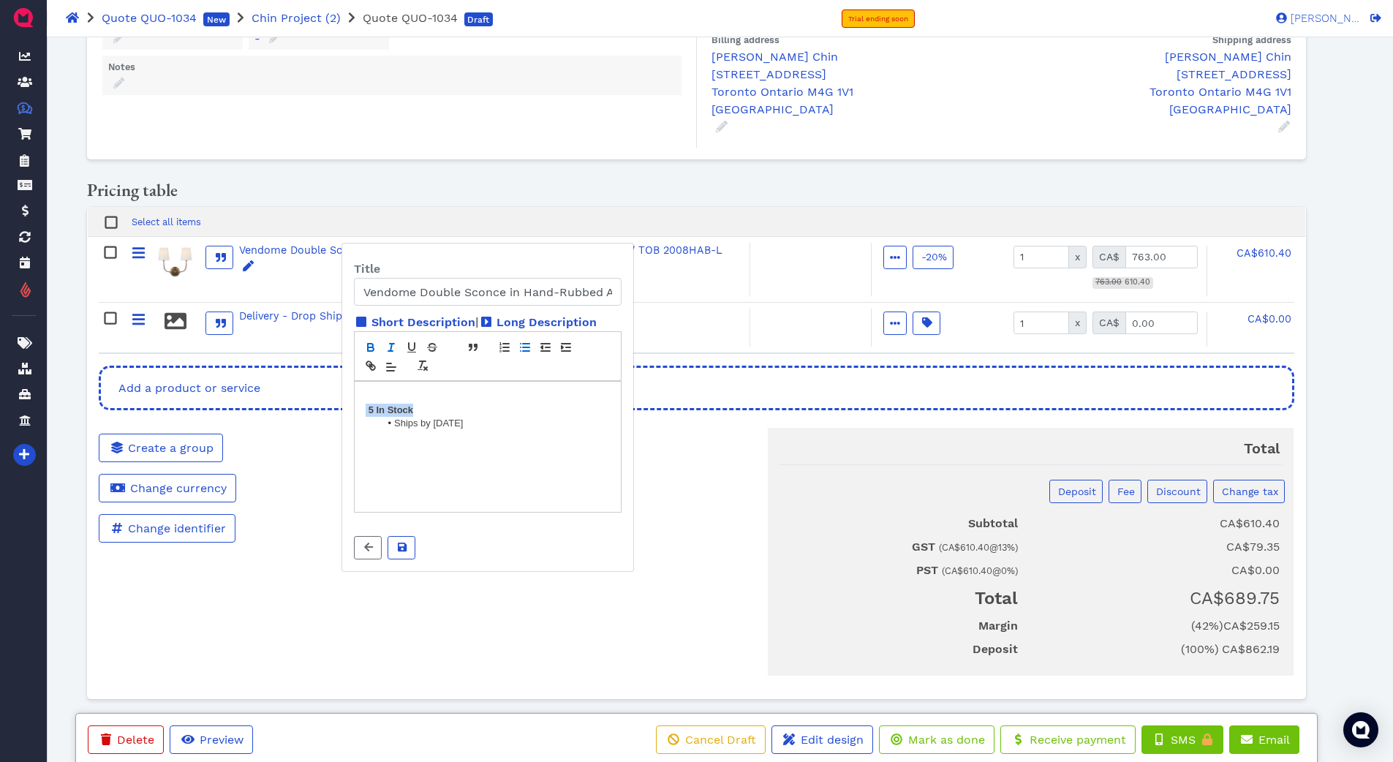
drag, startPoint x: 376, startPoint y: 351, endPoint x: 400, endPoint y: 352, distance: 24.2
click at [380, 351] on button "button" at bounding box center [371, 348] width 20 height 18
click at [405, 350] on icon "button" at bounding box center [411, 347] width 13 height 13
click at [408, 548] on span at bounding box center [401, 547] width 15 height 15
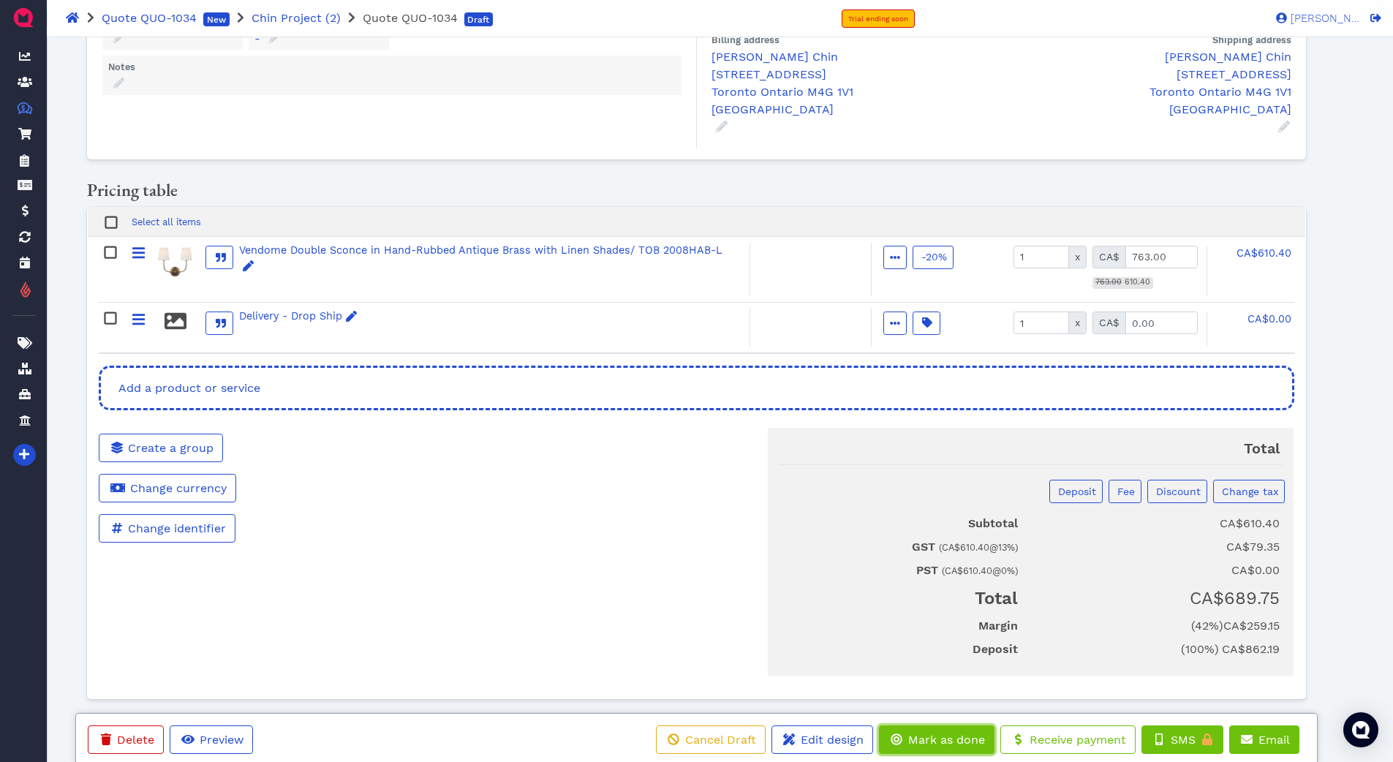
click at [927, 740] on span "Mark as done" at bounding box center [945, 740] width 79 height 14
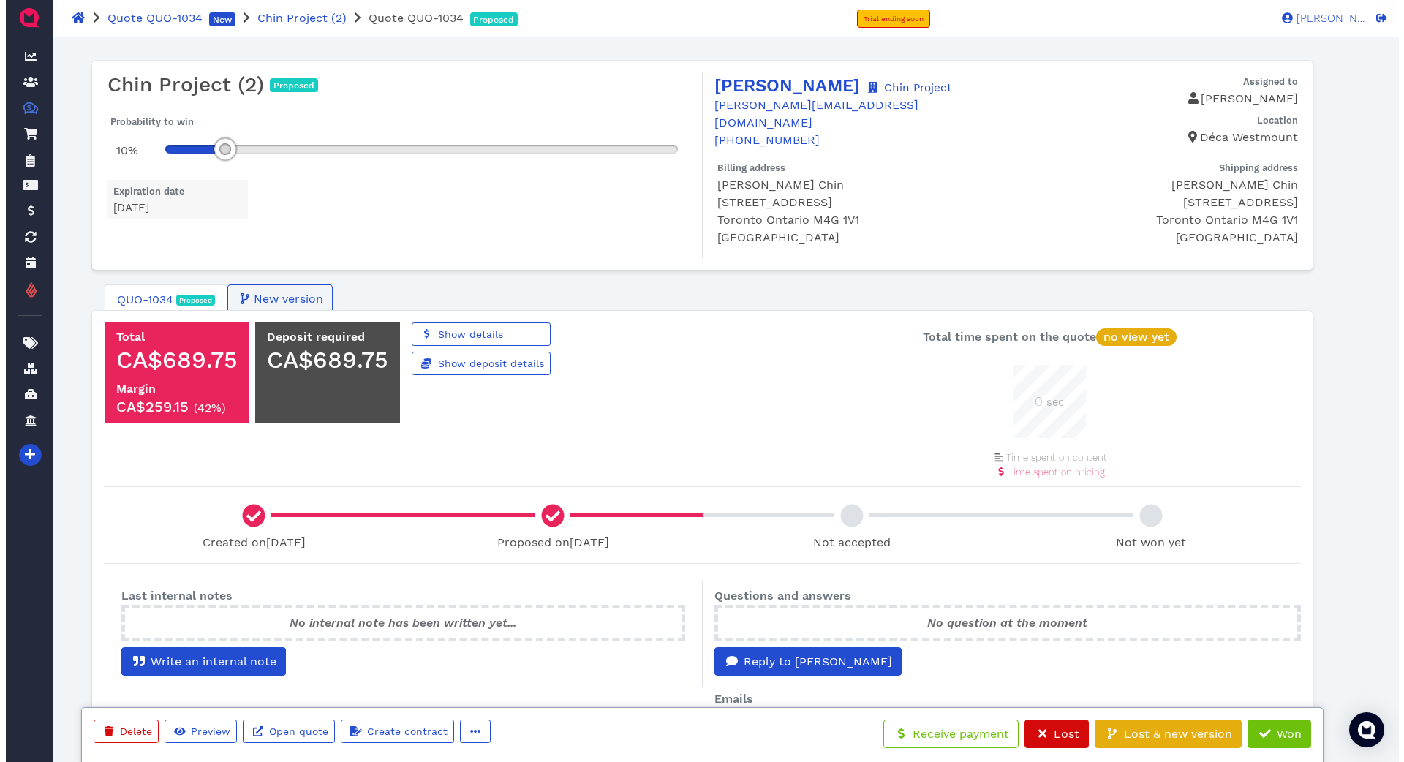
scroll to position [73, 73]
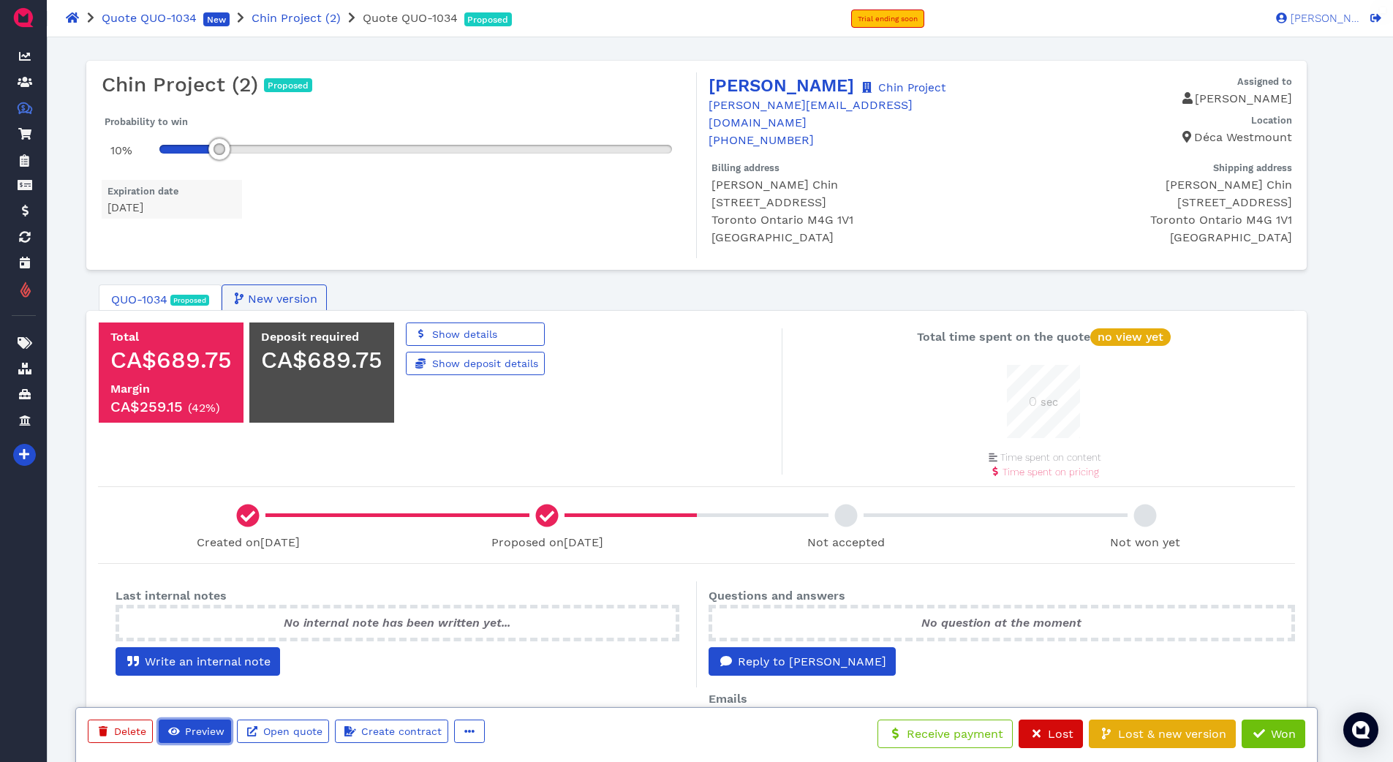
click at [210, 725] on span "Preview" at bounding box center [204, 731] width 42 height 12
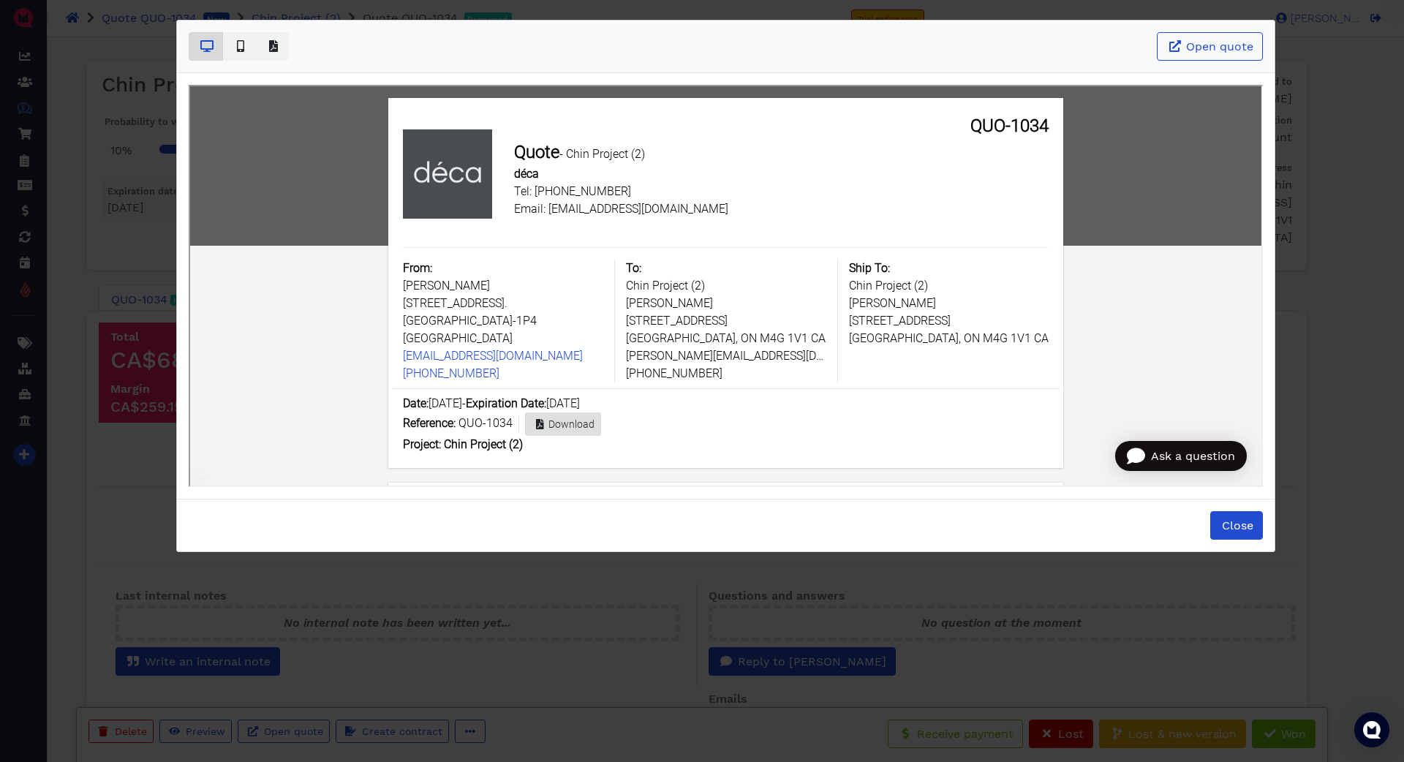
scroll to position [0, 0]
click at [570, 415] on link "Download" at bounding box center [562, 422] width 76 height 23
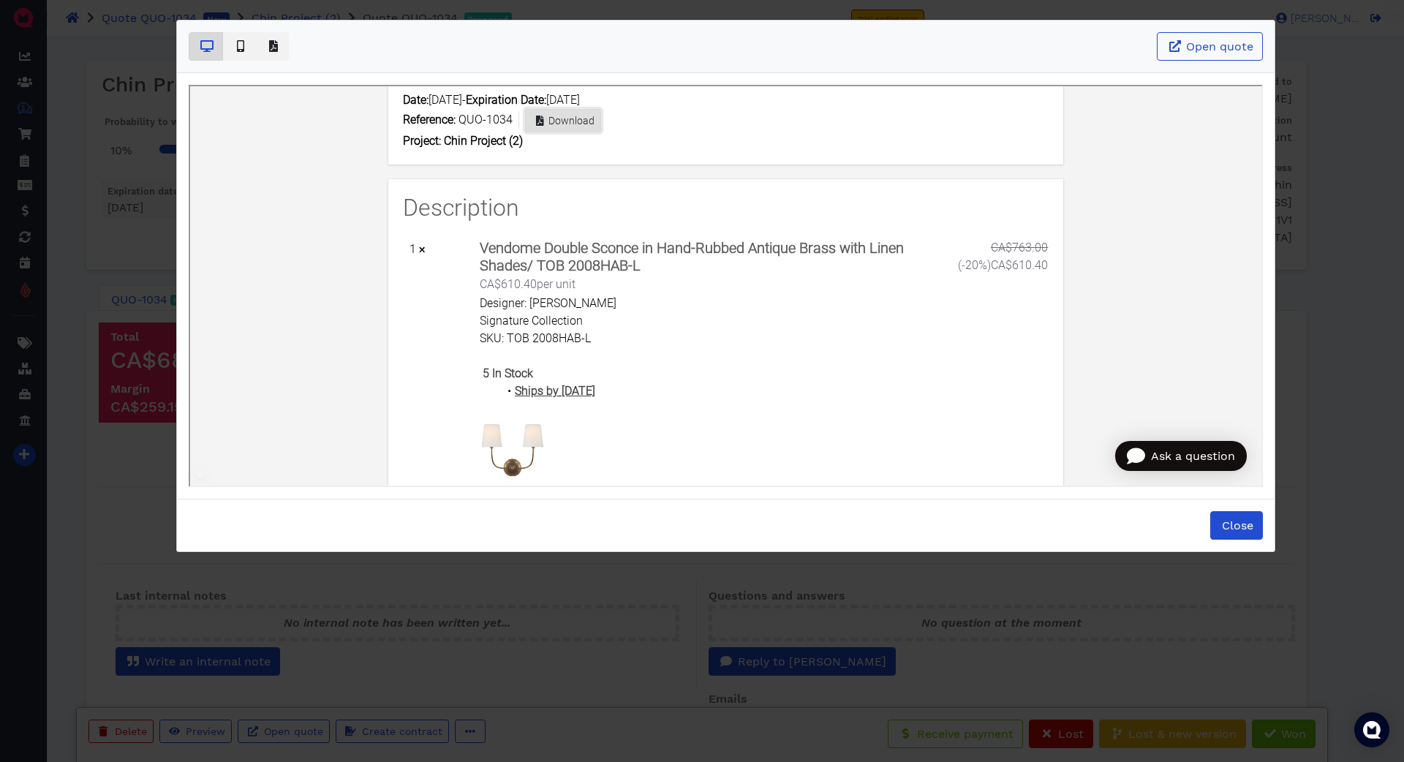
click at [571, 121] on span "Download" at bounding box center [569, 119] width 48 height 12
